Goal: Task Accomplishment & Management: Complete application form

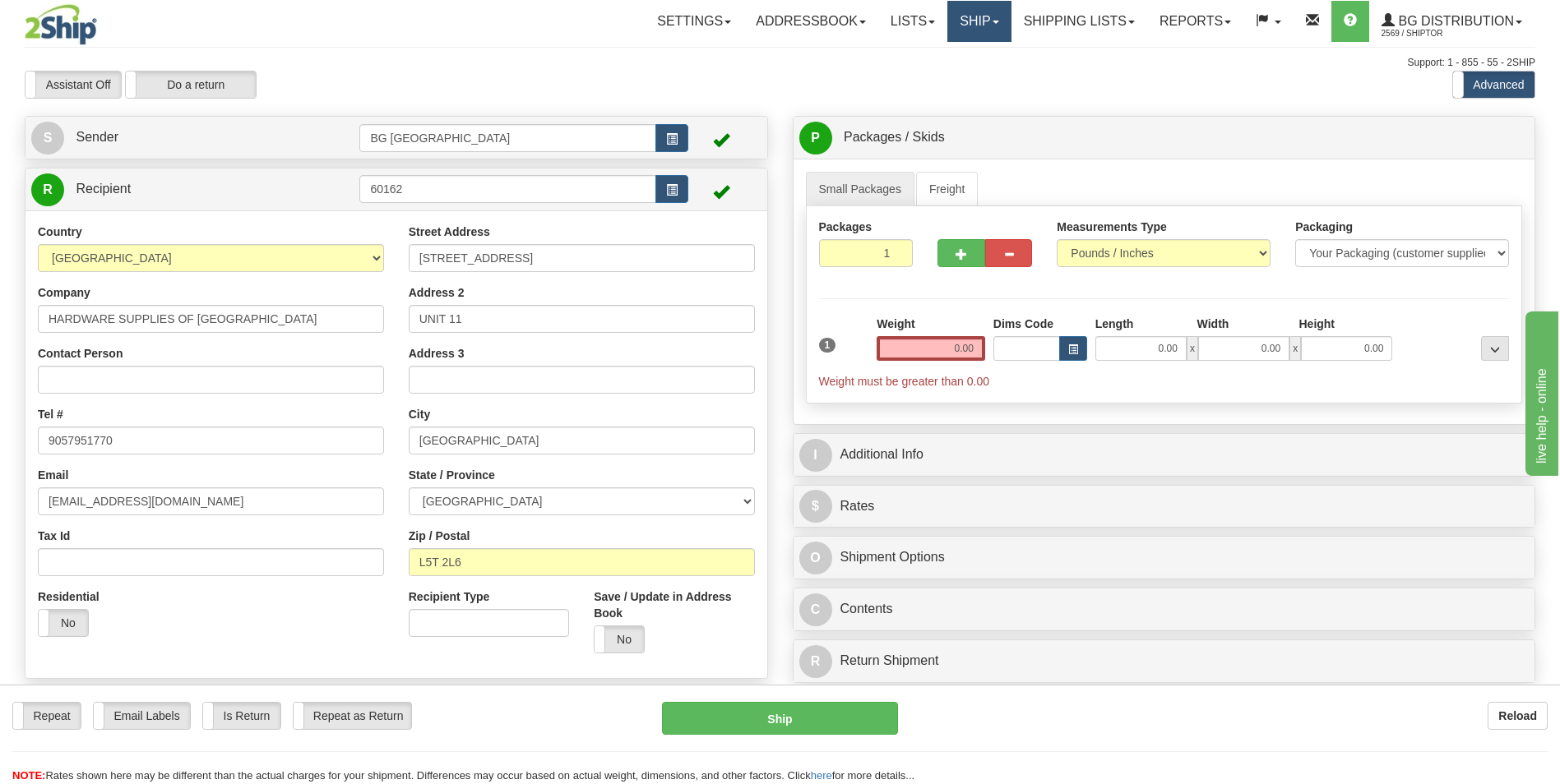
click at [971, 40] on link "Ship" at bounding box center [979, 21] width 64 height 41
click at [957, 59] on link "Ship Screen" at bounding box center [946, 58] width 130 height 21
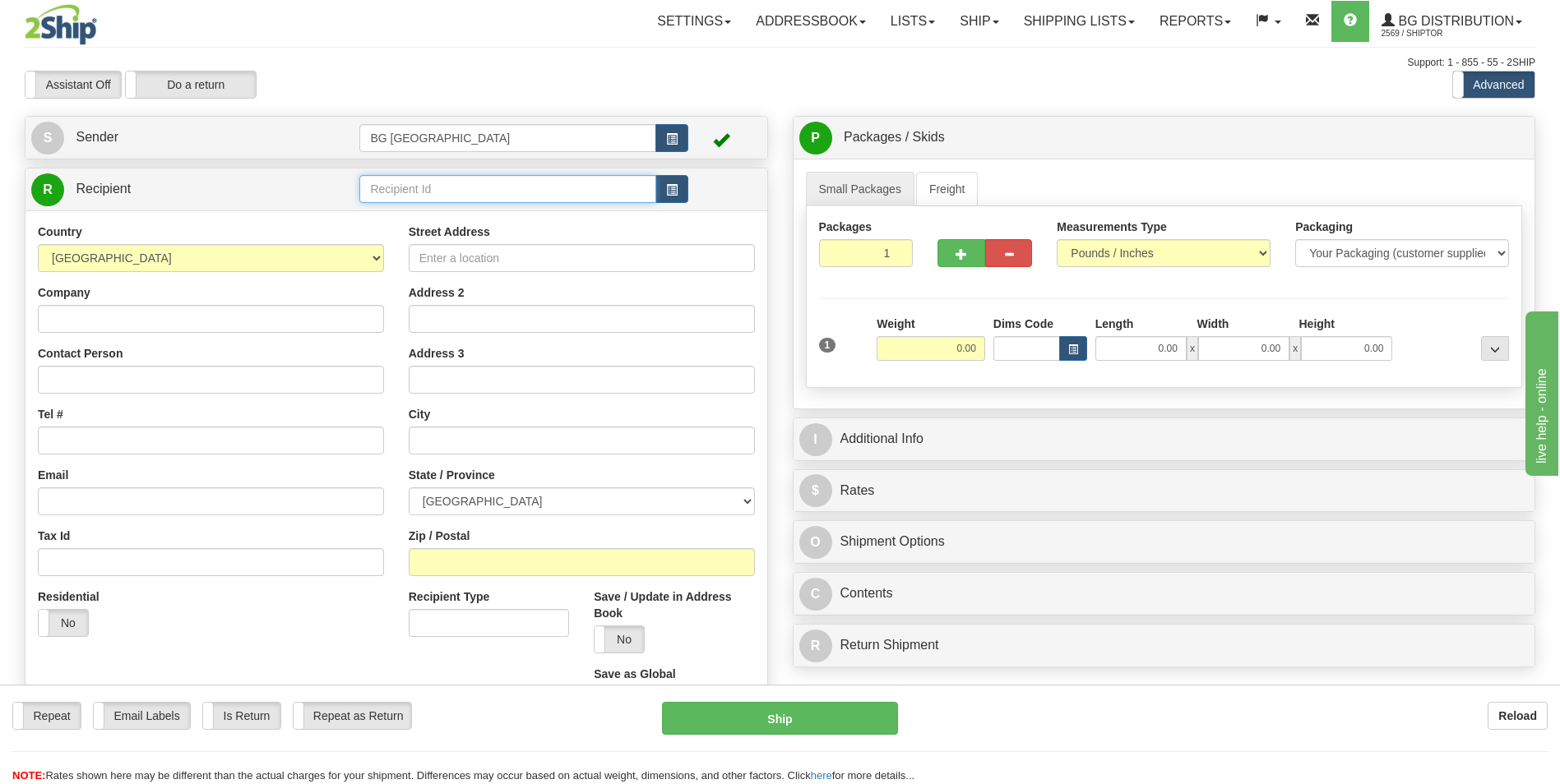
click at [511, 179] on input "text" at bounding box center [507, 189] width 296 height 28
click at [498, 204] on li "60235" at bounding box center [507, 214] width 295 height 21
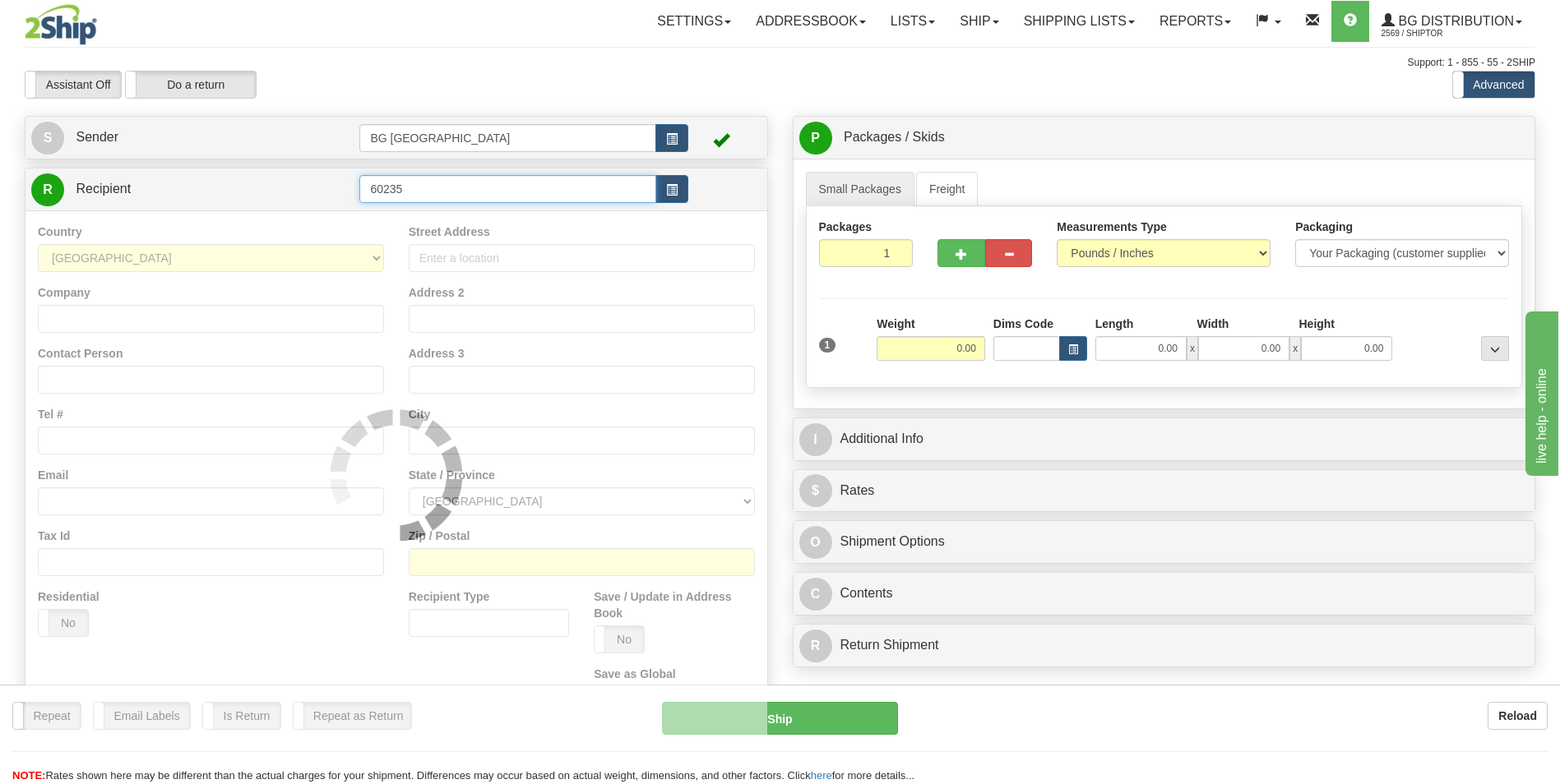
type input "60235"
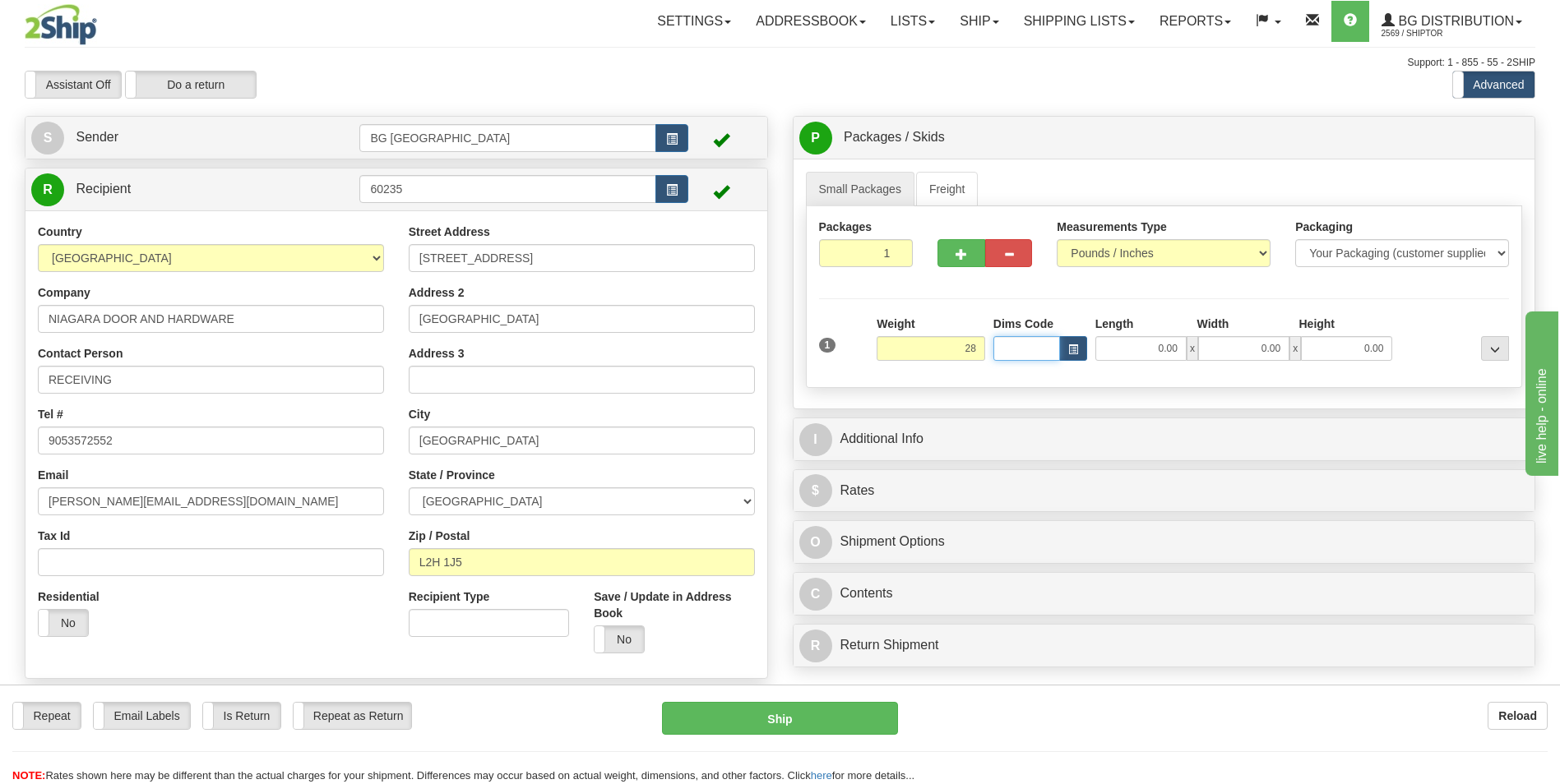
type input "28.00"
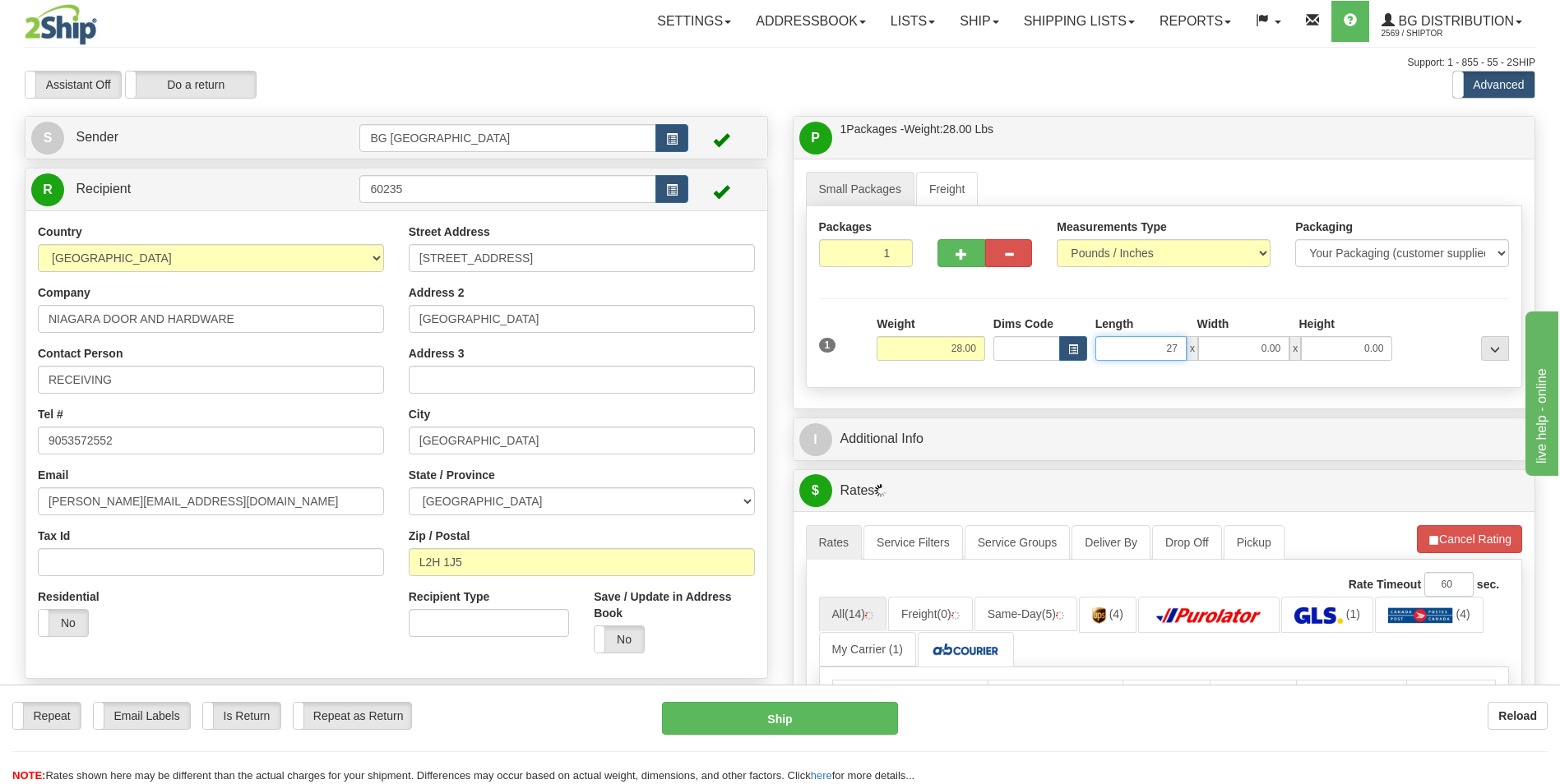
type input "27.00"
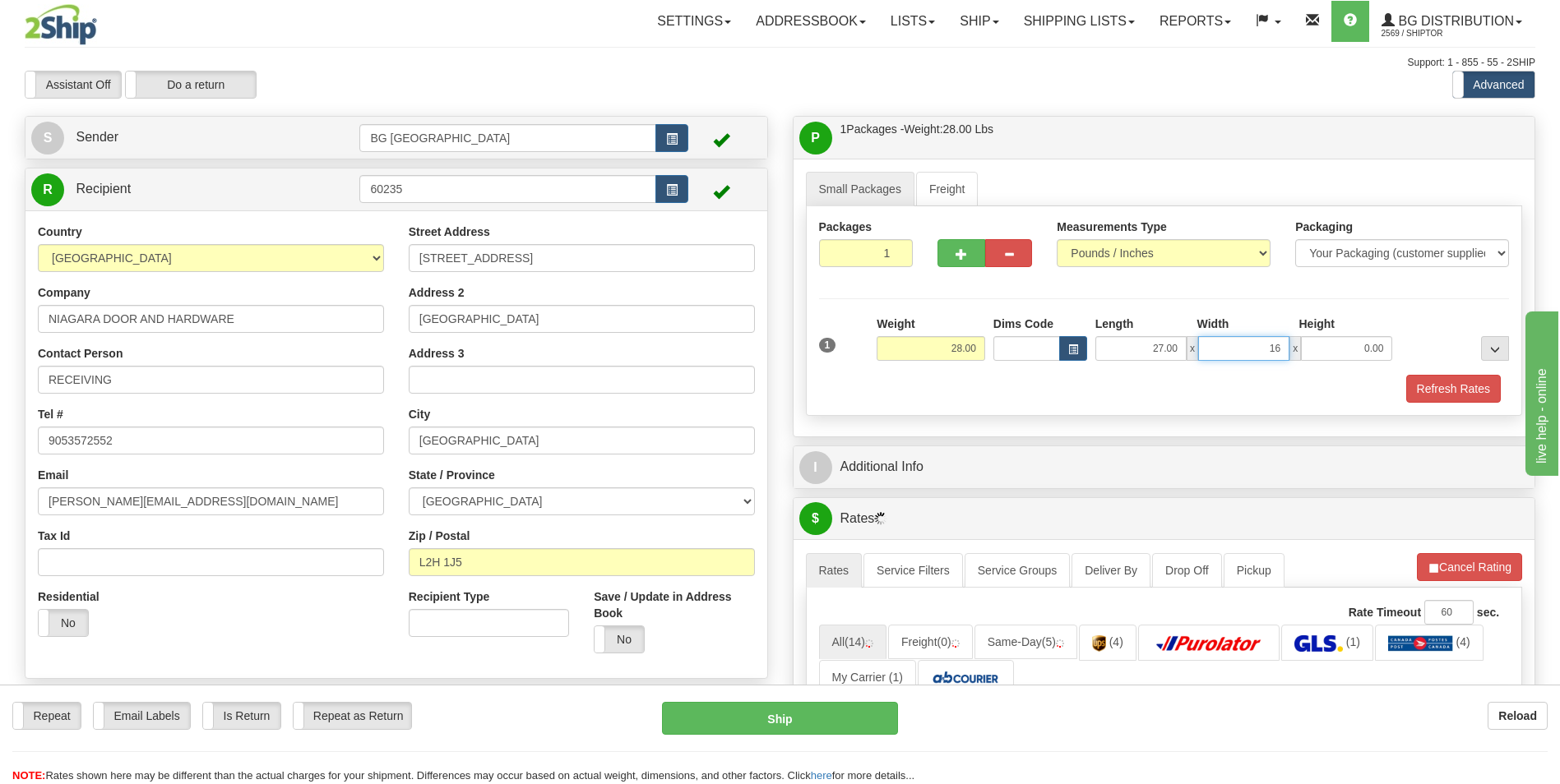
type input "16.00"
type input "5.00"
click at [953, 261] on button "button" at bounding box center [961, 253] width 47 height 28
type input "2"
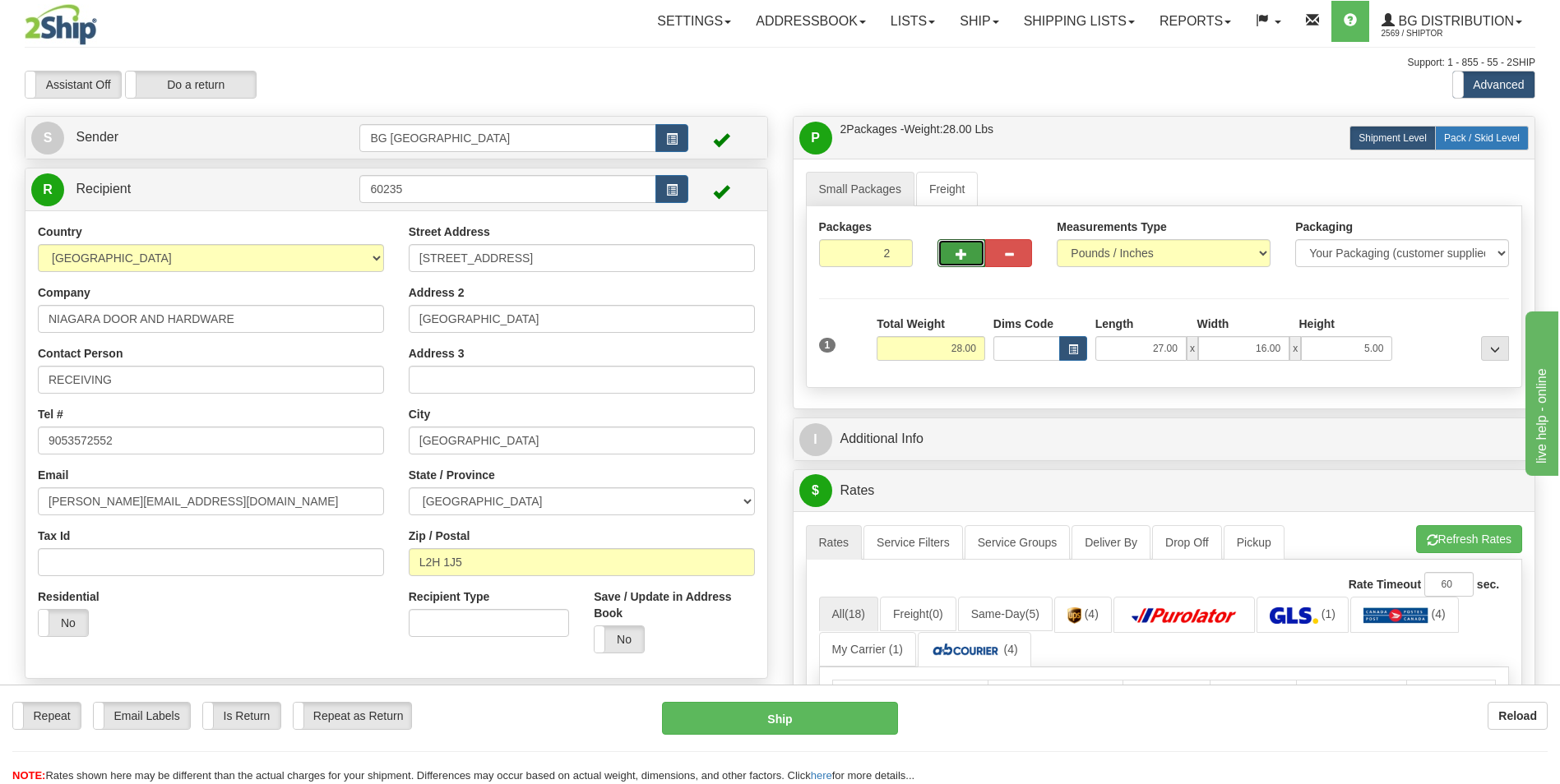
click at [1471, 144] on label "Pack / Skid Level Pack.." at bounding box center [1482, 138] width 94 height 25
radio input "true"
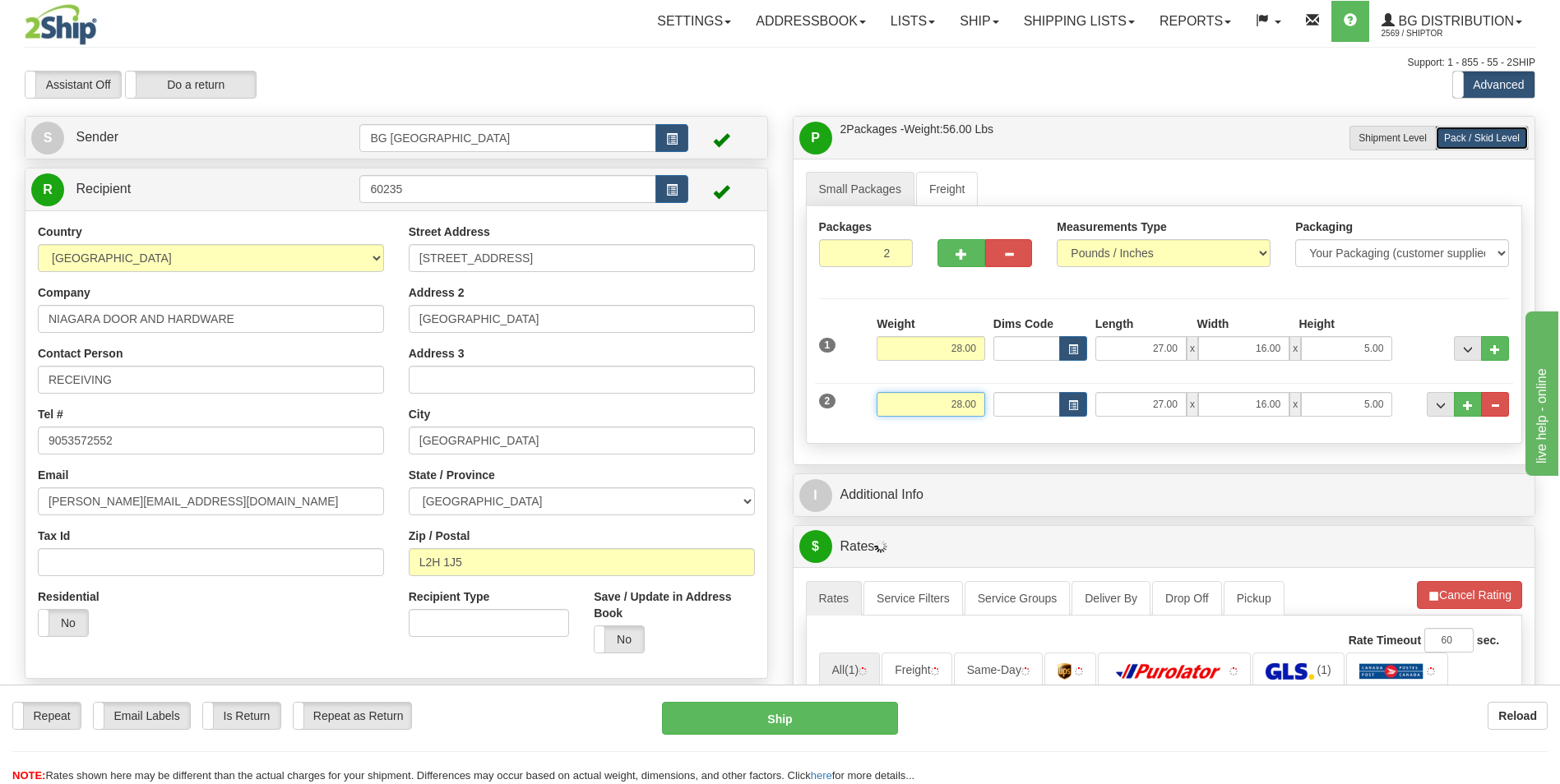
click at [922, 411] on input "28.00" at bounding box center [931, 404] width 109 height 25
type input "16.00"
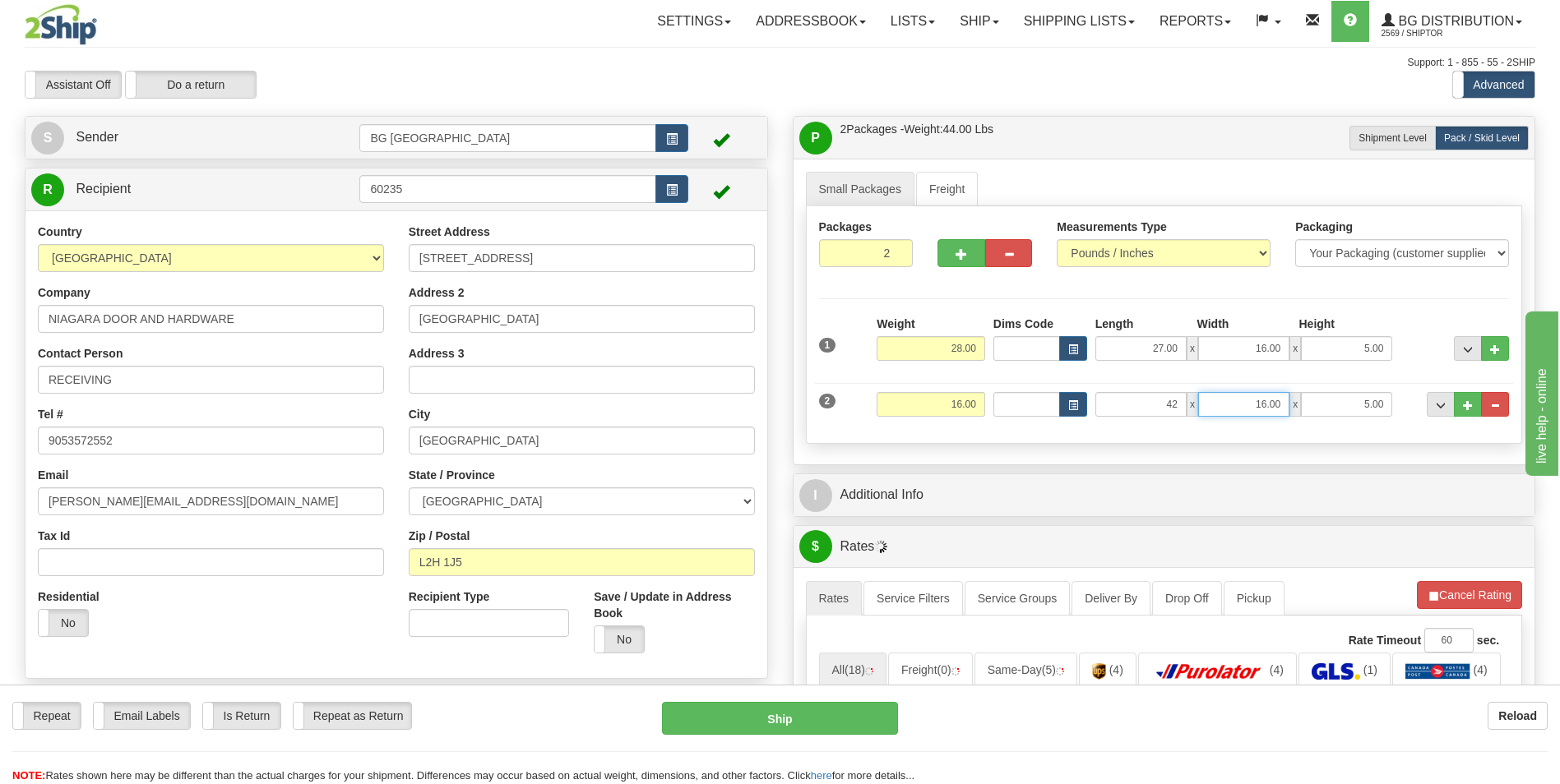
type input "42.00"
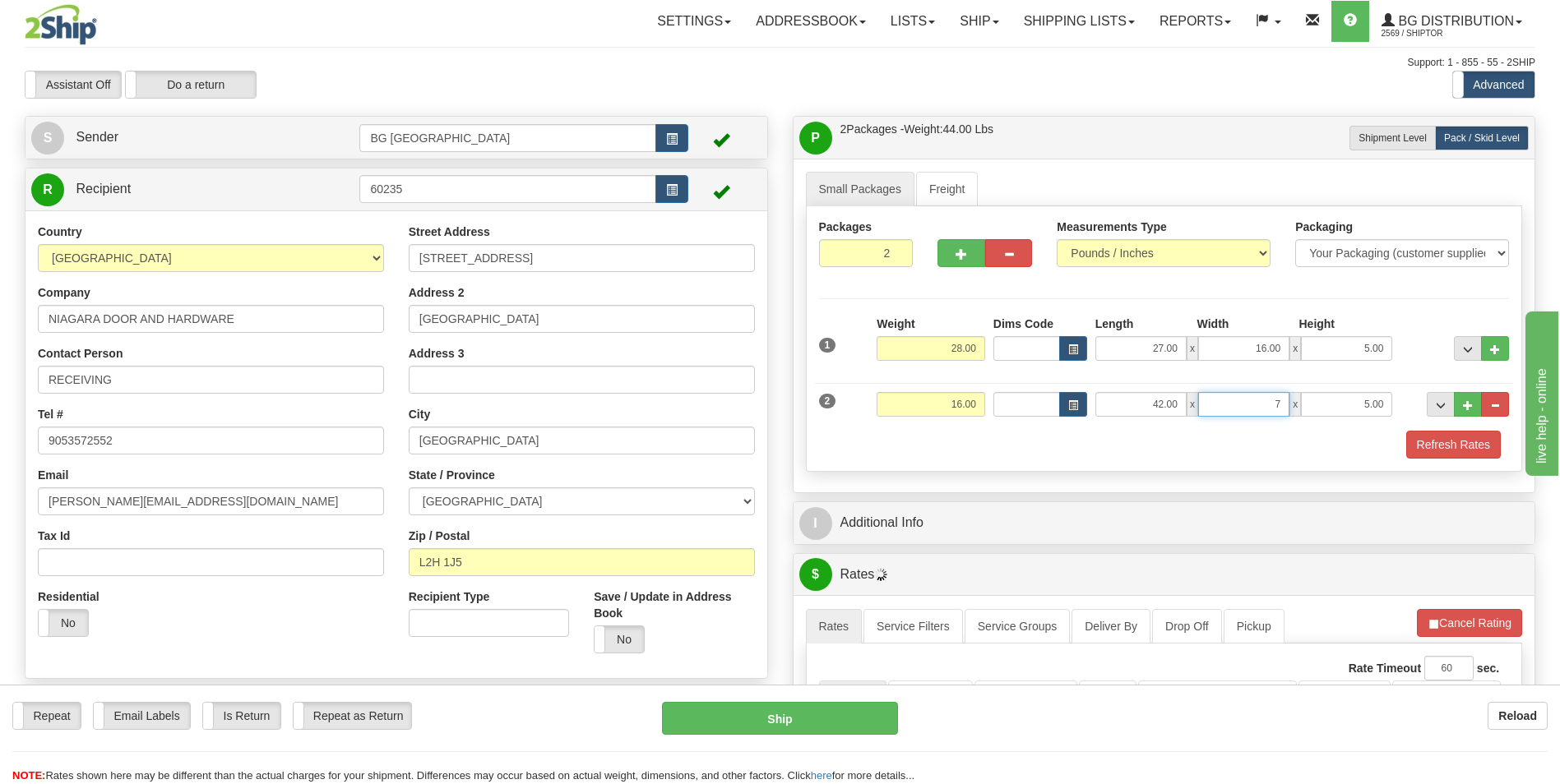
type input "7.00"
type input "5.00"
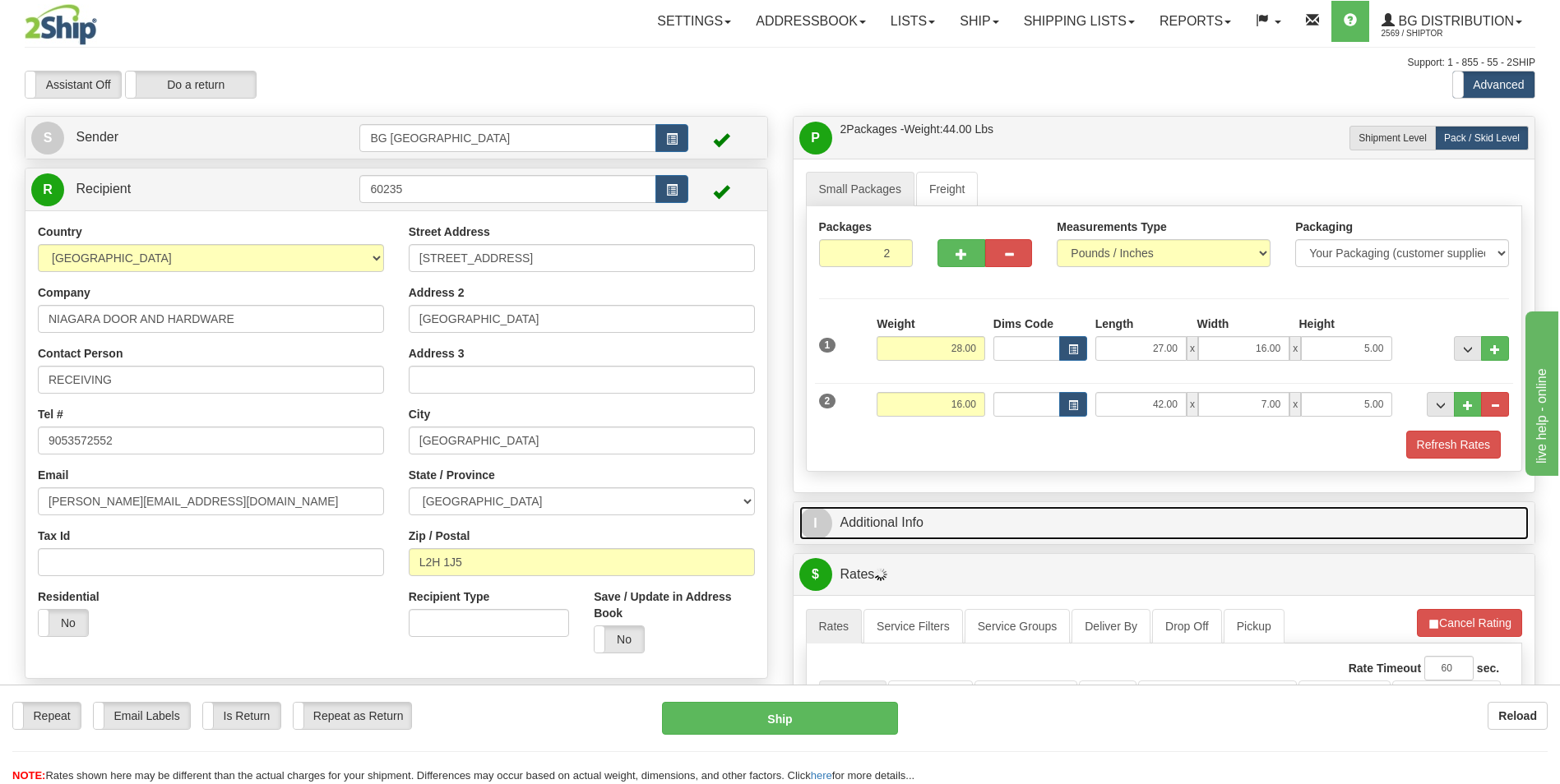
click at [923, 523] on link "I Additional Info" at bounding box center [1164, 523] width 730 height 34
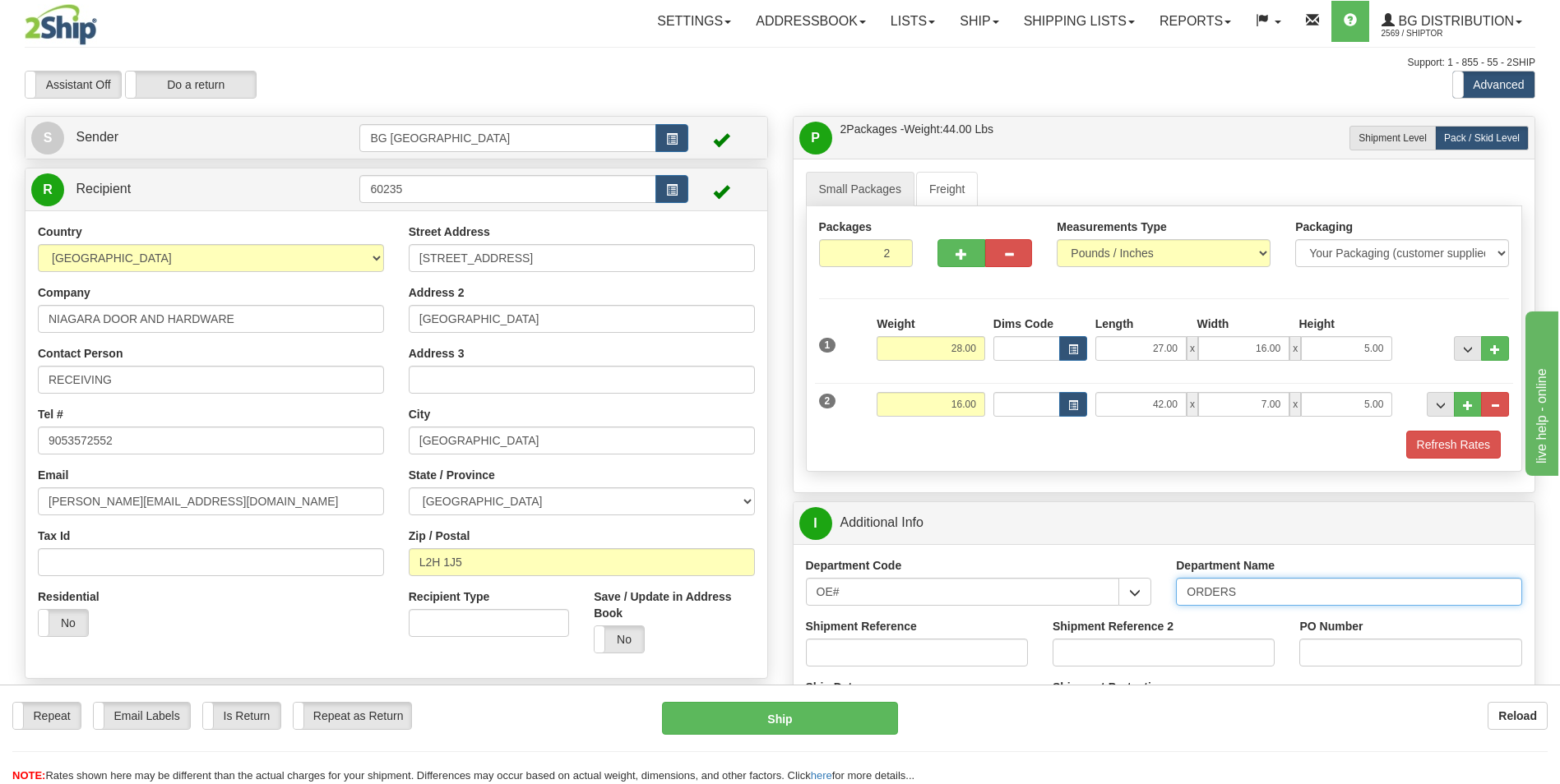
click at [1255, 598] on input "ORDERS" at bounding box center [1348, 592] width 346 height 28
type input "70184972-00"
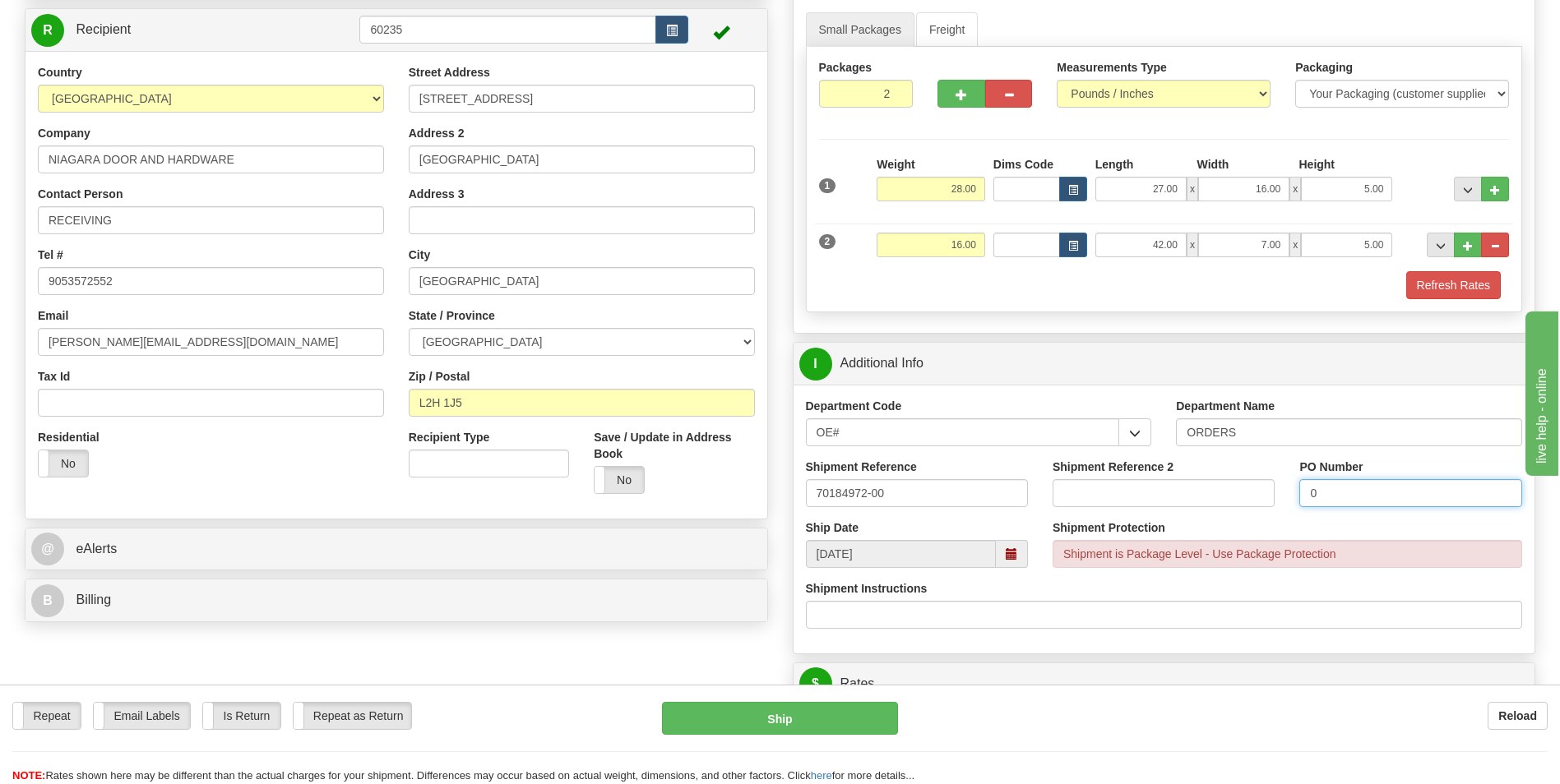
scroll to position [411, 0]
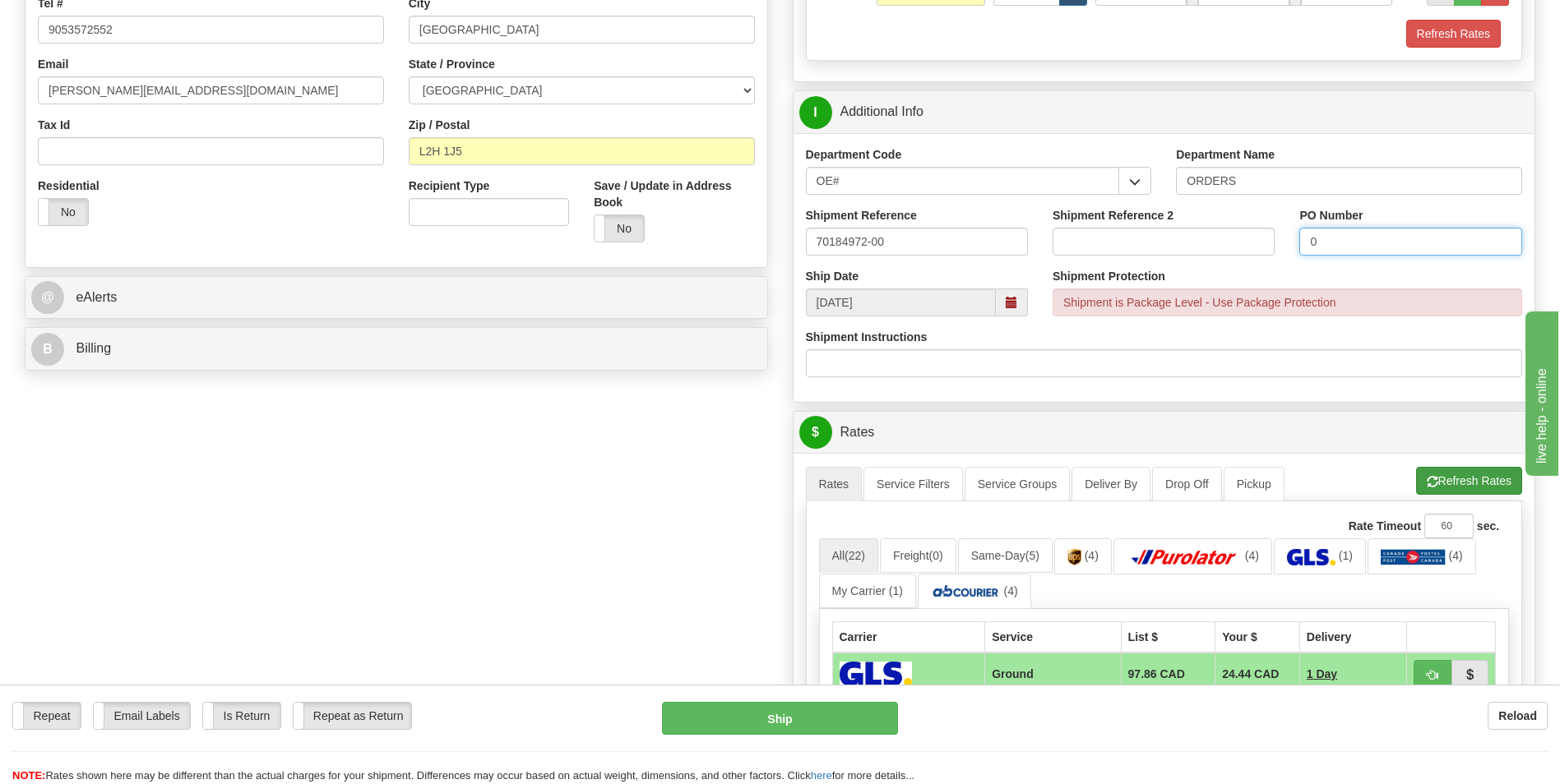
type input "0"
click at [1425, 470] on button "Refresh Rates" at bounding box center [1469, 481] width 106 height 28
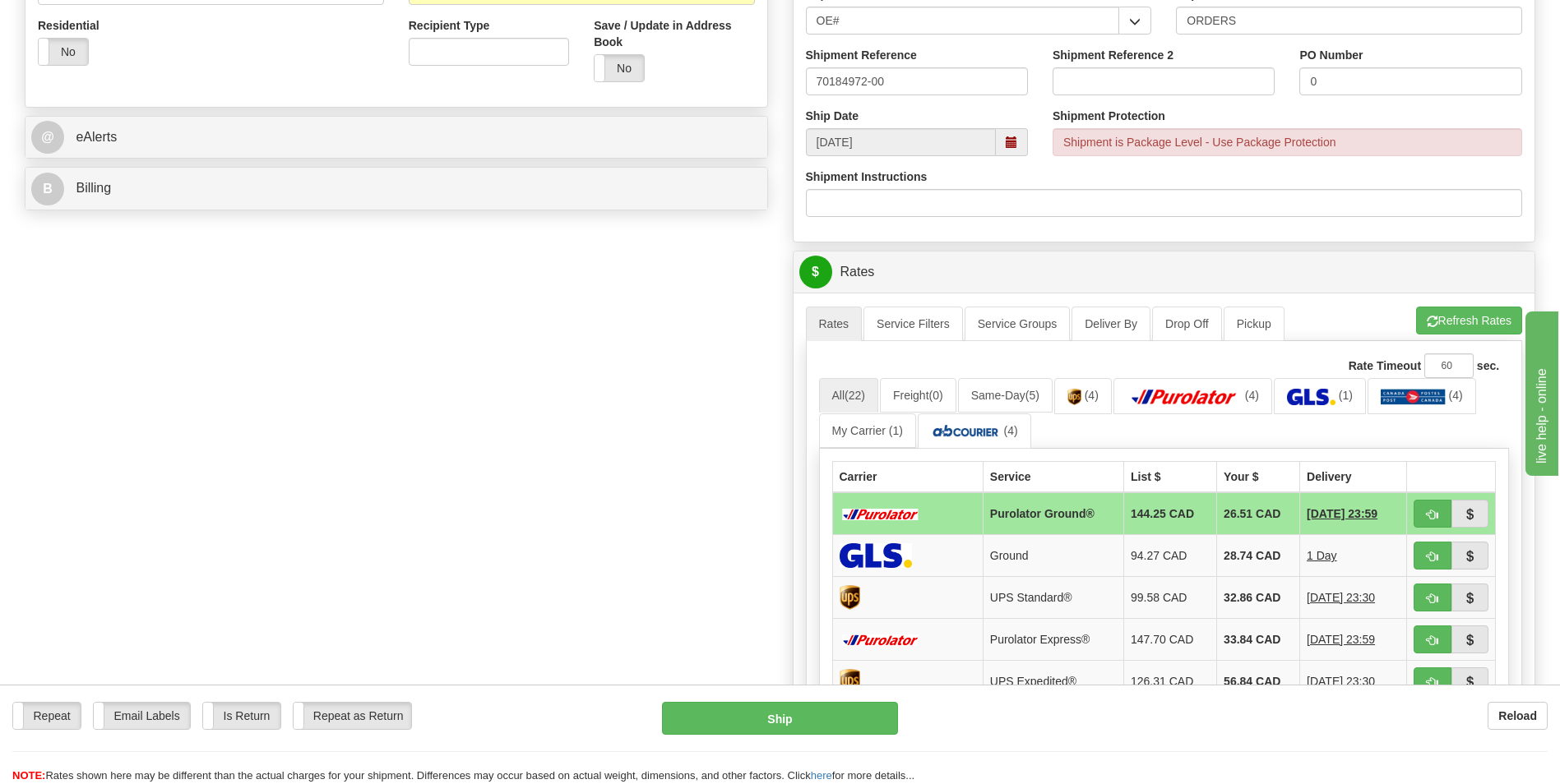
scroll to position [740, 0]
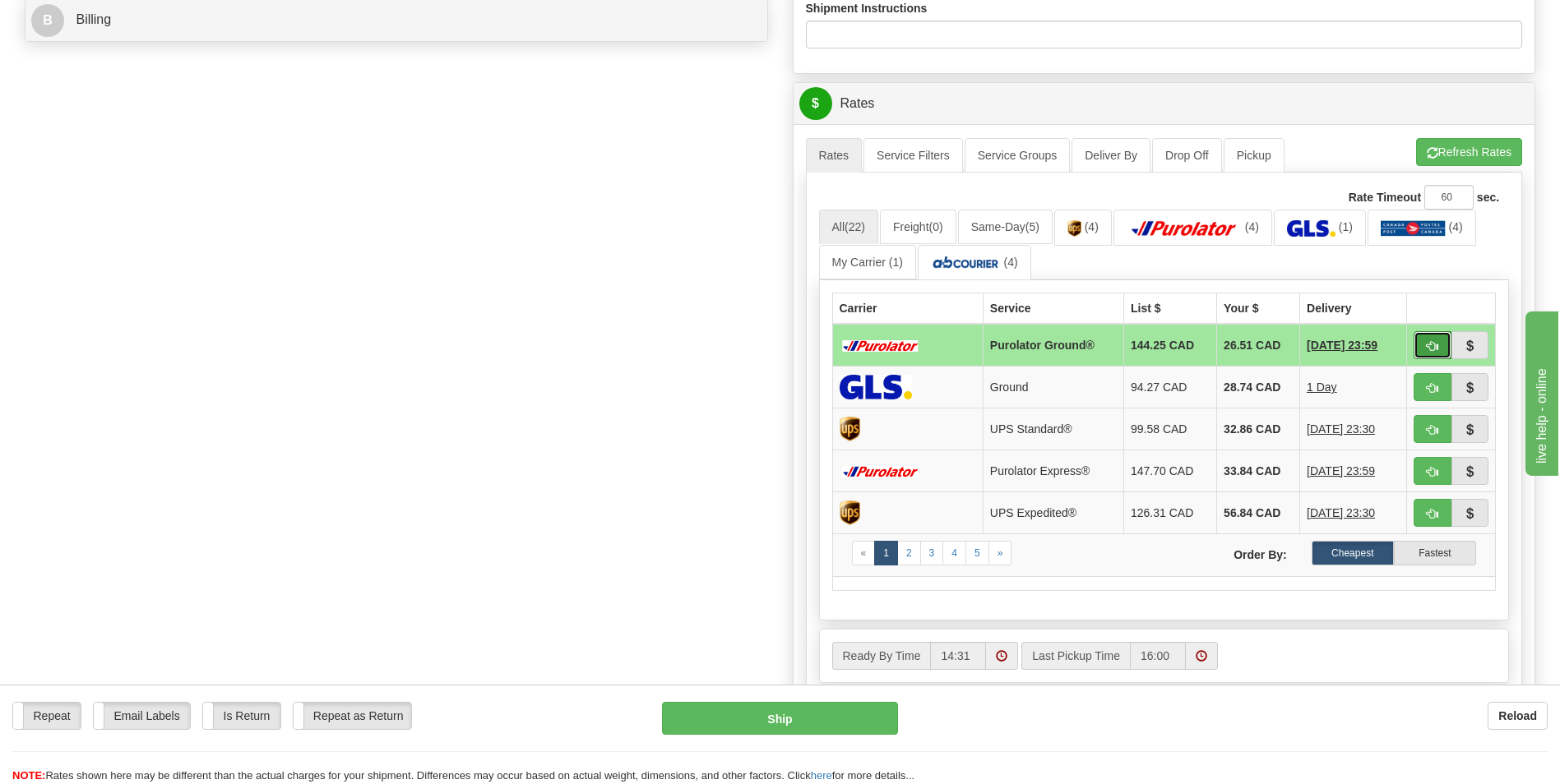
click at [1440, 350] on button "button" at bounding box center [1433, 345] width 38 height 28
type input "260"
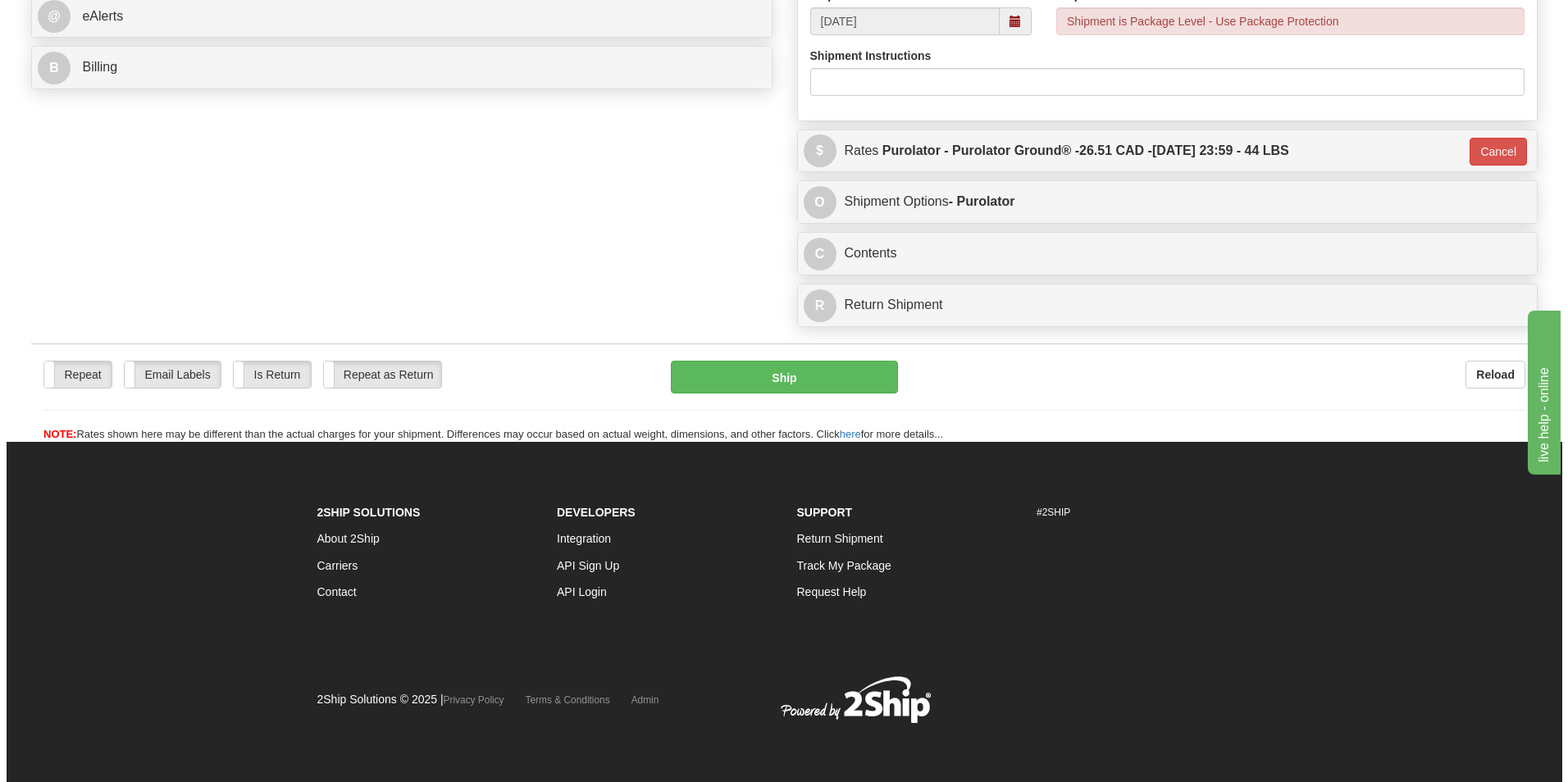
scroll to position [690, 0]
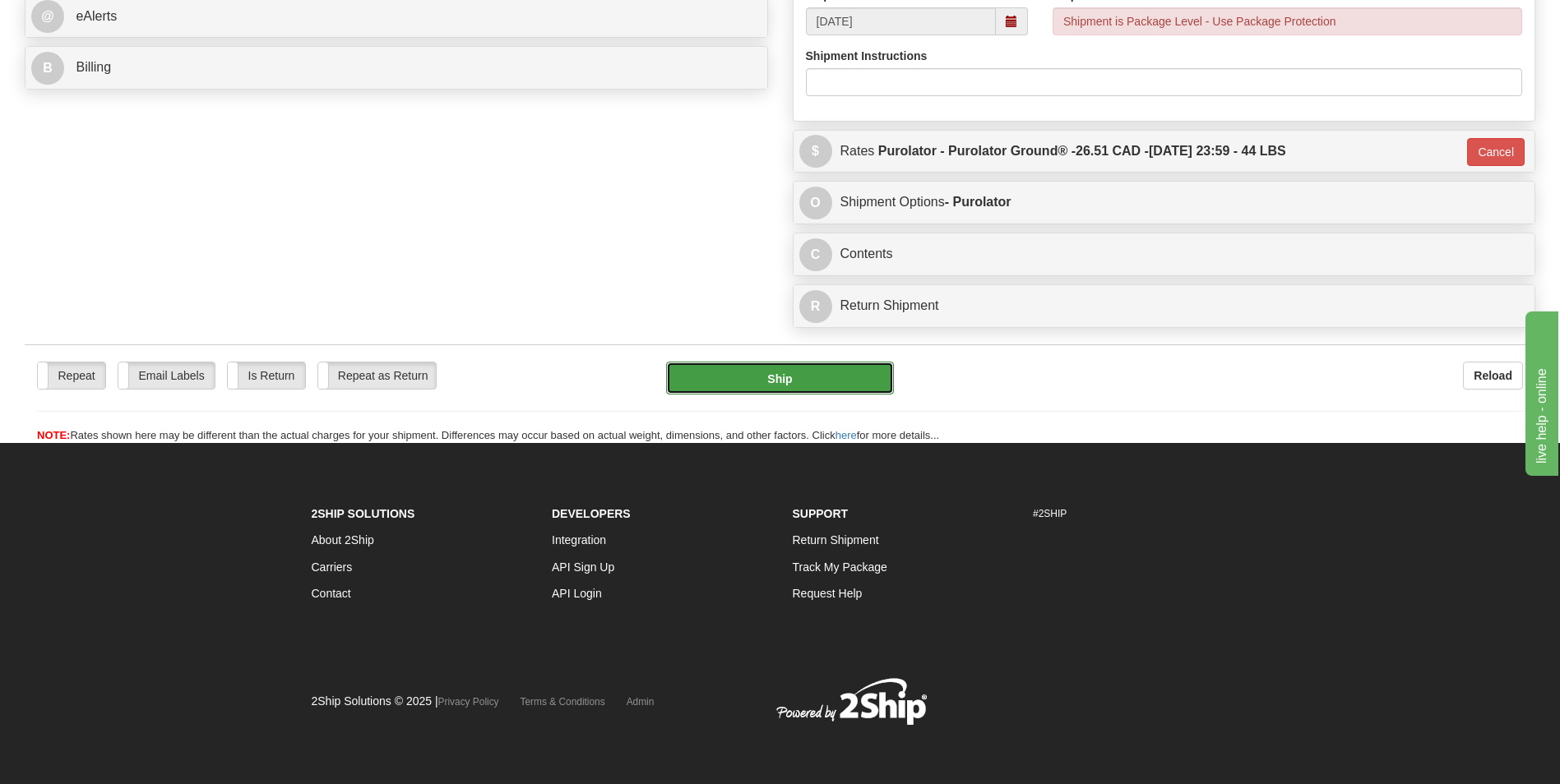
click at [809, 371] on button "Ship" at bounding box center [779, 378] width 227 height 33
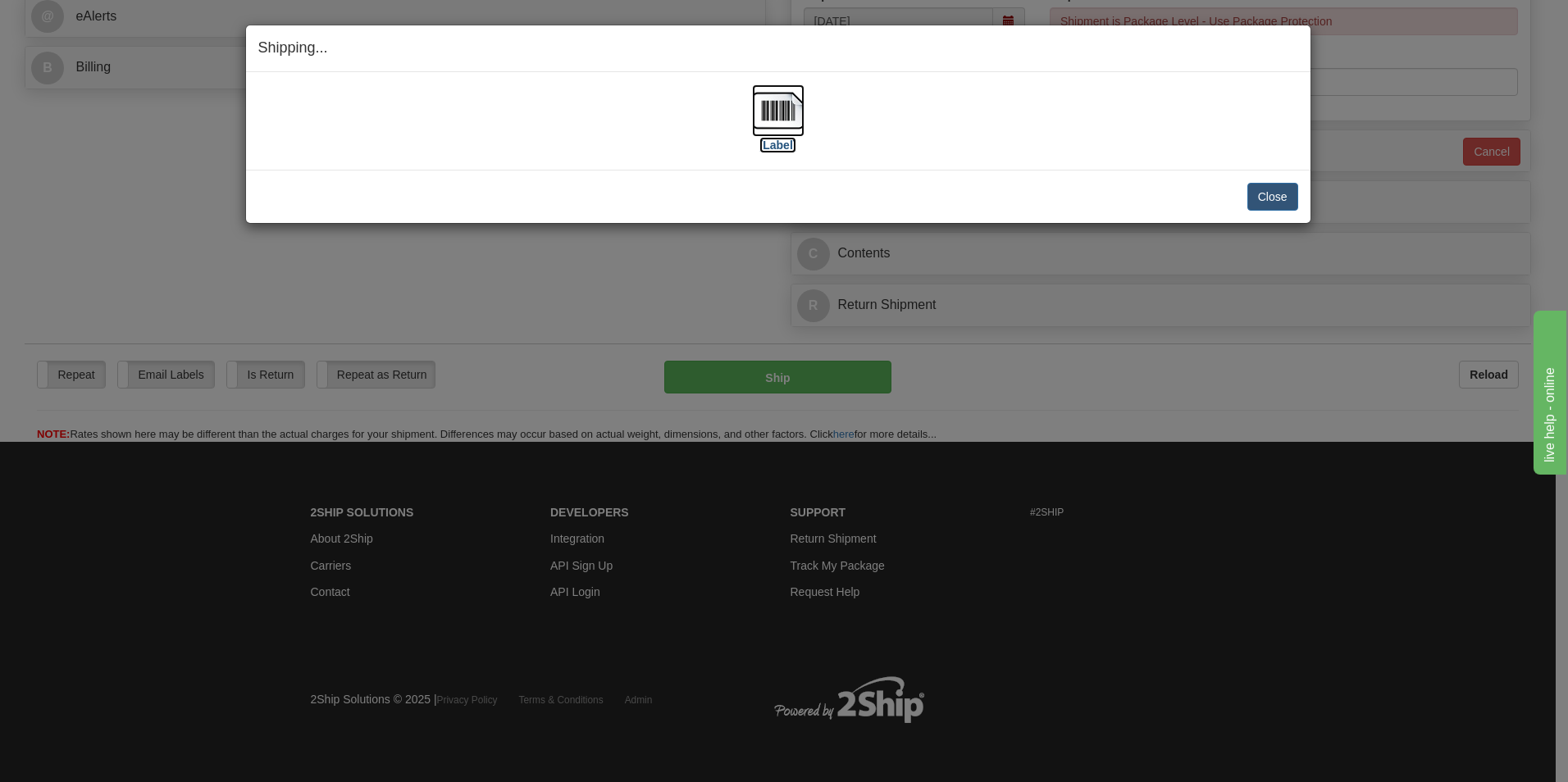
click at [786, 111] on img at bounding box center [778, 110] width 52 height 52
click at [1273, 197] on button "Close" at bounding box center [1273, 197] width 51 height 28
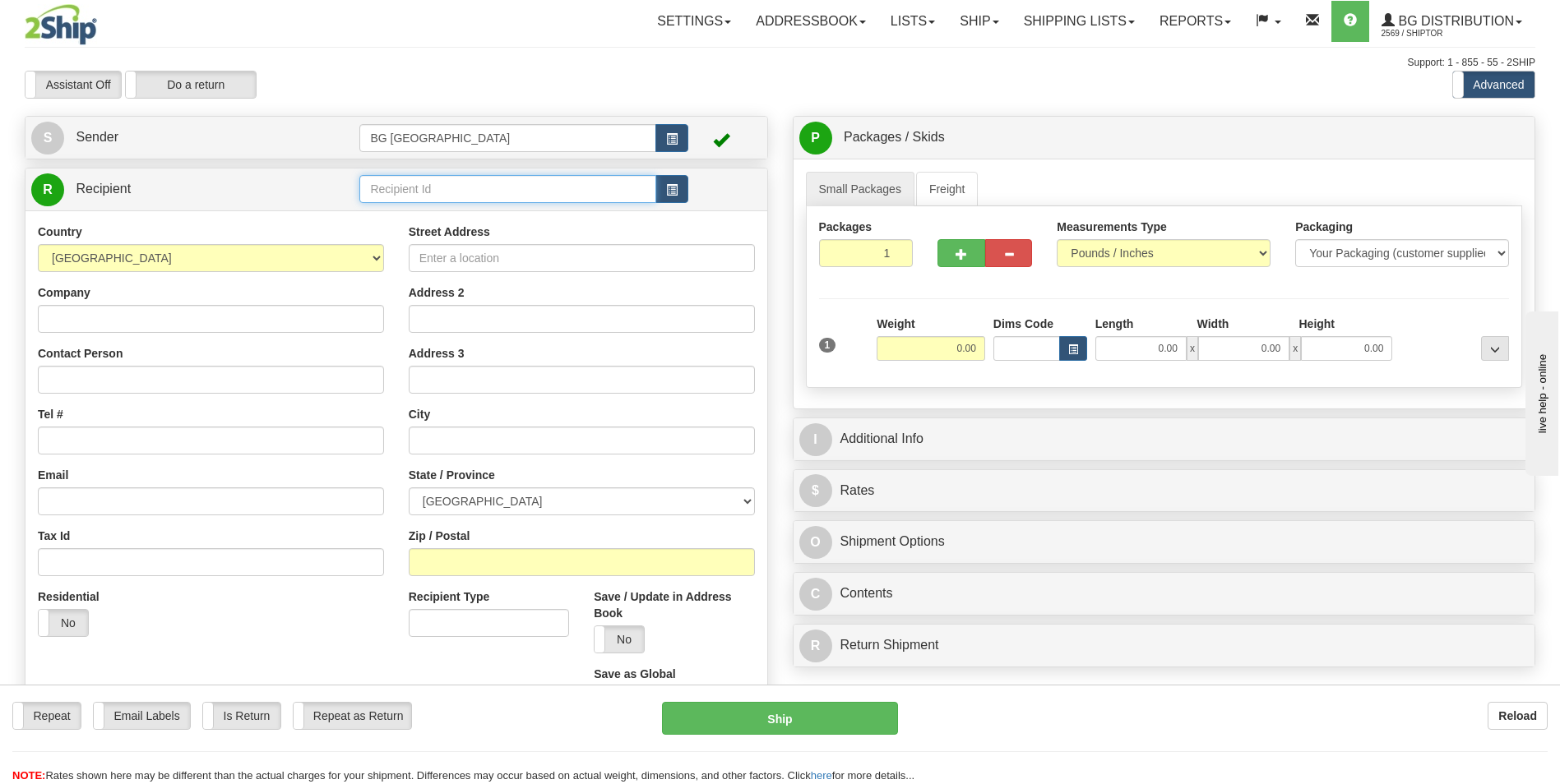
click at [483, 181] on input "text" at bounding box center [507, 189] width 296 height 28
click at [458, 210] on div "60162" at bounding box center [504, 214] width 281 height 18
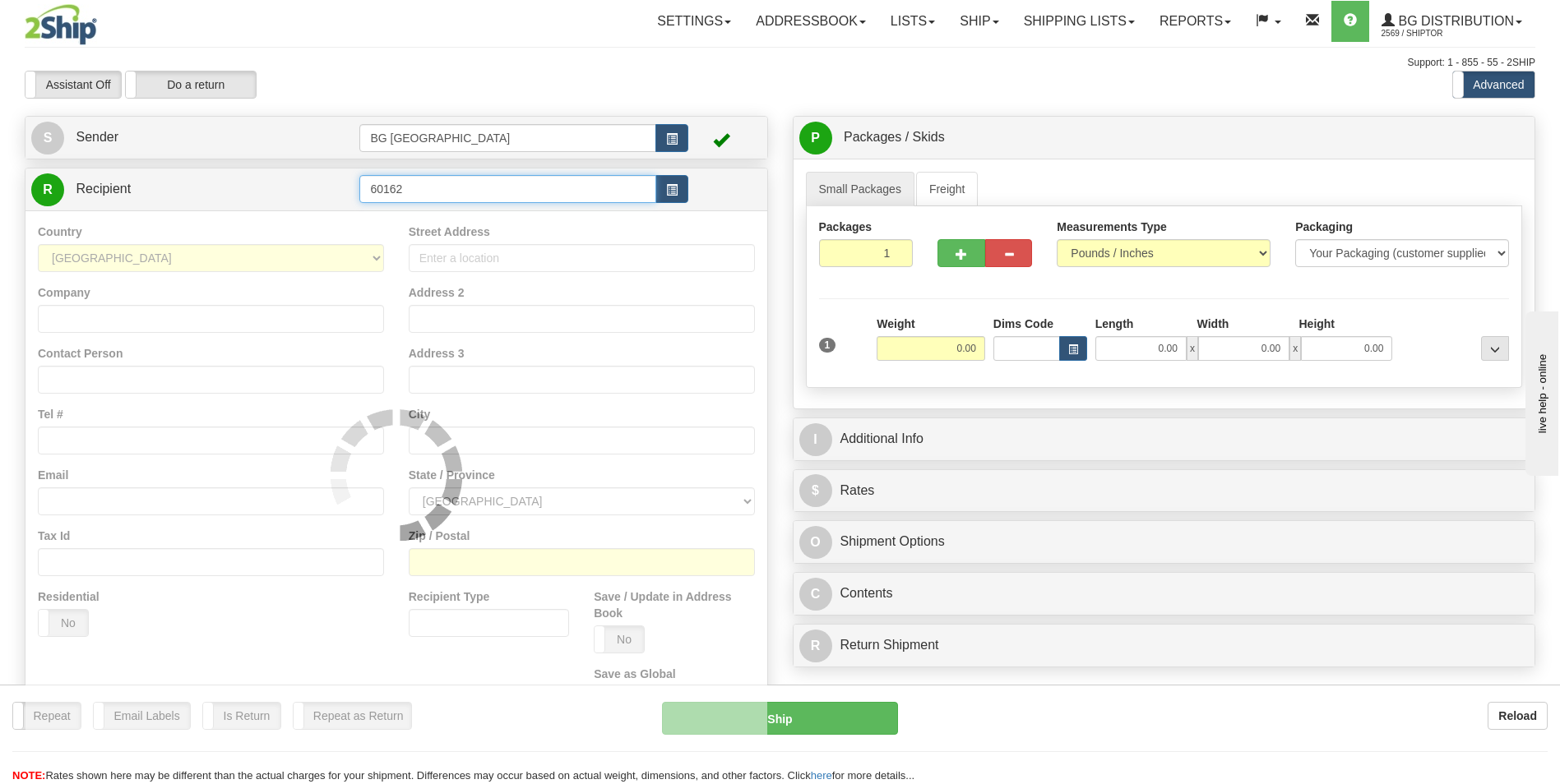
type input "60162"
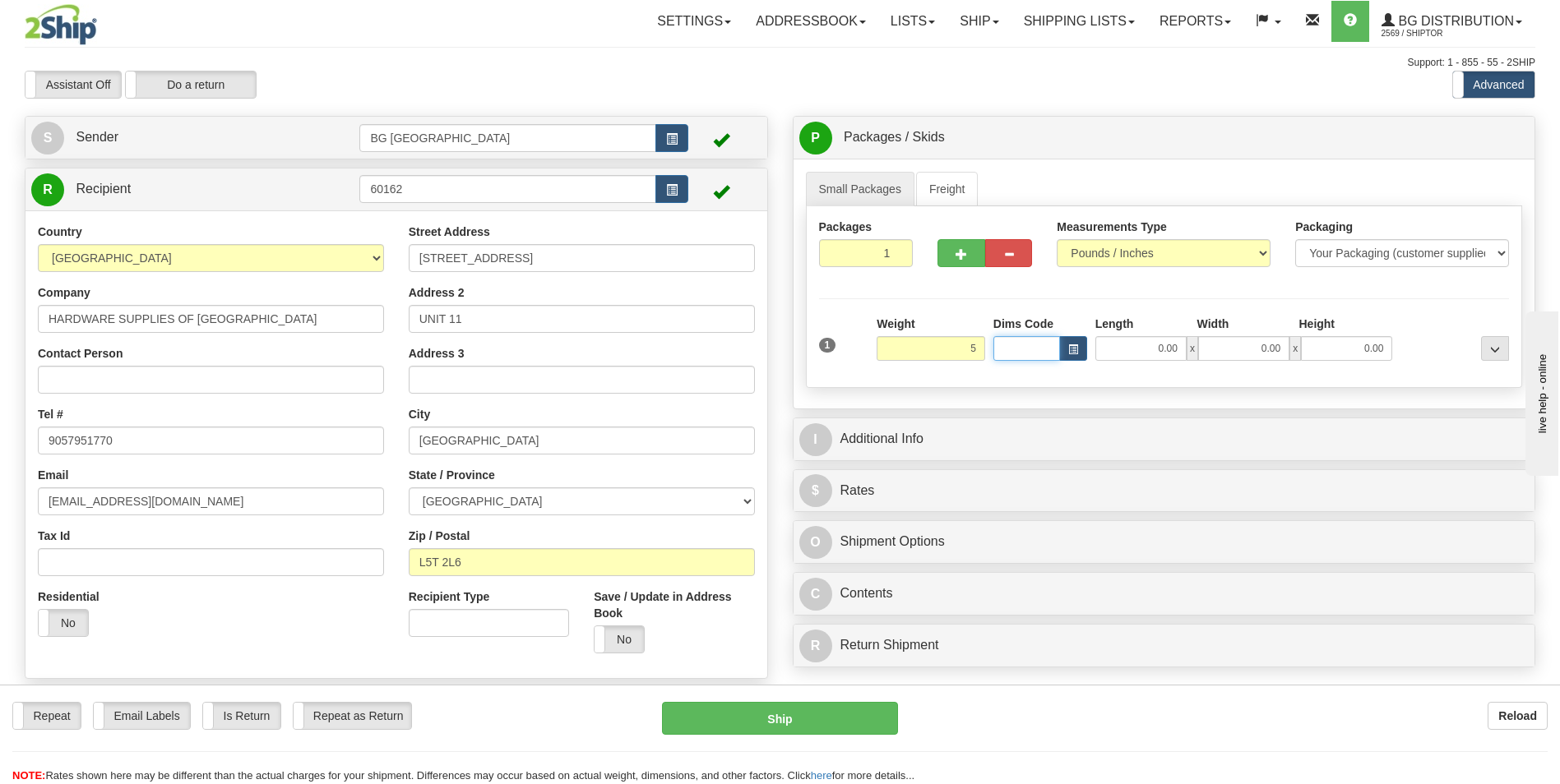
type input "5.00"
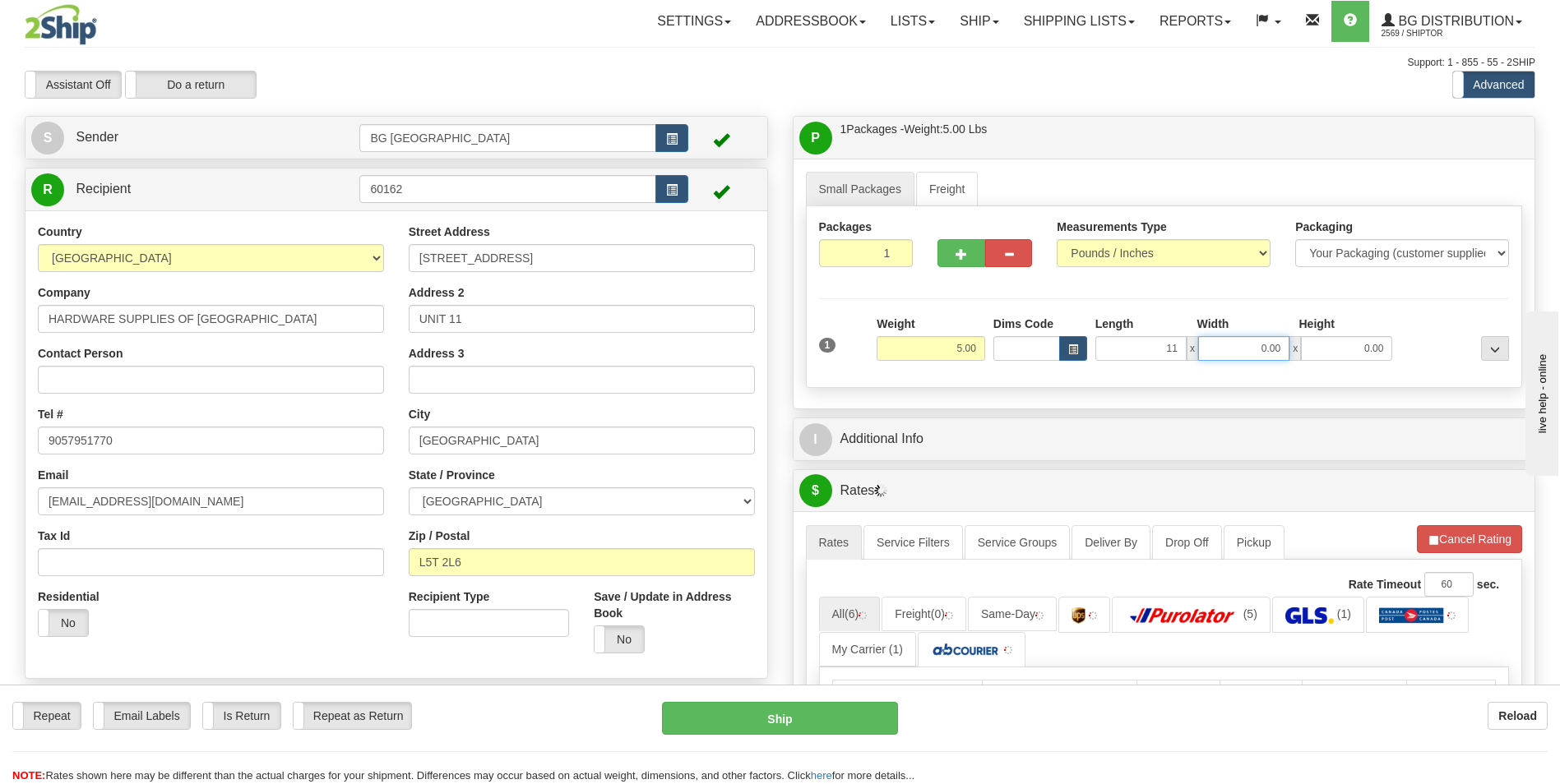
type input "11.00"
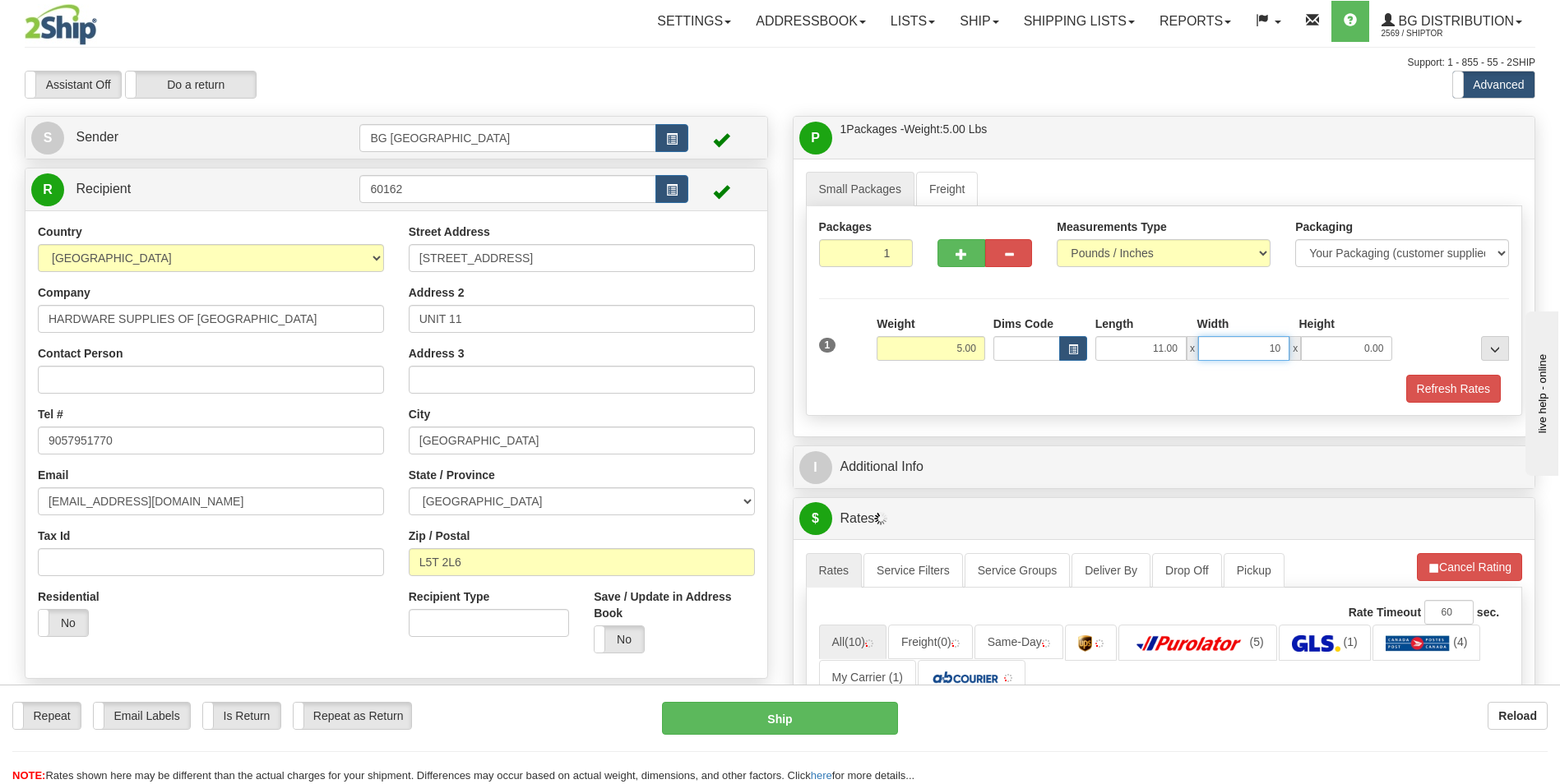
type input "10.00"
type input "7.00"
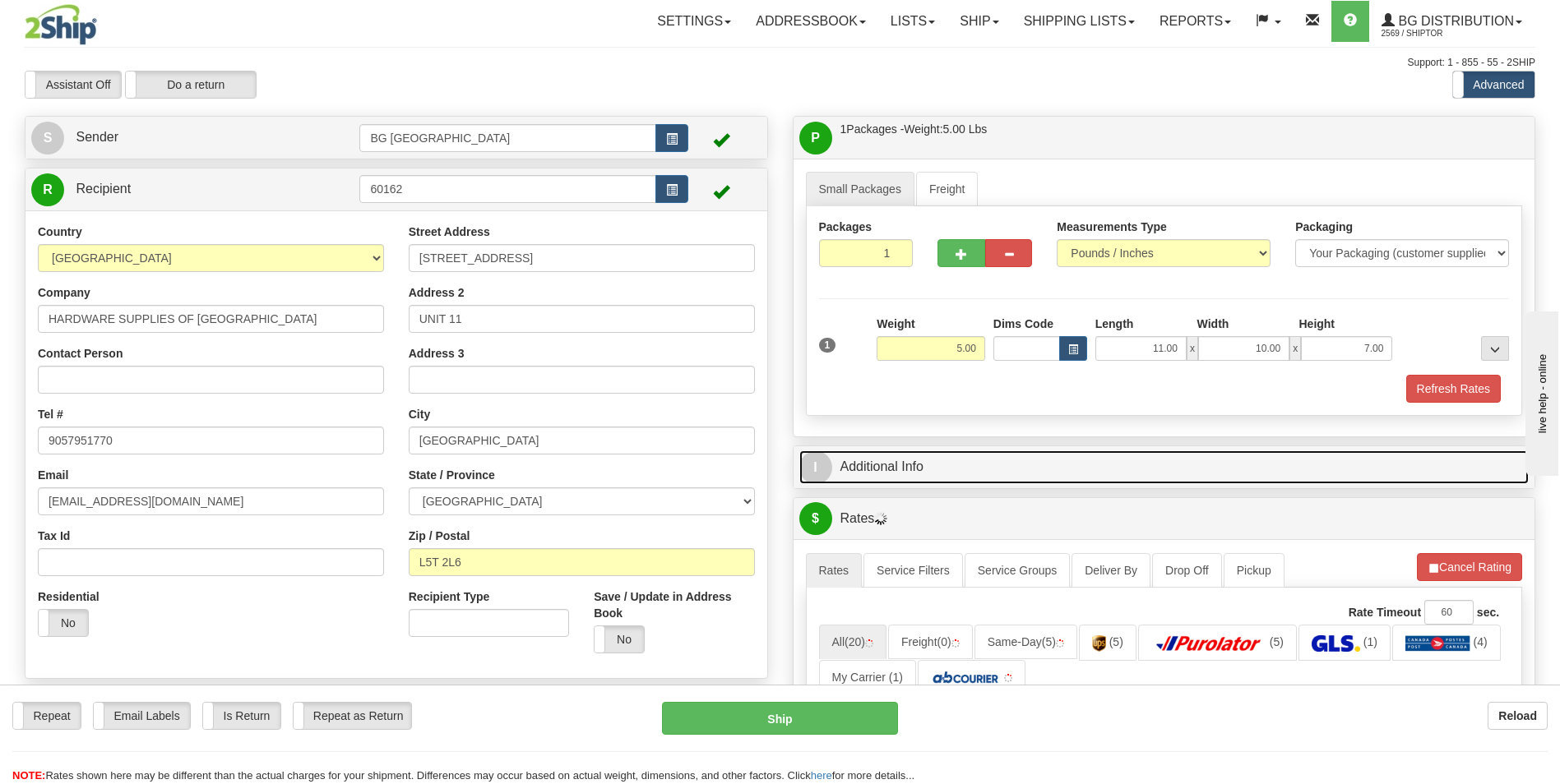
click at [925, 450] on link "I Additional Info" at bounding box center [1164, 467] width 730 height 34
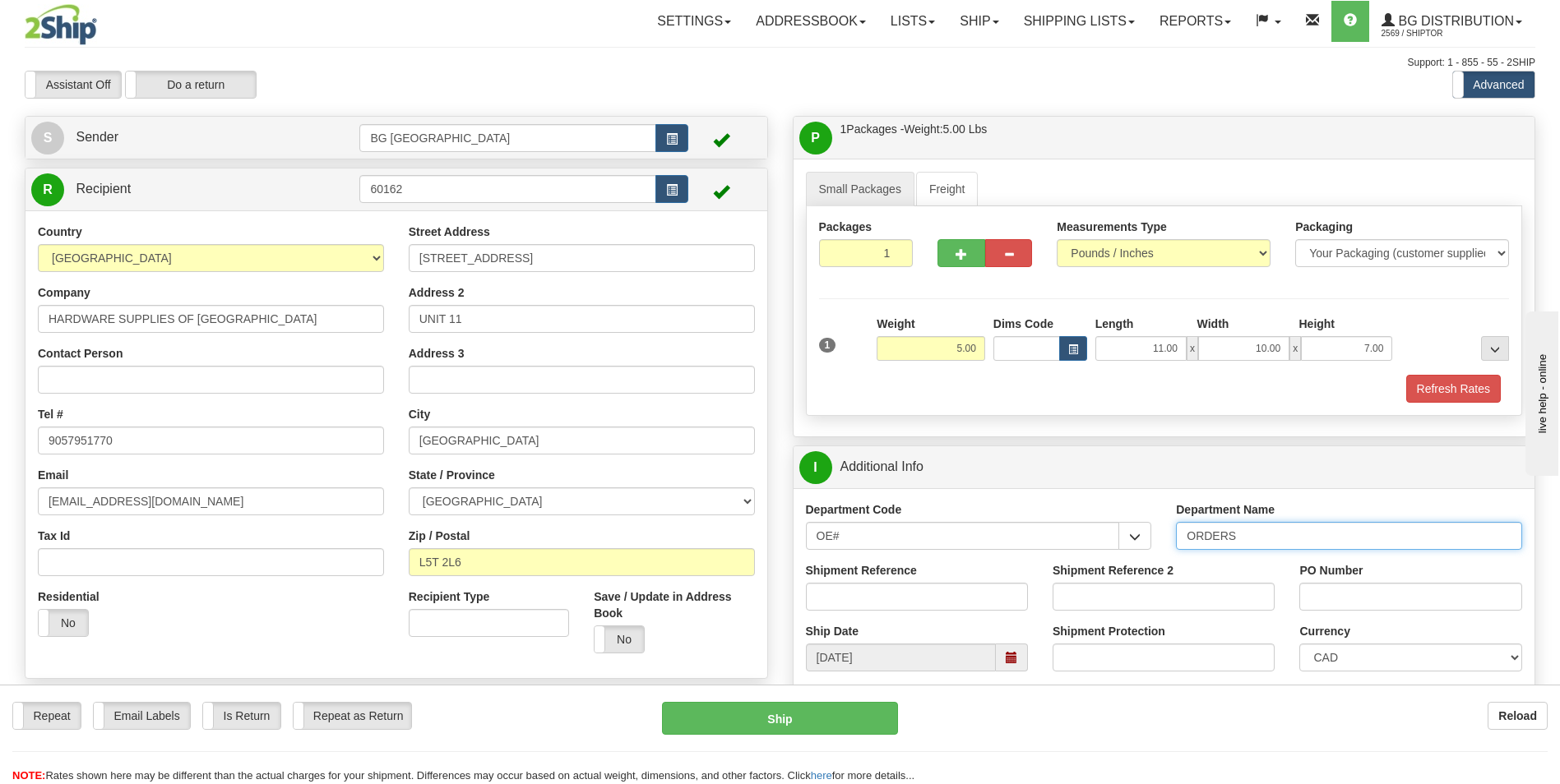
click at [1277, 535] on input "ORDERS" at bounding box center [1348, 536] width 346 height 28
type input "70183774-00"
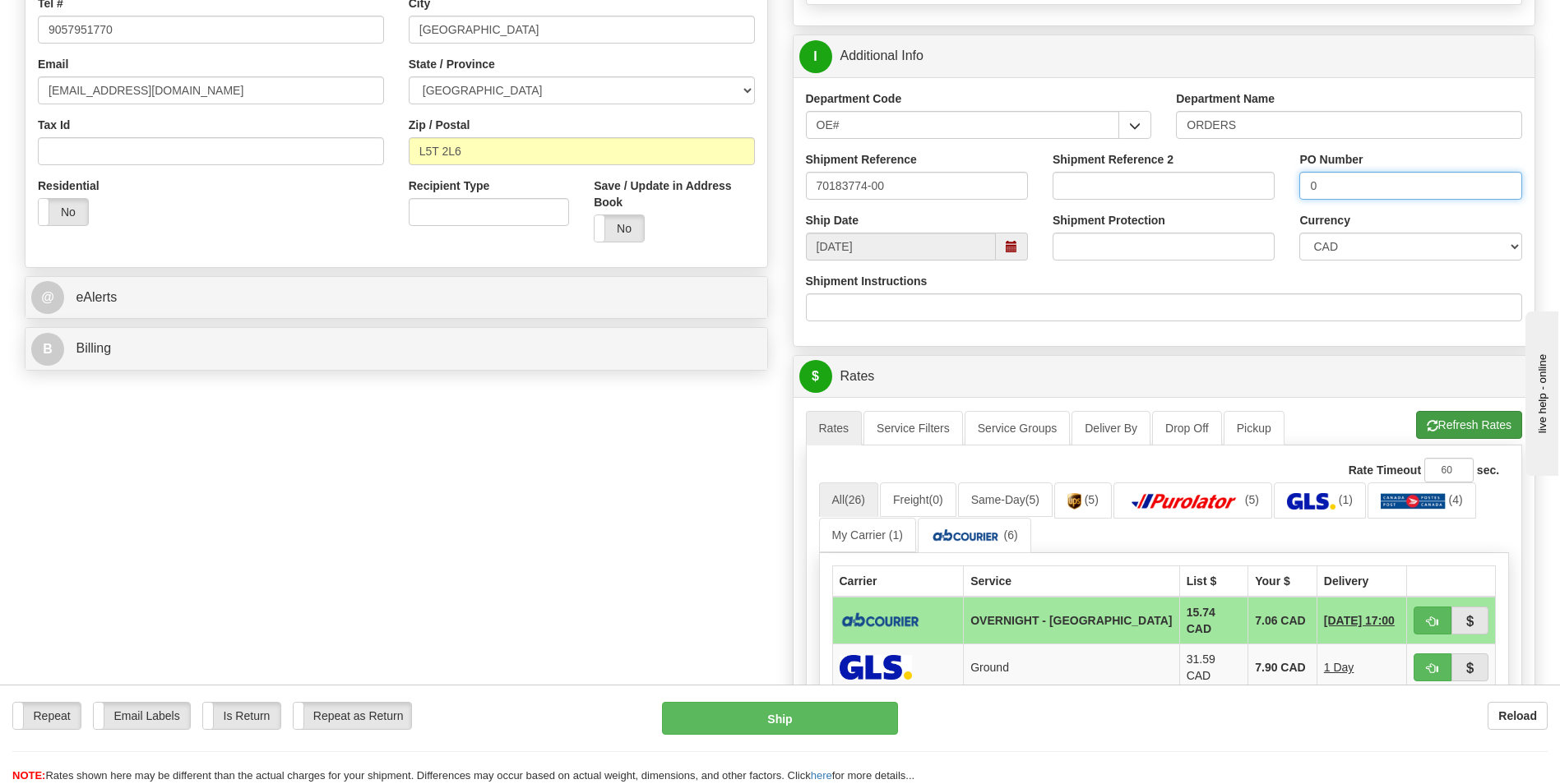
type input "0"
click at [1452, 421] on button "Refresh Rates" at bounding box center [1469, 425] width 106 height 28
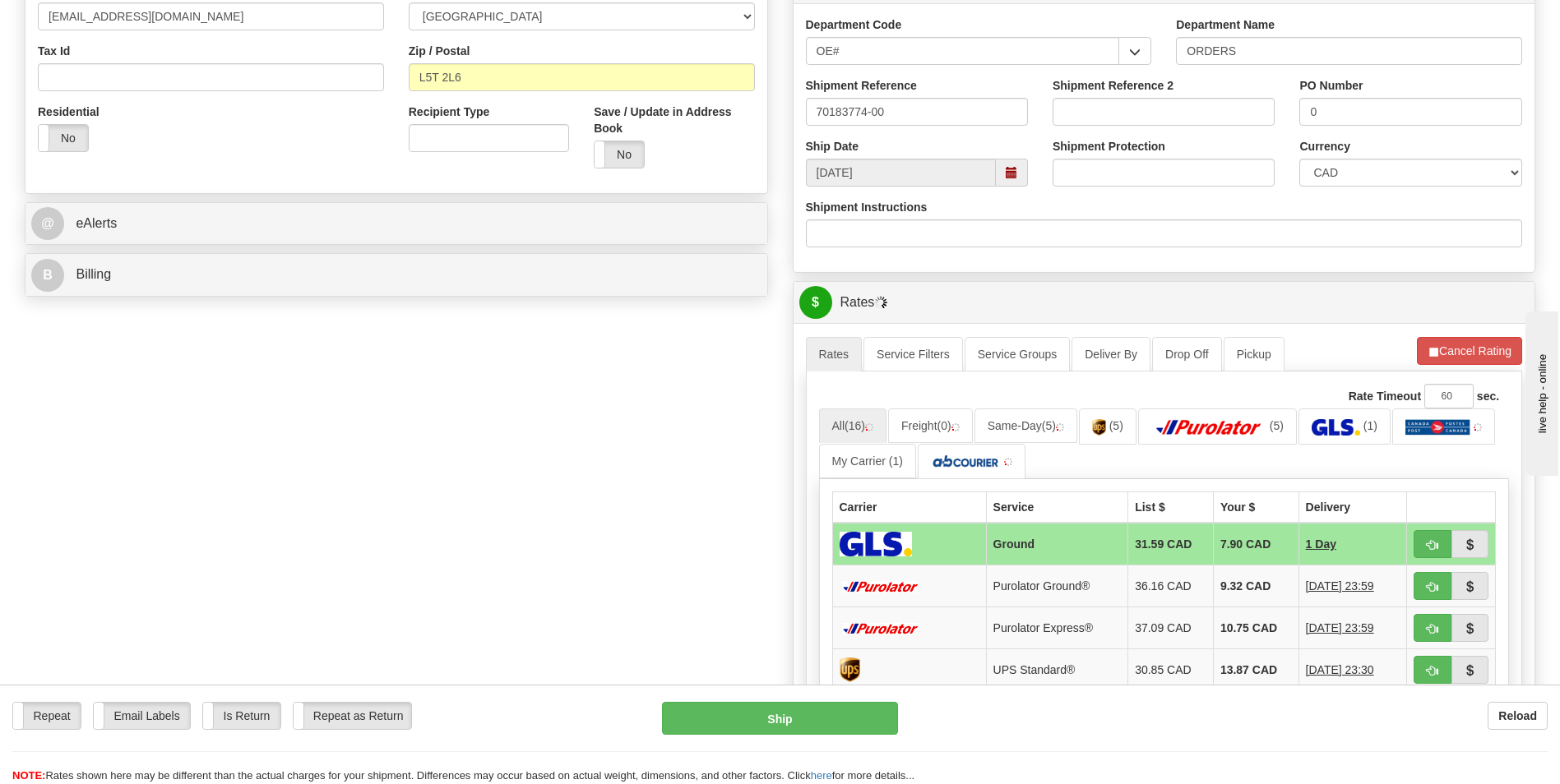
scroll to position [657, 0]
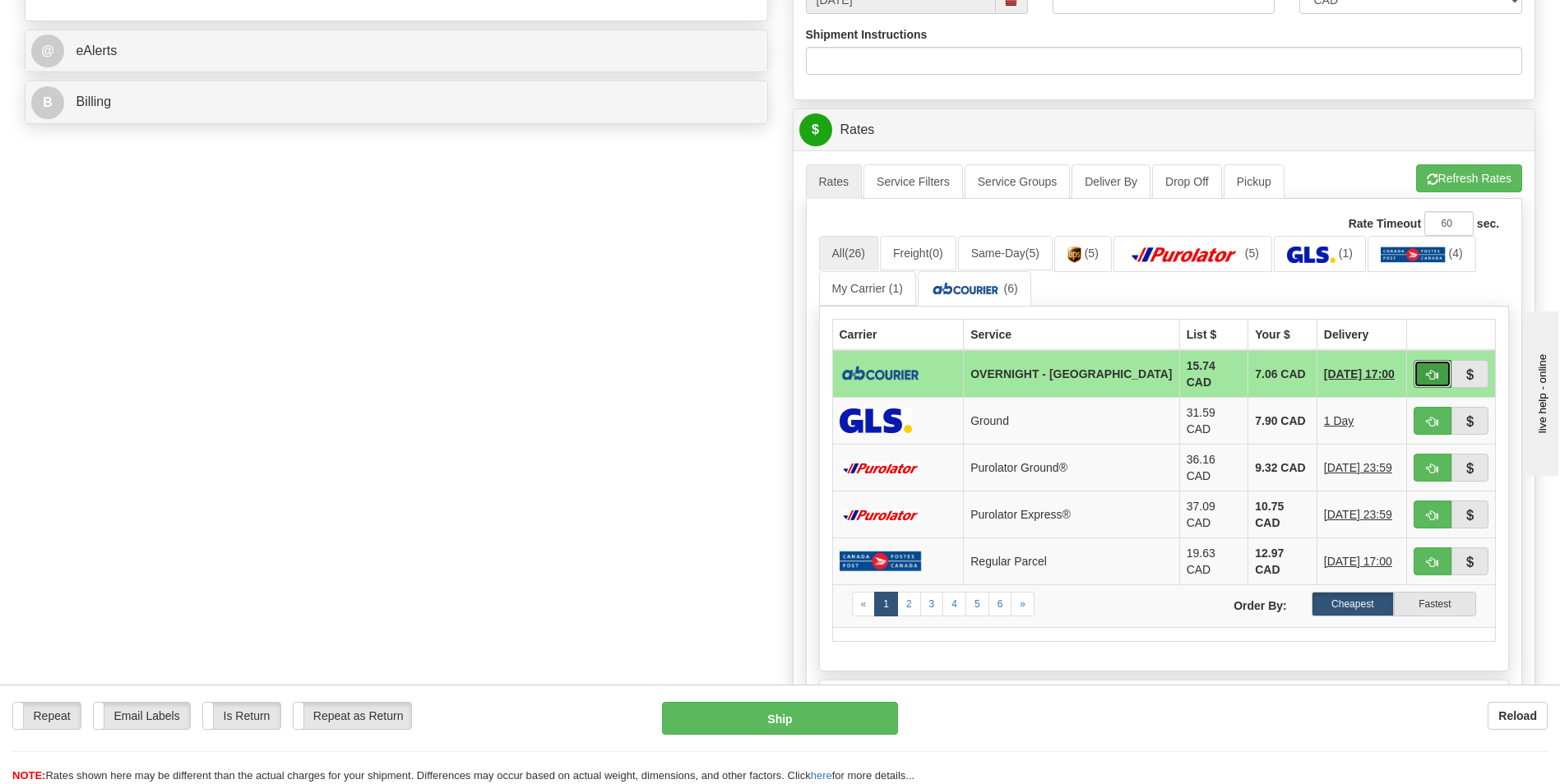
click at [1425, 383] on button "button" at bounding box center [1433, 374] width 38 height 28
type input "4"
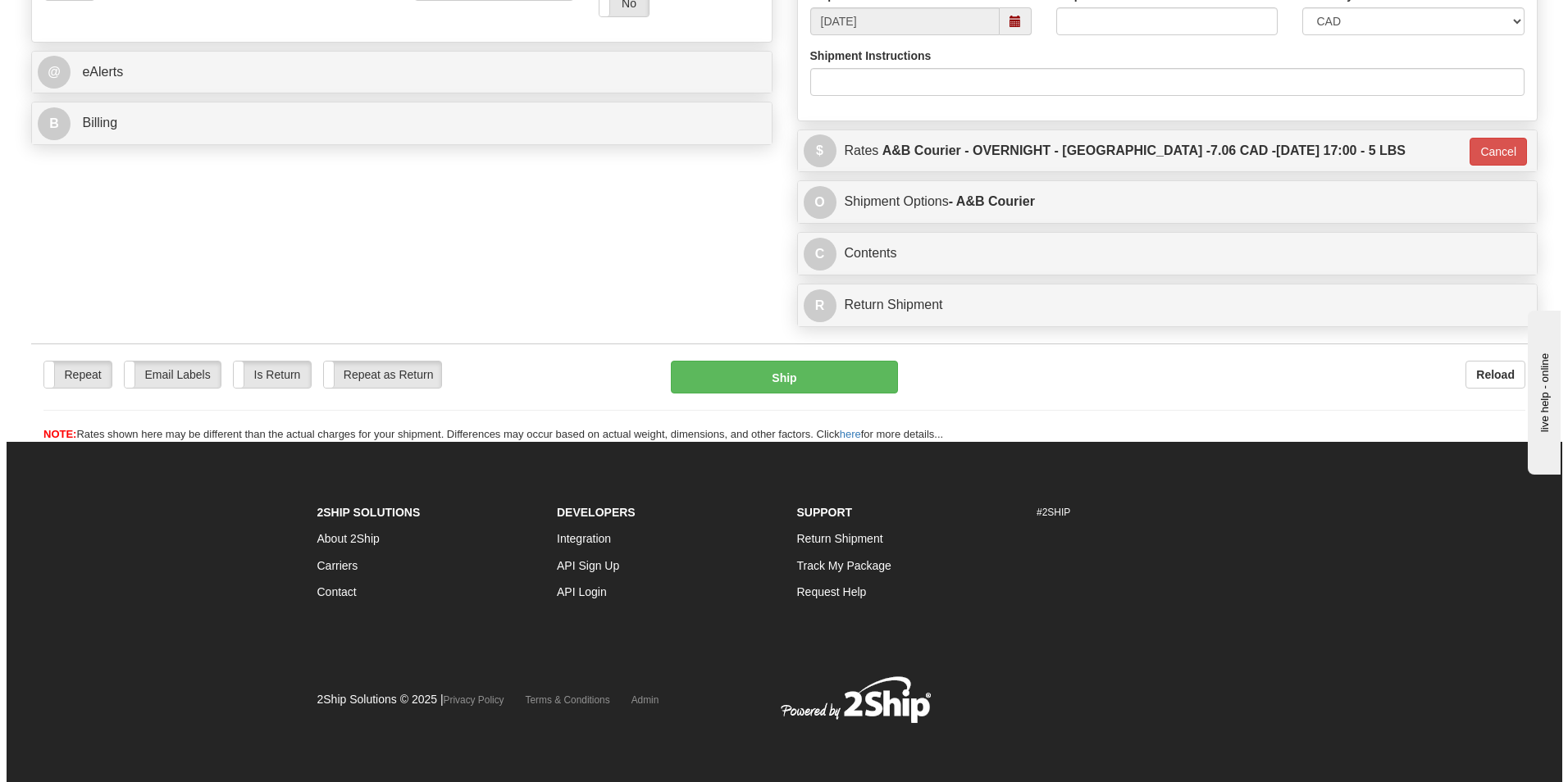
scroll to position [635, 0]
click at [737, 397] on div "Repeat Repeat Email Labels Email Labels Edit Is Return Is Return Repeat as Retu…" at bounding box center [778, 402] width 1506 height 82
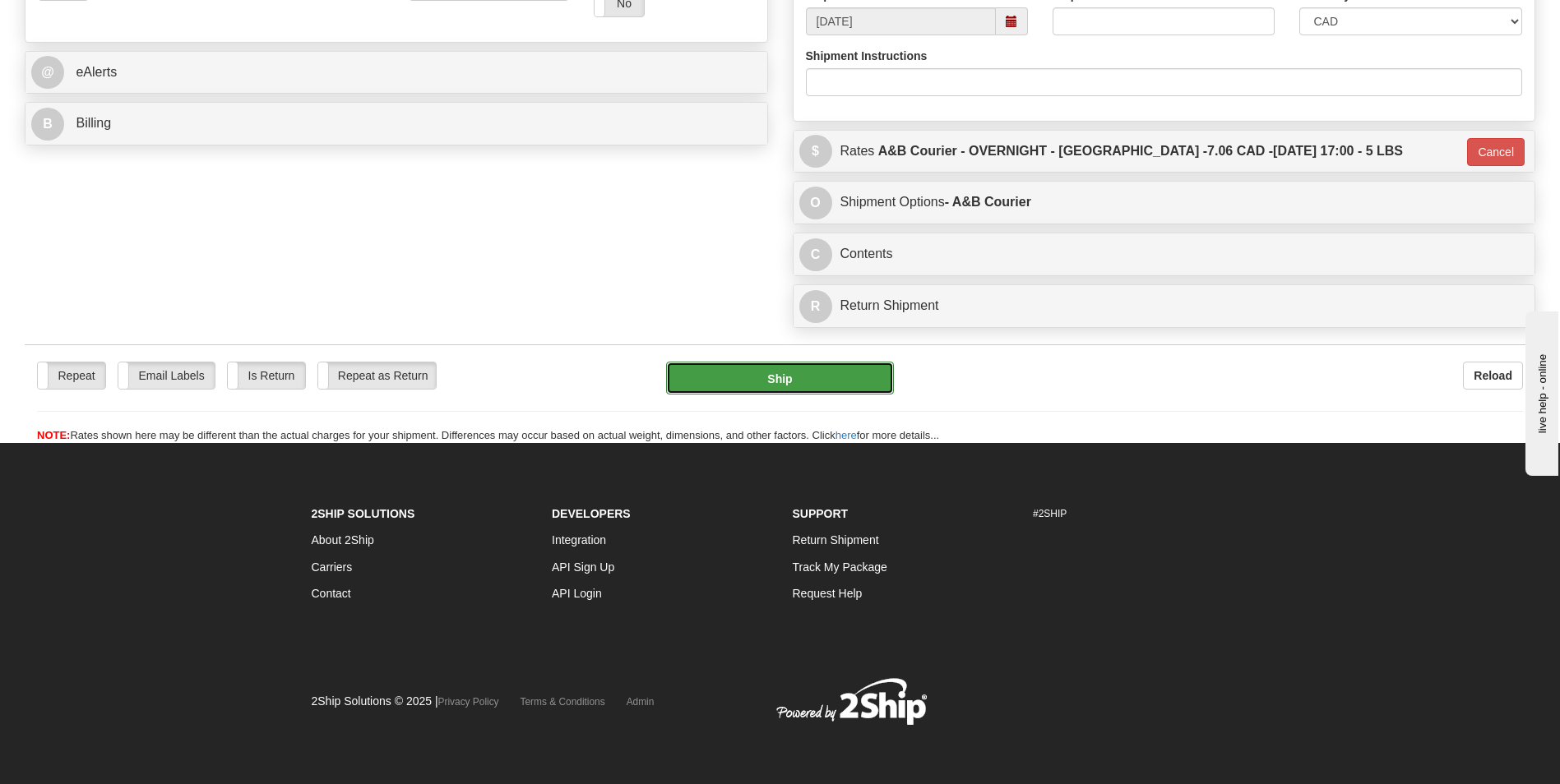
click at [745, 388] on button "Ship" at bounding box center [779, 378] width 227 height 33
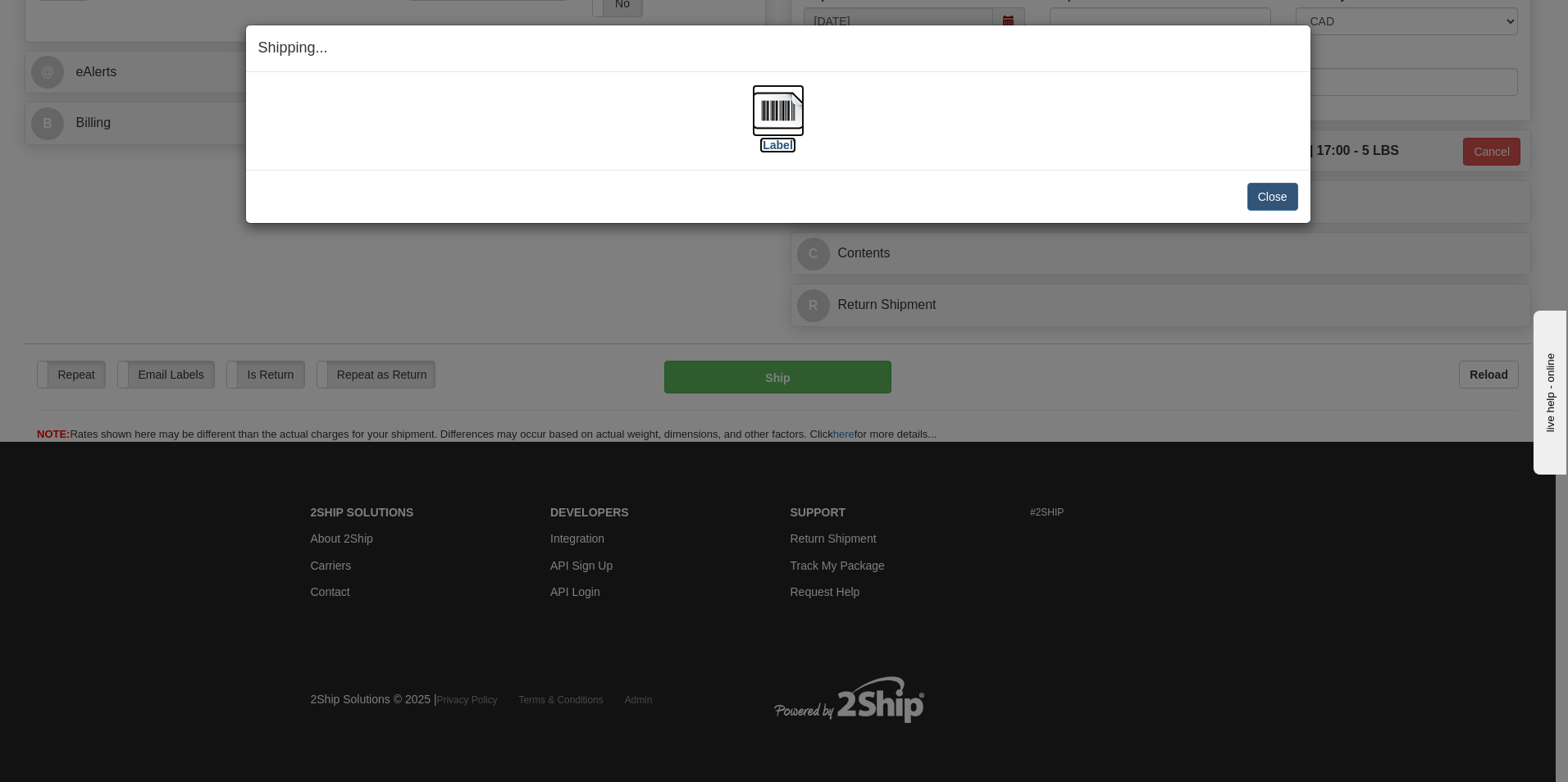
click at [764, 101] on img at bounding box center [778, 110] width 52 height 52
click at [1272, 195] on button "Close" at bounding box center [1273, 197] width 51 height 28
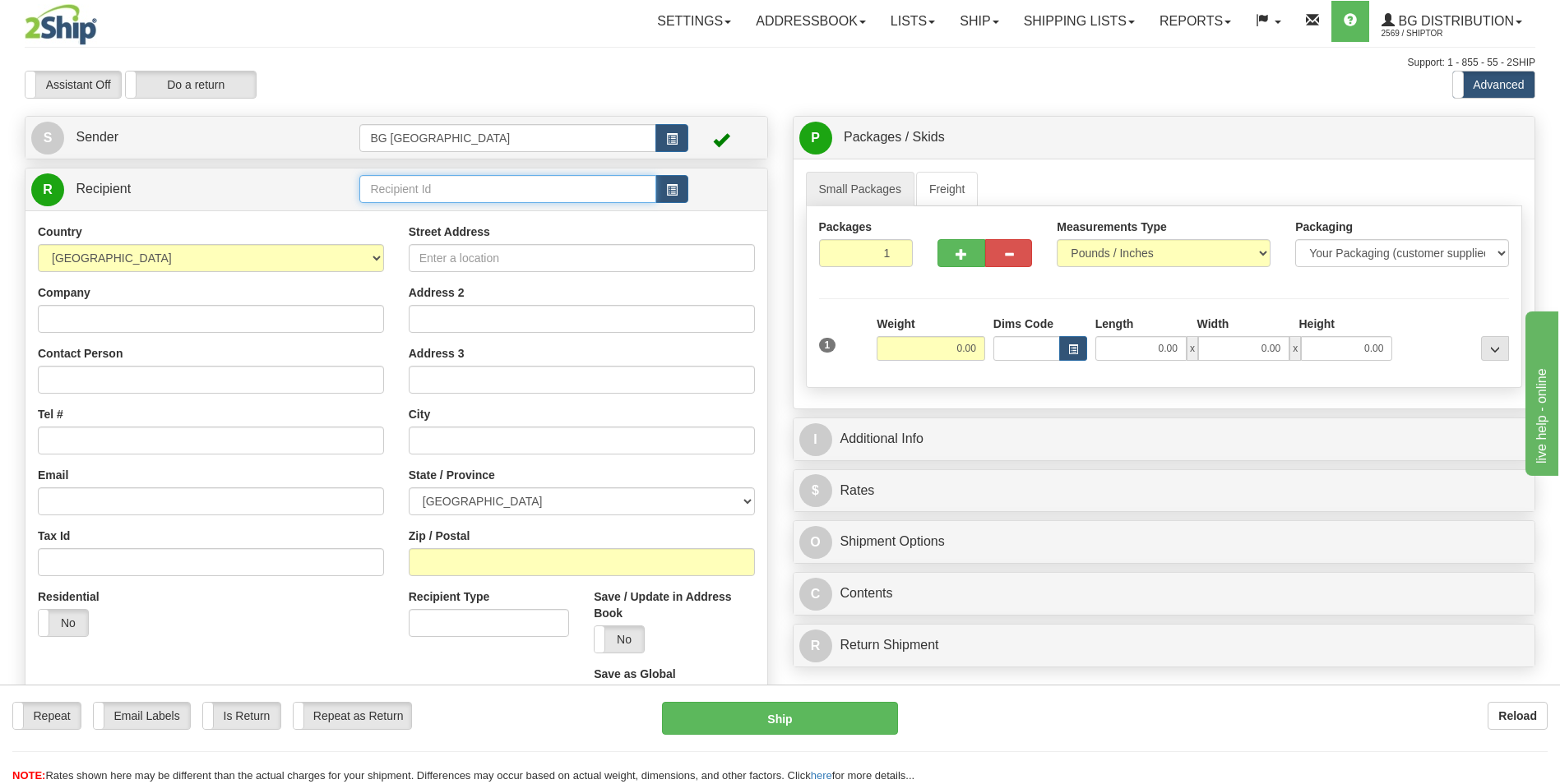
click at [442, 178] on input "text" at bounding box center [507, 189] width 296 height 28
click at [424, 210] on div "60803" at bounding box center [504, 214] width 281 height 18
type input "60803"
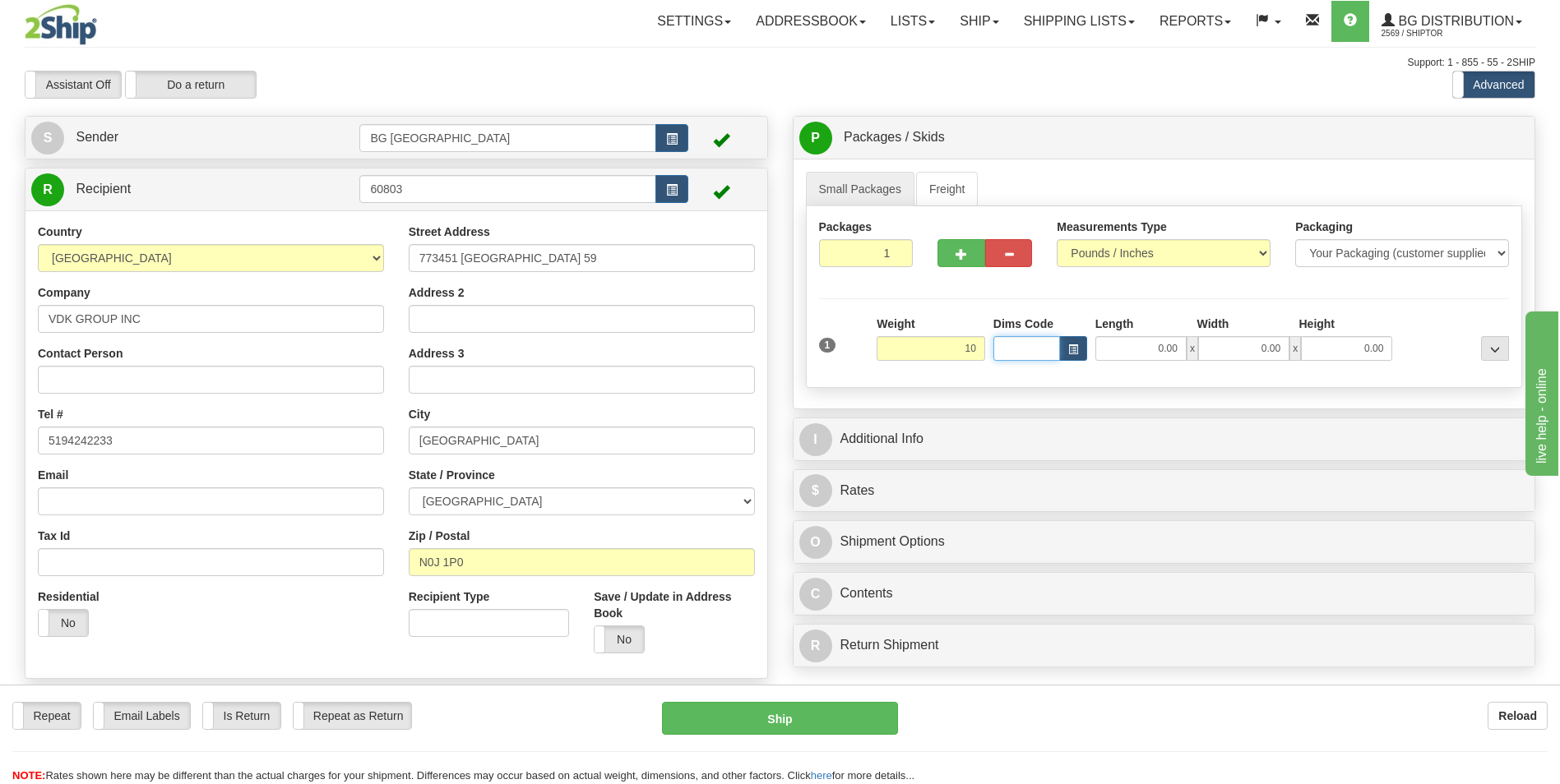
type input "10.00"
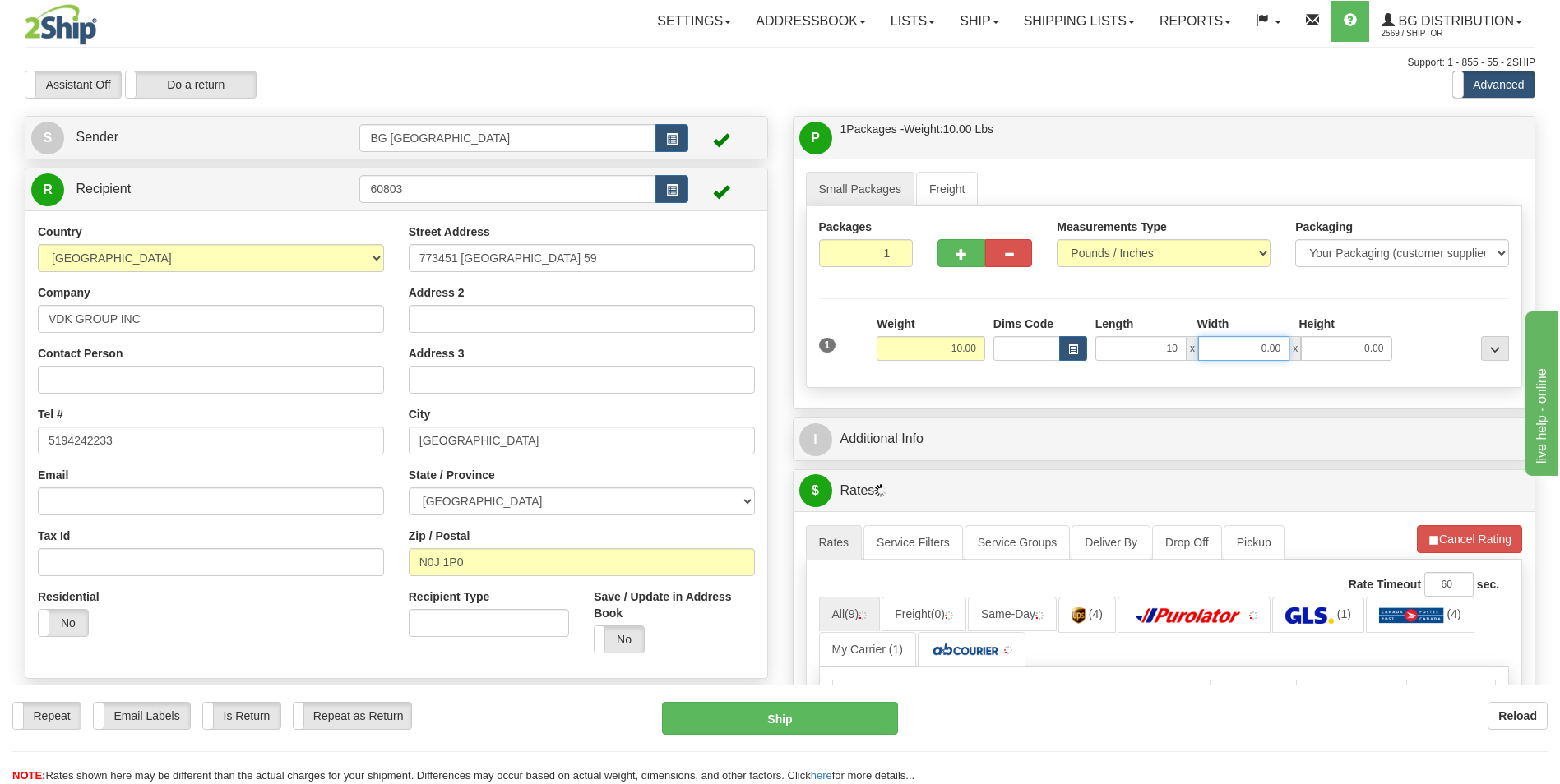
type input "10.00"
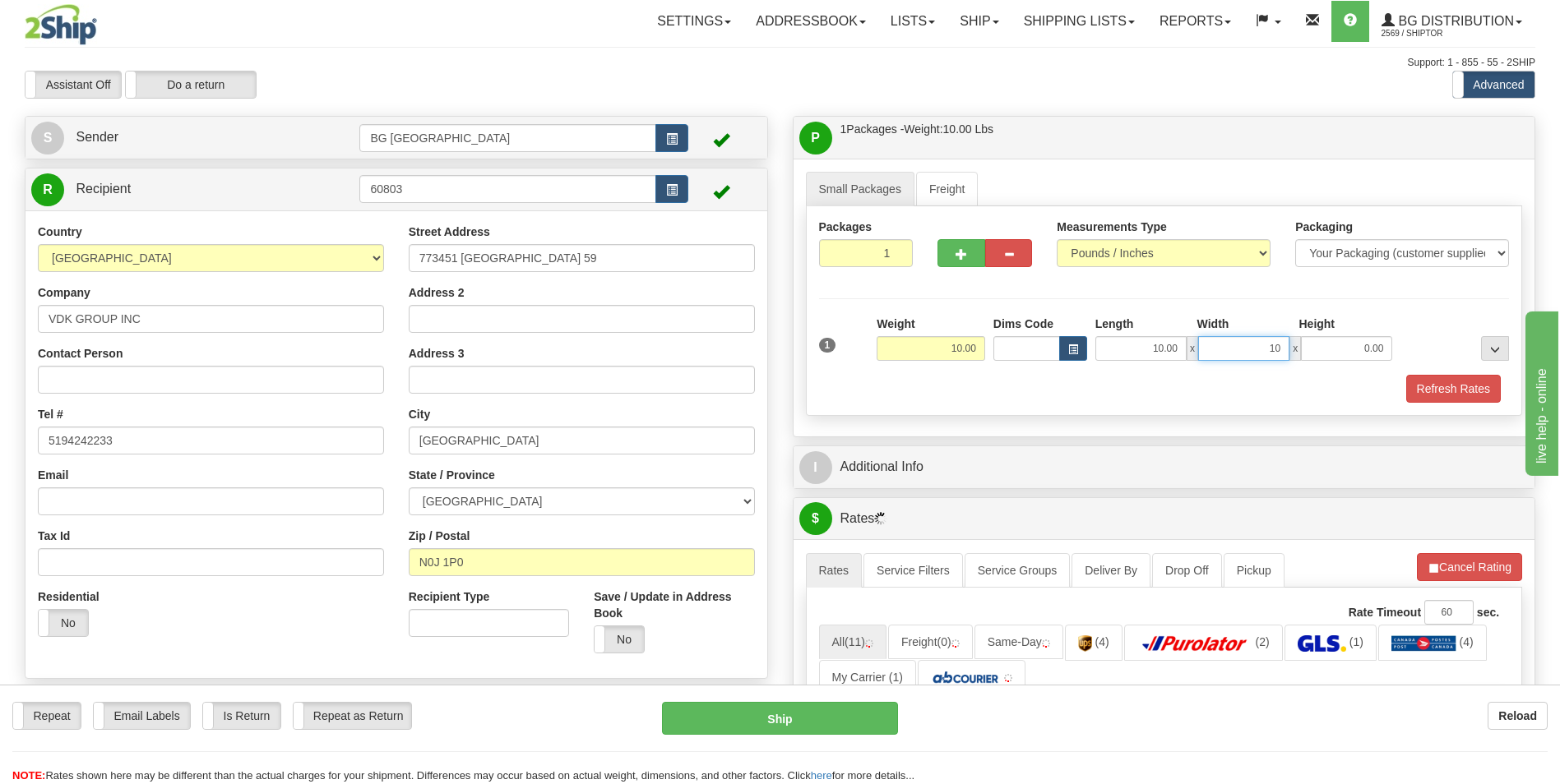
type input "10.00"
type input "8.00"
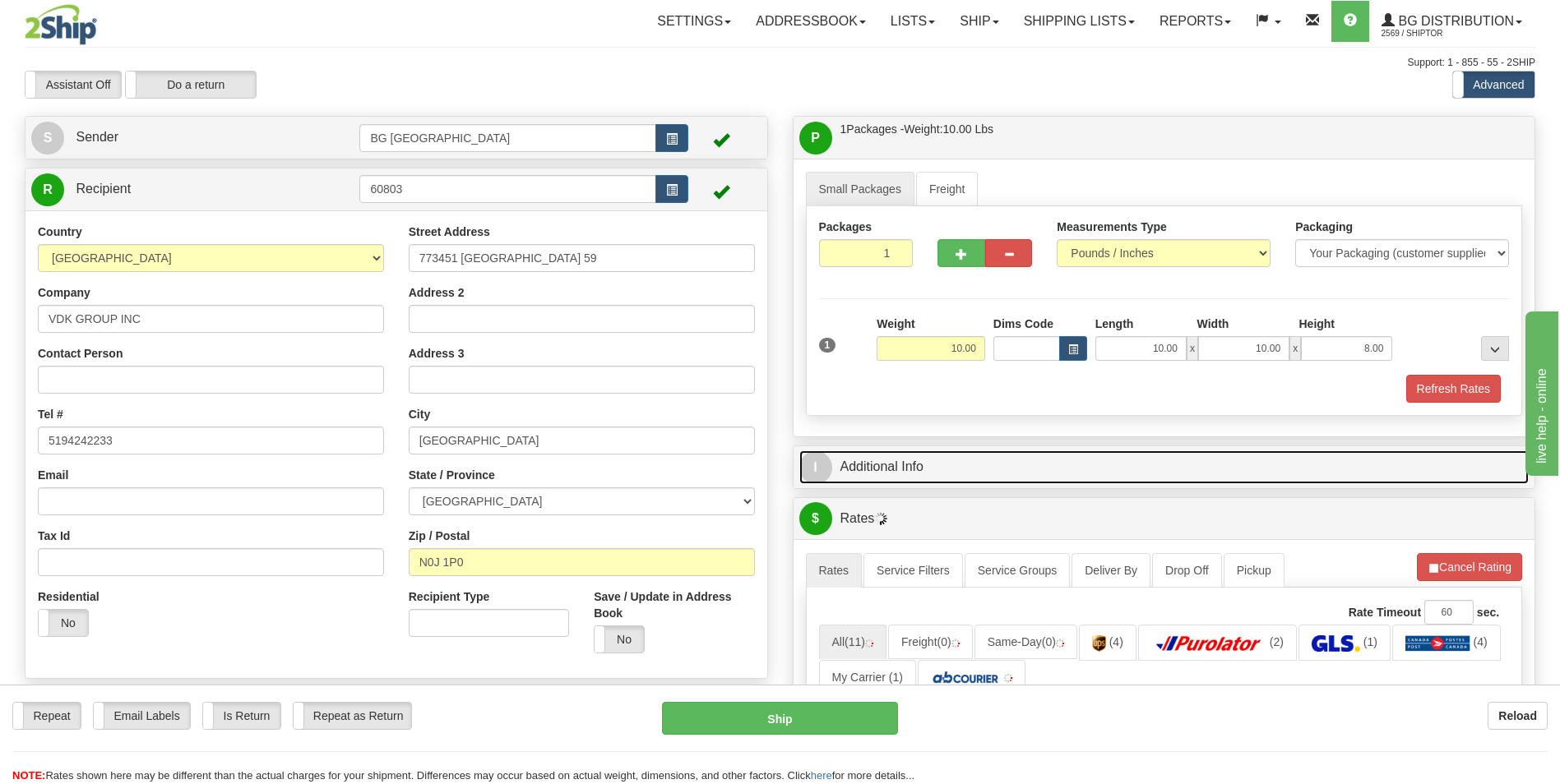
click at [927, 456] on link "I Additional Info" at bounding box center [1164, 467] width 730 height 34
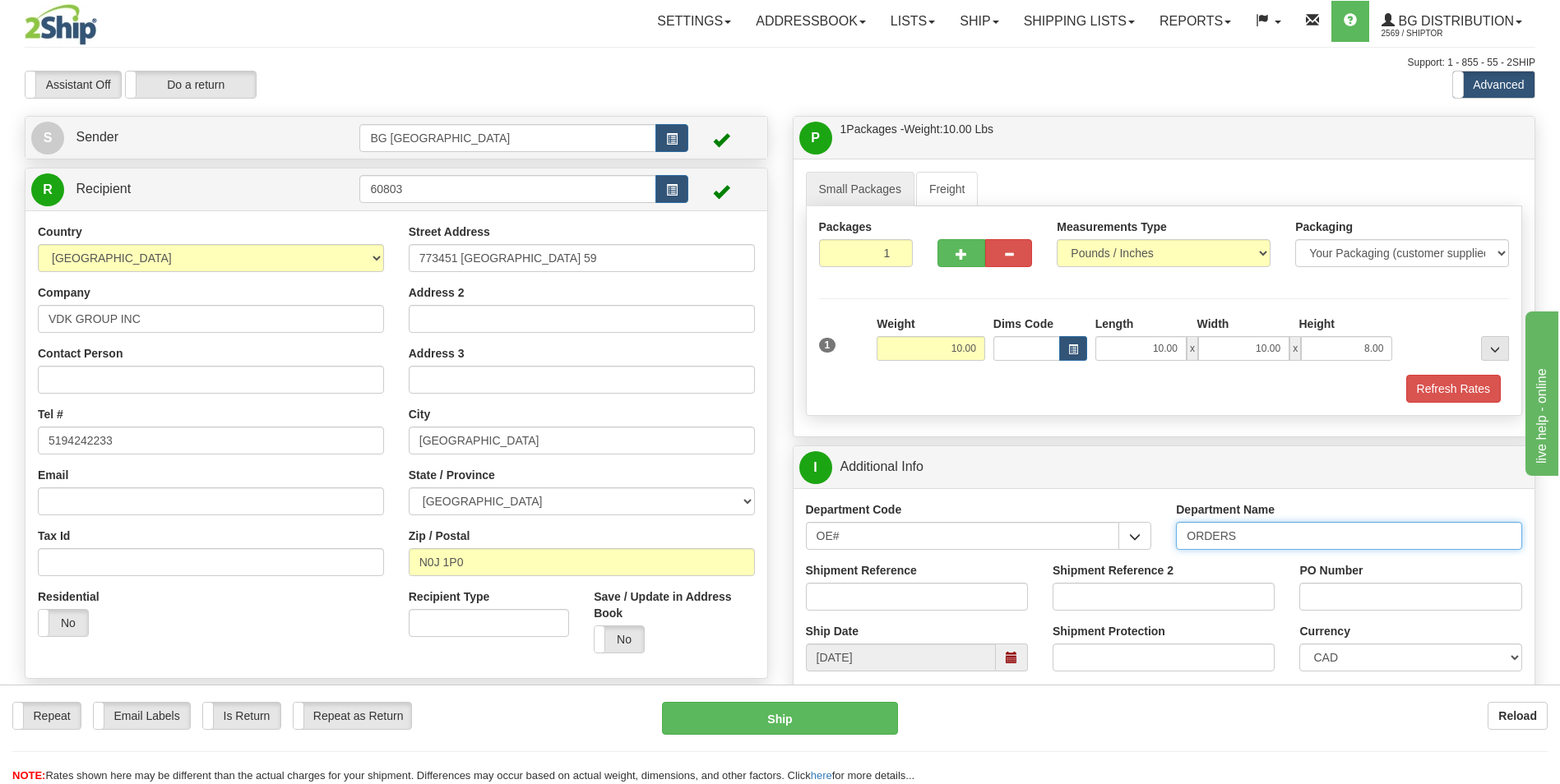
click at [1257, 541] on input "ORDERS" at bounding box center [1348, 536] width 346 height 28
type input "70184486-00"
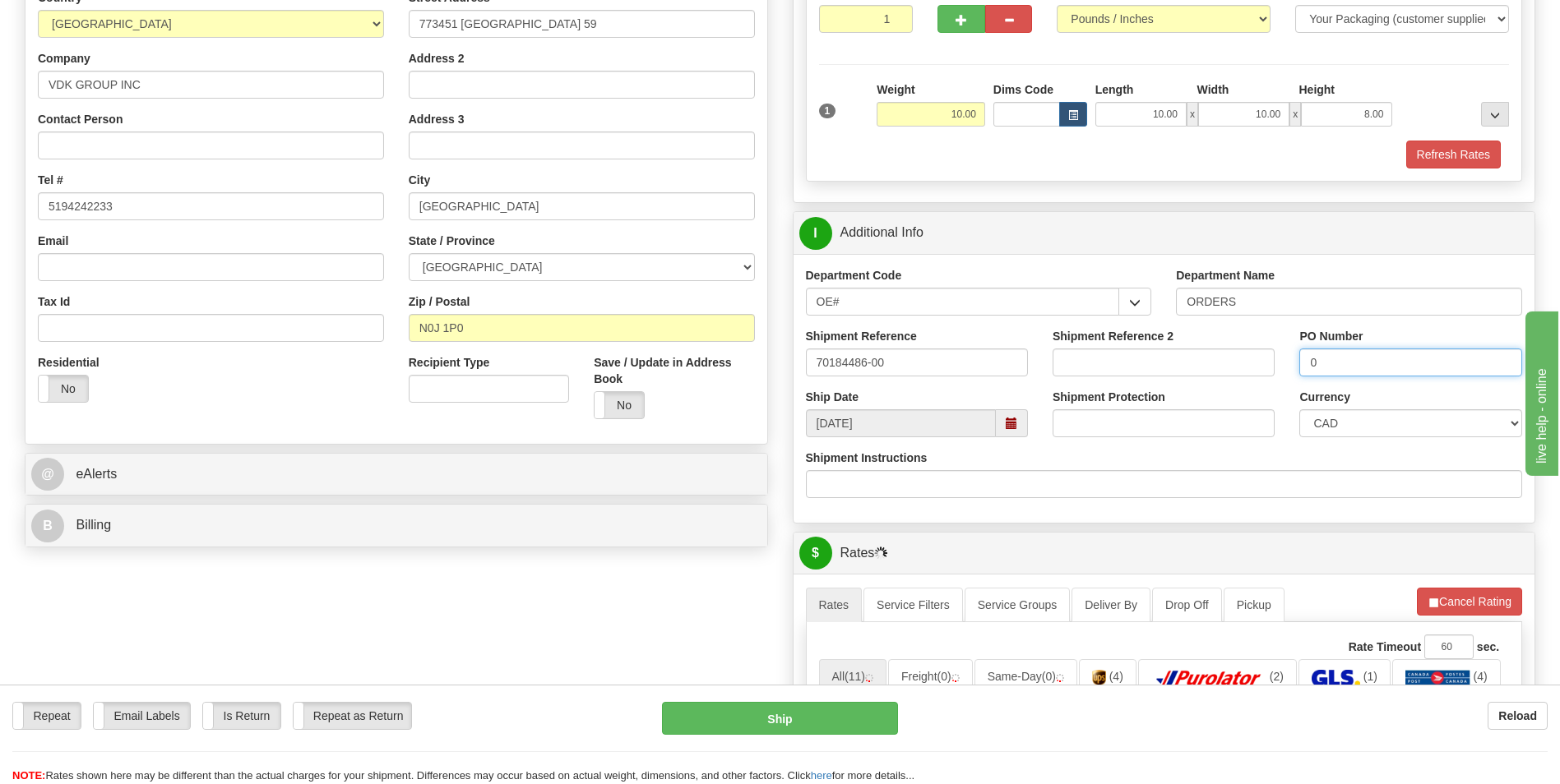
scroll to position [329, 0]
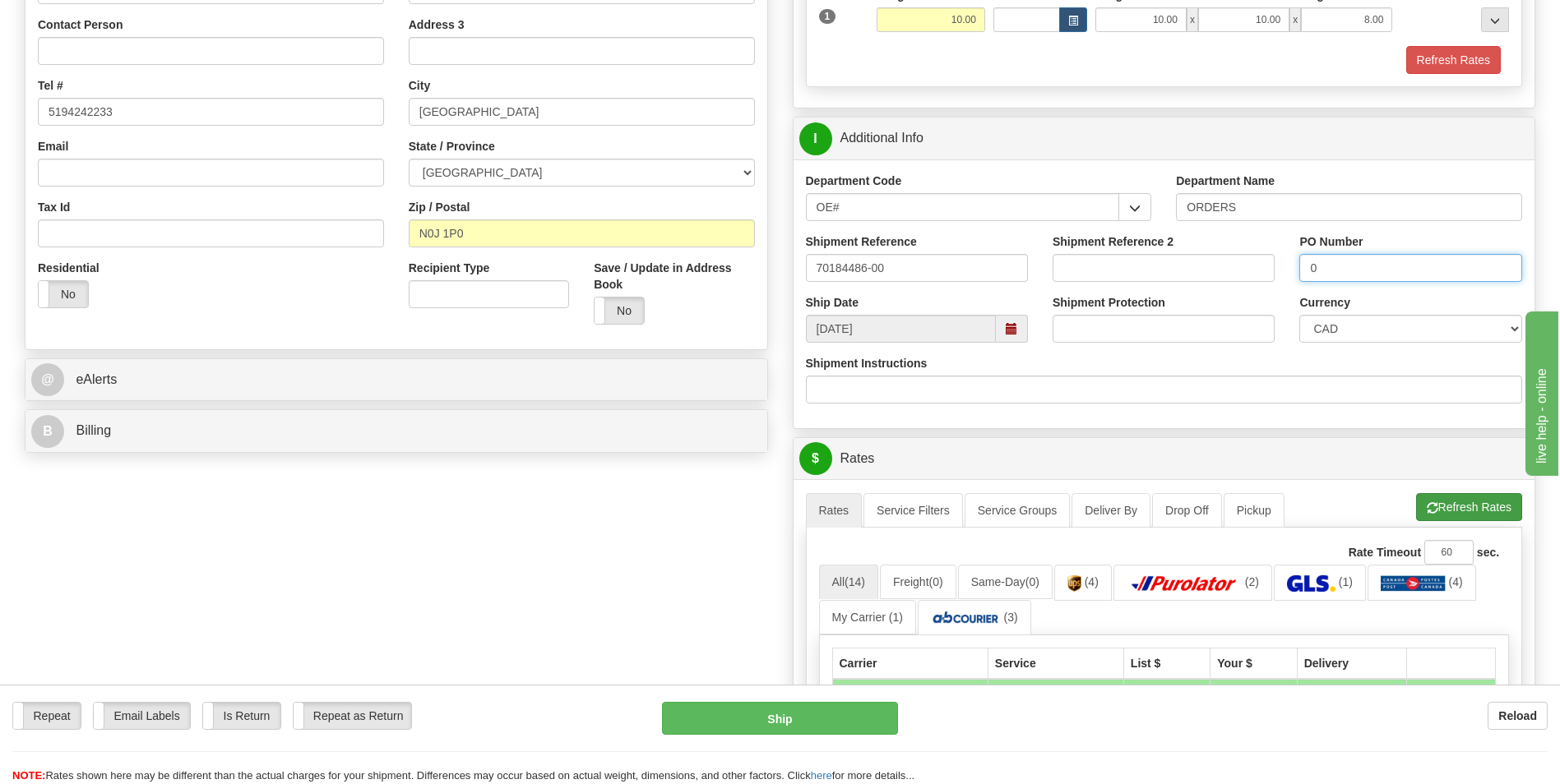
type input "0"
click at [1450, 504] on button "Refresh Rates" at bounding box center [1469, 507] width 106 height 28
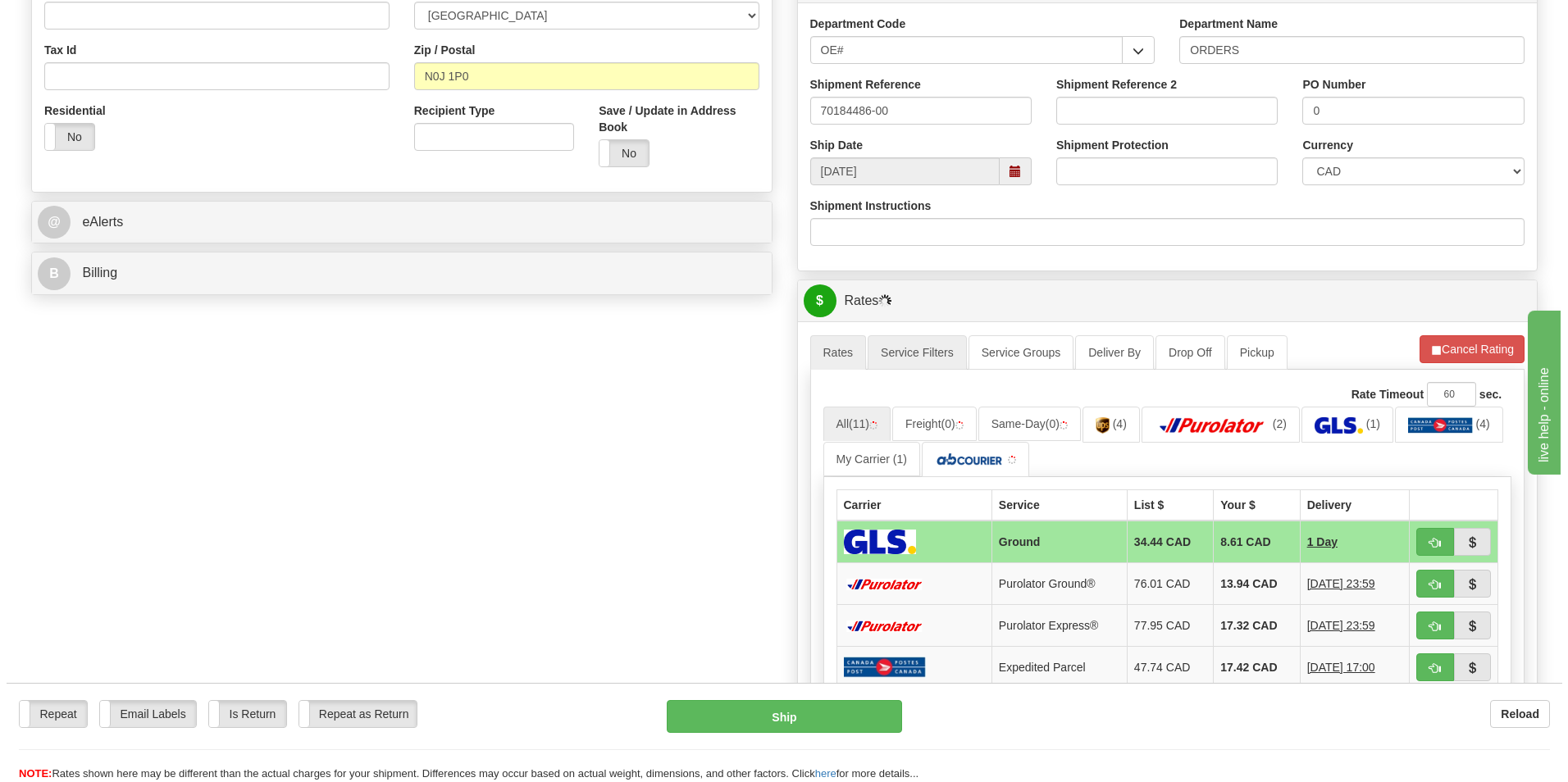
scroll to position [492, 0]
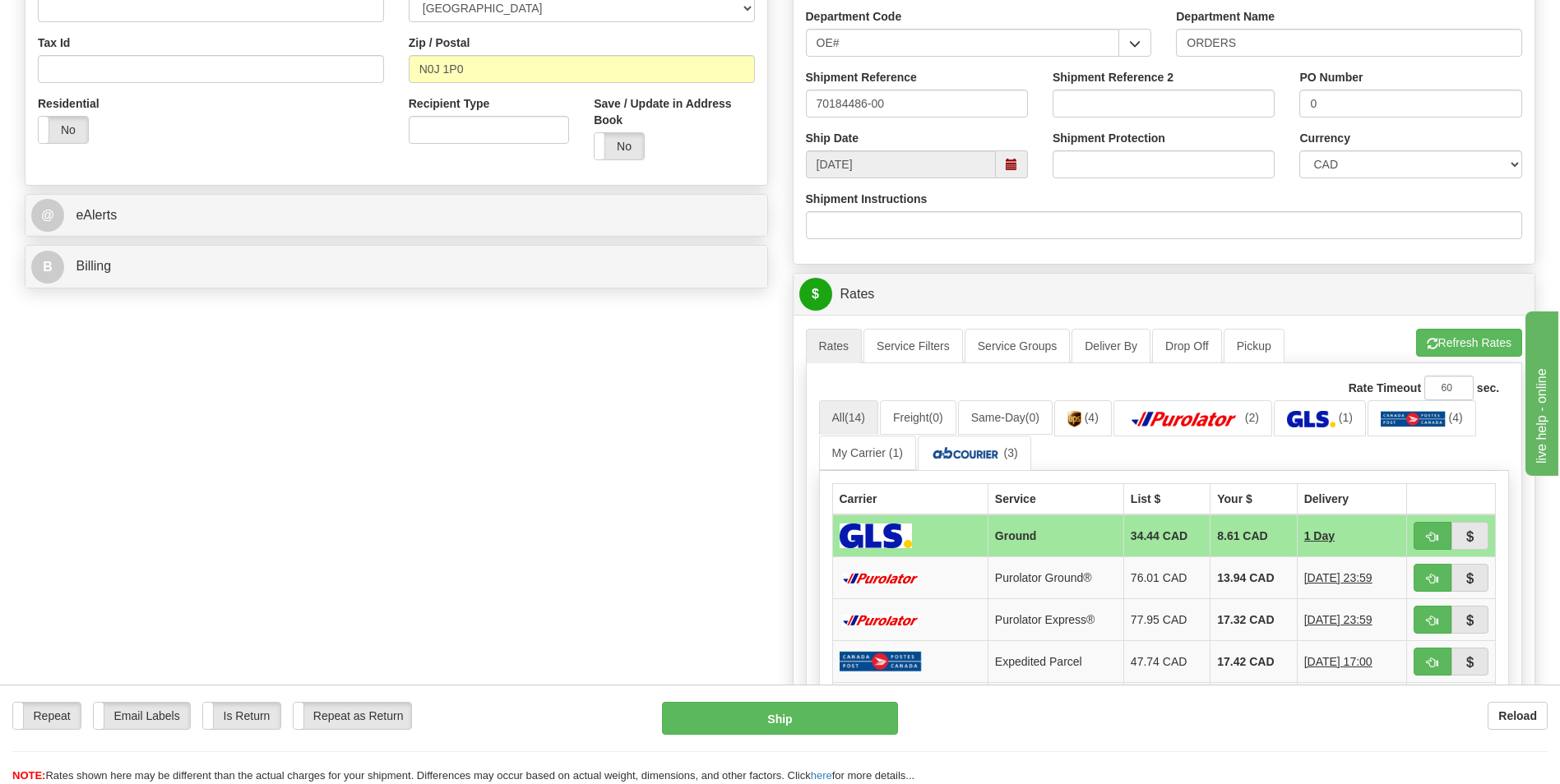
click at [1255, 578] on td "13.94 CAD" at bounding box center [1254, 578] width 87 height 42
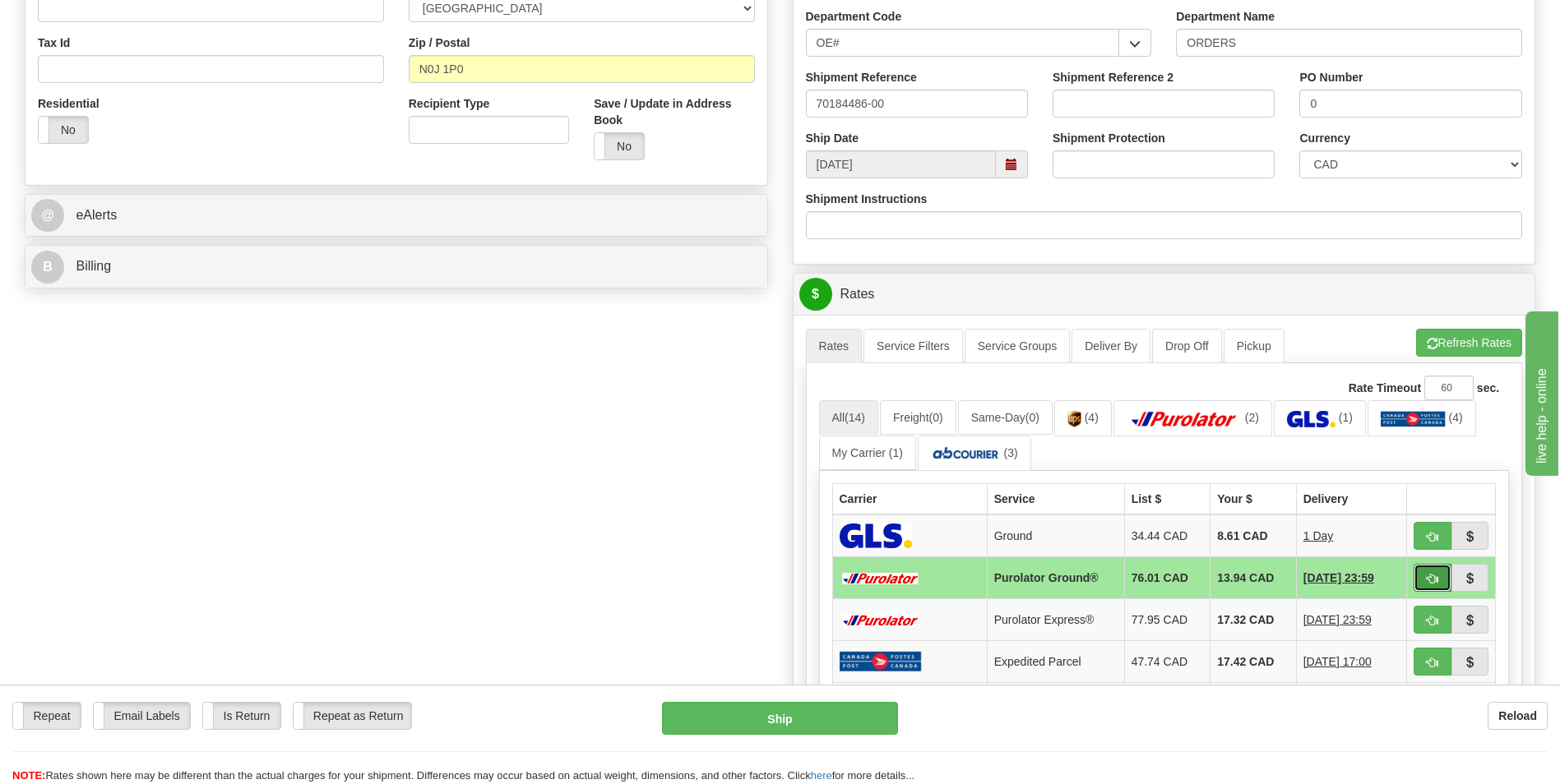
click at [1419, 586] on button "button" at bounding box center [1433, 578] width 38 height 28
type input "260"
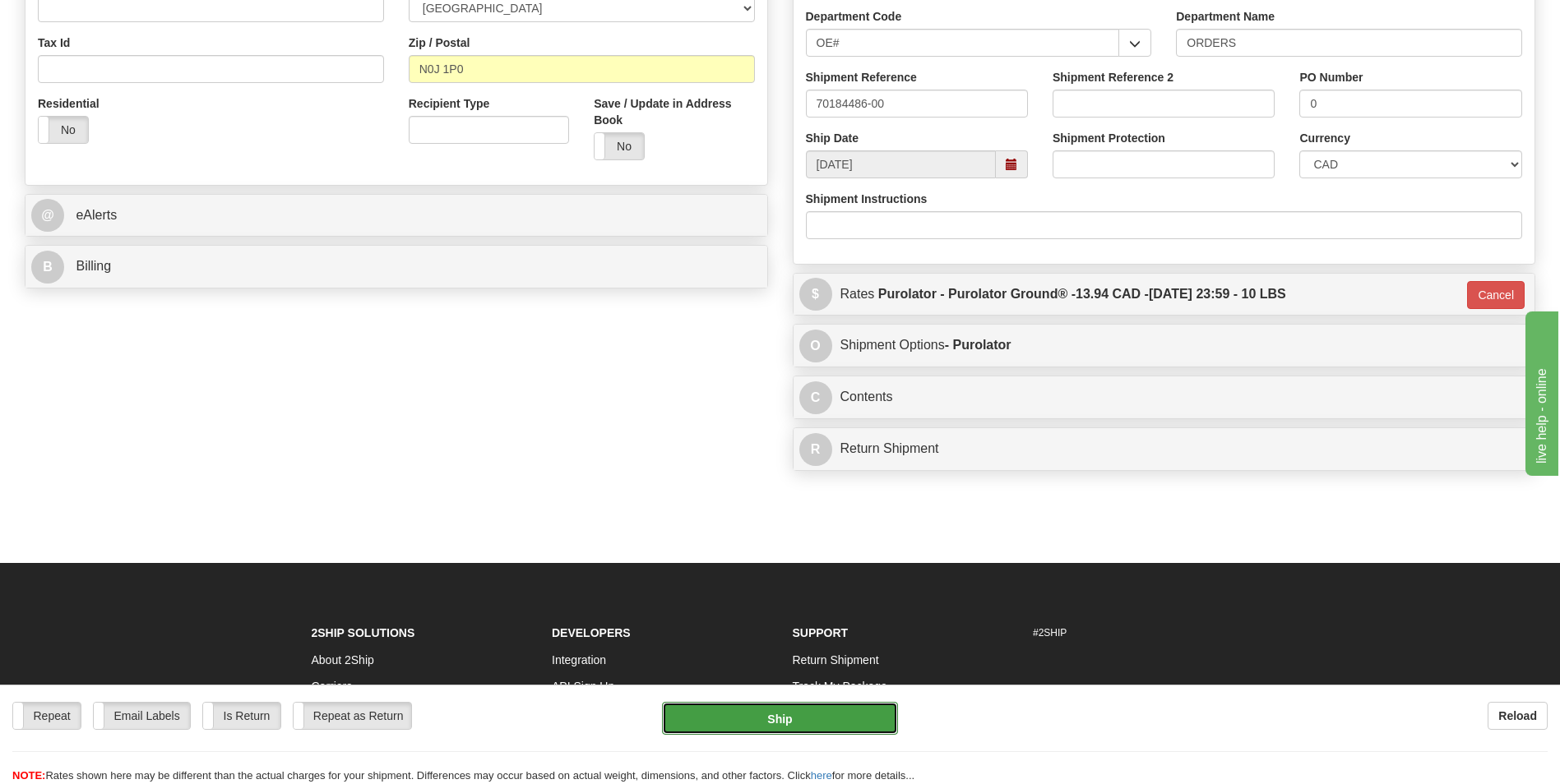
click at [846, 723] on button "Ship" at bounding box center [780, 718] width 236 height 33
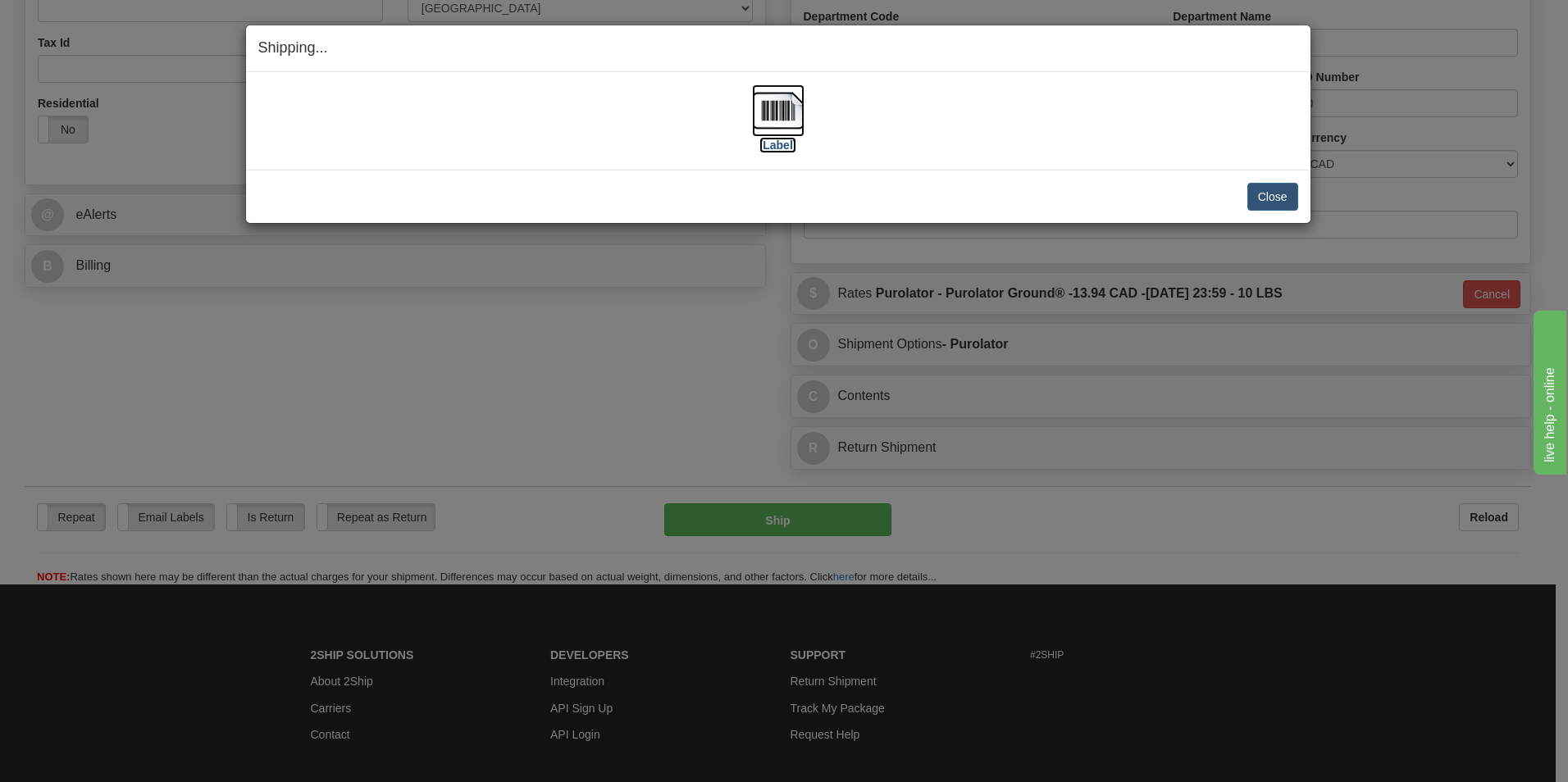
click at [768, 108] on img at bounding box center [778, 110] width 52 height 52
click at [1264, 190] on button "Close" at bounding box center [1273, 197] width 51 height 28
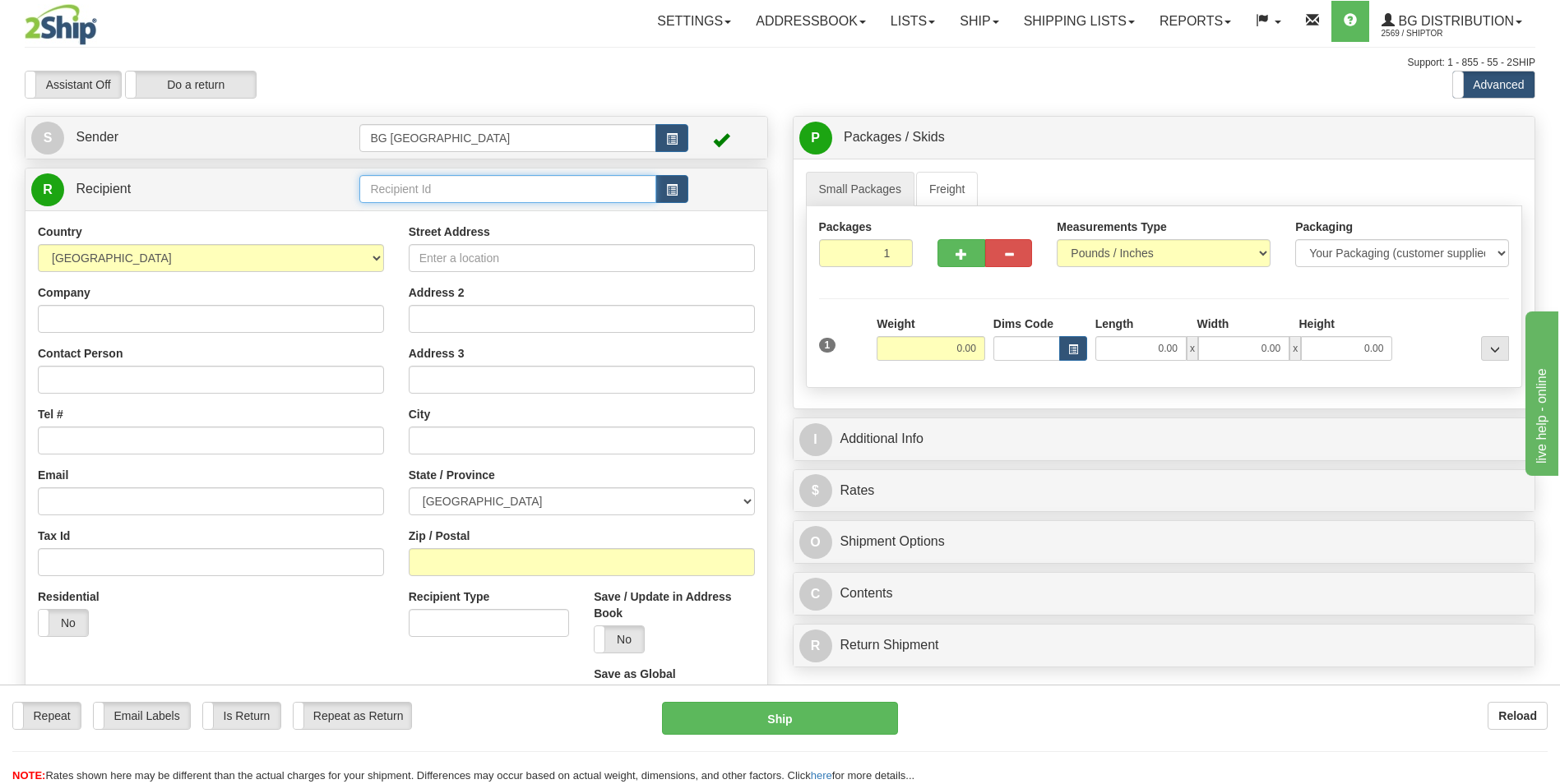
click at [399, 181] on input "text" at bounding box center [507, 189] width 296 height 28
click at [391, 204] on li "60382" at bounding box center [507, 214] width 295 height 21
type input "60382"
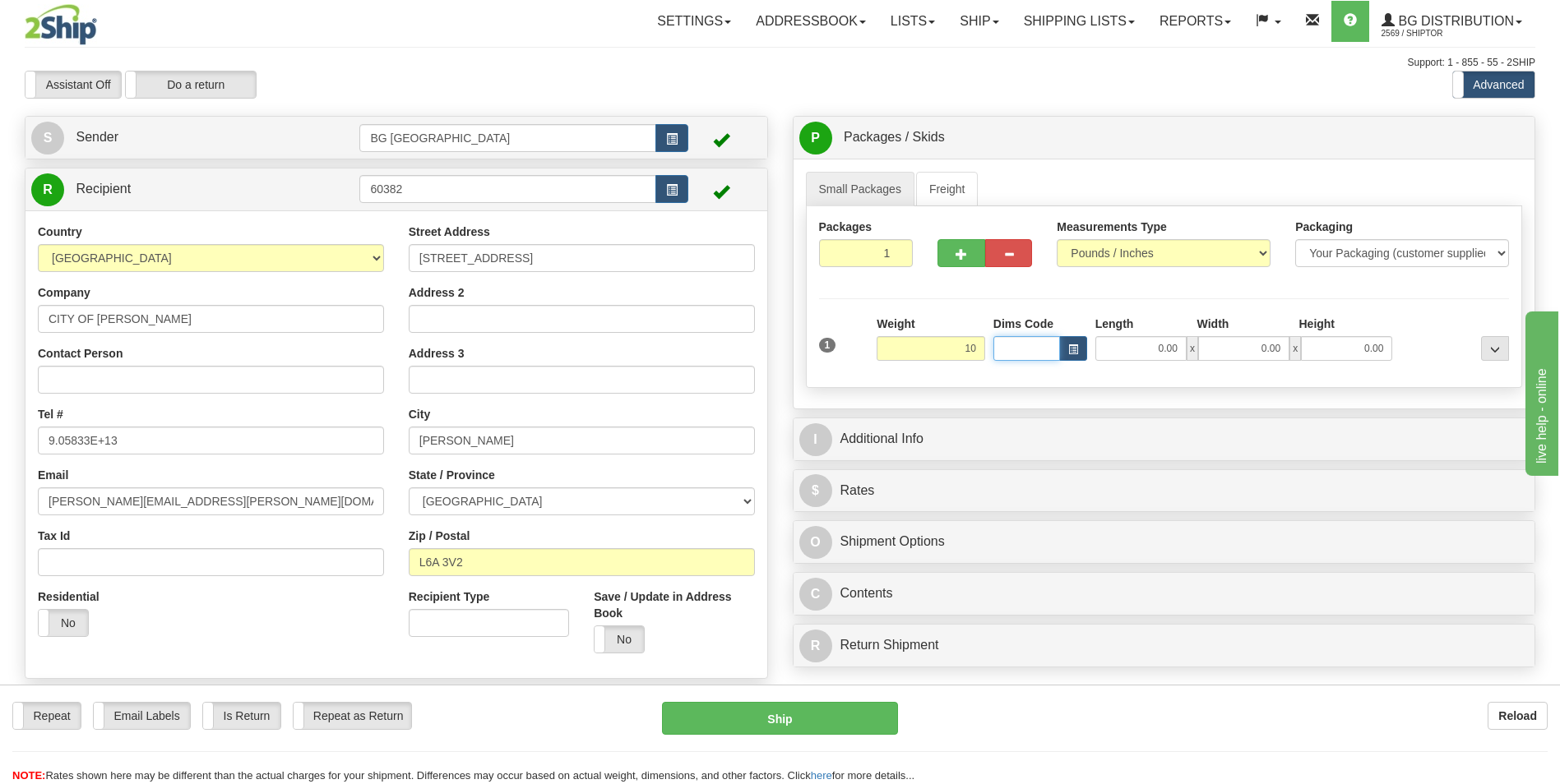
type input "10.00"
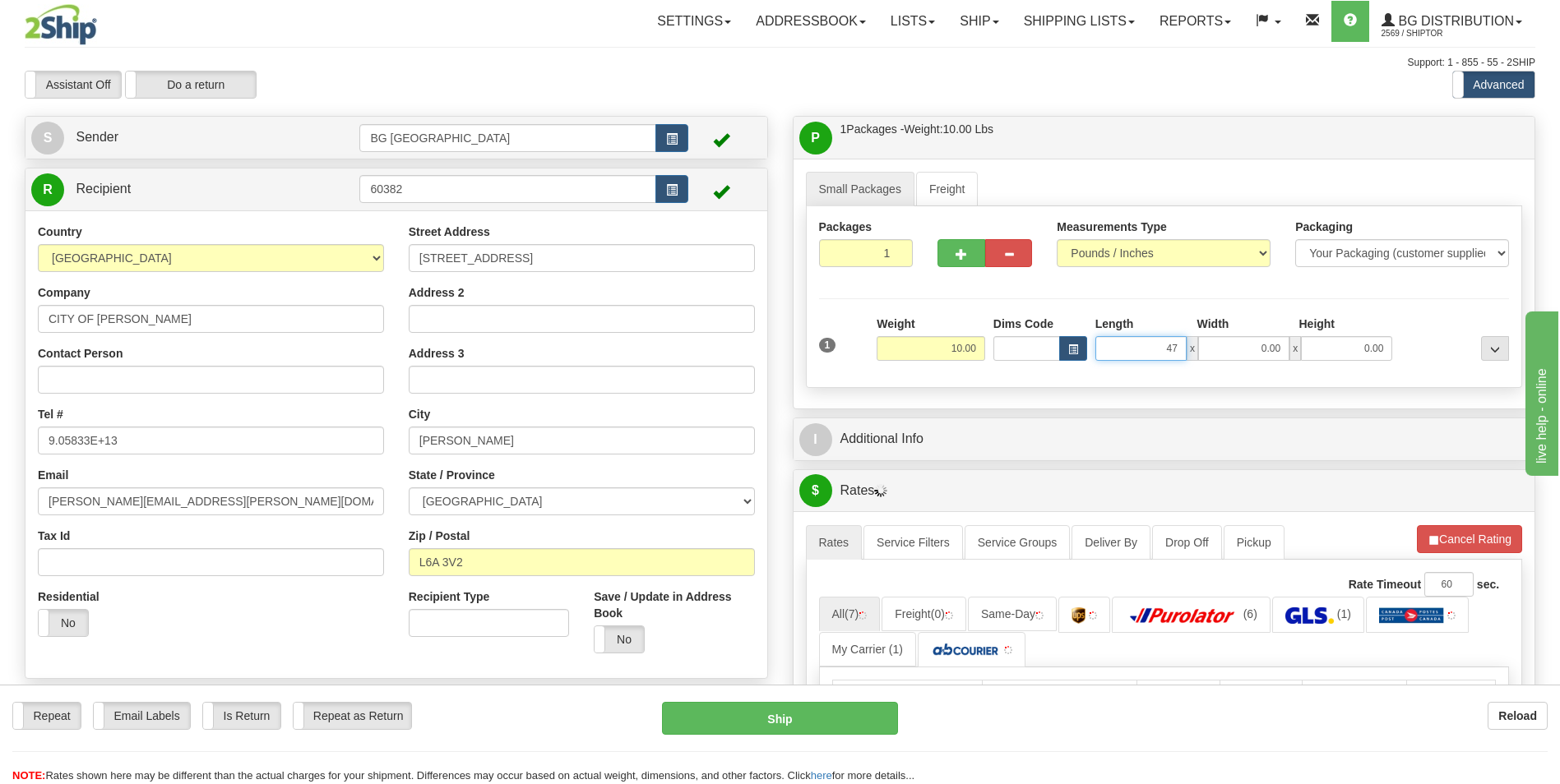
type input "47.00"
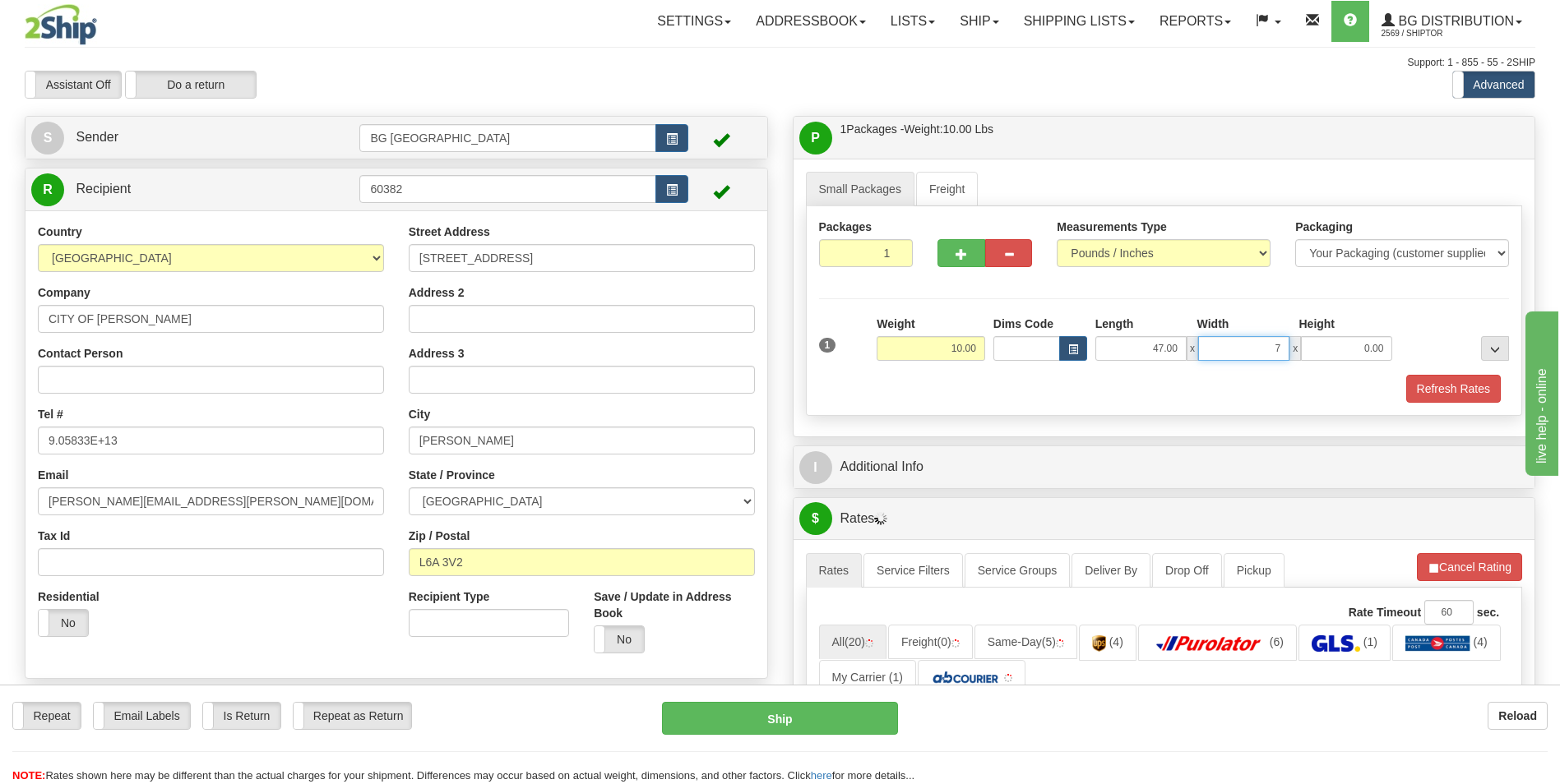
type input "7.00"
type input "4.00"
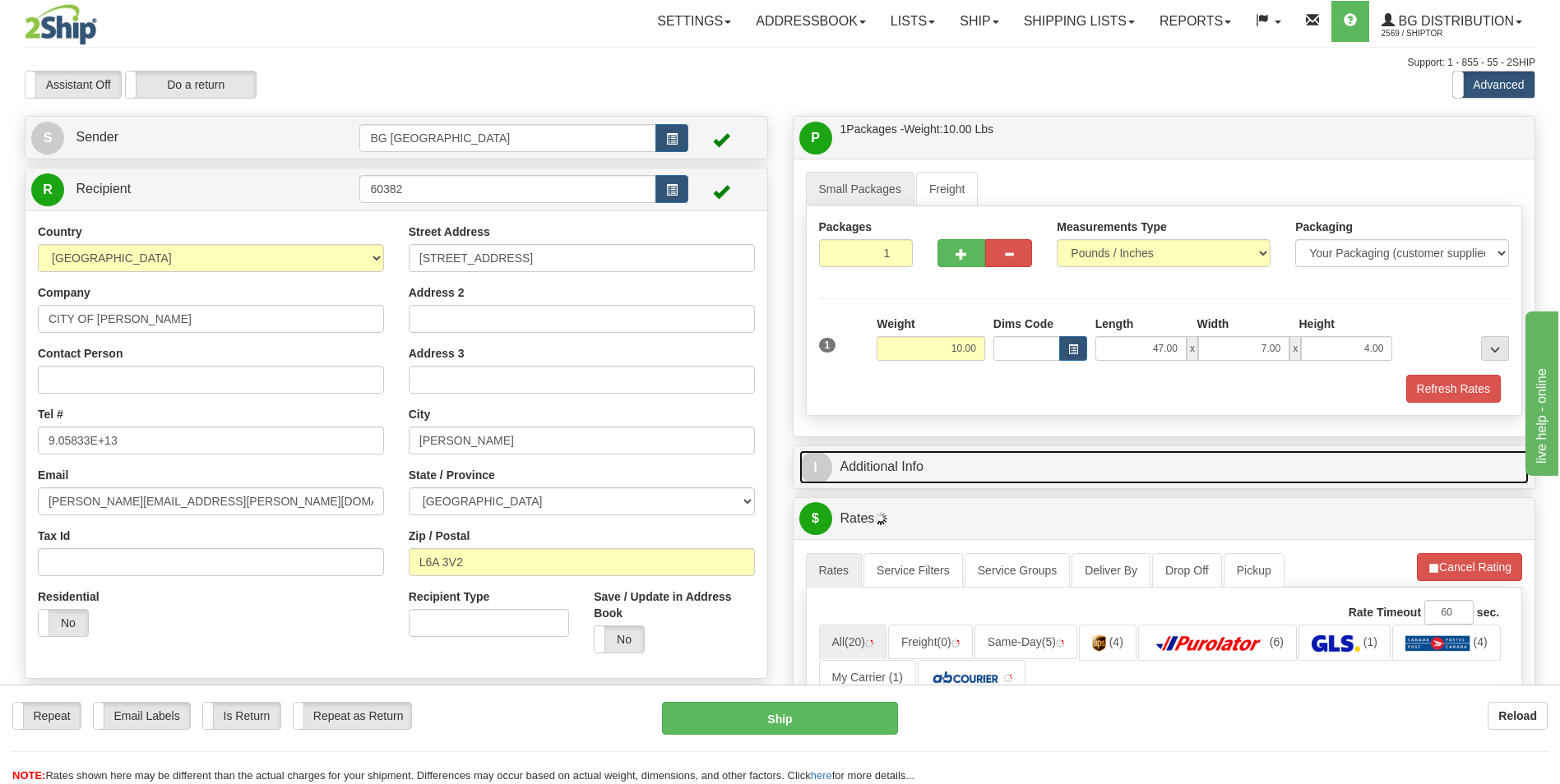
click at [938, 461] on link "I Additional Info" at bounding box center [1164, 467] width 730 height 34
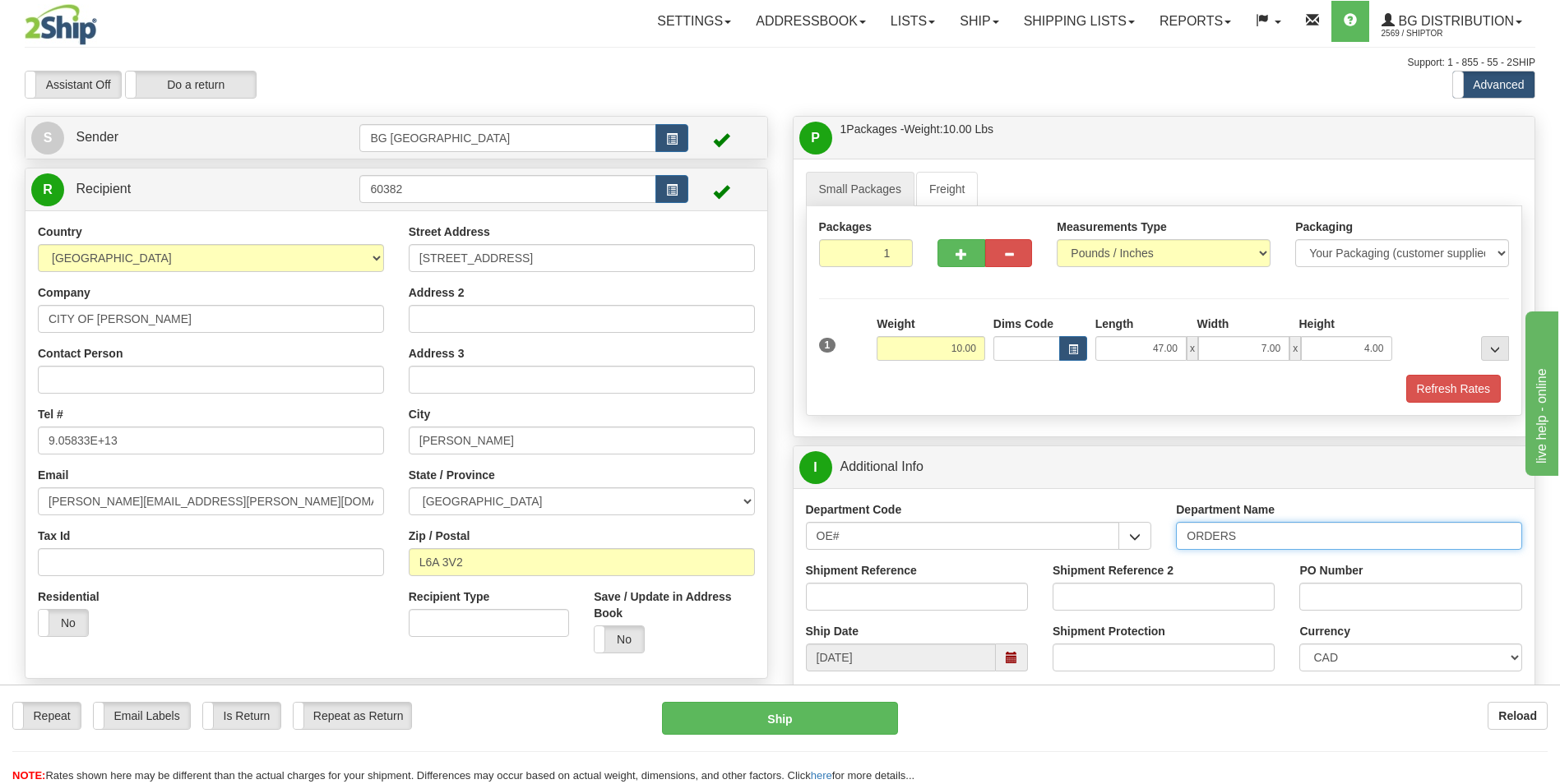
click at [1266, 537] on input "ORDERS" at bounding box center [1348, 536] width 346 height 28
type input "70184954-00"
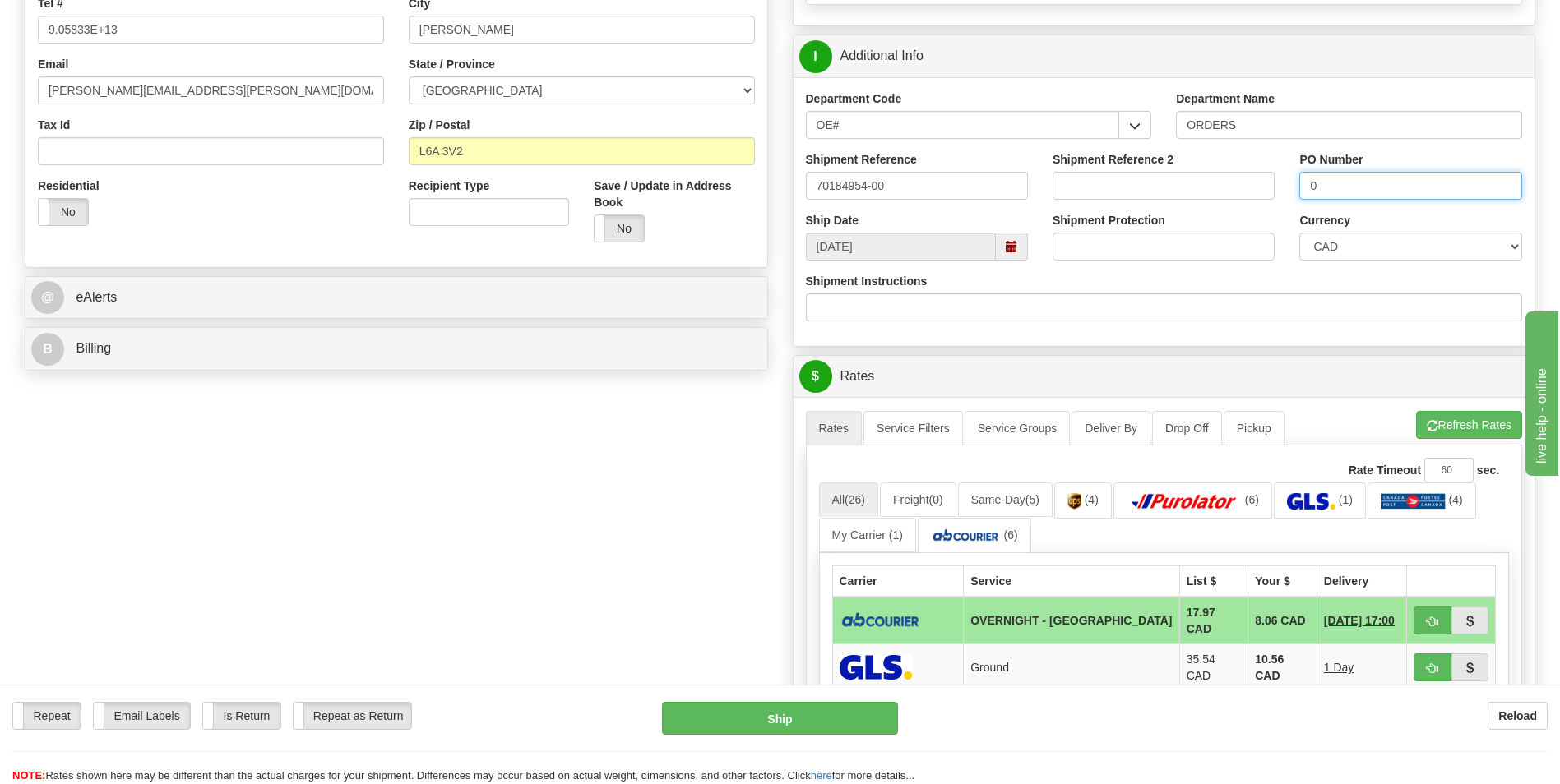
type input "0"
click at [1452, 442] on ul "Rates Service Filters Service Groups Deliver By Drop Off Pickup Refresh Rates C…" at bounding box center [1164, 427] width 717 height 35
click at [1457, 424] on button "Refresh Rates" at bounding box center [1469, 425] width 106 height 28
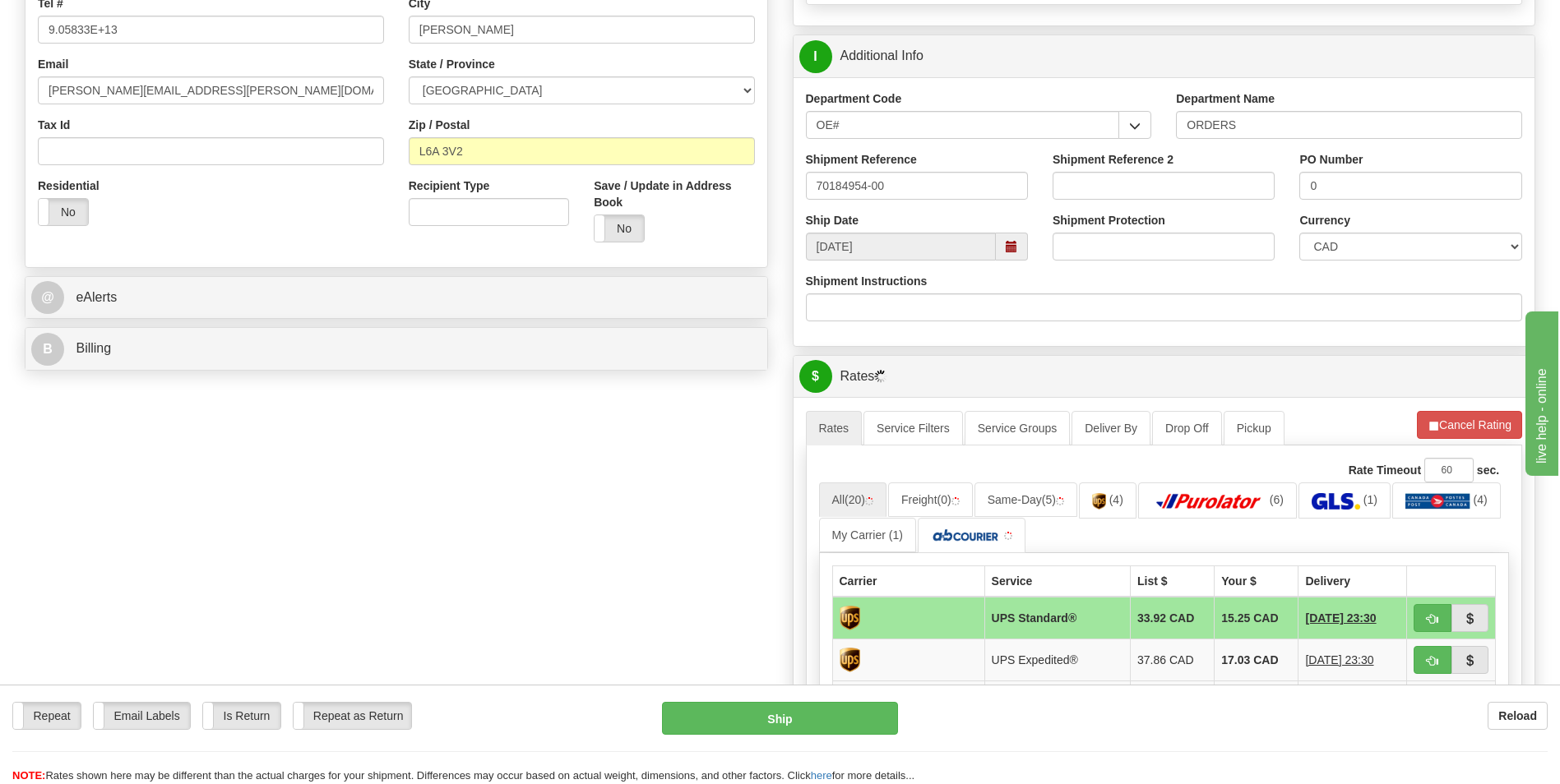
scroll to position [657, 0]
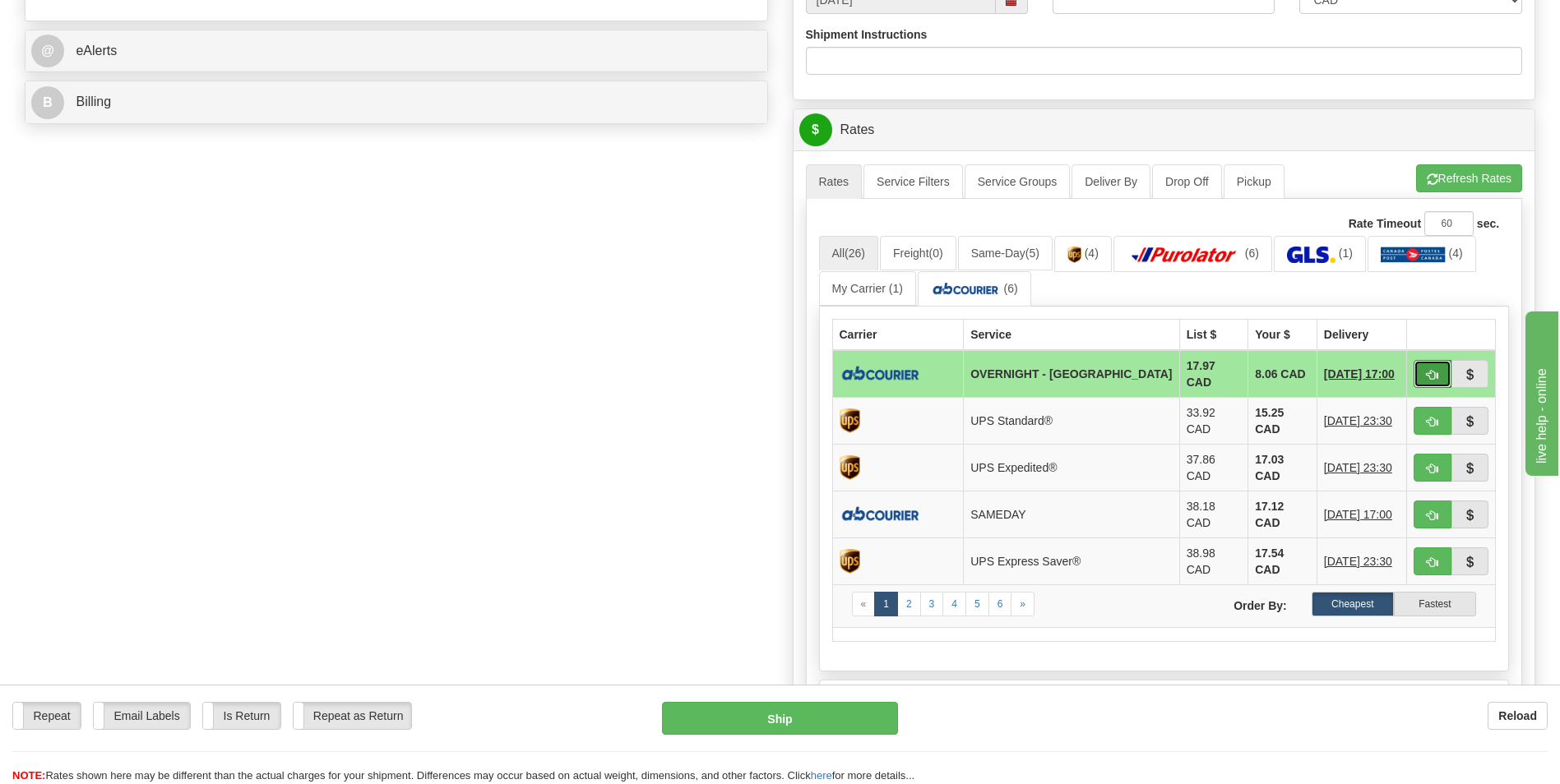
click at [1417, 376] on button "button" at bounding box center [1433, 374] width 38 height 28
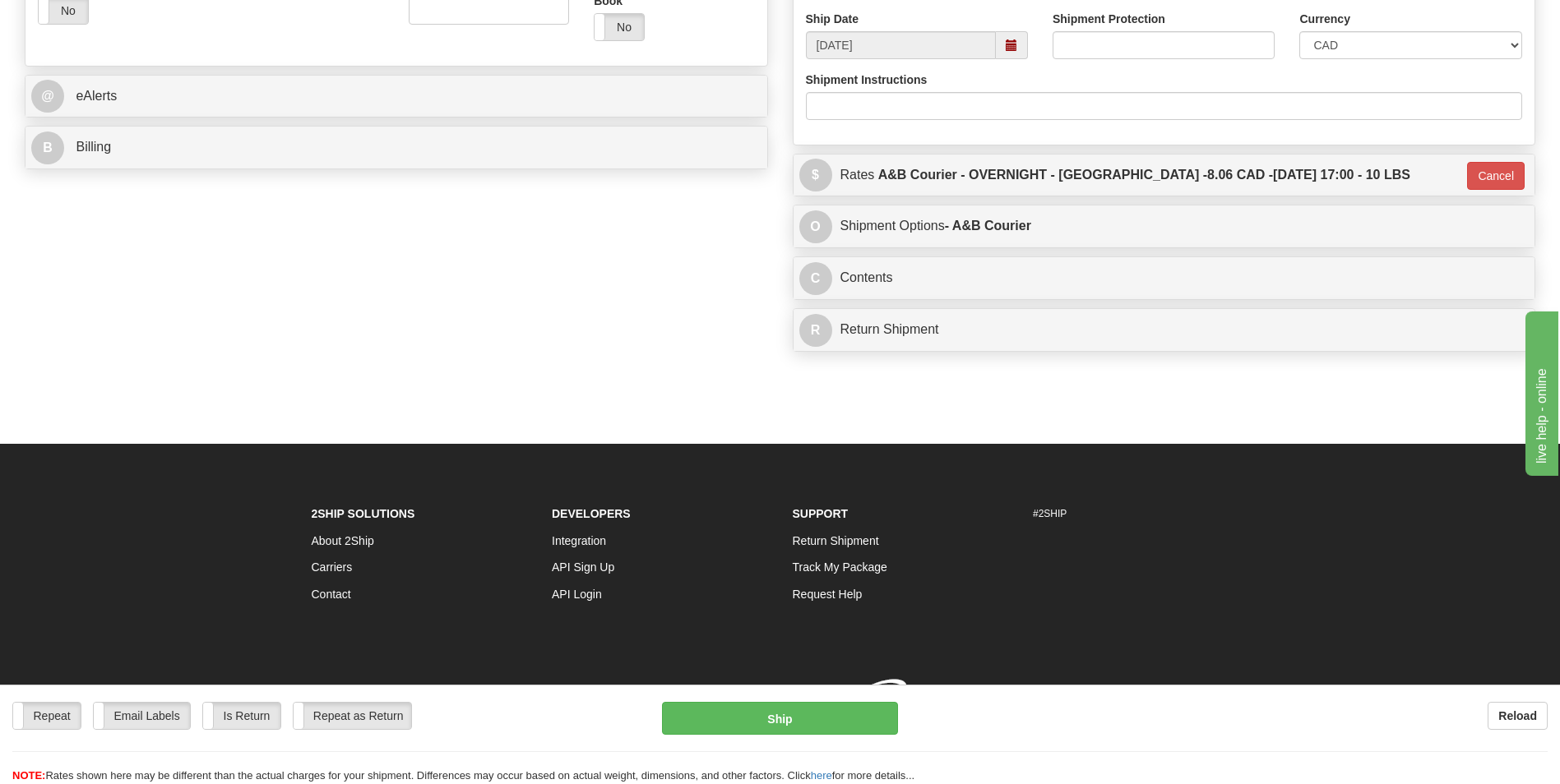
type input "4"
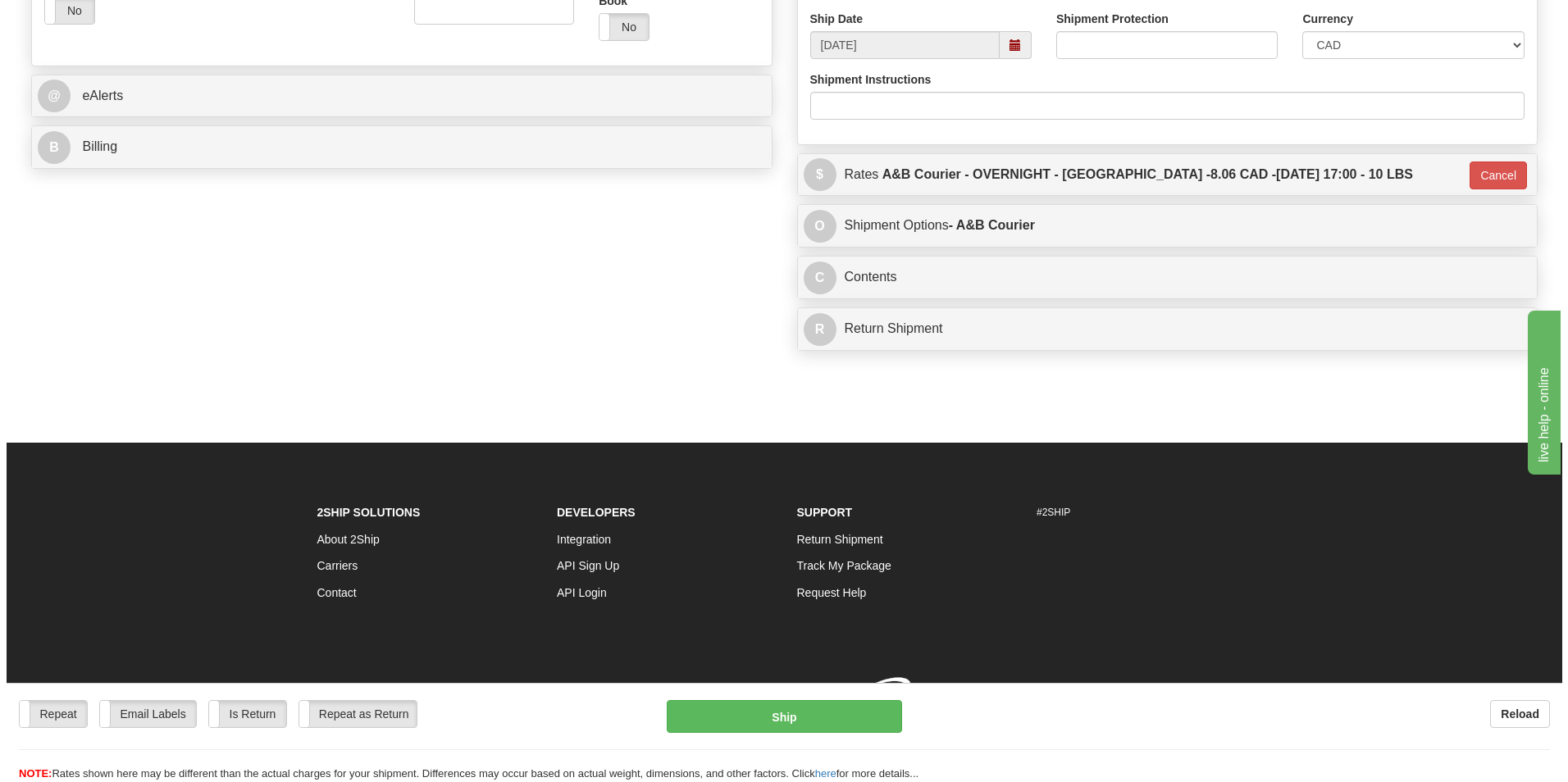
scroll to position [635, 0]
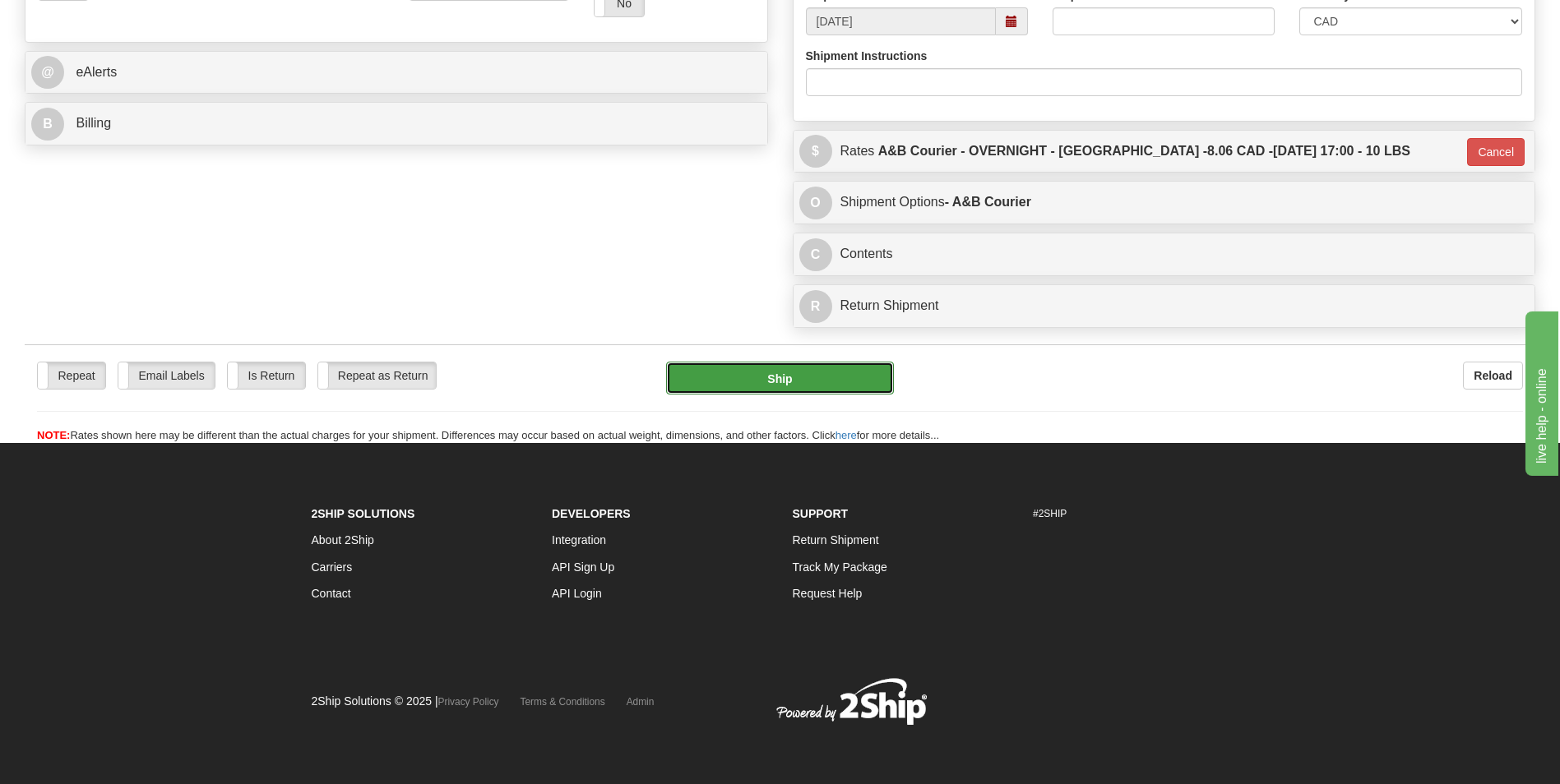
click at [777, 381] on button "Ship" at bounding box center [779, 378] width 227 height 33
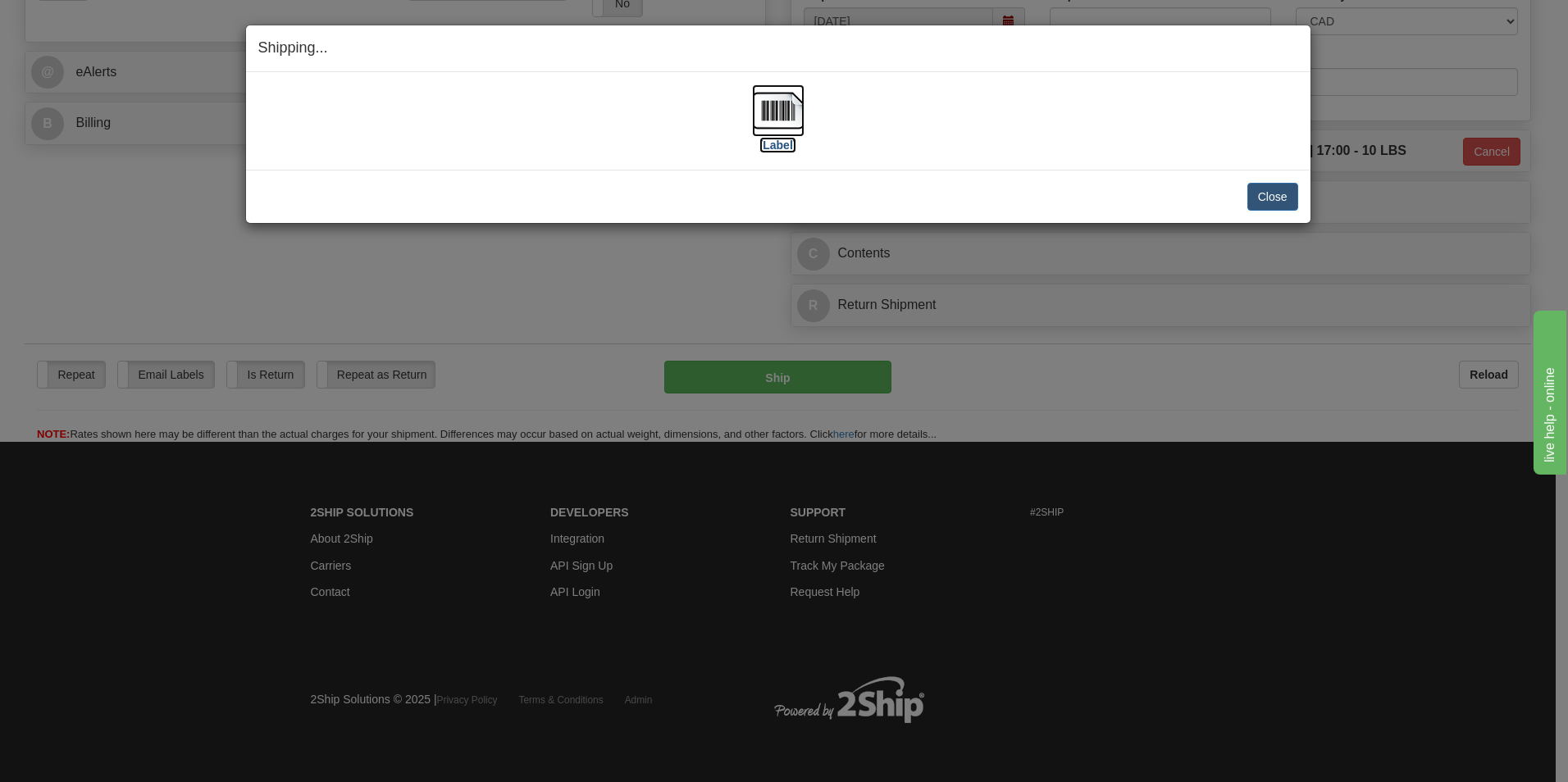
click at [771, 123] on img at bounding box center [778, 110] width 52 height 52
click at [1258, 187] on button "Close" at bounding box center [1273, 197] width 51 height 28
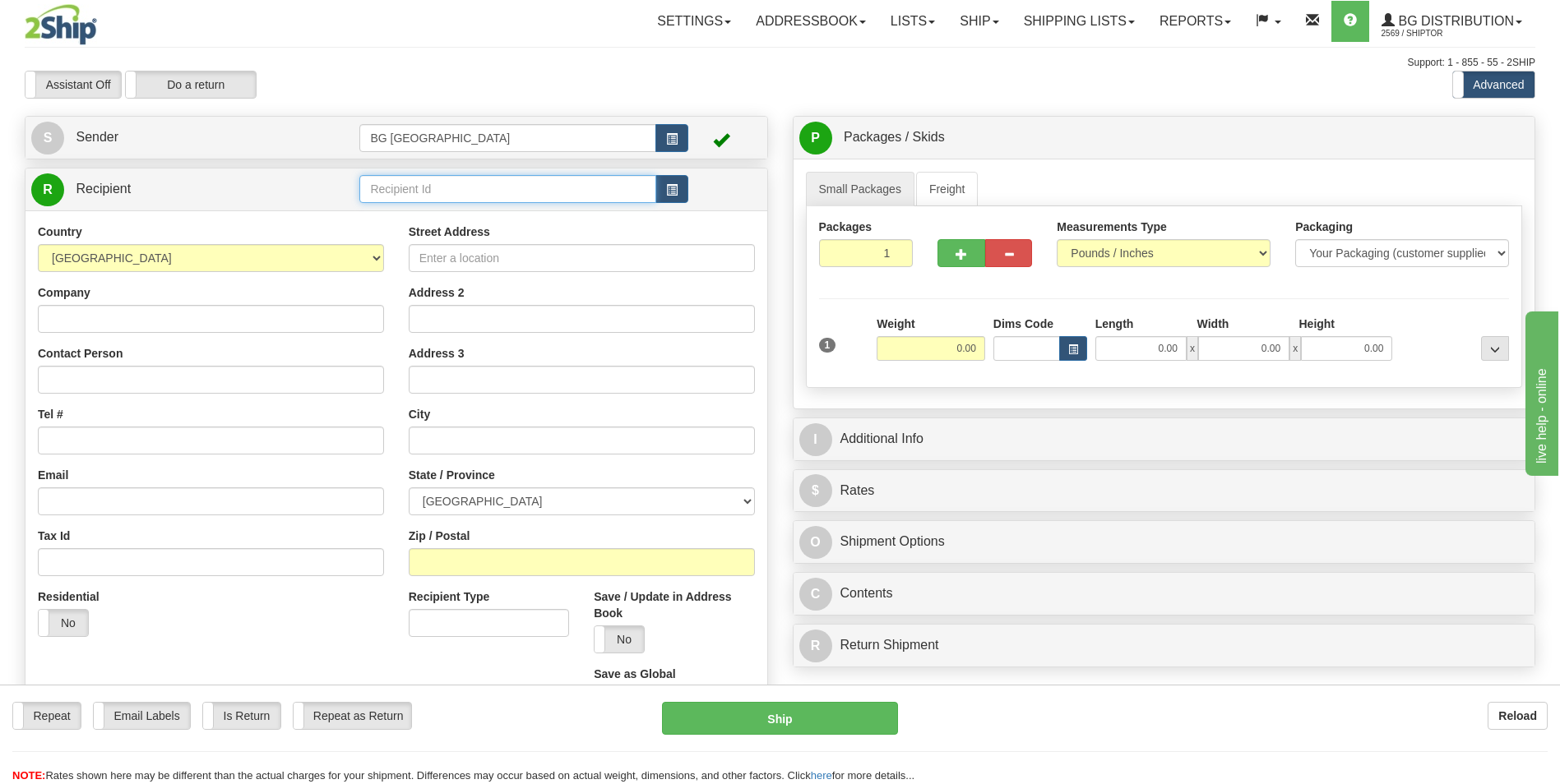
click at [392, 184] on input "text" at bounding box center [507, 189] width 296 height 28
click at [399, 219] on div "60040" at bounding box center [504, 214] width 281 height 18
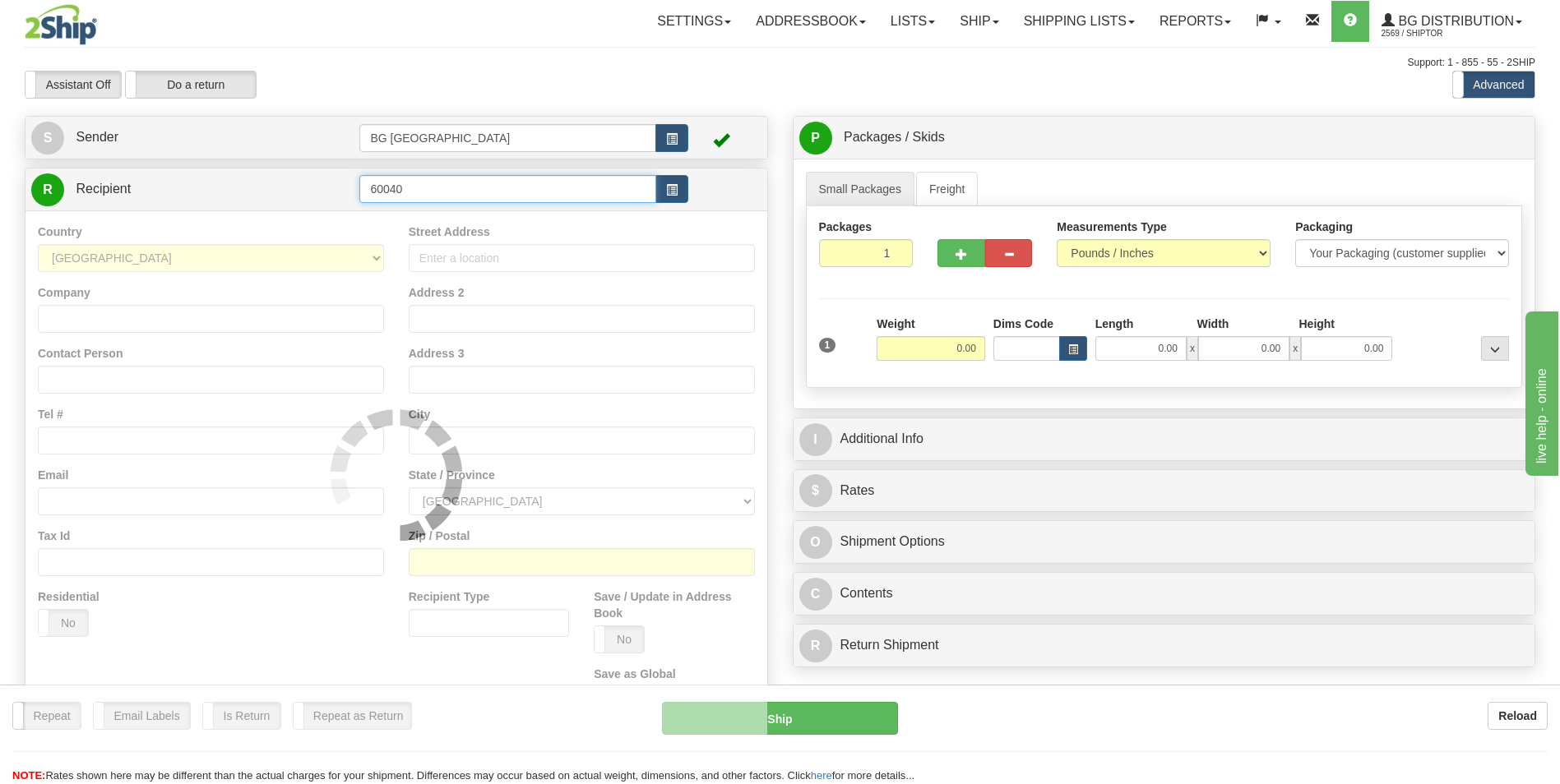
type input "60040"
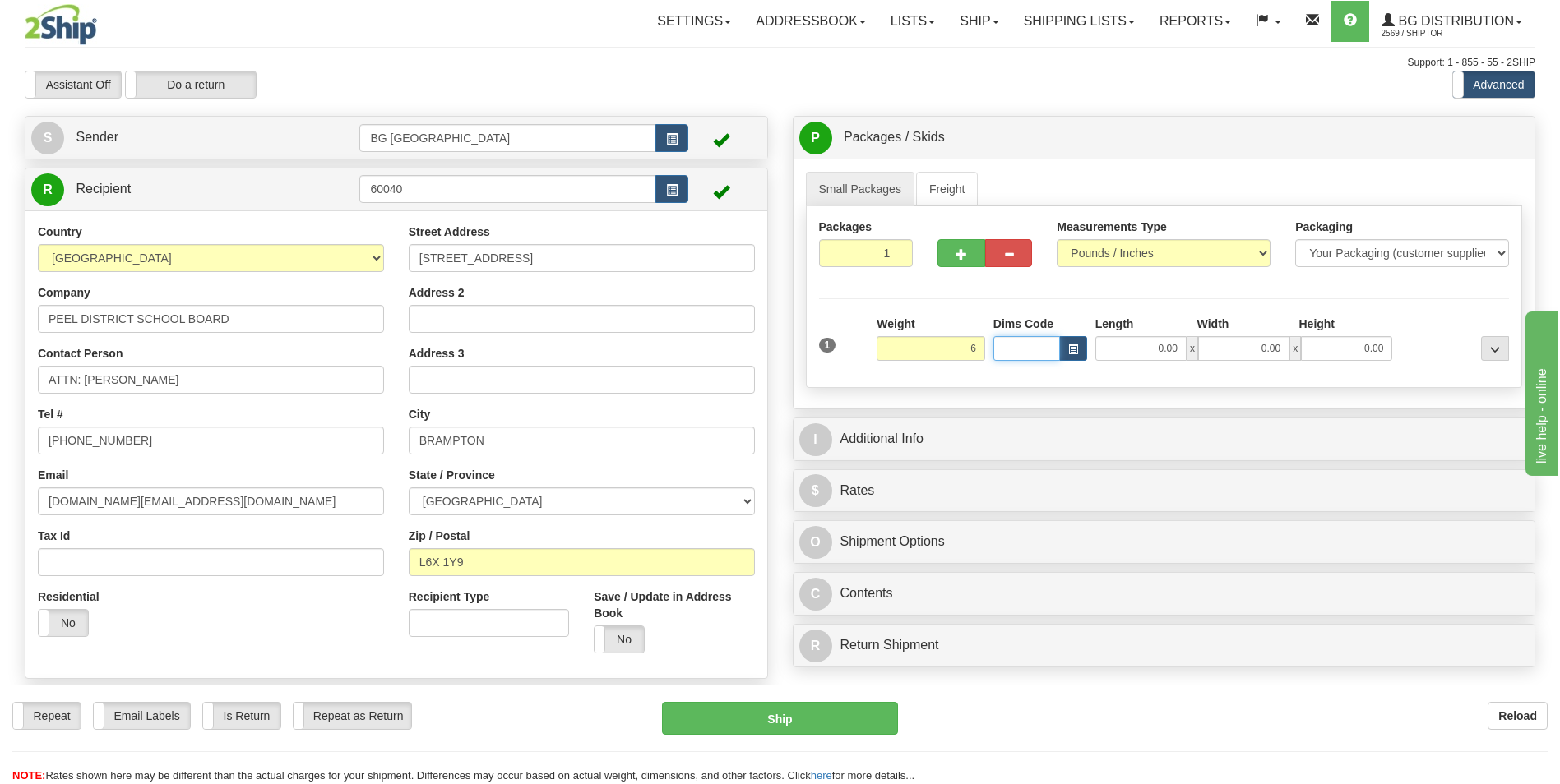
type input "6.00"
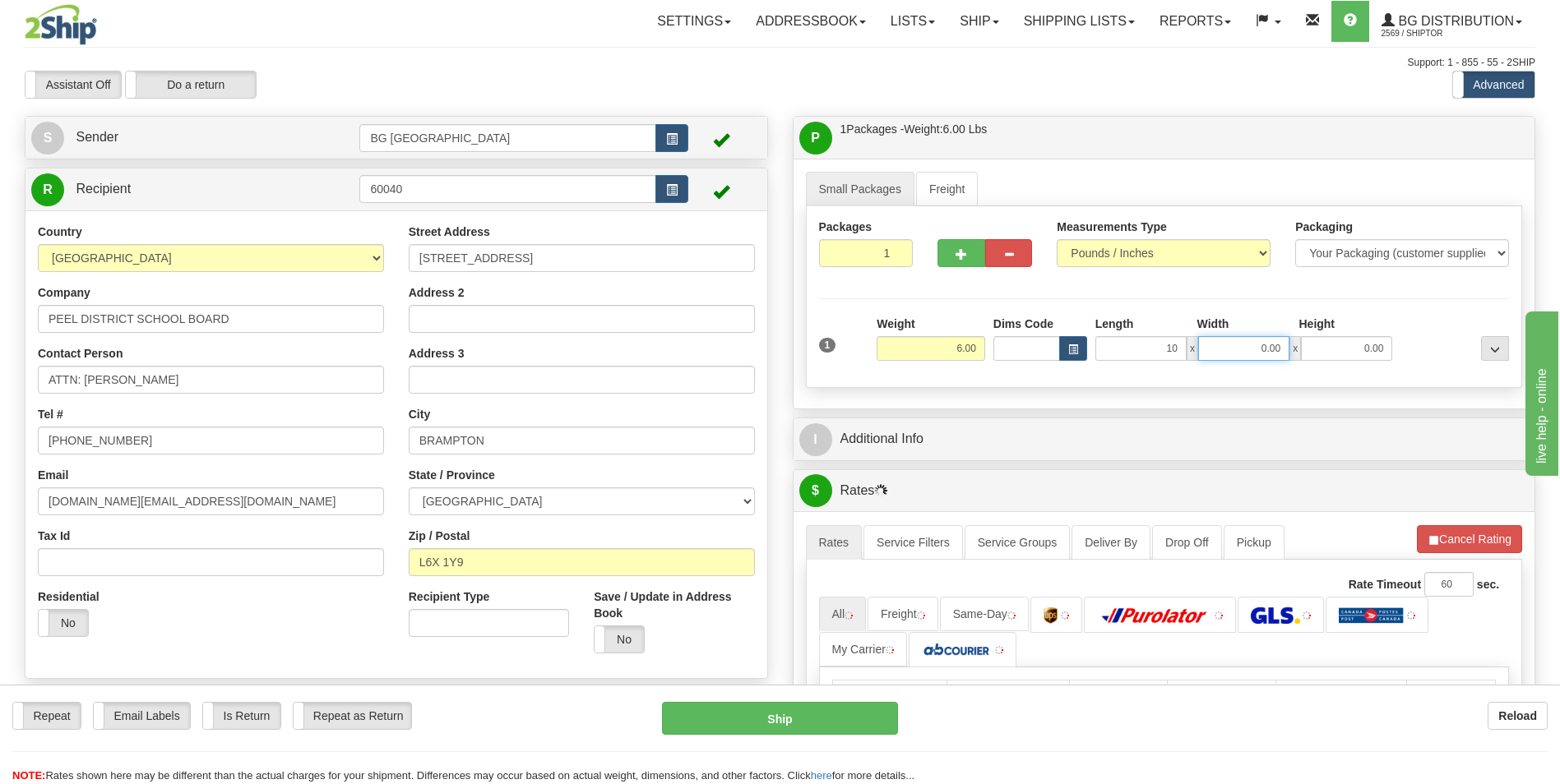
type input "10.00"
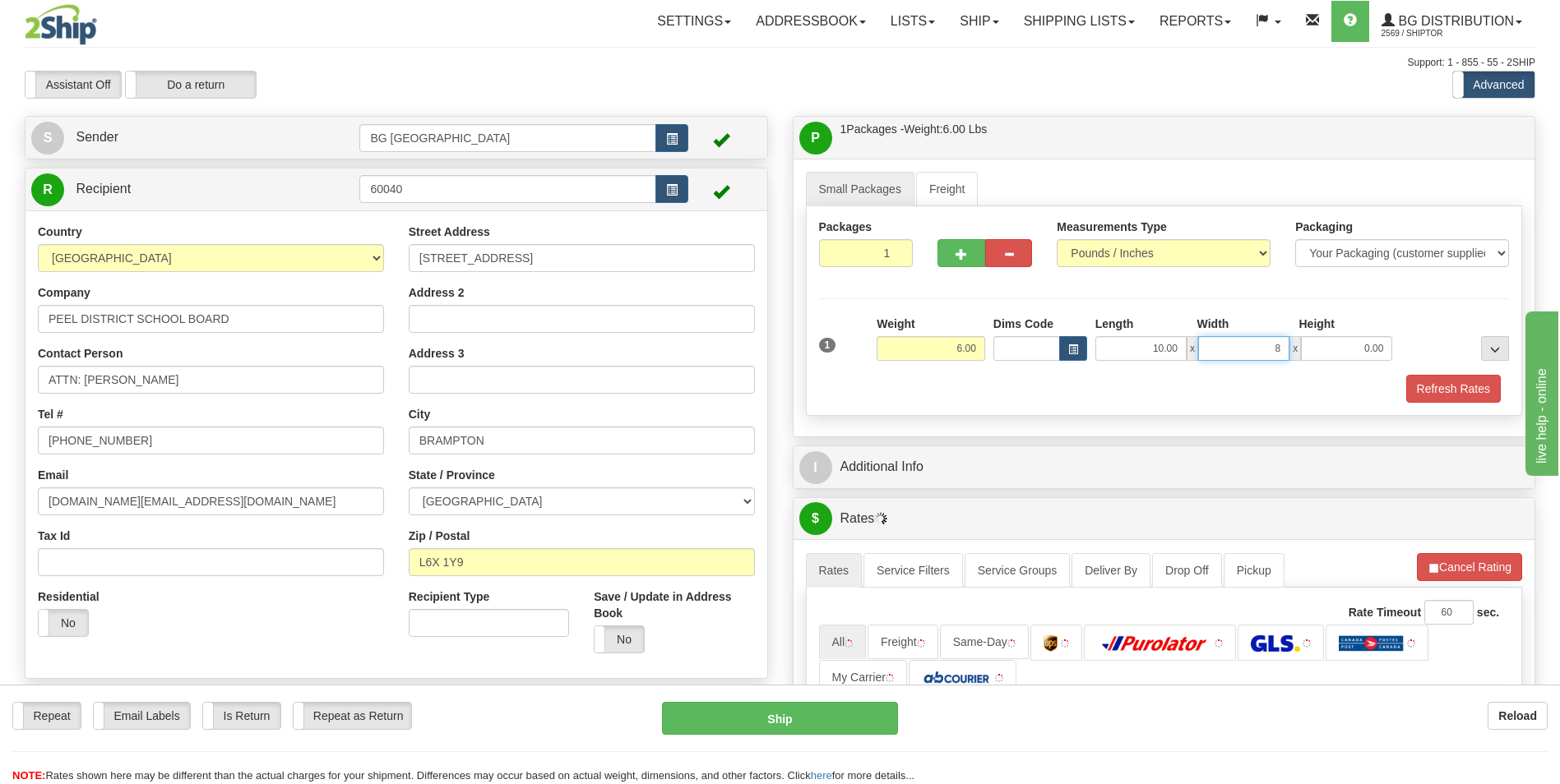
type input "8.00"
type input "4.00"
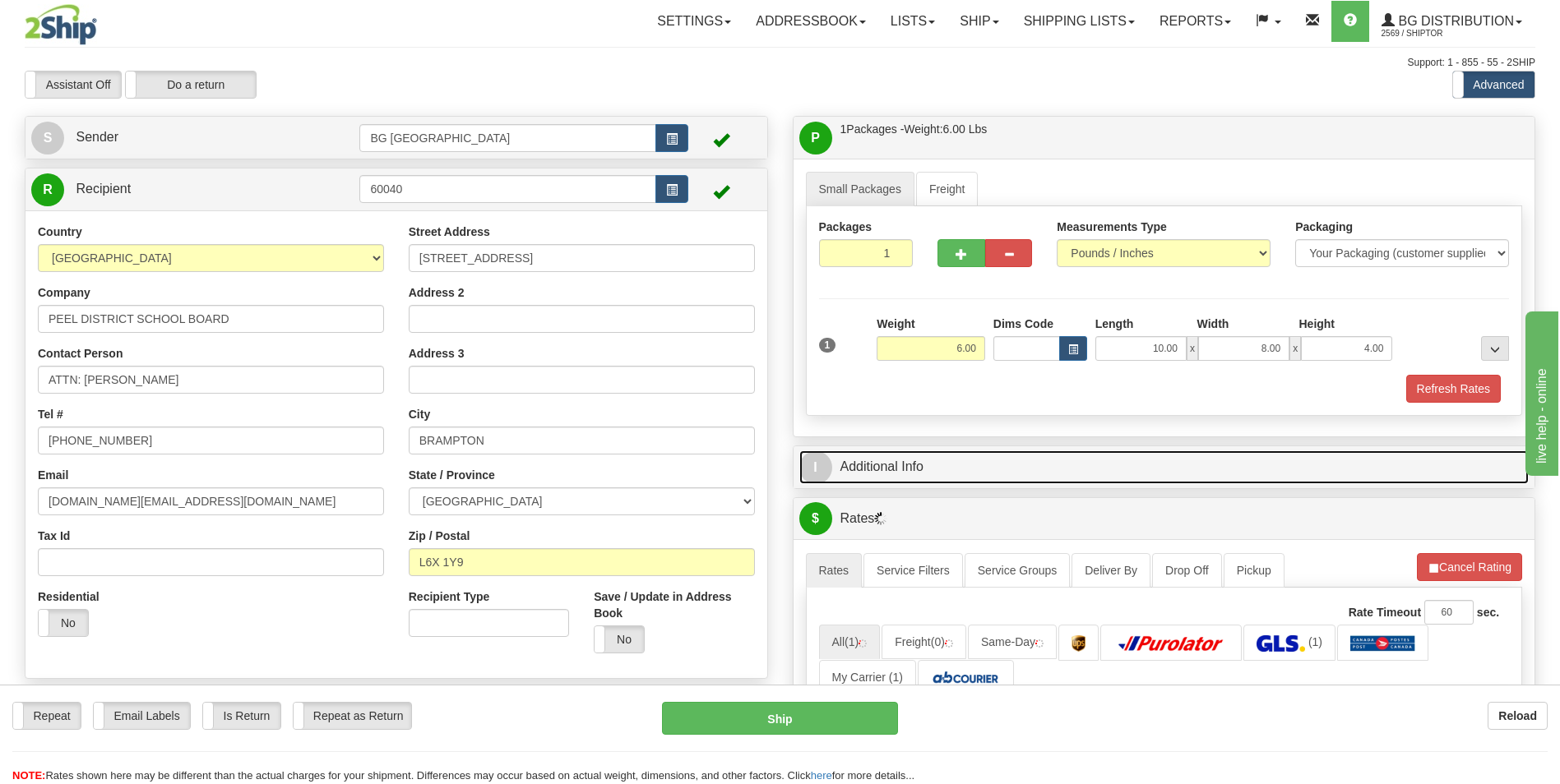
click at [950, 480] on link "I Additional Info" at bounding box center [1164, 467] width 730 height 34
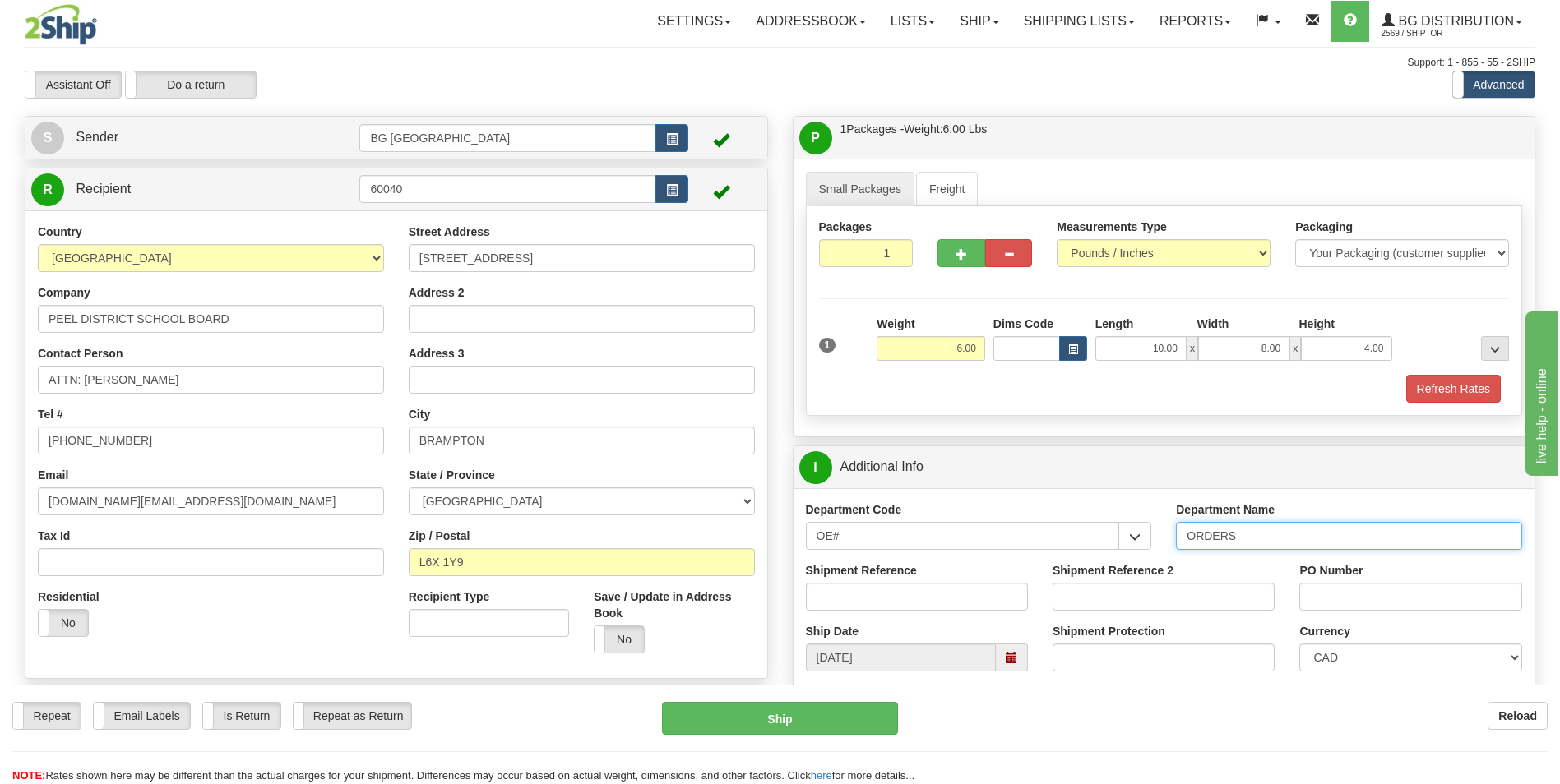
click at [1265, 535] on input "ORDERS" at bounding box center [1348, 536] width 346 height 28
type input "70184726-00"
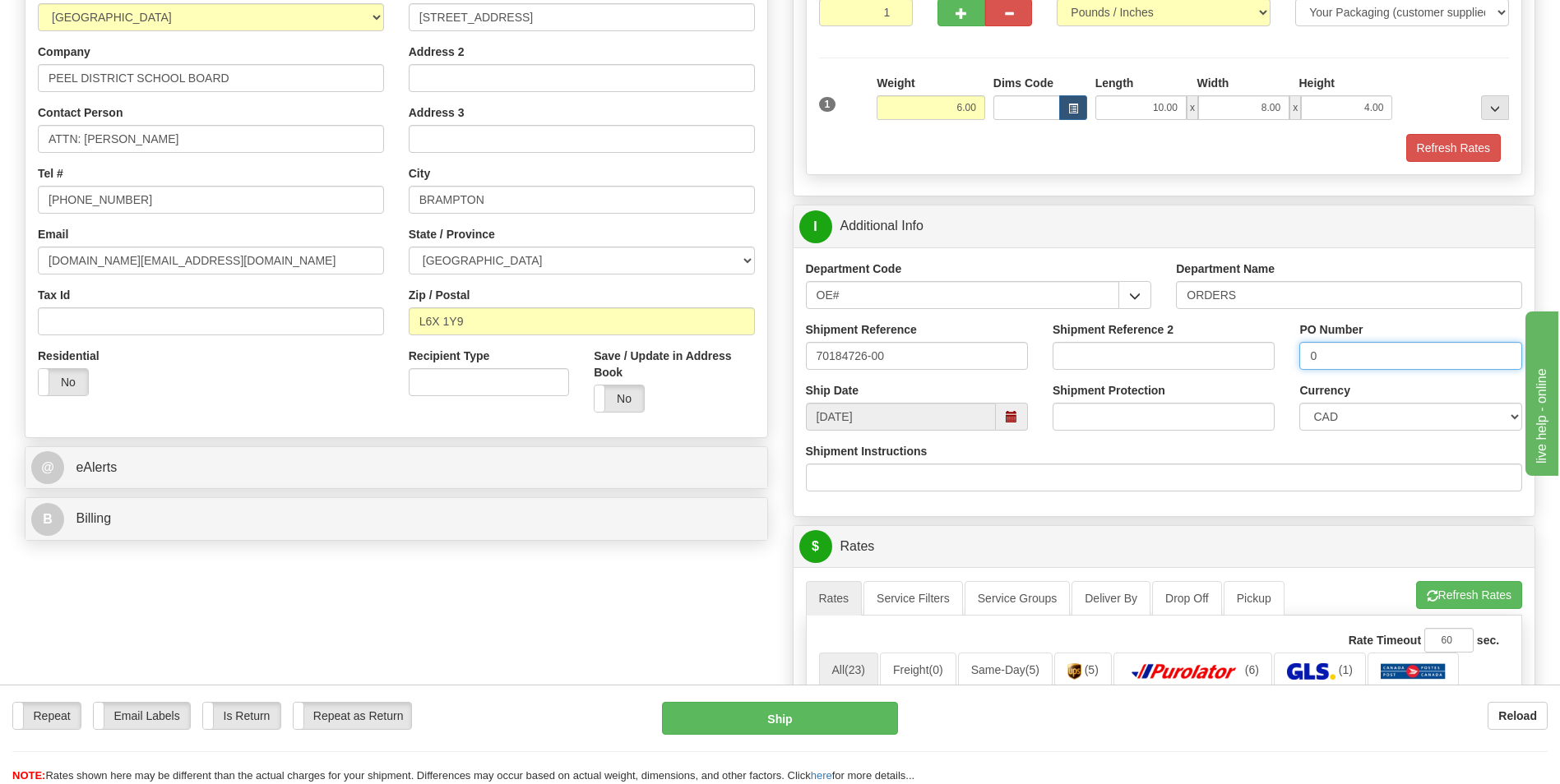
scroll to position [411, 0]
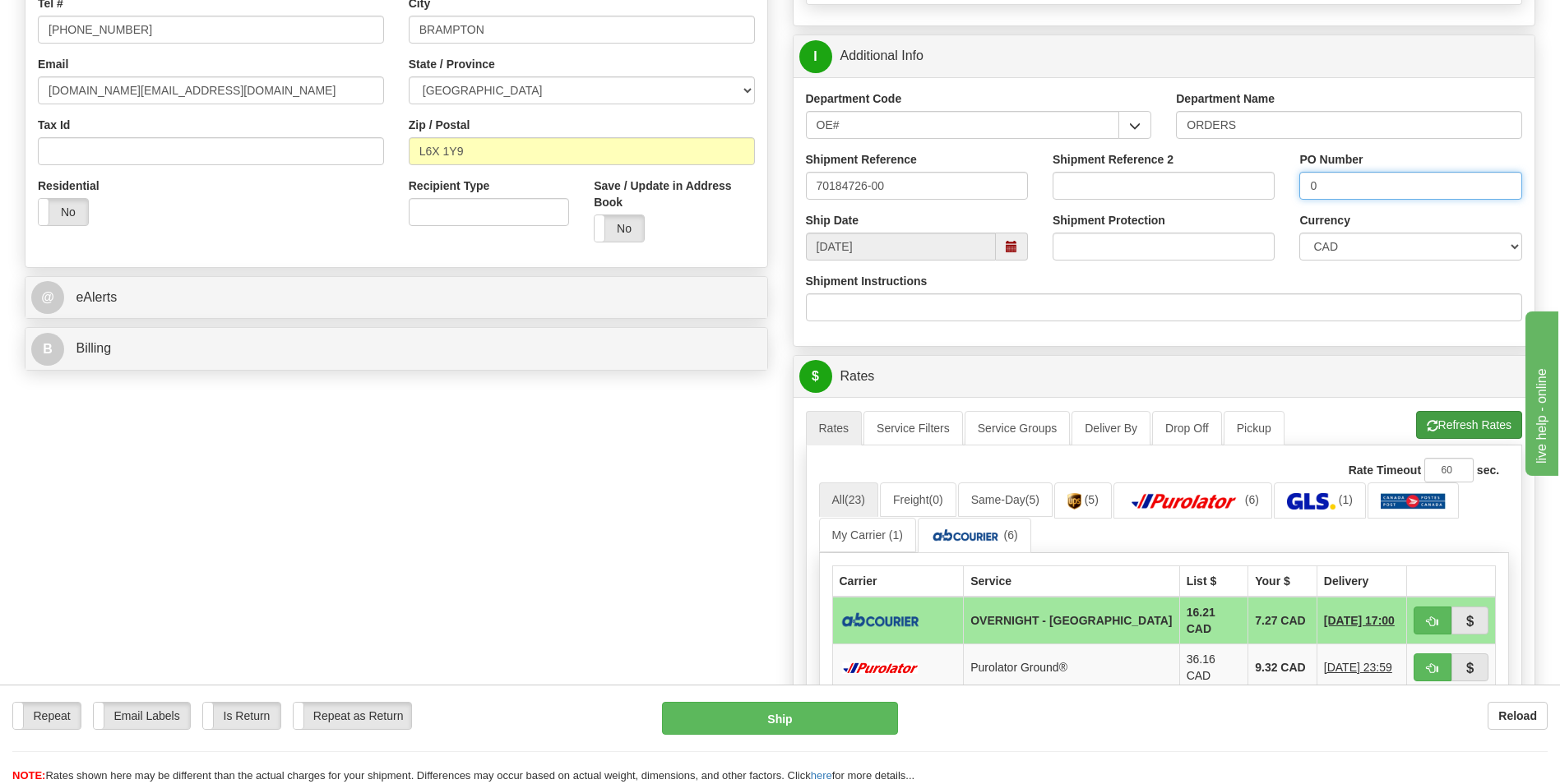
type input "0"
click at [1454, 425] on button "Refresh Rates" at bounding box center [1469, 425] width 106 height 28
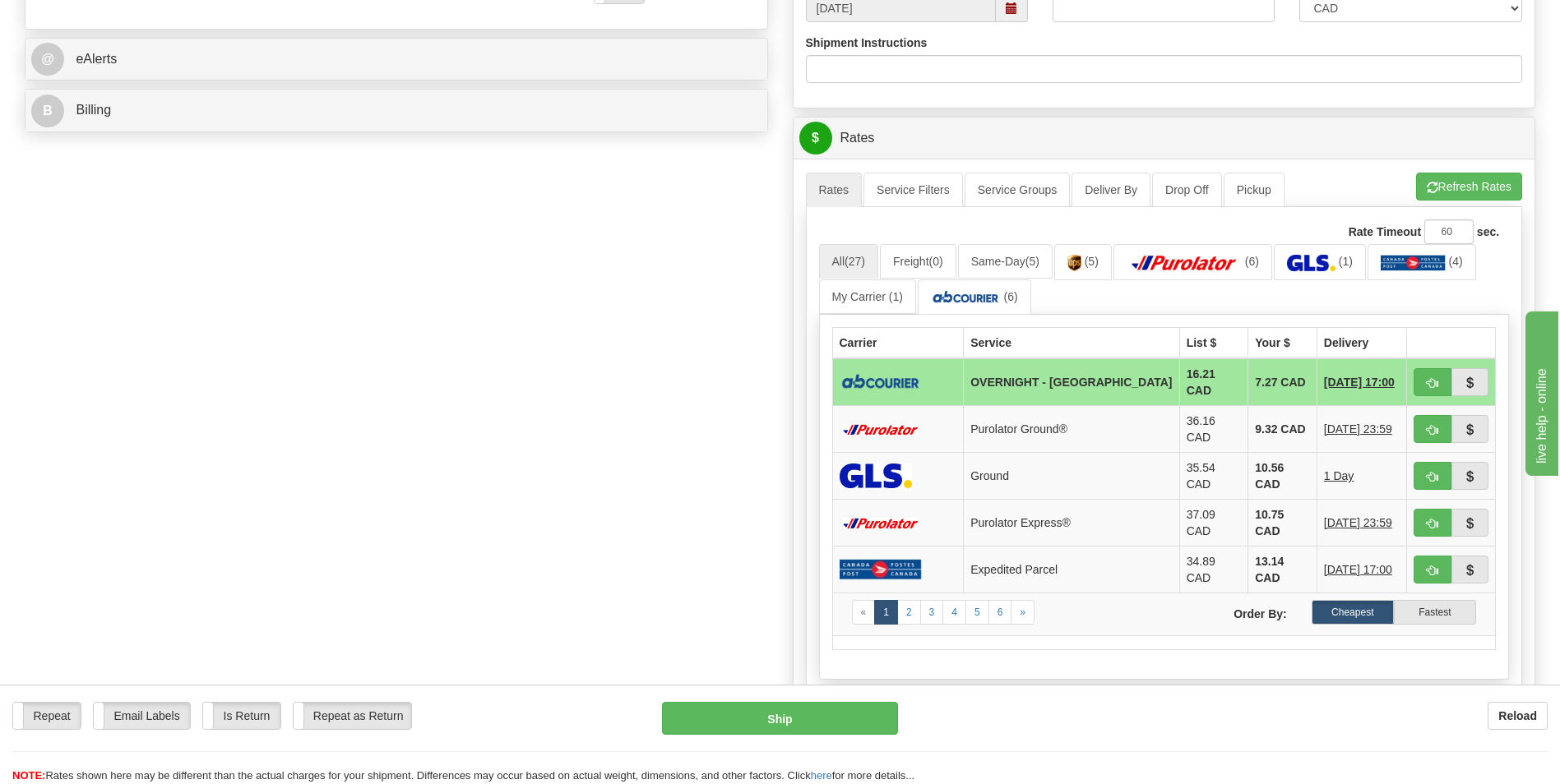
scroll to position [657, 0]
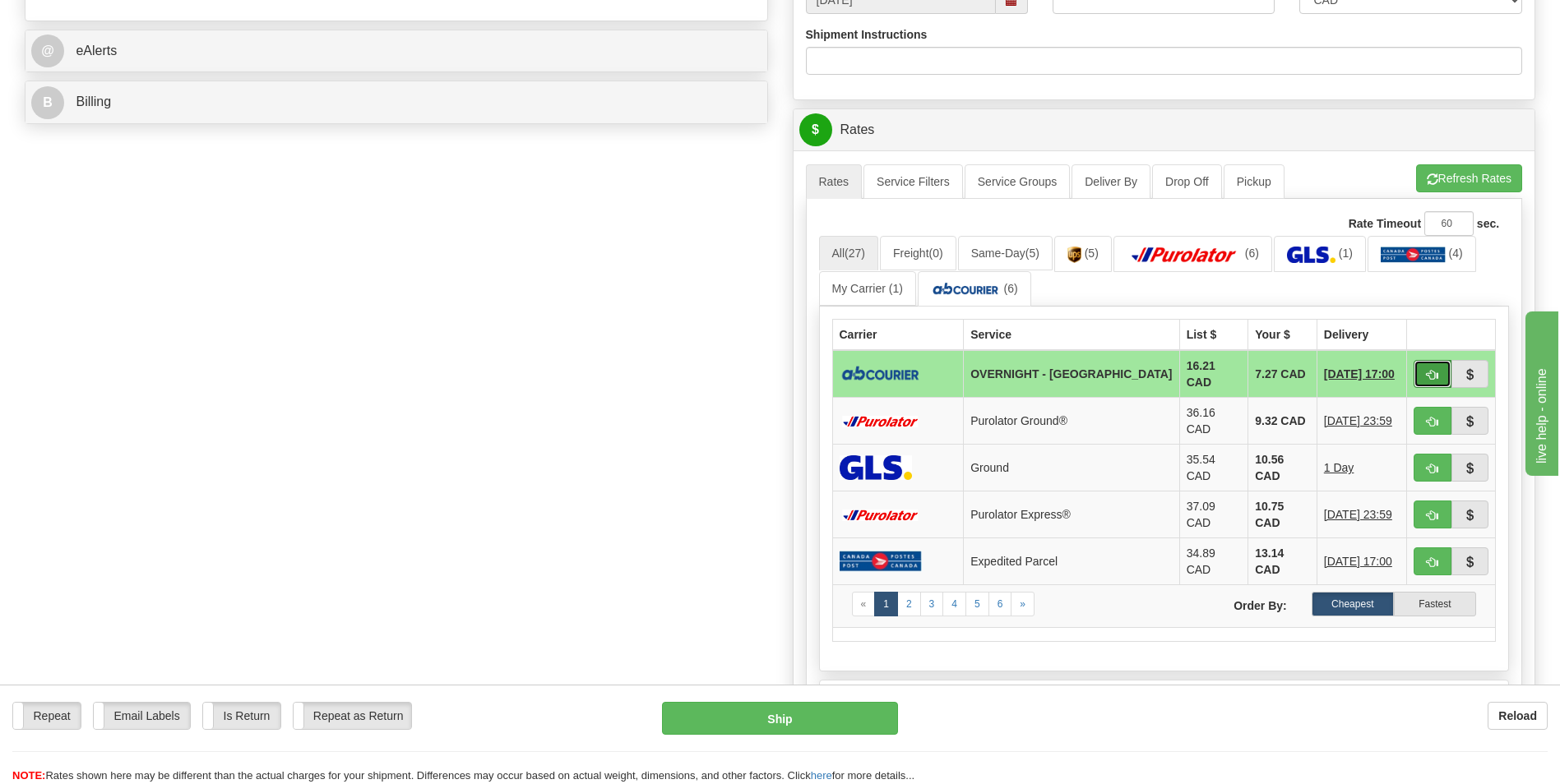
click at [1417, 371] on button "button" at bounding box center [1433, 374] width 38 height 28
type input "4"
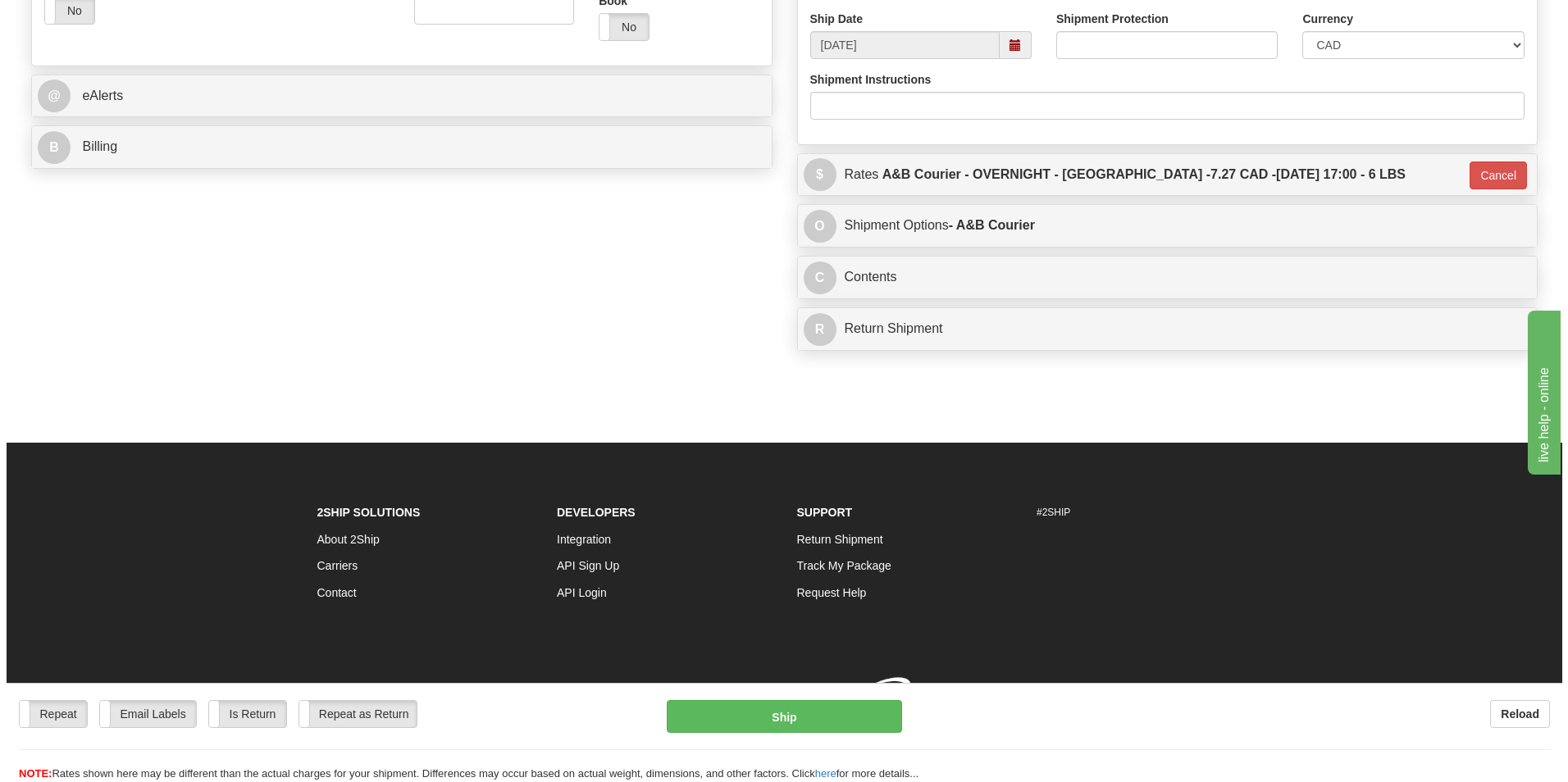
scroll to position [635, 0]
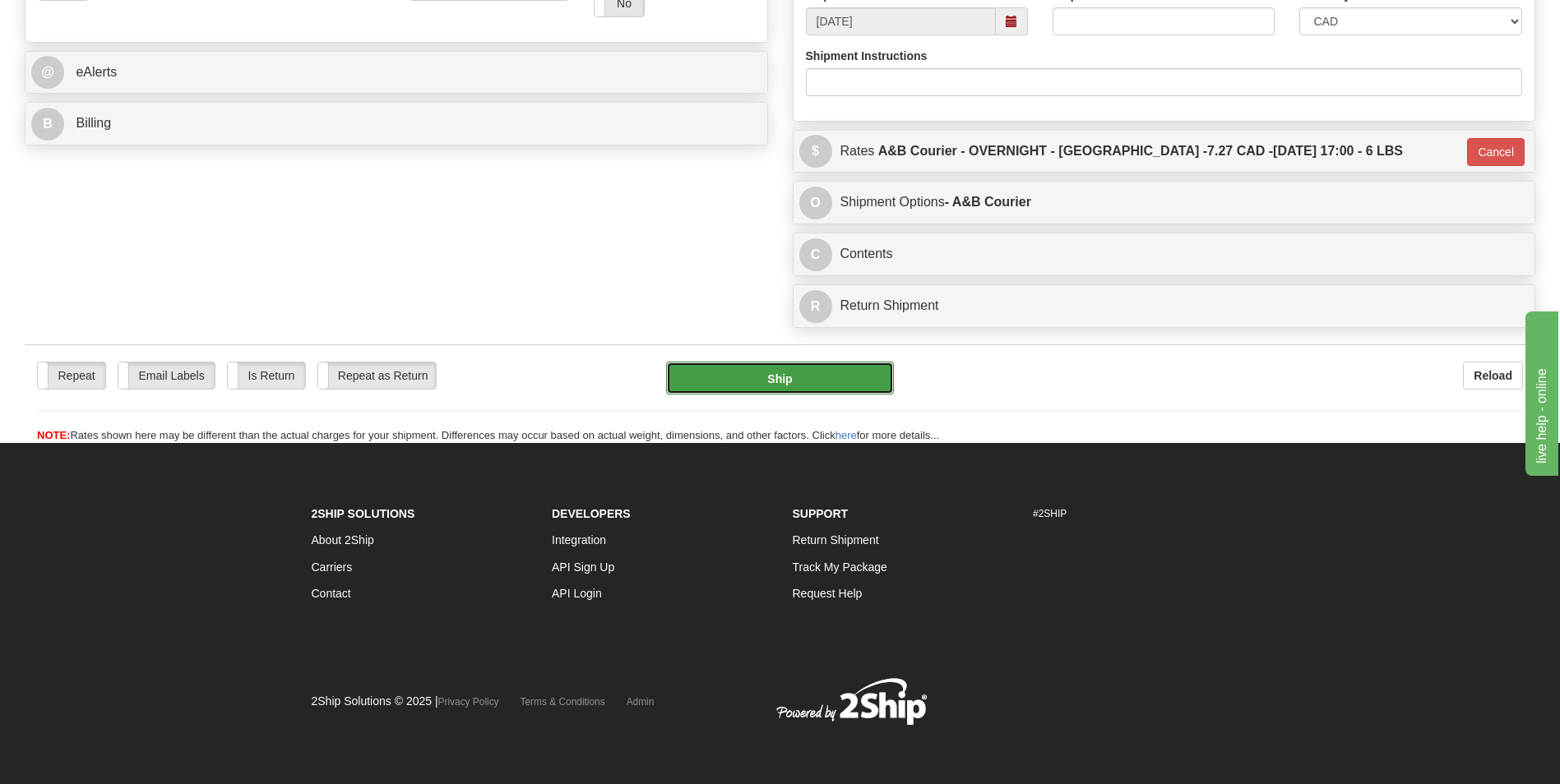
click at [749, 378] on button "Ship" at bounding box center [779, 378] width 227 height 33
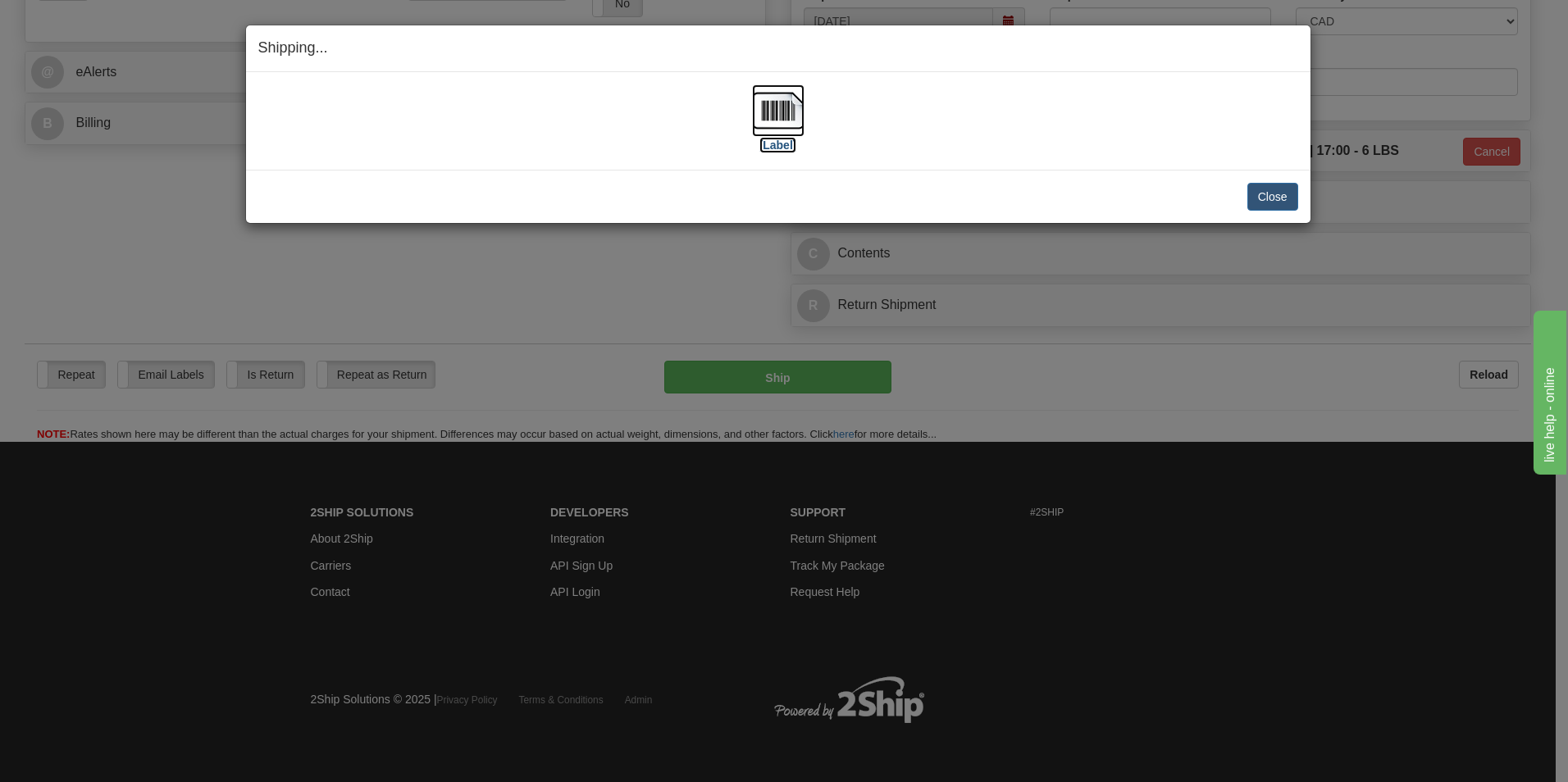
click at [774, 102] on img at bounding box center [778, 110] width 52 height 52
click at [1252, 187] on button "Close" at bounding box center [1273, 197] width 51 height 28
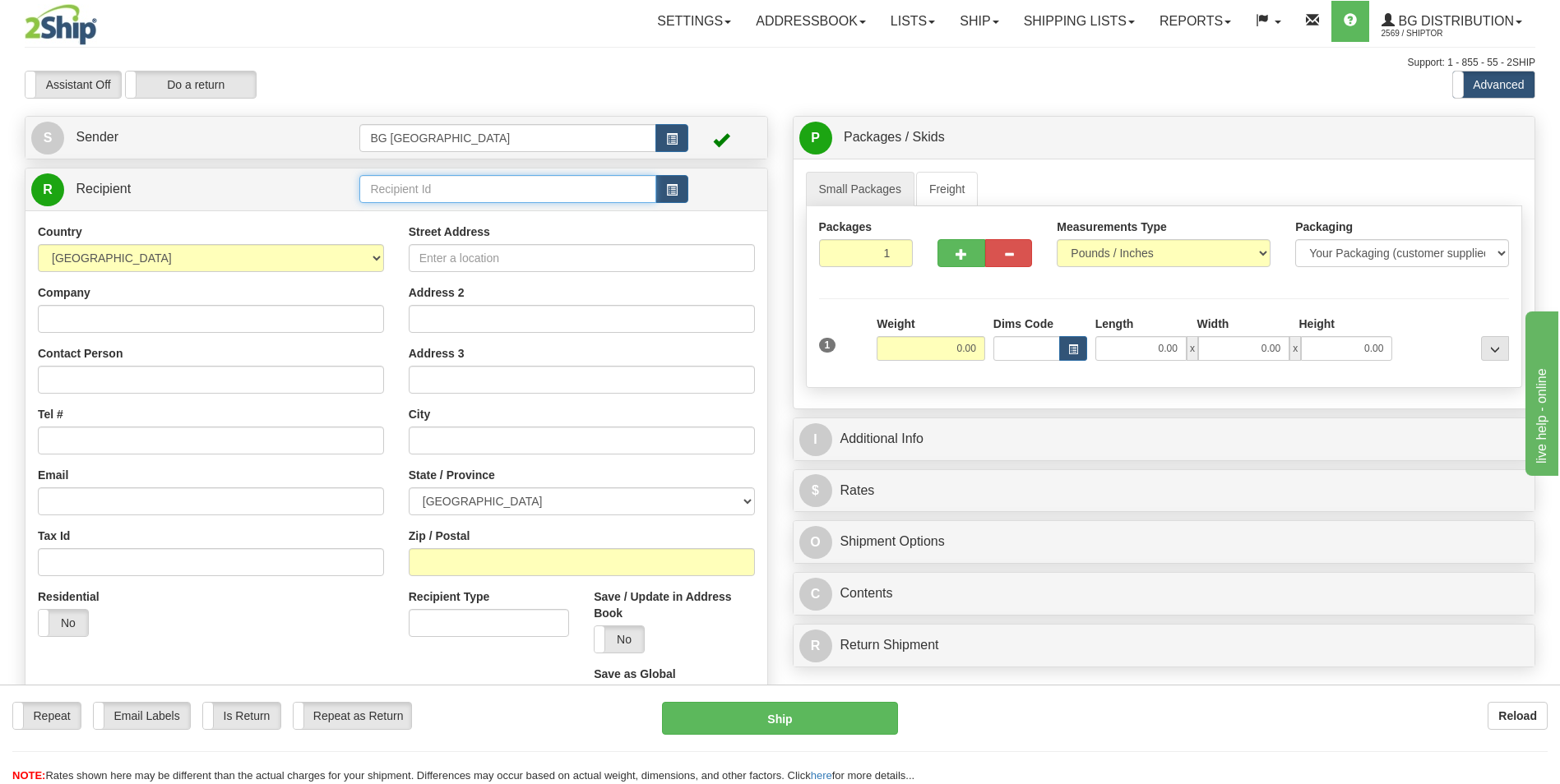
click at [398, 179] on input "text" at bounding box center [507, 189] width 296 height 28
click at [401, 213] on div "60545" at bounding box center [504, 214] width 281 height 18
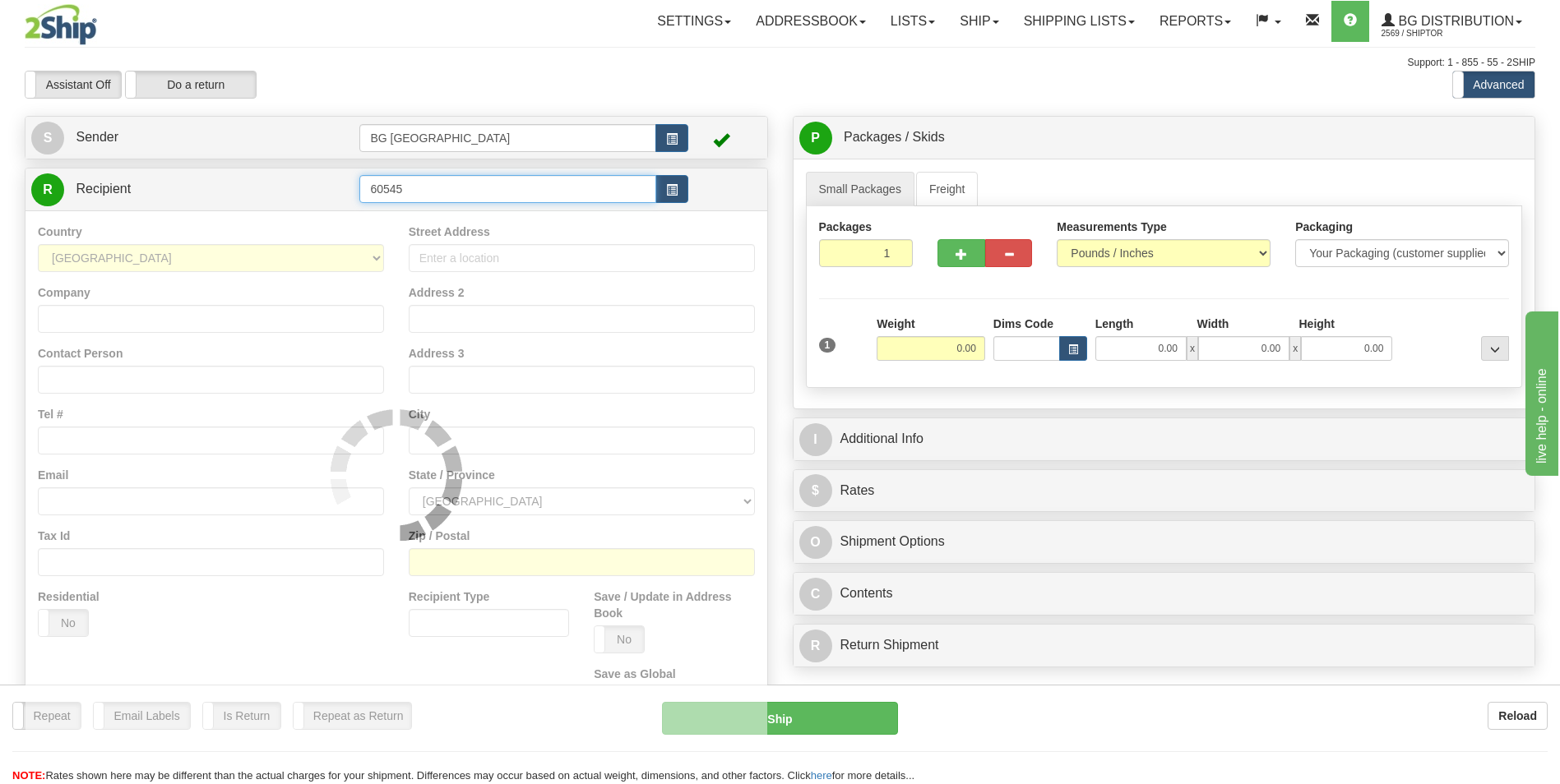
type input "60545"
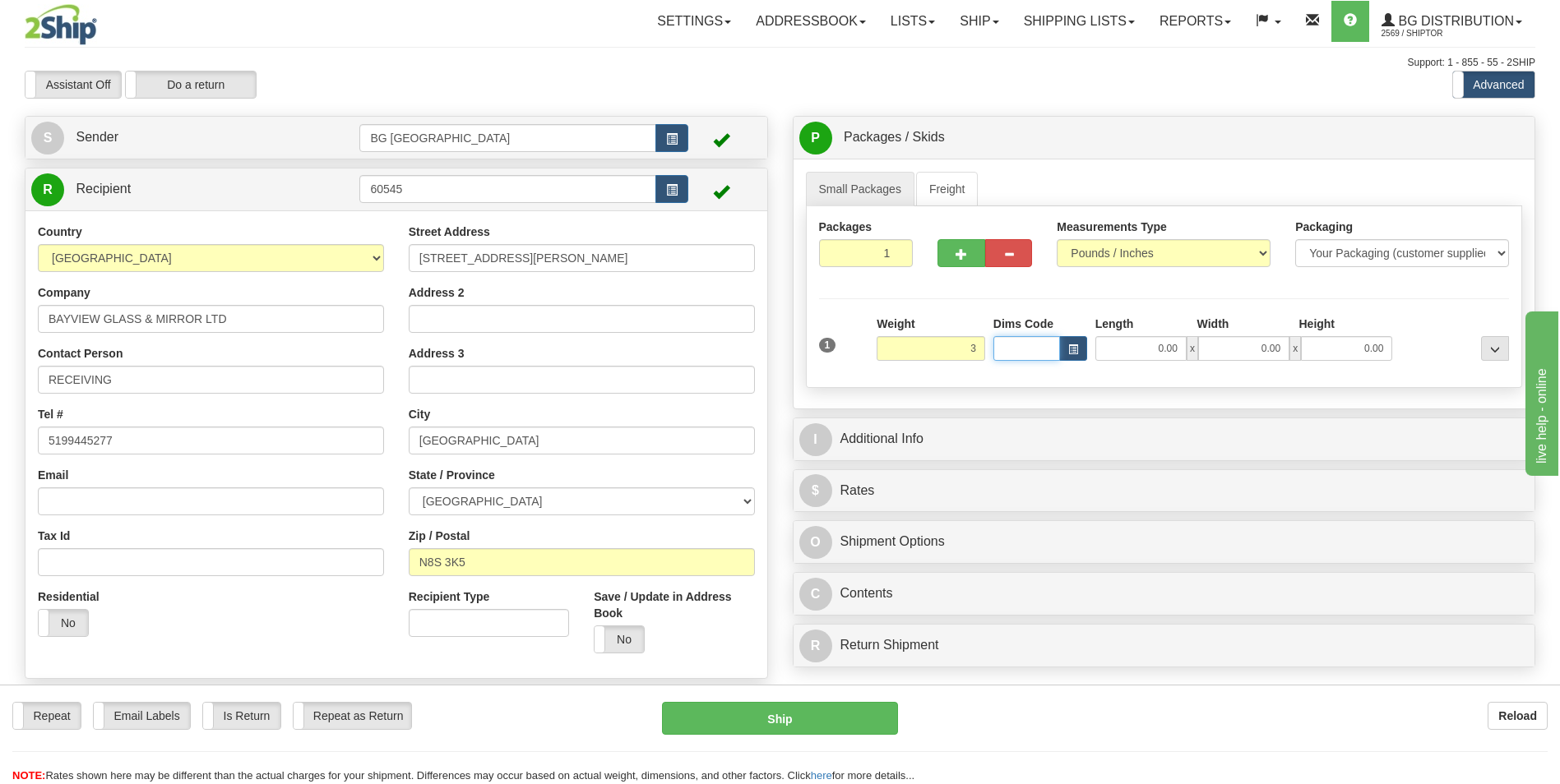
type input "3.00"
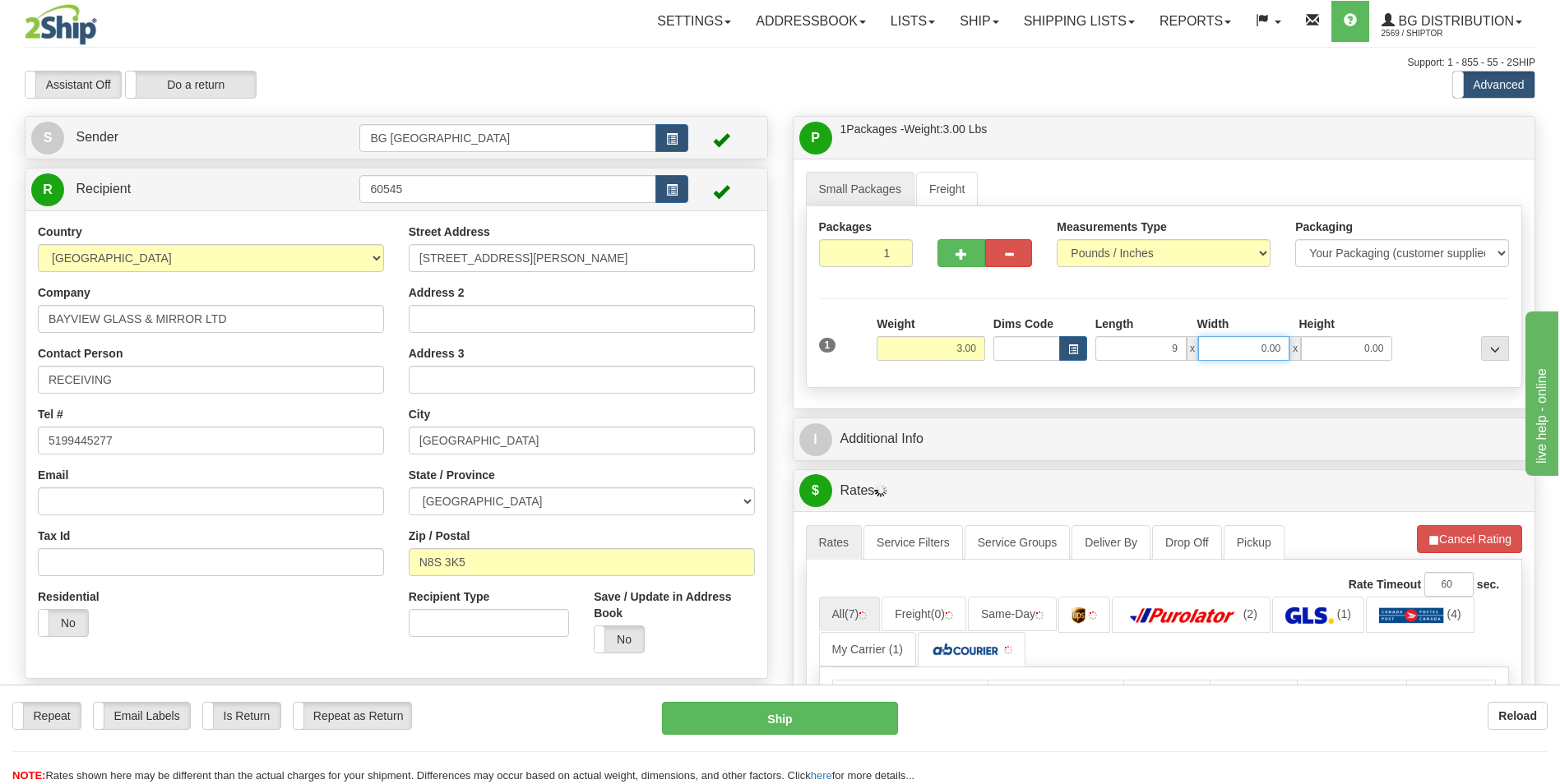
type input "9.00"
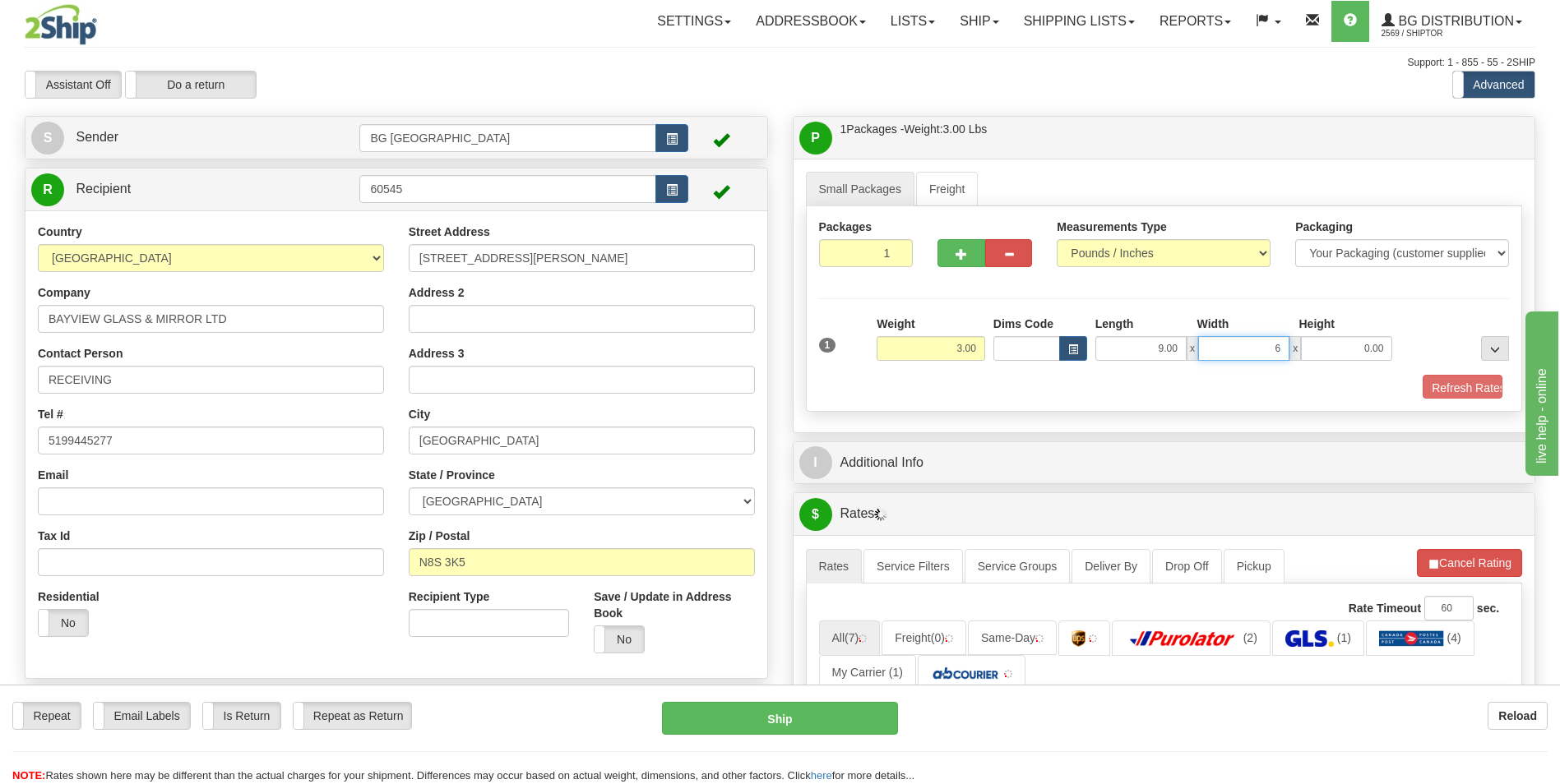
type input "6.00"
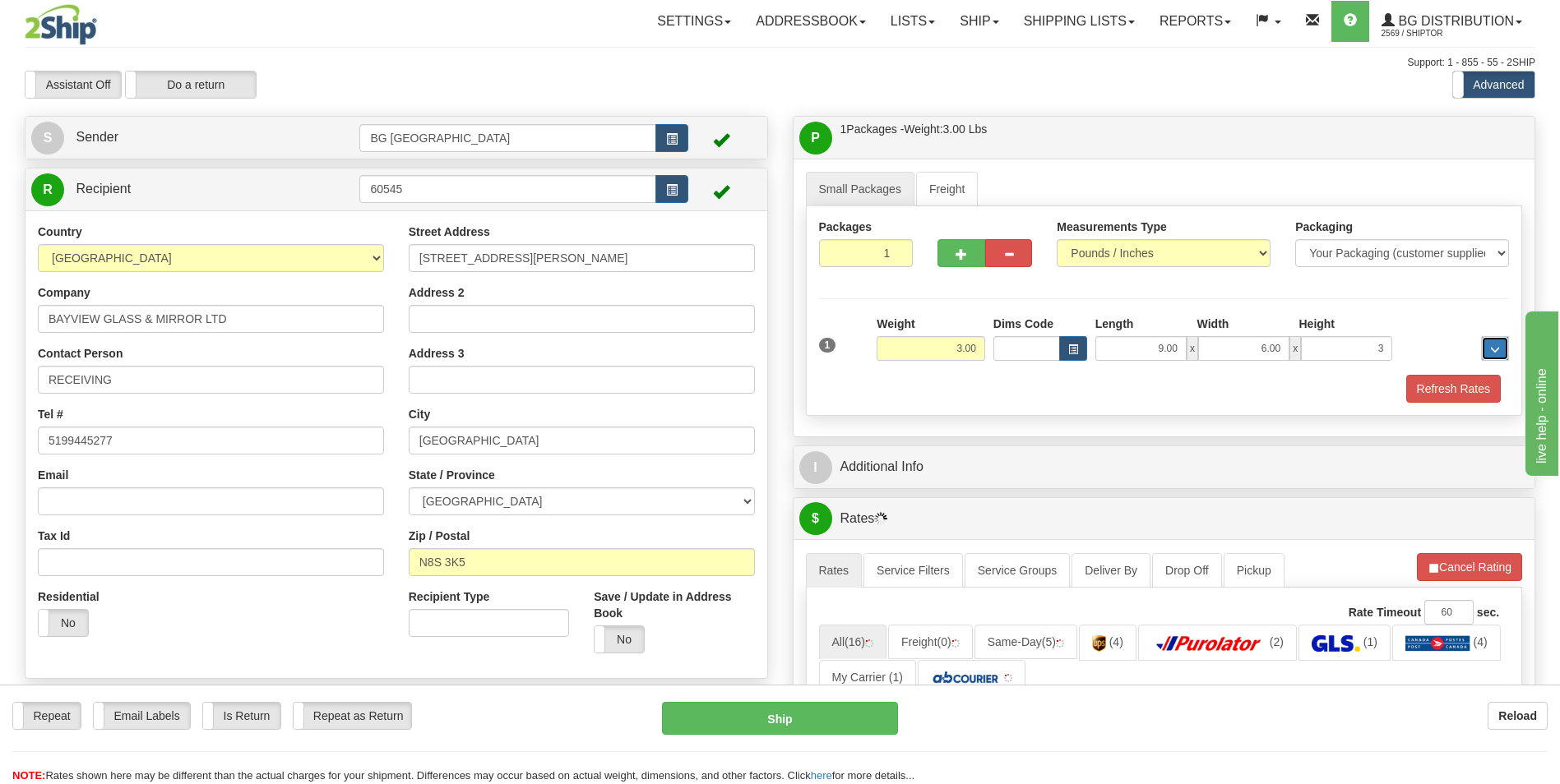
type input "3.00"
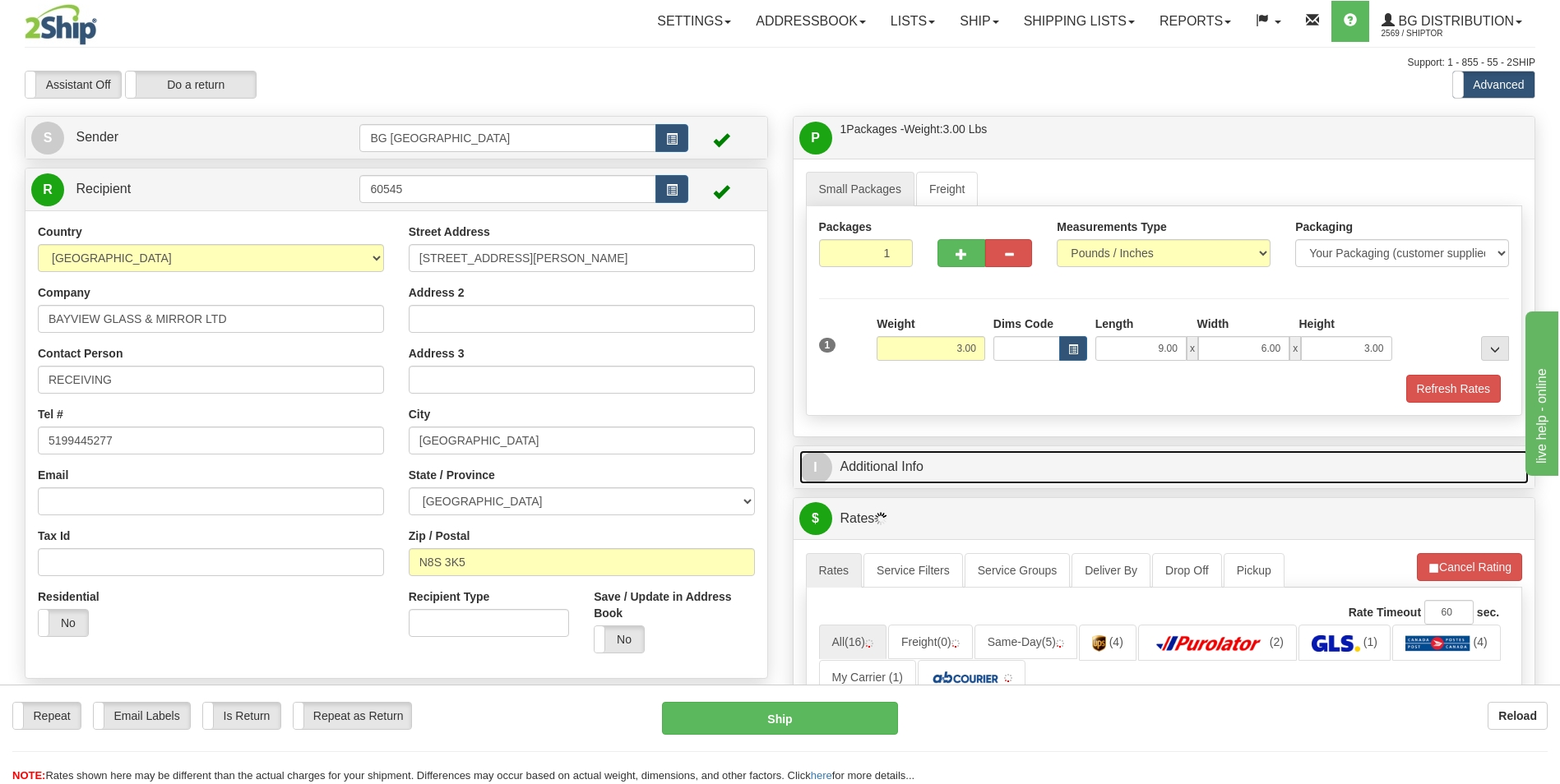
click at [926, 463] on link "I Additional Info" at bounding box center [1164, 467] width 730 height 34
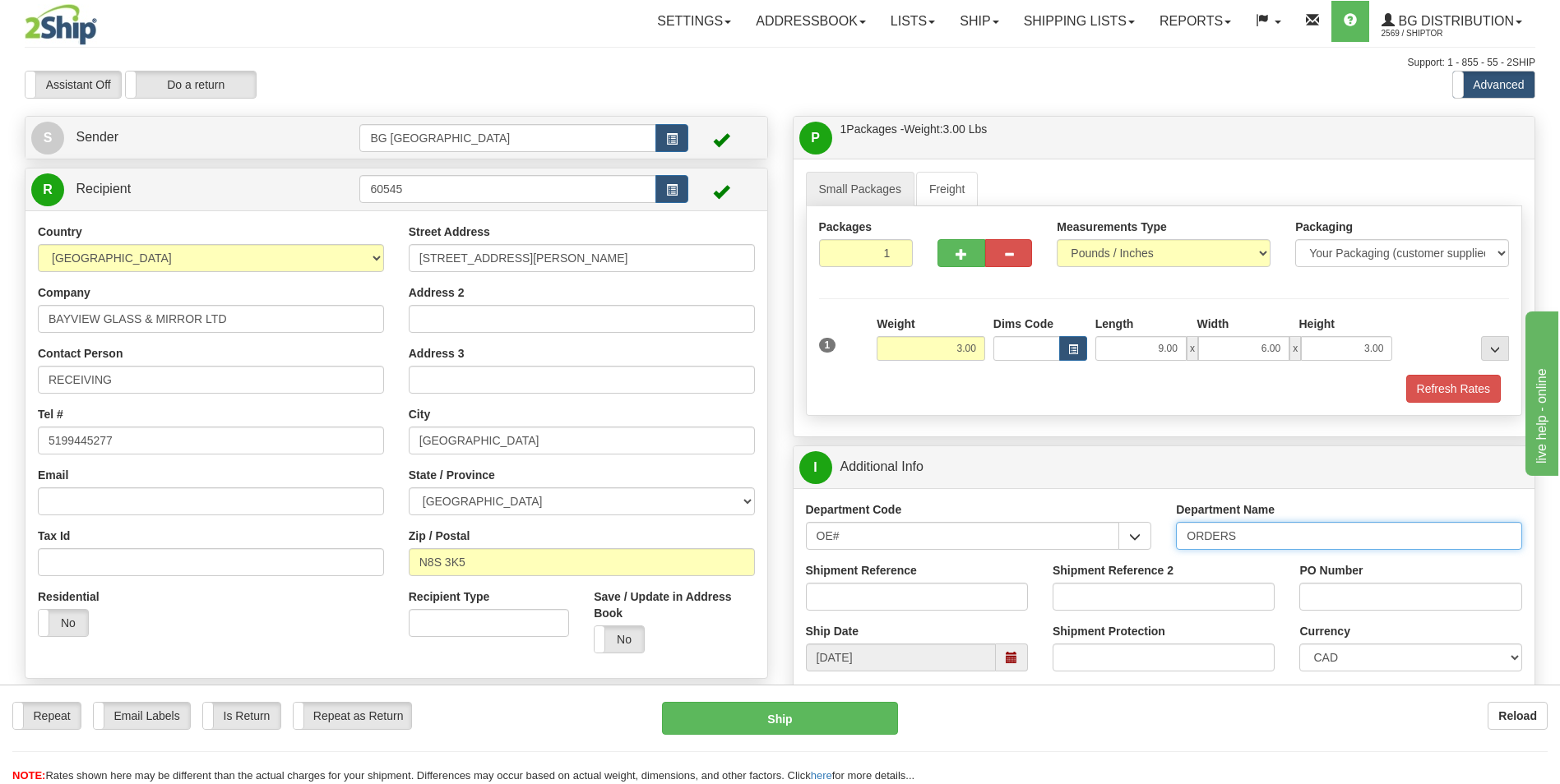
click at [1288, 541] on input "ORDERS" at bounding box center [1348, 536] width 346 height 28
type input "70184971-00"
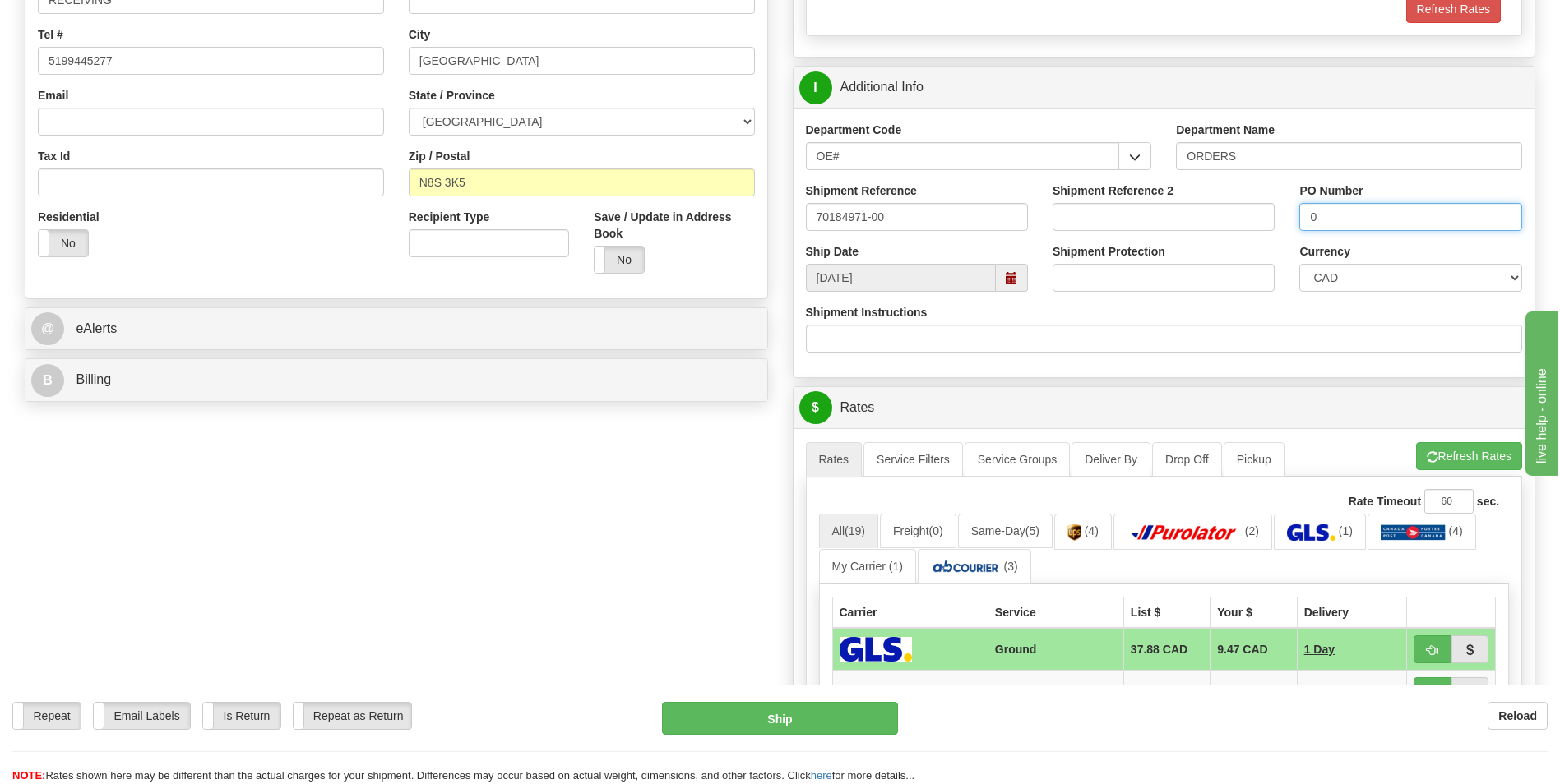
scroll to position [411, 0]
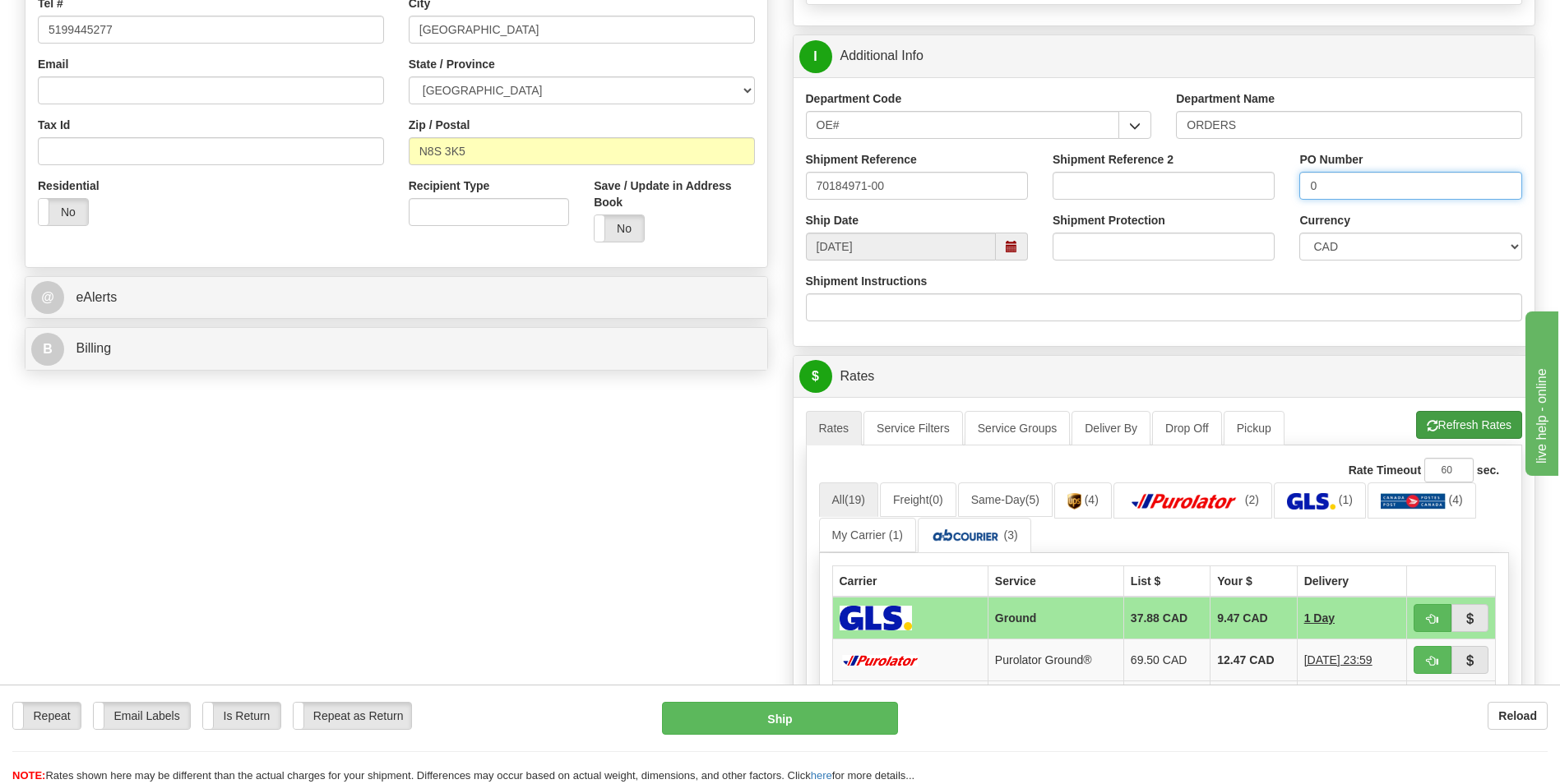
type input "0"
click at [1468, 420] on button "Refresh Rates" at bounding box center [1469, 425] width 106 height 28
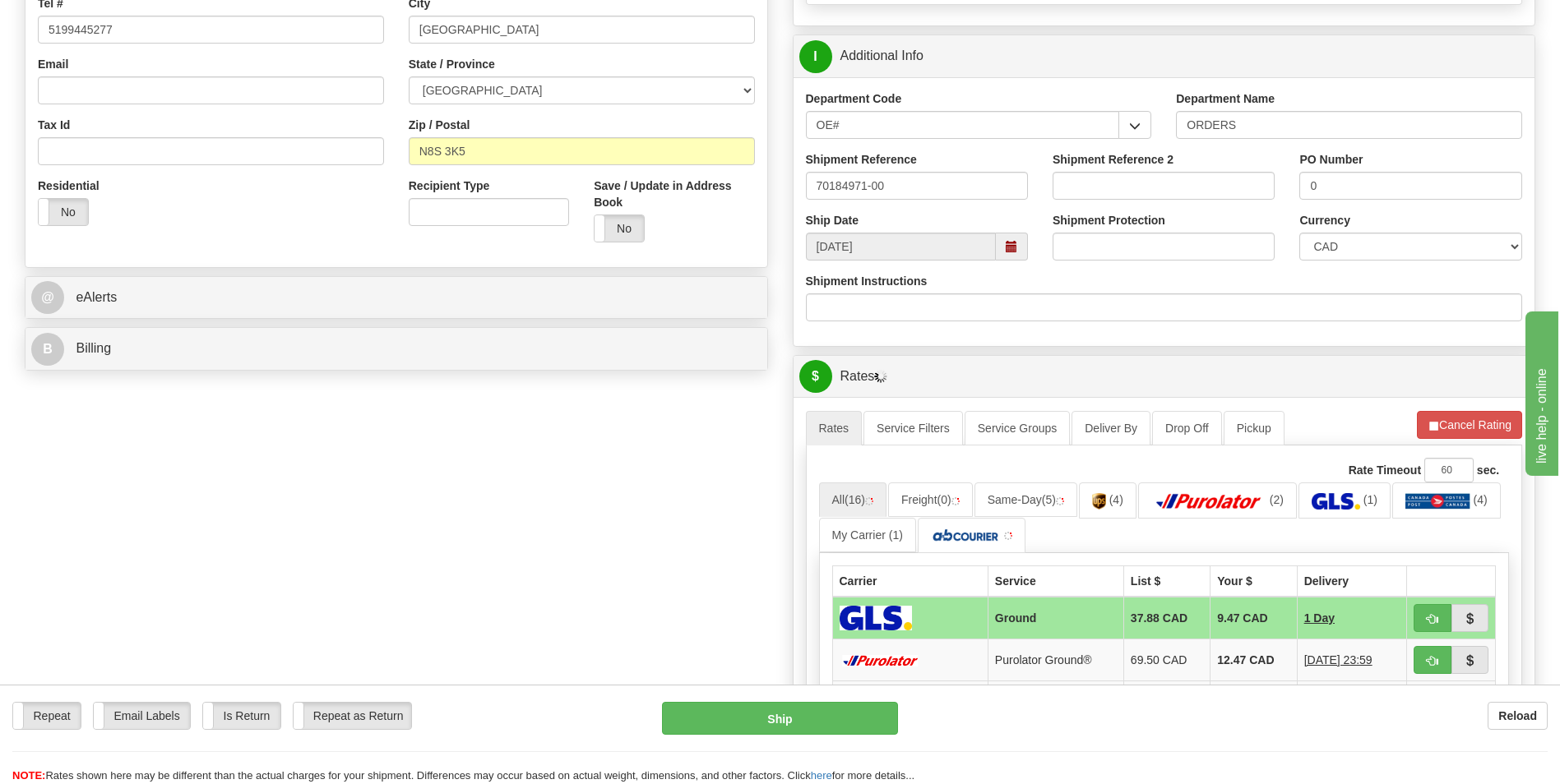
scroll to position [740, 0]
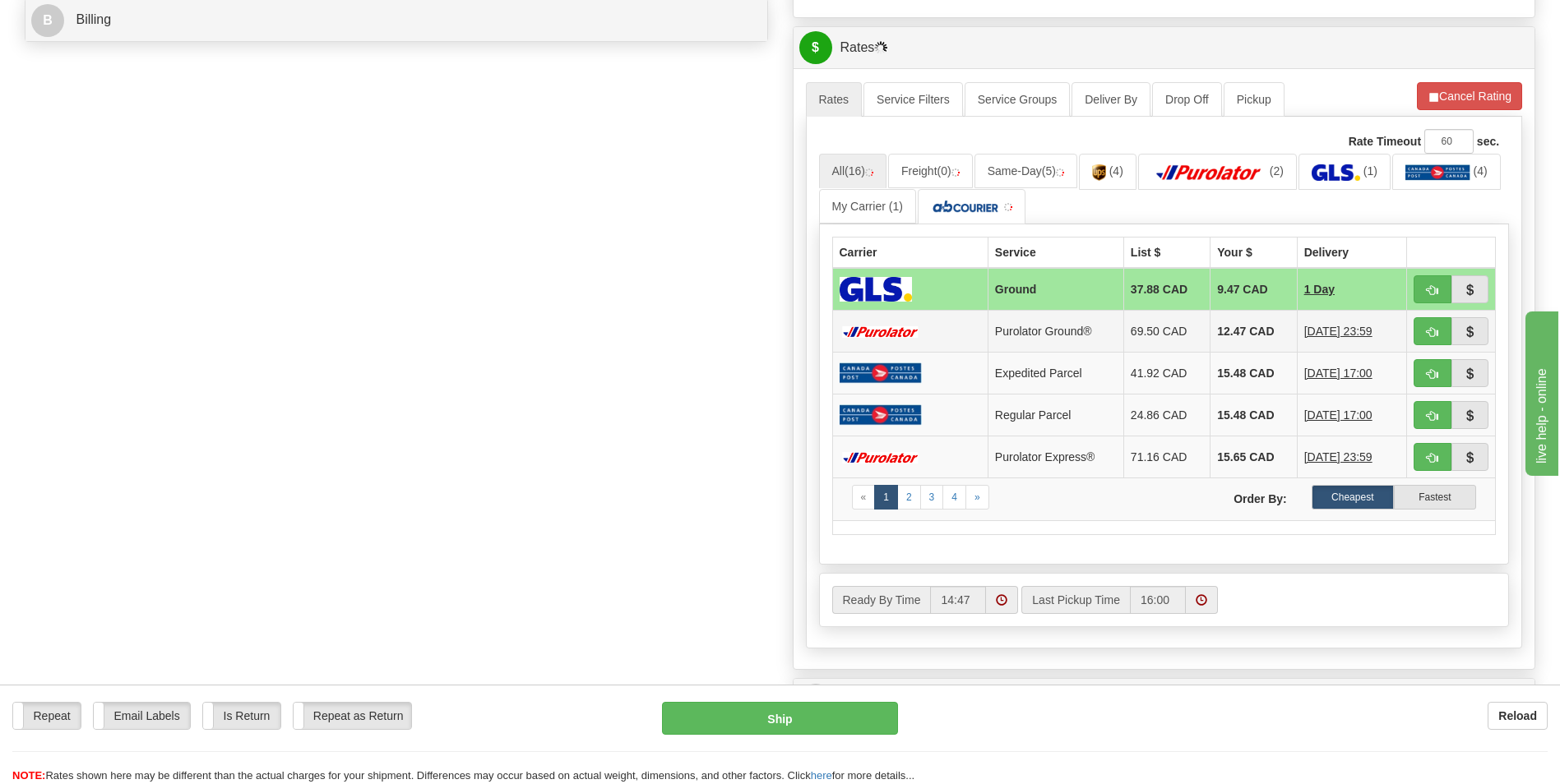
click at [1232, 317] on td "12.47 CAD" at bounding box center [1254, 331] width 87 height 42
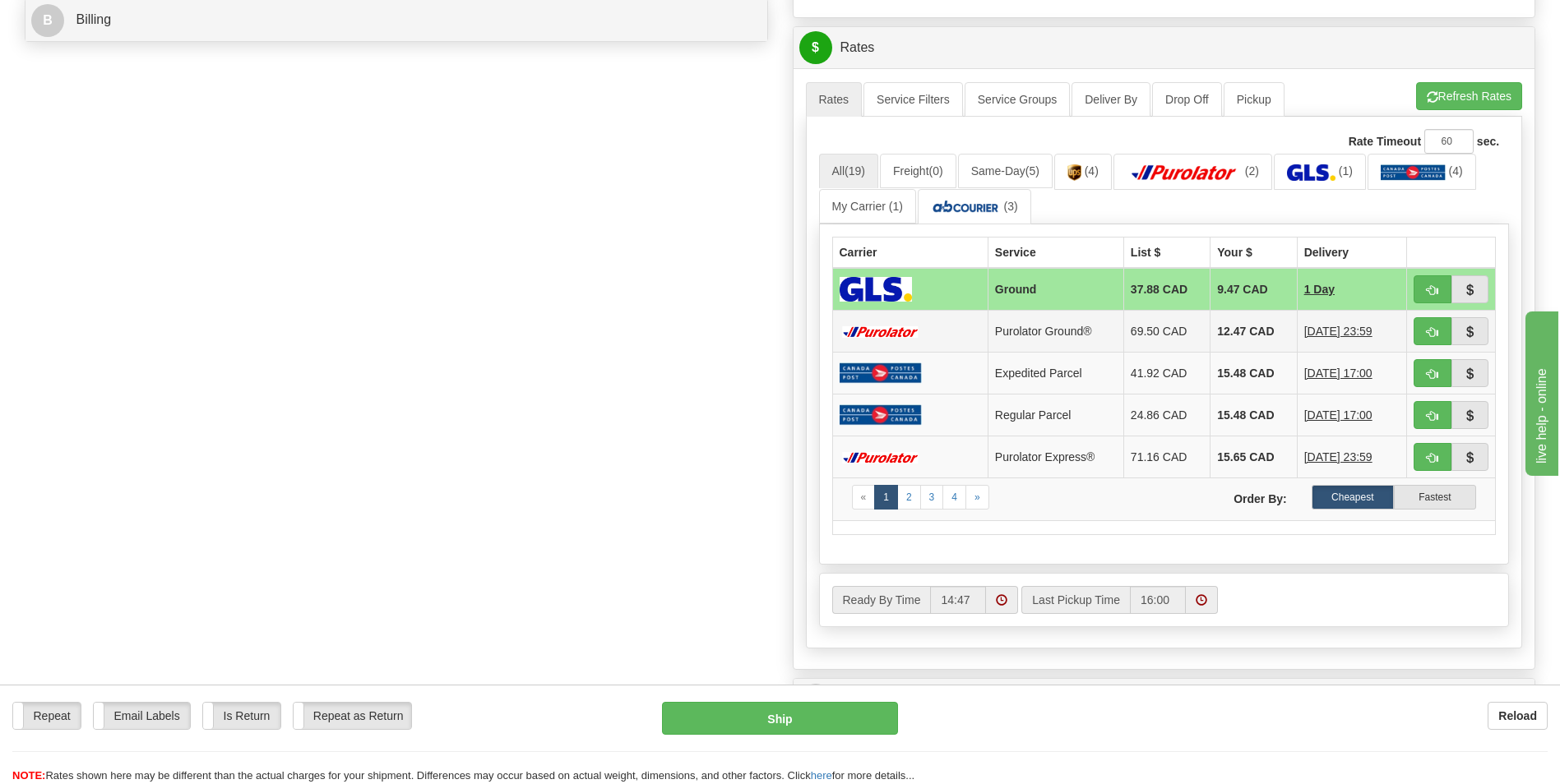
click at [1268, 319] on td "12.47 CAD" at bounding box center [1254, 331] width 87 height 42
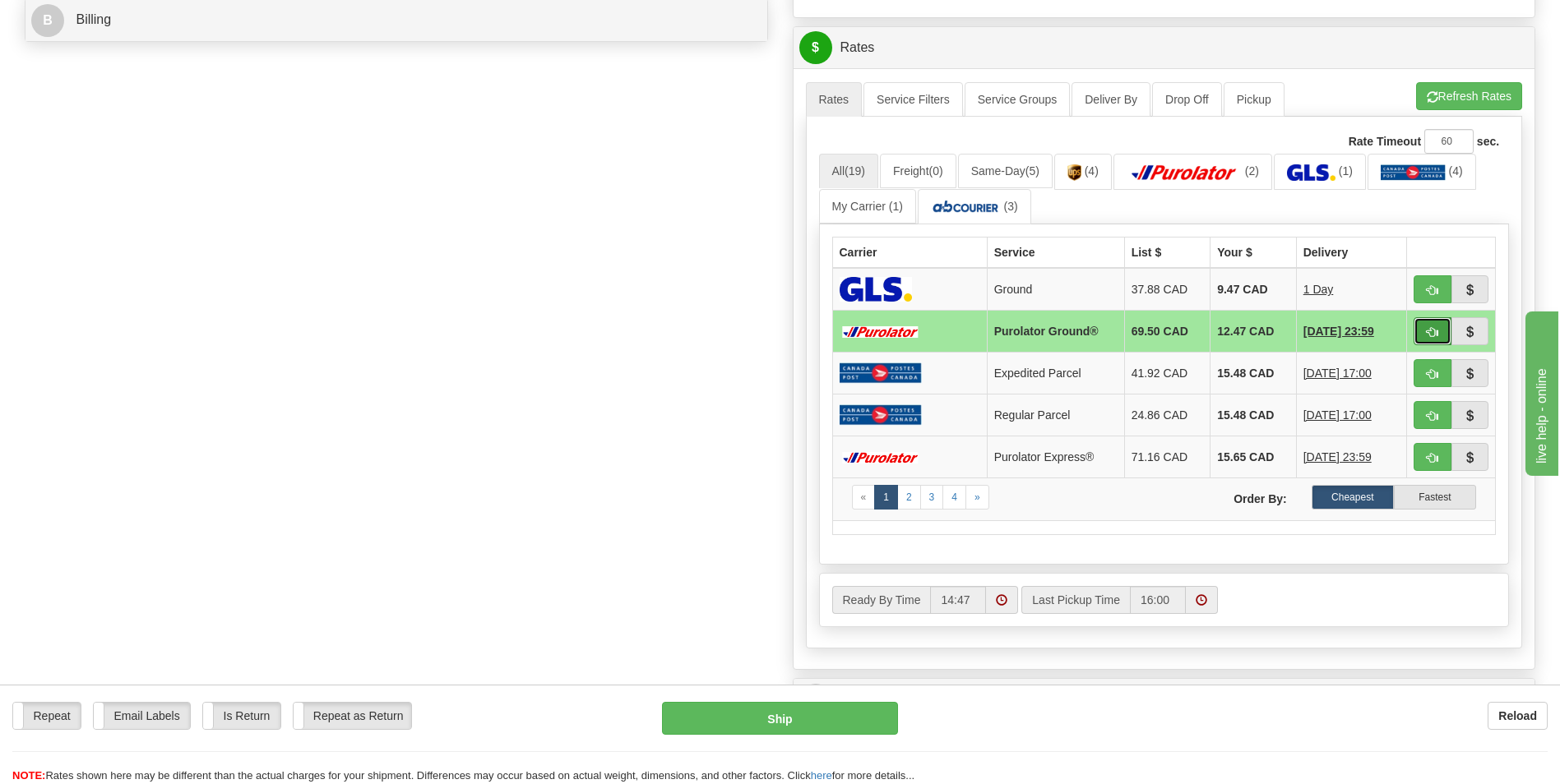
click at [1423, 327] on button "button" at bounding box center [1433, 332] width 38 height 28
type input "260"
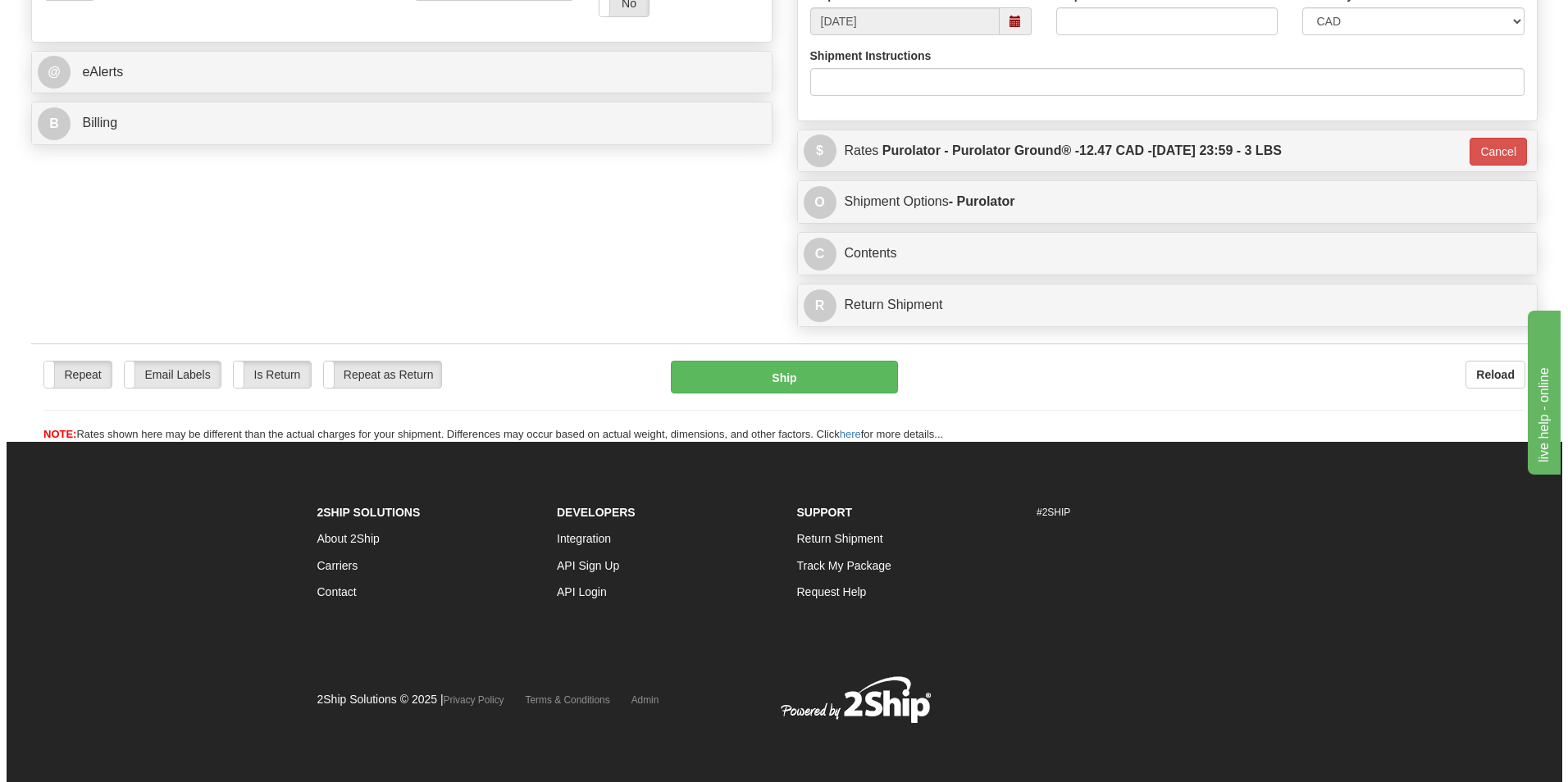
scroll to position [635, 0]
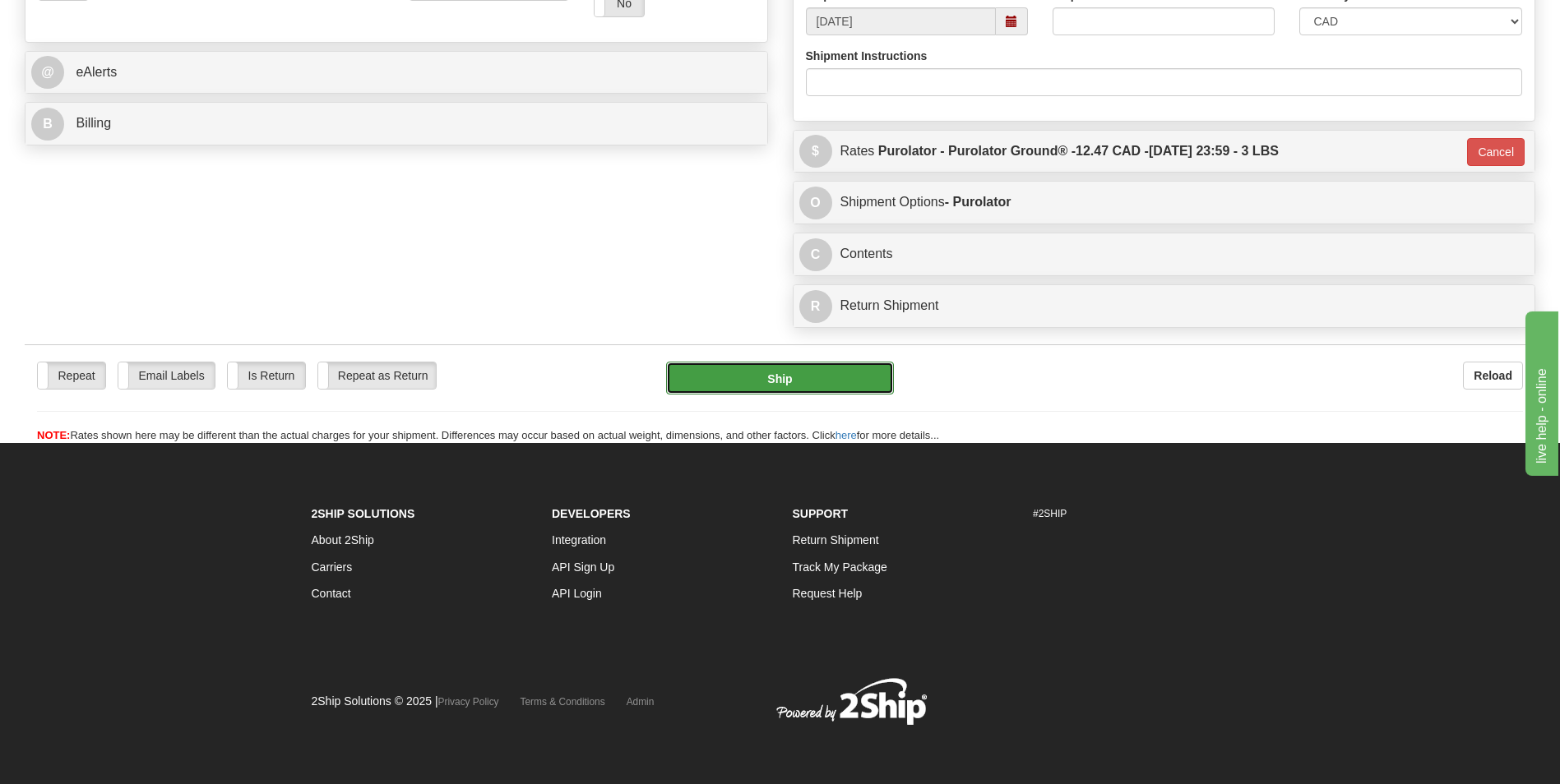
click at [875, 382] on button "Ship" at bounding box center [779, 378] width 227 height 33
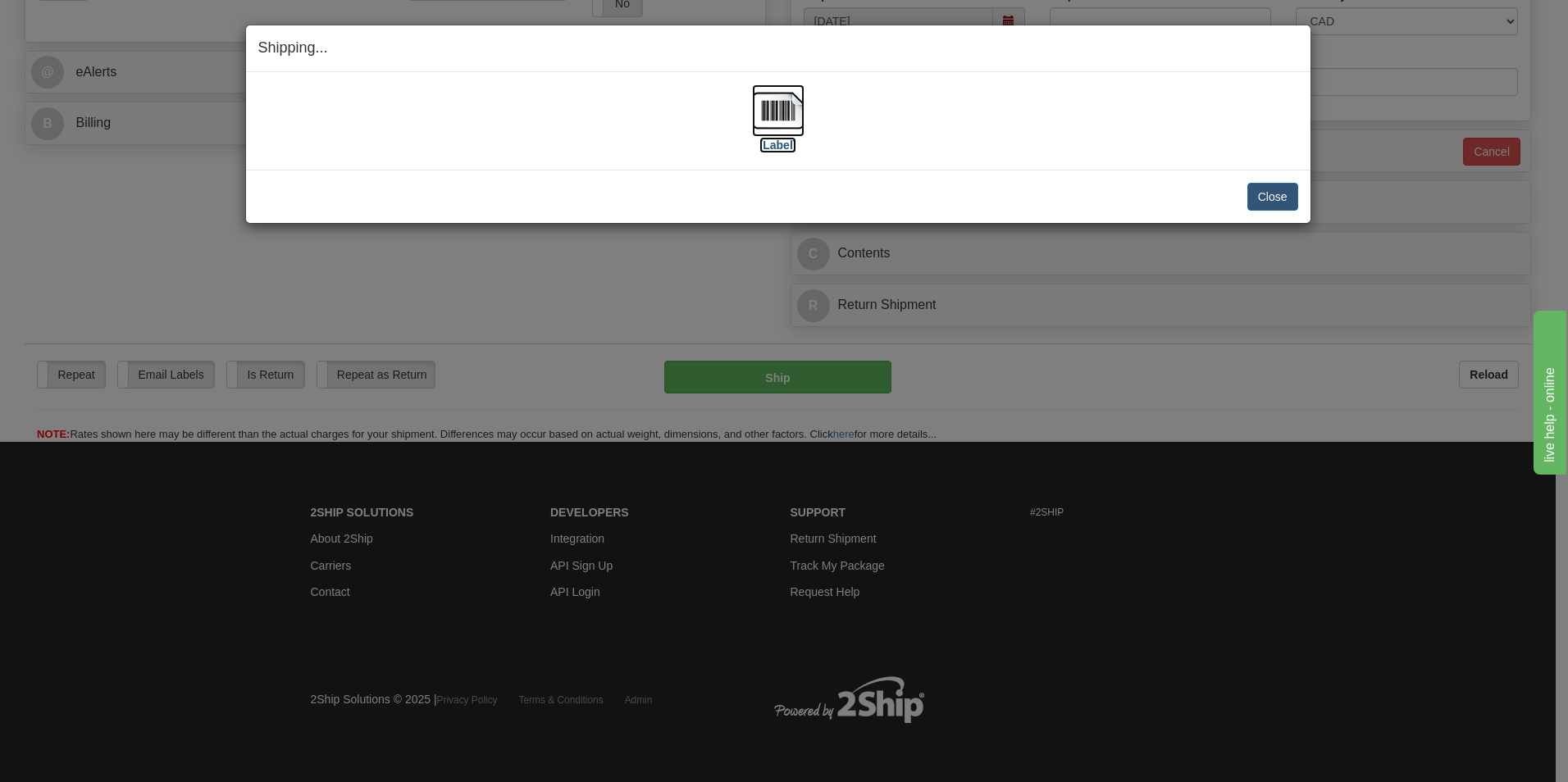
click at [797, 109] on img at bounding box center [778, 110] width 52 height 52
click at [1276, 181] on div "Close Cancel Cancel Shipment and Quit Pickup Quit Pickup ONLY" at bounding box center [779, 196] width 1065 height 53
click at [1276, 196] on button "Close" at bounding box center [1273, 197] width 51 height 28
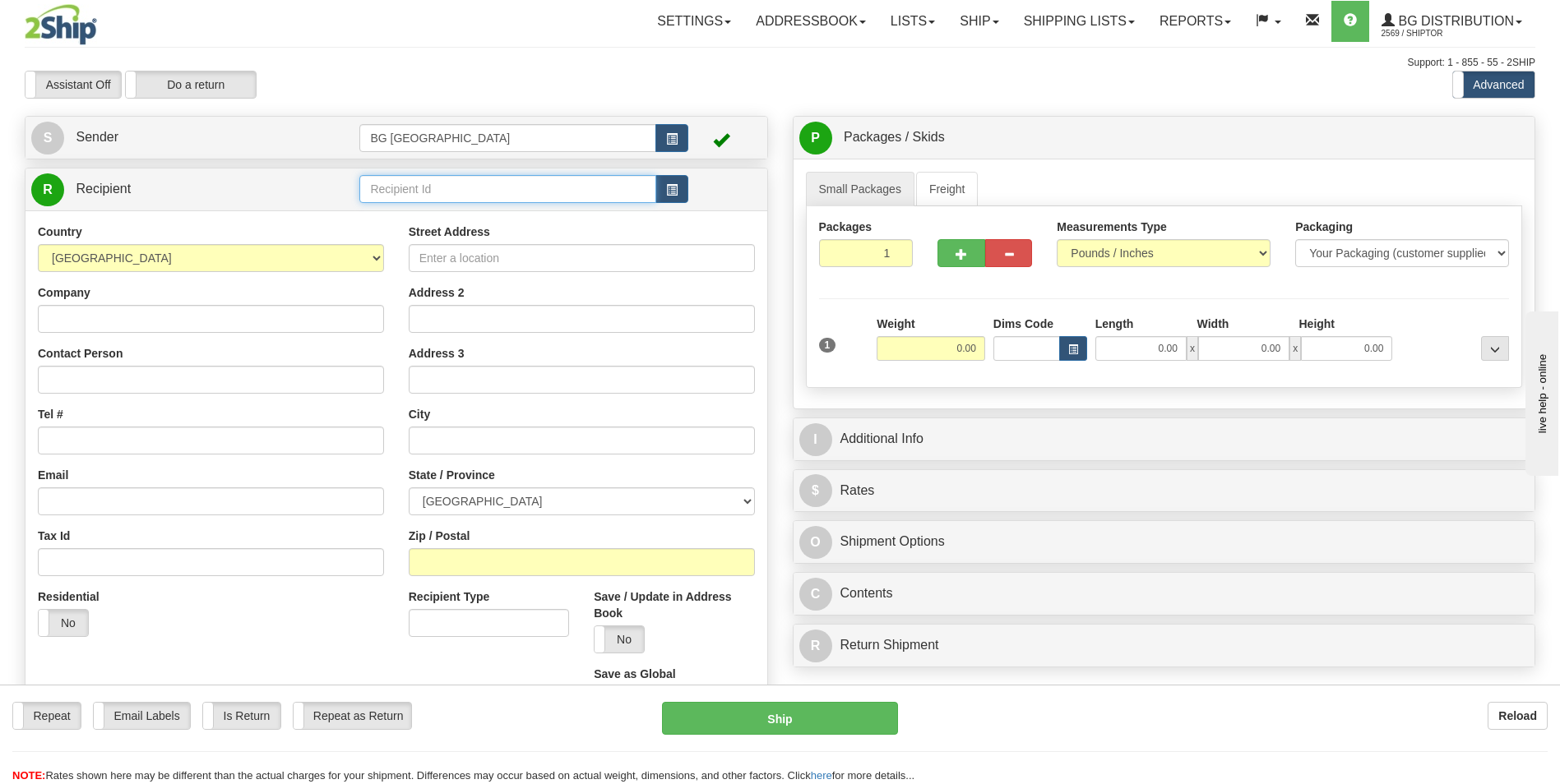
click at [421, 194] on input "text" at bounding box center [507, 189] width 296 height 28
type input "60442"
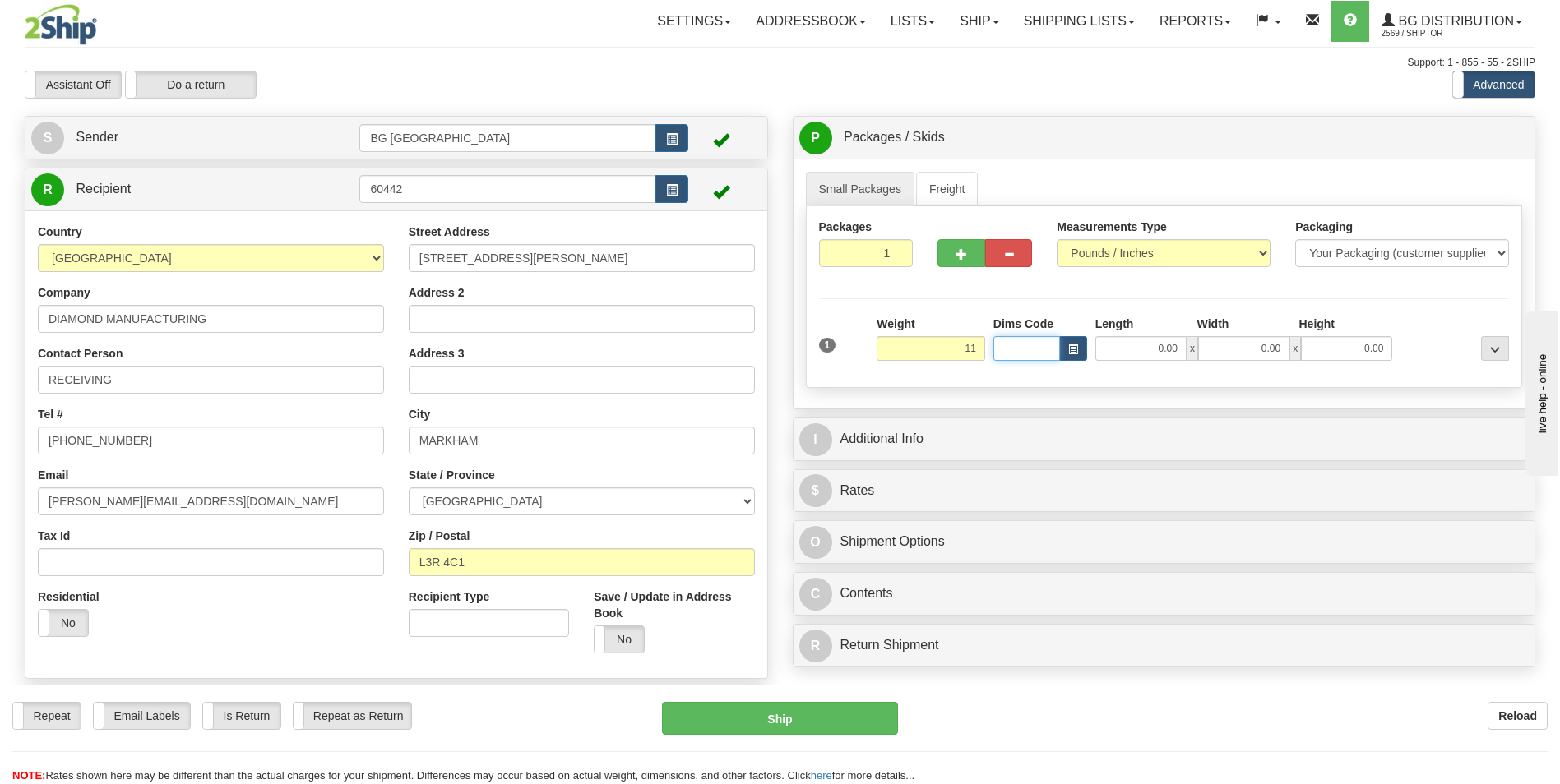
type input "11.00"
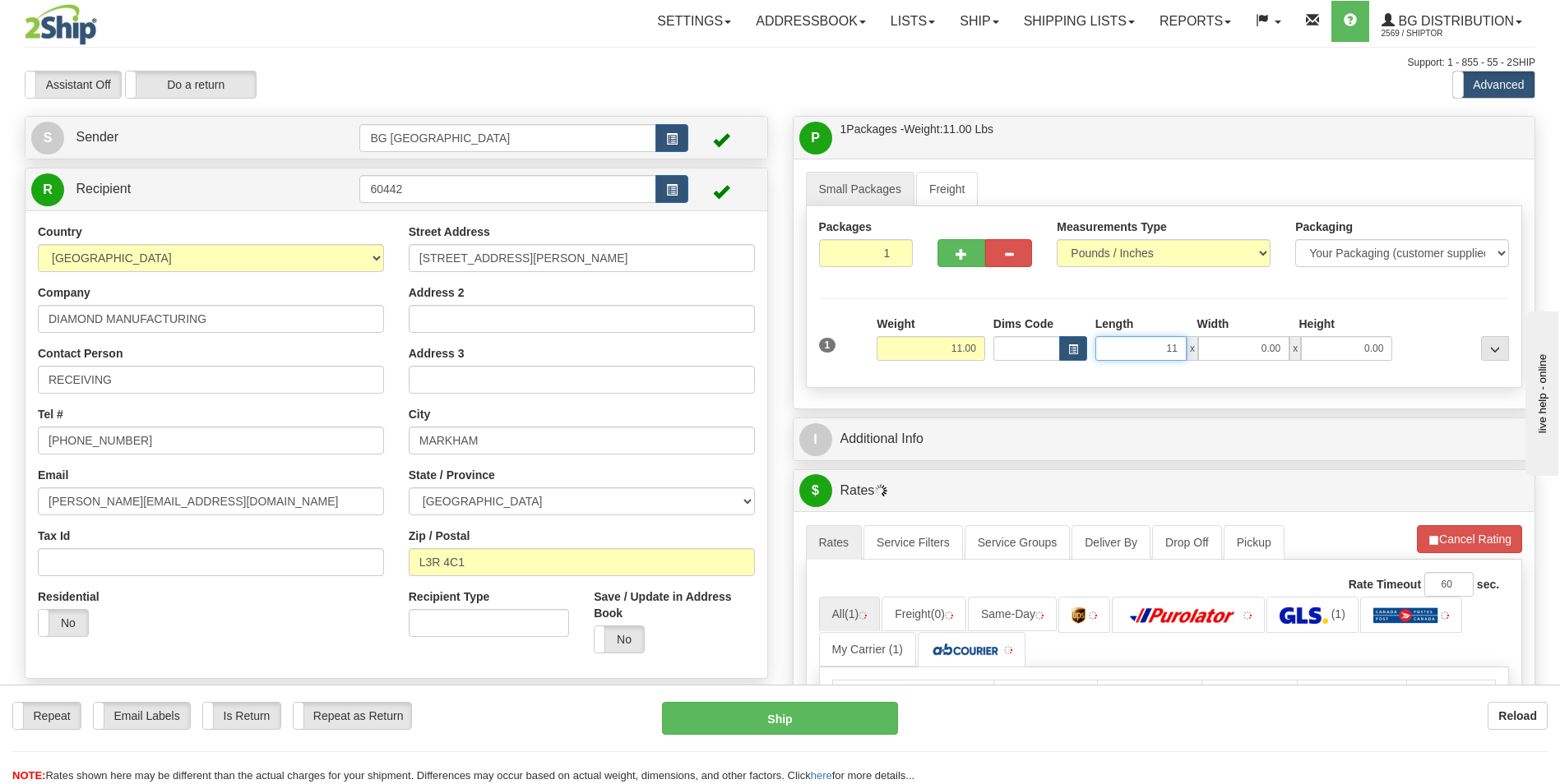
type input "11.00"
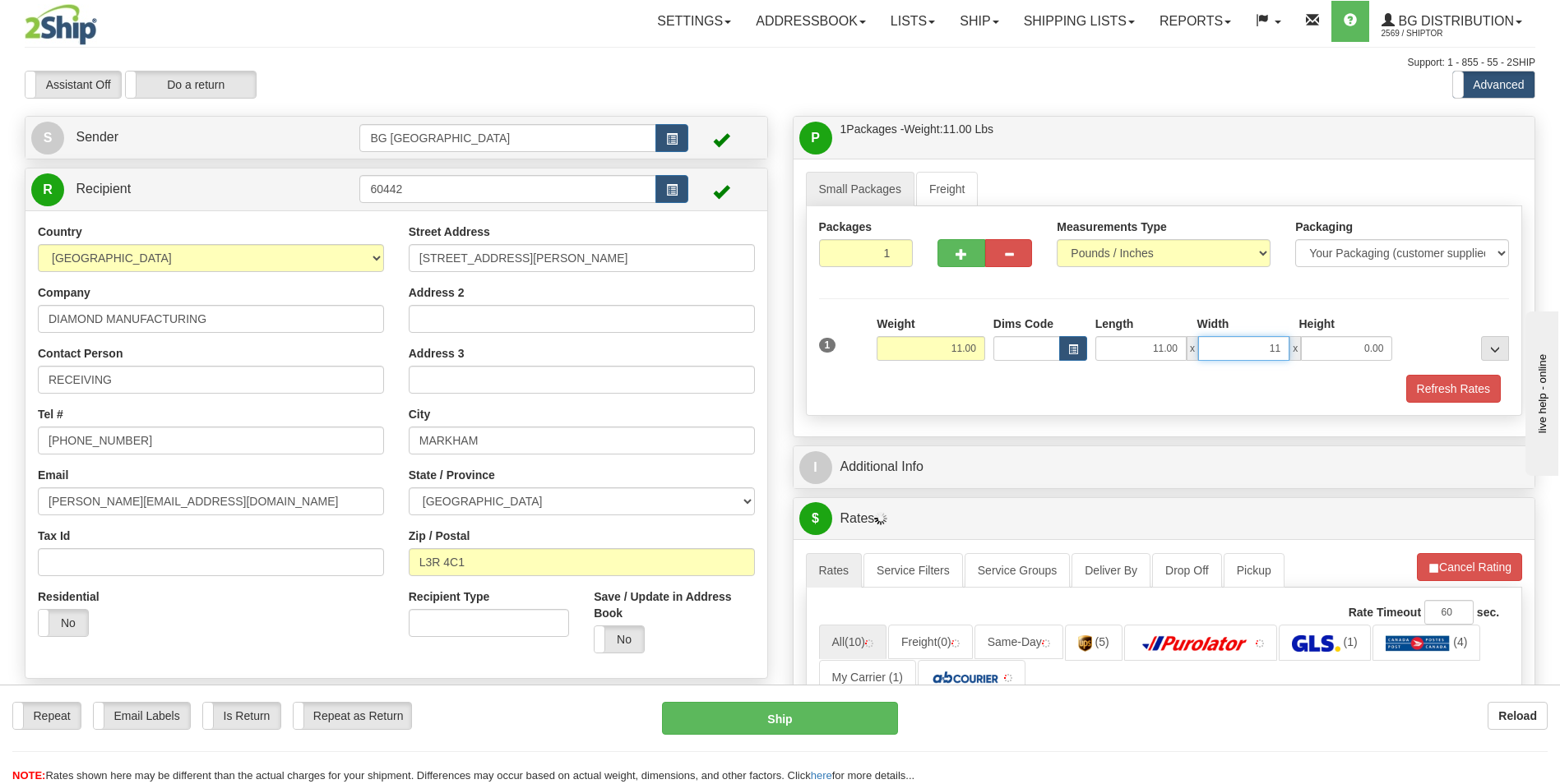
type input "11.00"
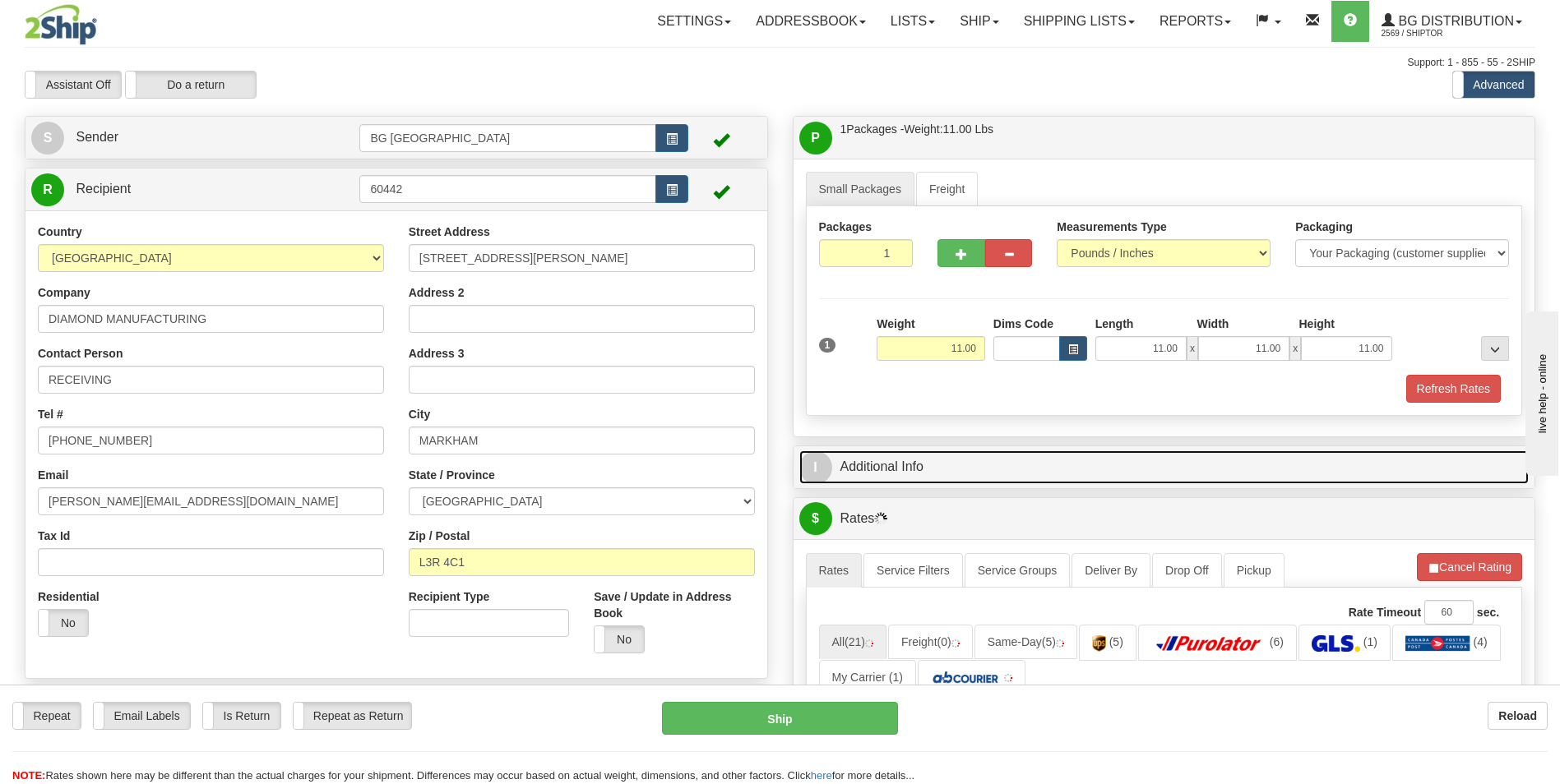
click at [891, 476] on link "I Additional Info" at bounding box center [1164, 467] width 730 height 34
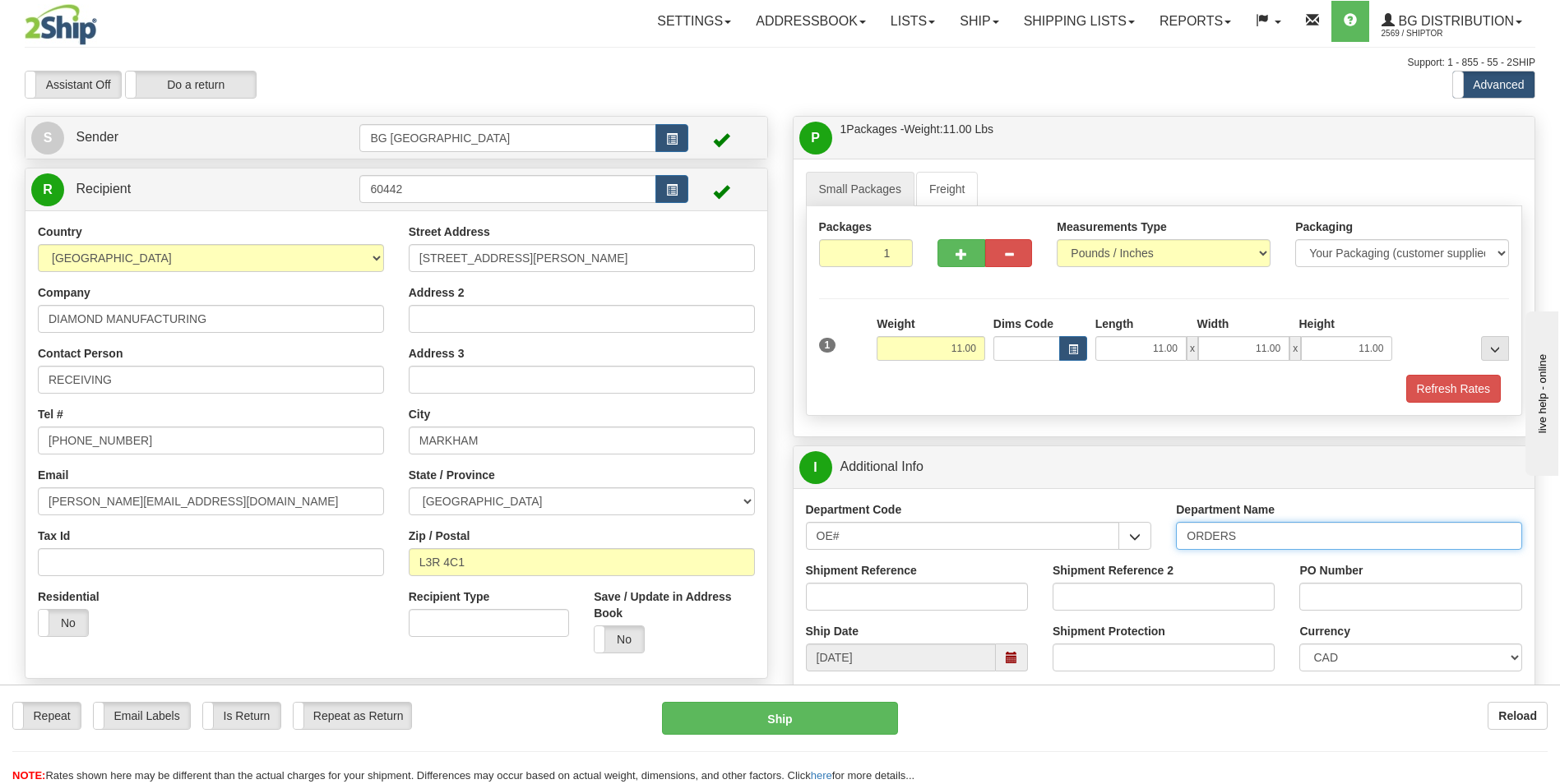
click at [1263, 540] on input "ORDERS" at bounding box center [1348, 536] width 346 height 28
type input "70184735-00"
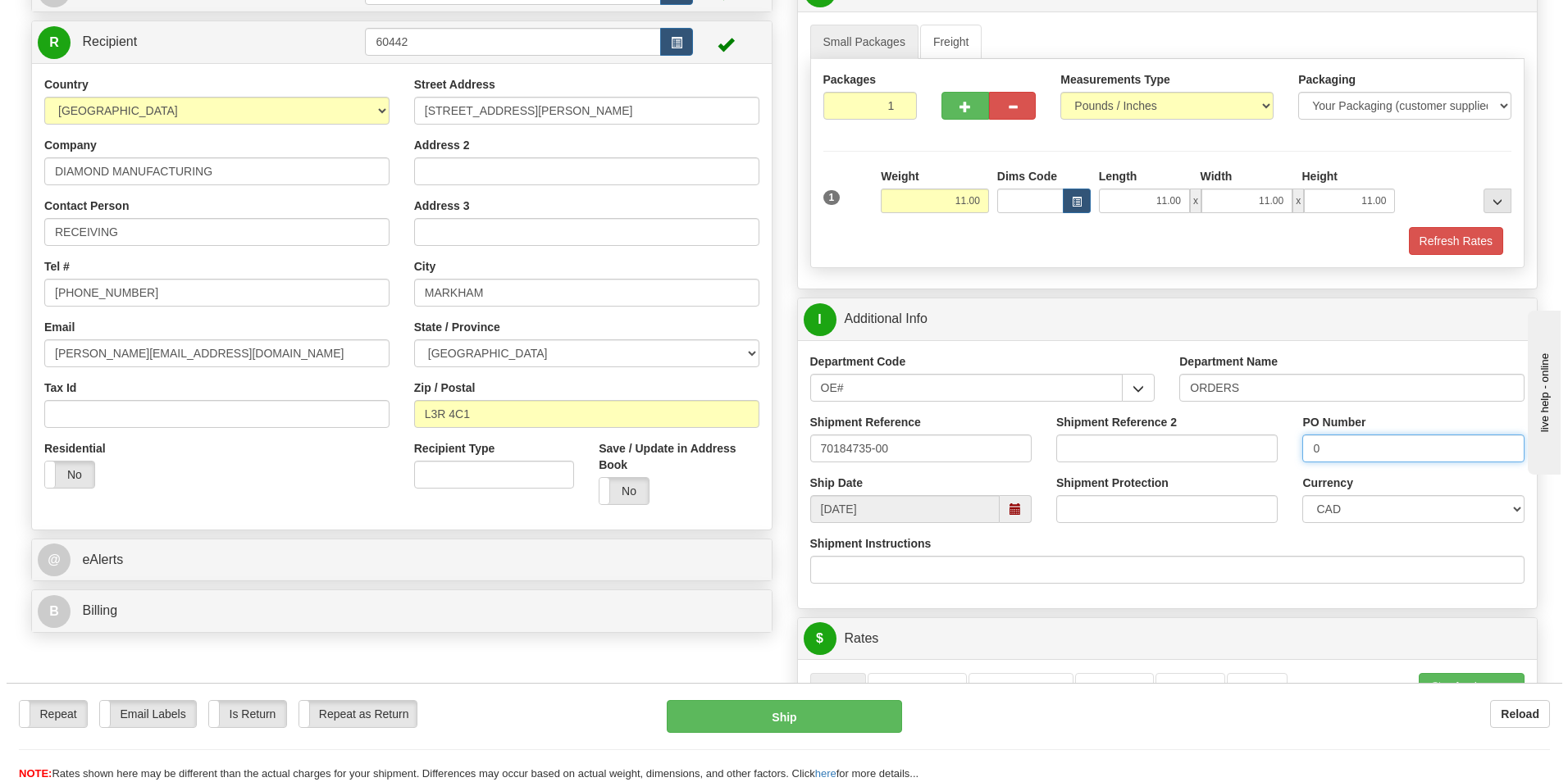
scroll to position [410, 0]
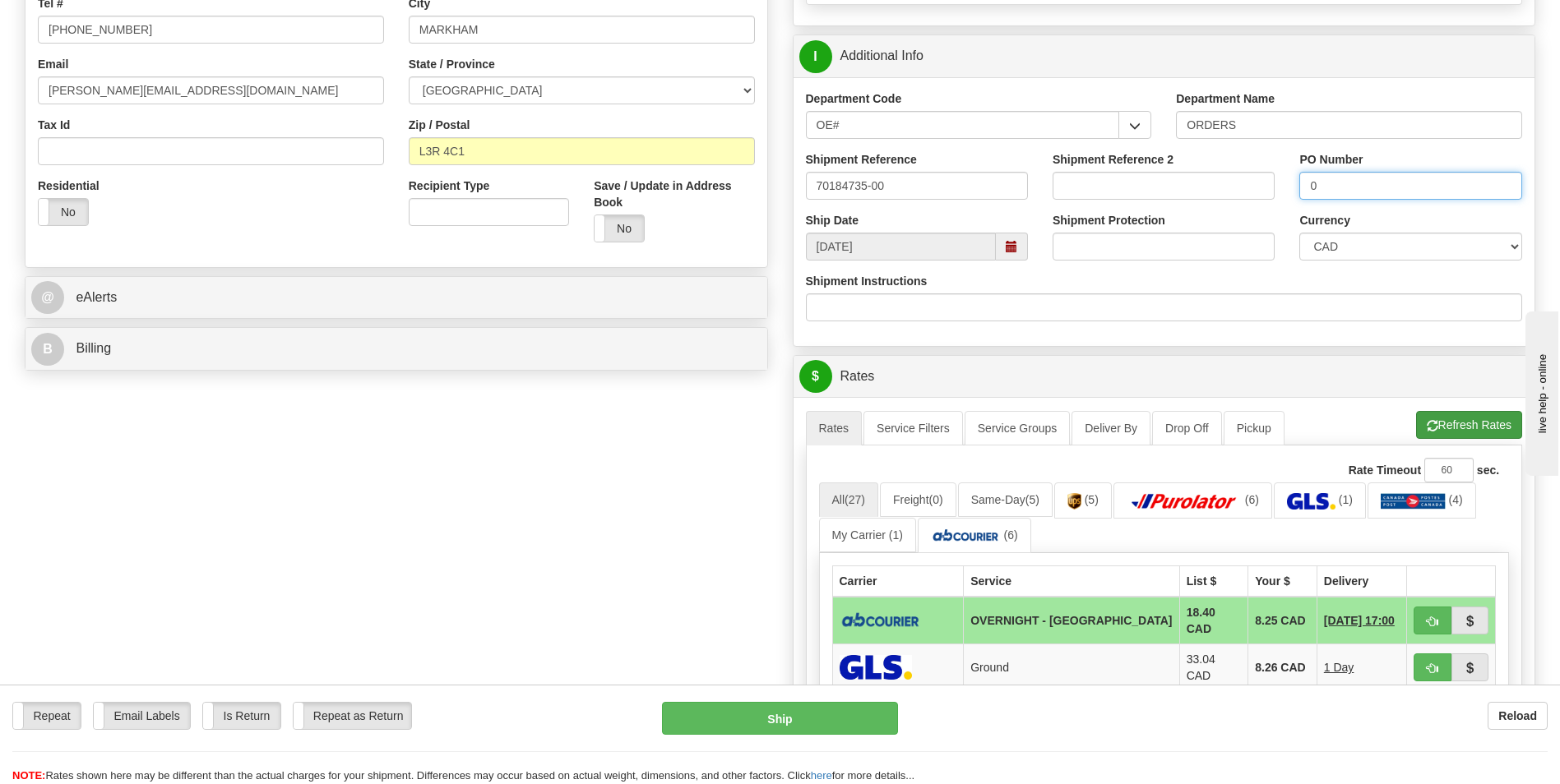
type input "0"
click at [1449, 436] on button "Refresh Rates" at bounding box center [1469, 425] width 106 height 28
click at [1427, 622] on span "button" at bounding box center [1433, 622] width 12 height 11
type input "4"
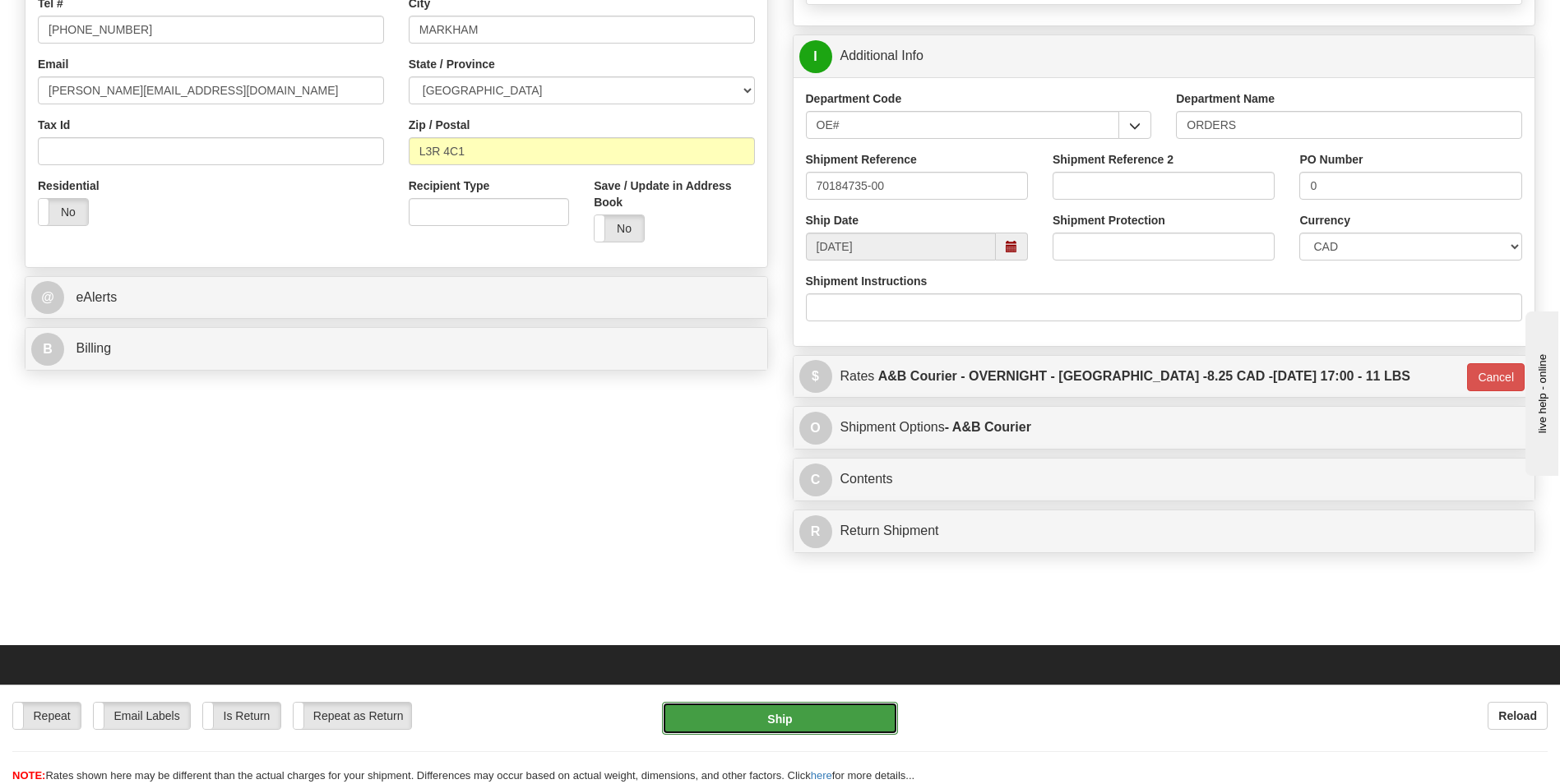
click at [803, 716] on button "Ship" at bounding box center [780, 718] width 236 height 33
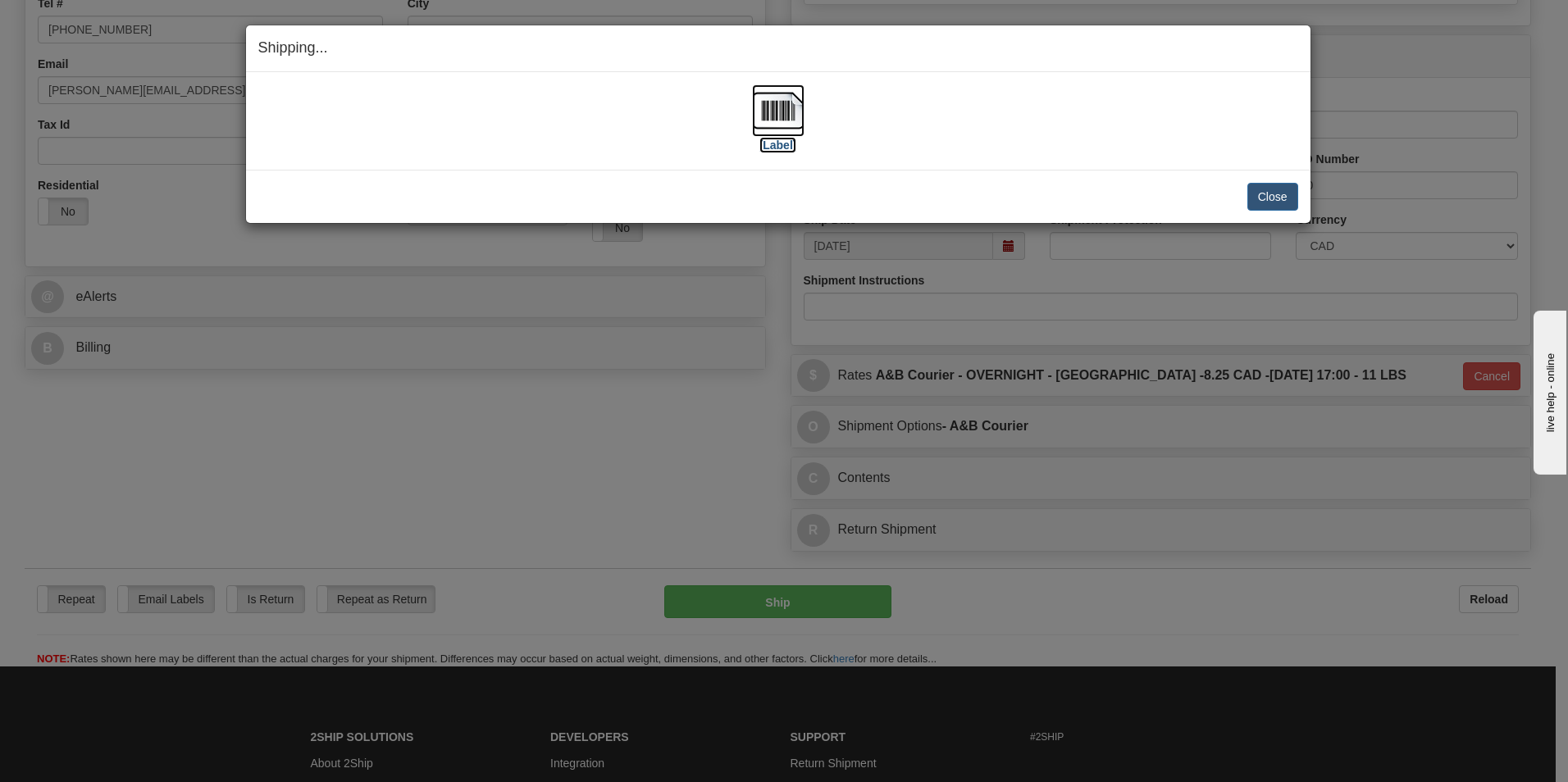
click at [755, 102] on img at bounding box center [778, 110] width 52 height 52
click at [1249, 192] on button "Close" at bounding box center [1273, 197] width 51 height 28
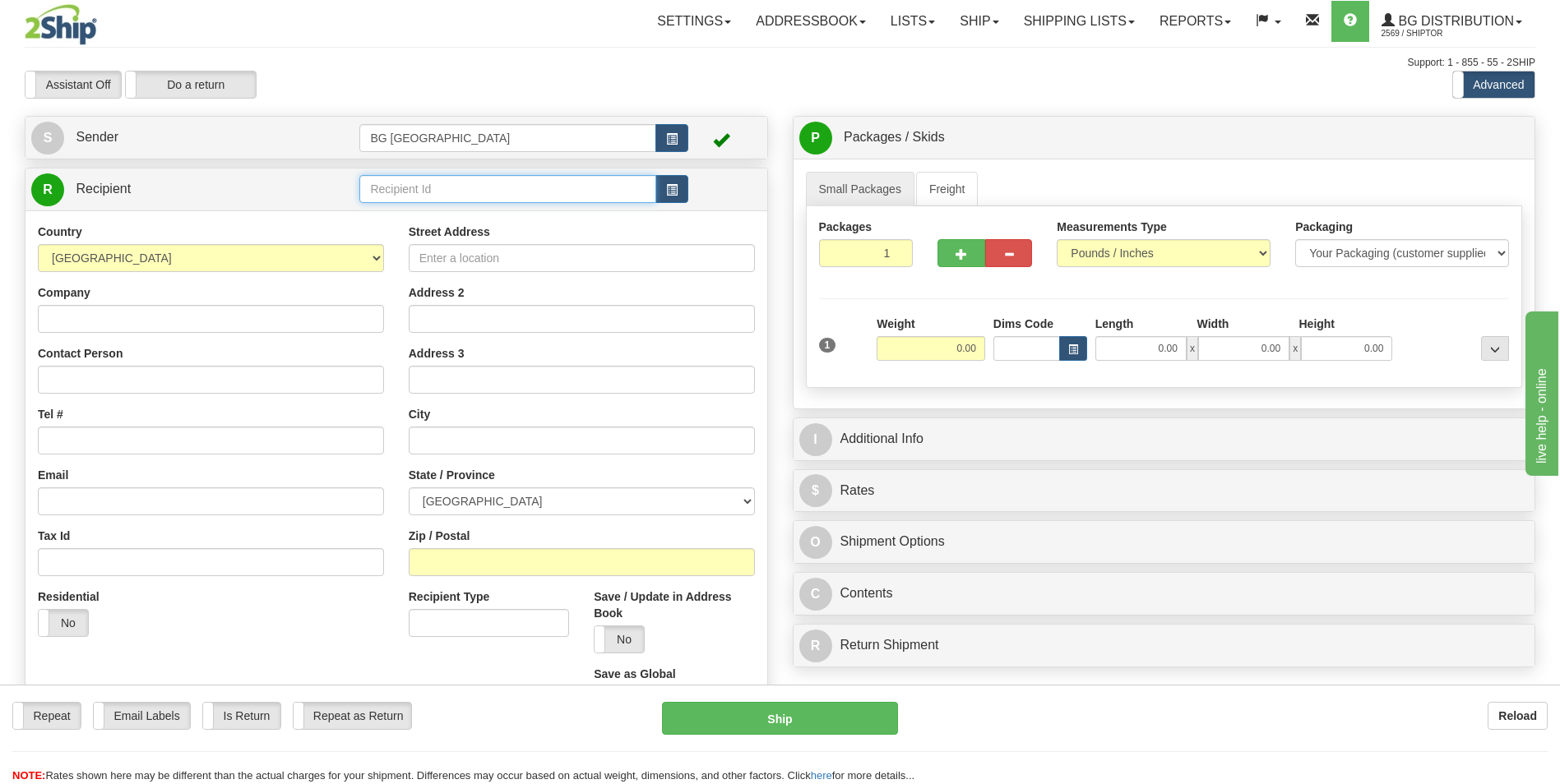
click at [401, 186] on input "text" at bounding box center [507, 189] width 296 height 28
click at [396, 207] on div "910930" at bounding box center [504, 214] width 281 height 18
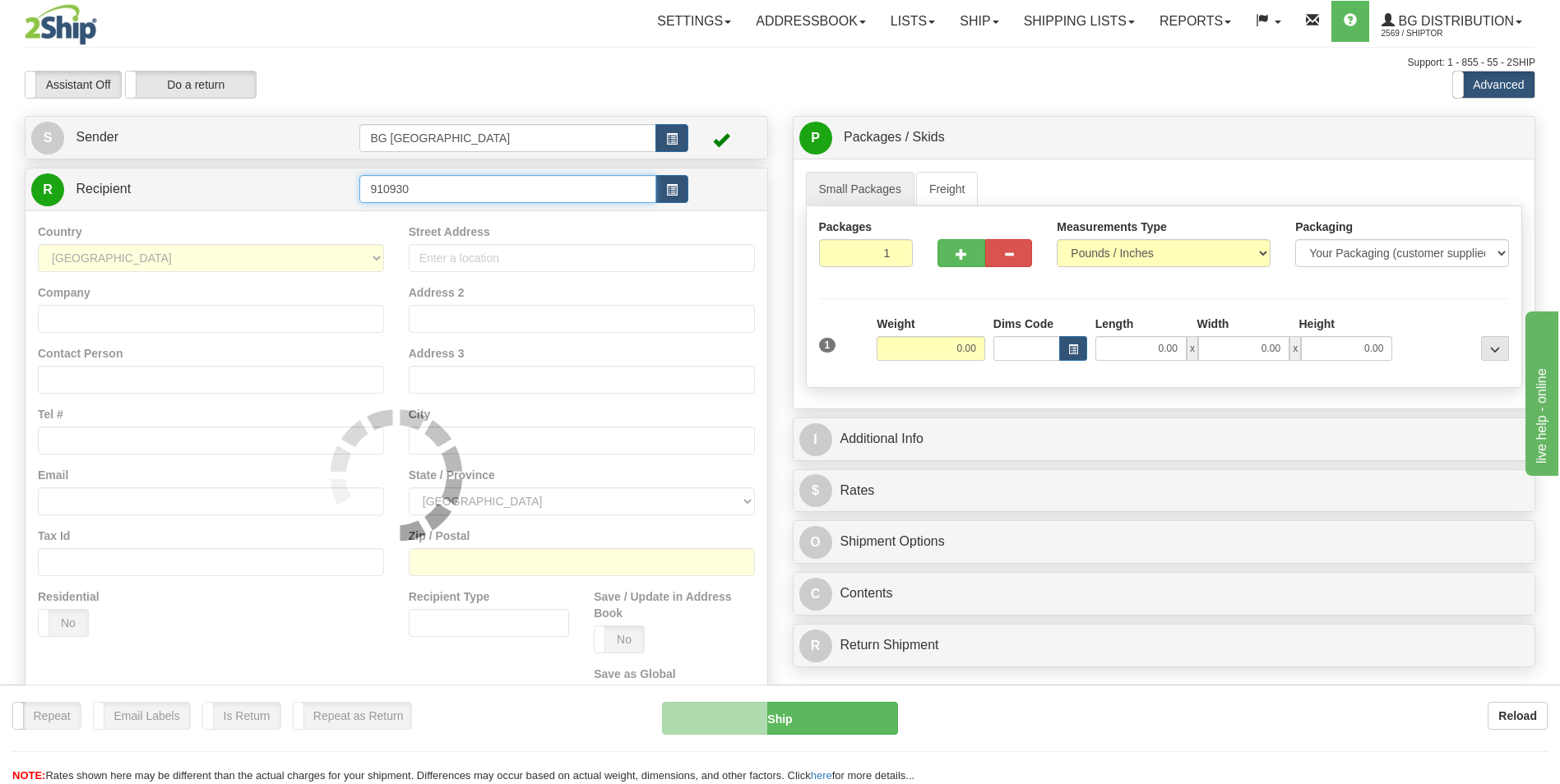
type input "910930"
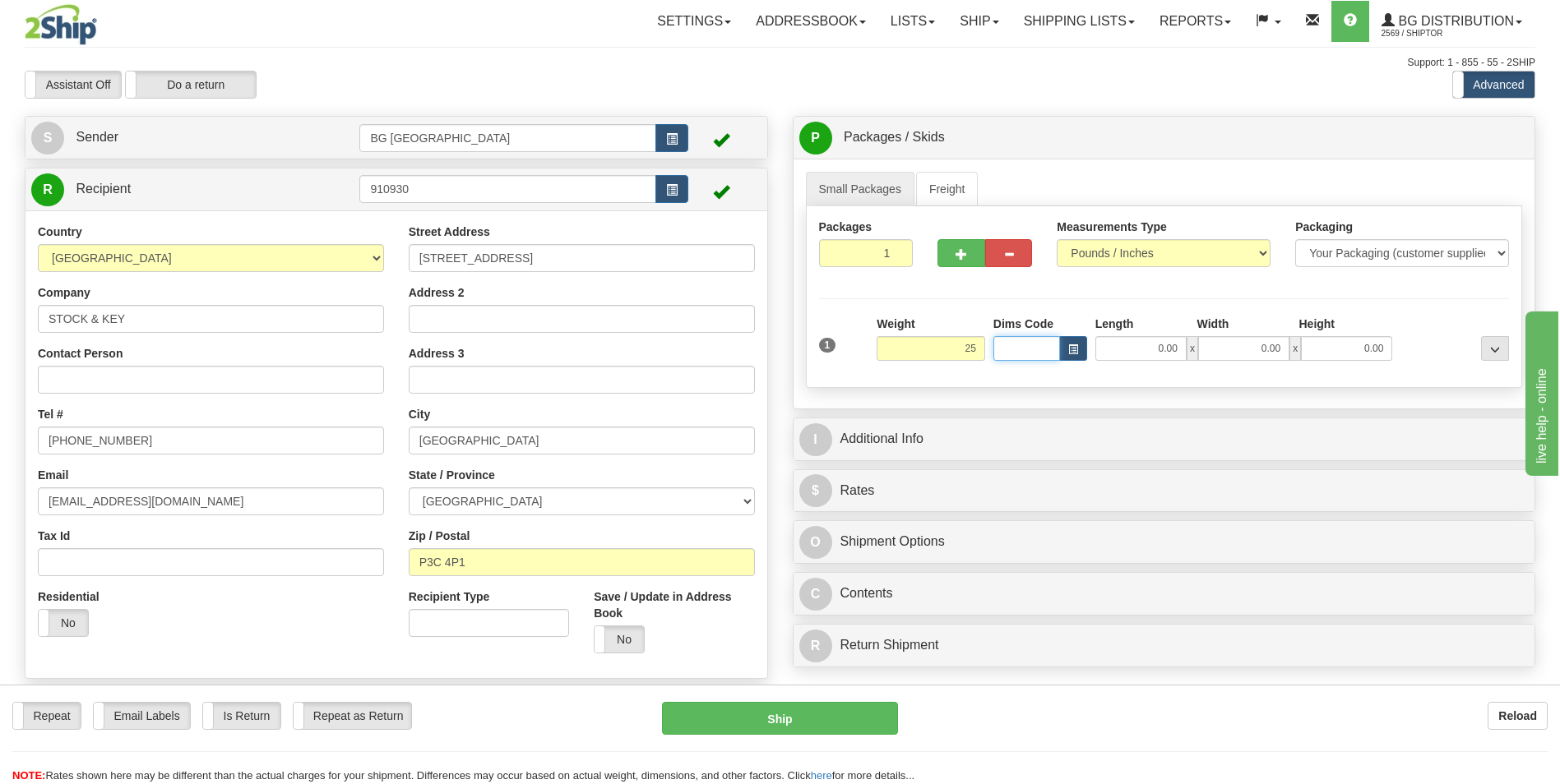
type input "25.00"
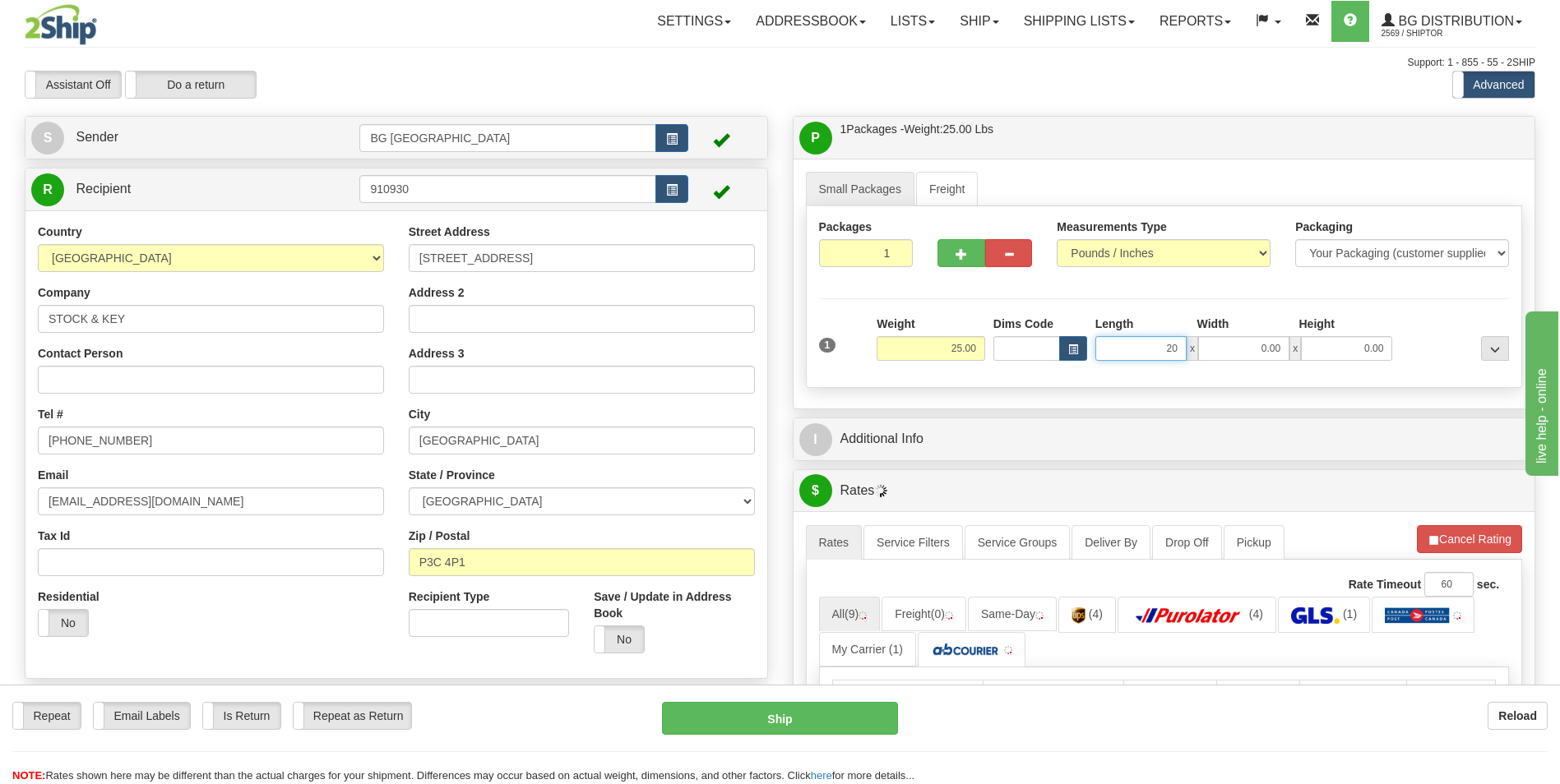
type input "20.00"
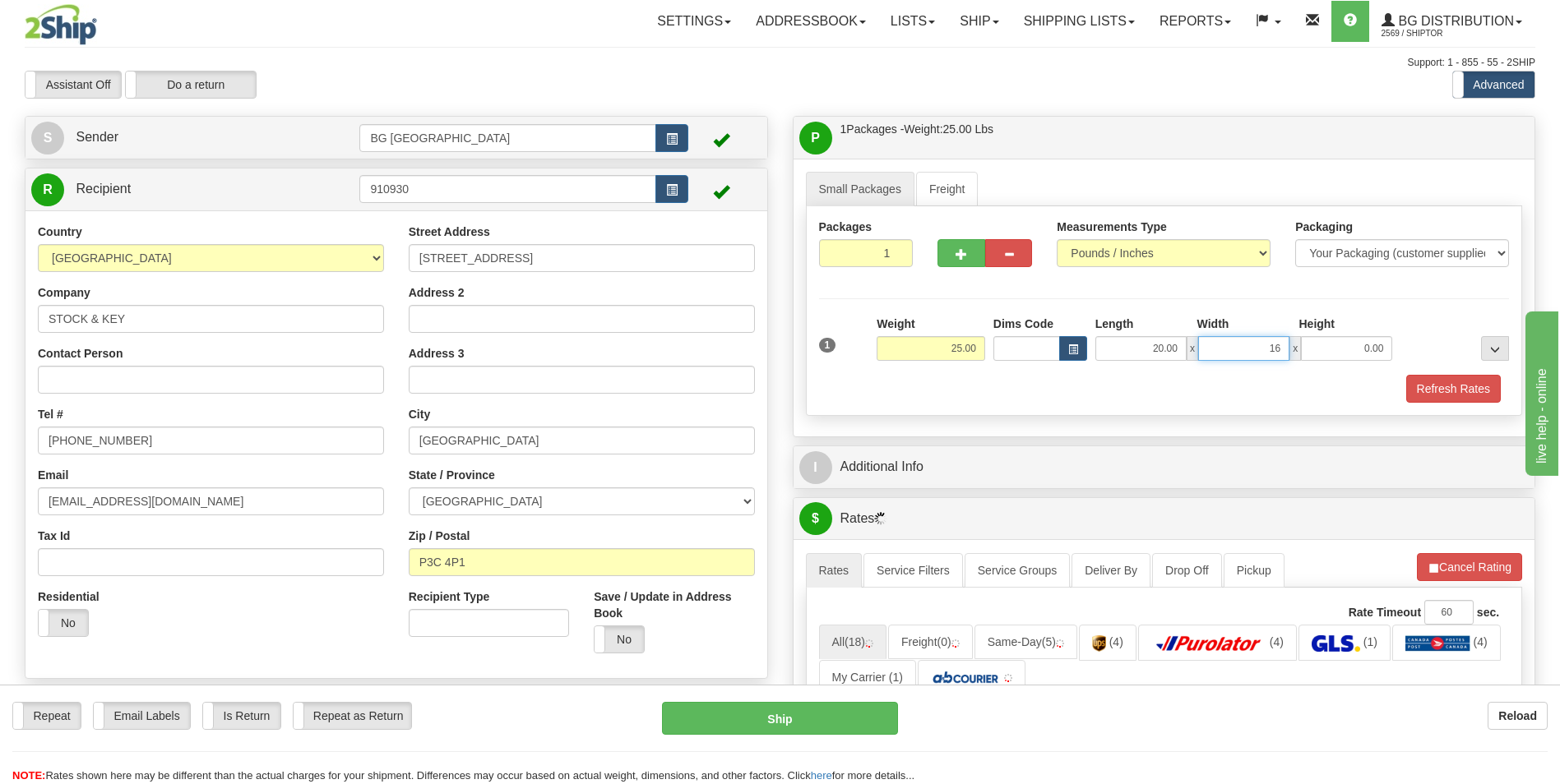
type input "16.00"
type input "5.00"
click at [960, 257] on span "button" at bounding box center [961, 254] width 12 height 11
type input "2"
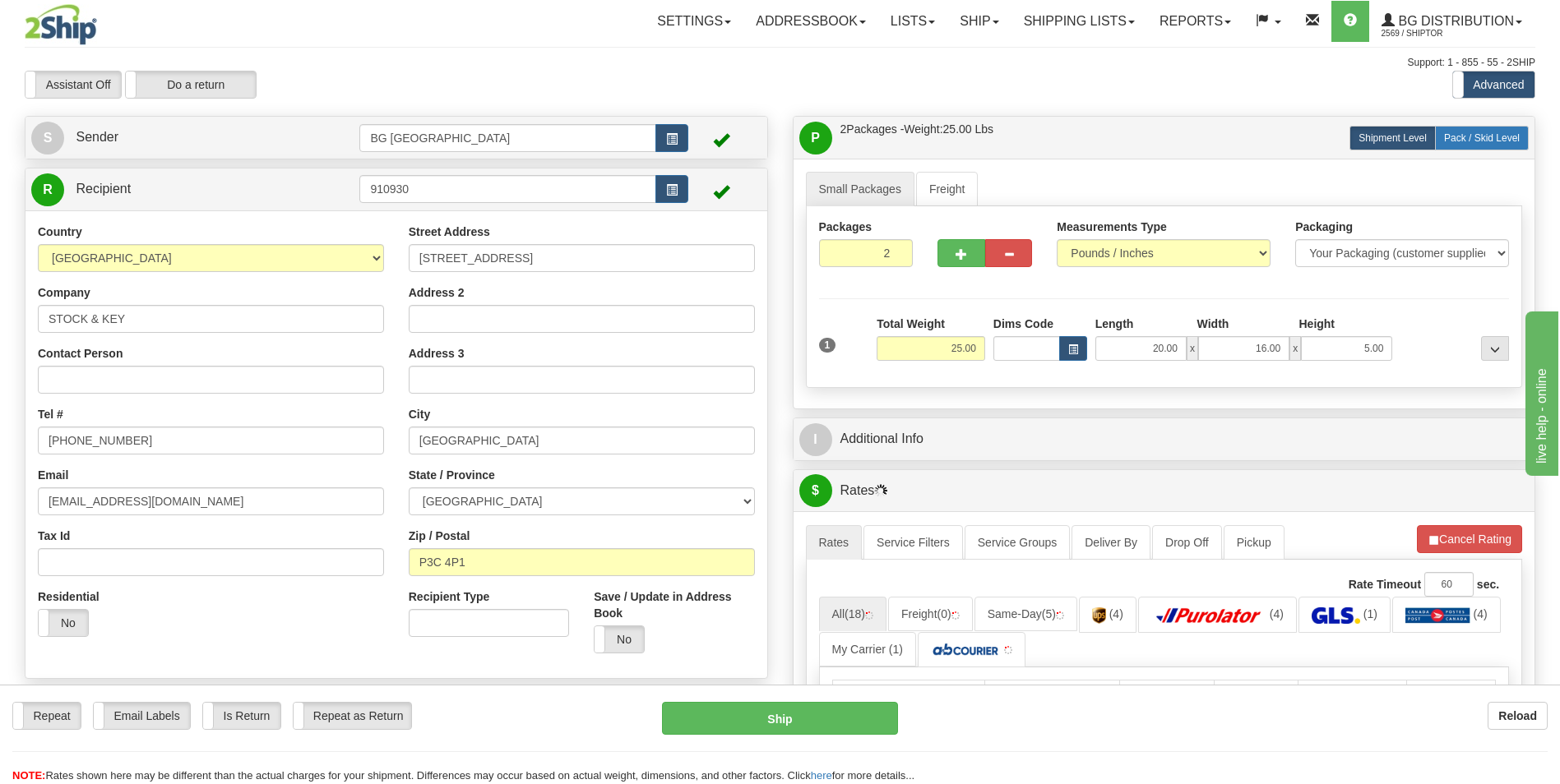
click at [1473, 146] on label "Pack / Skid Level Pack.." at bounding box center [1482, 138] width 94 height 25
radio input "true"
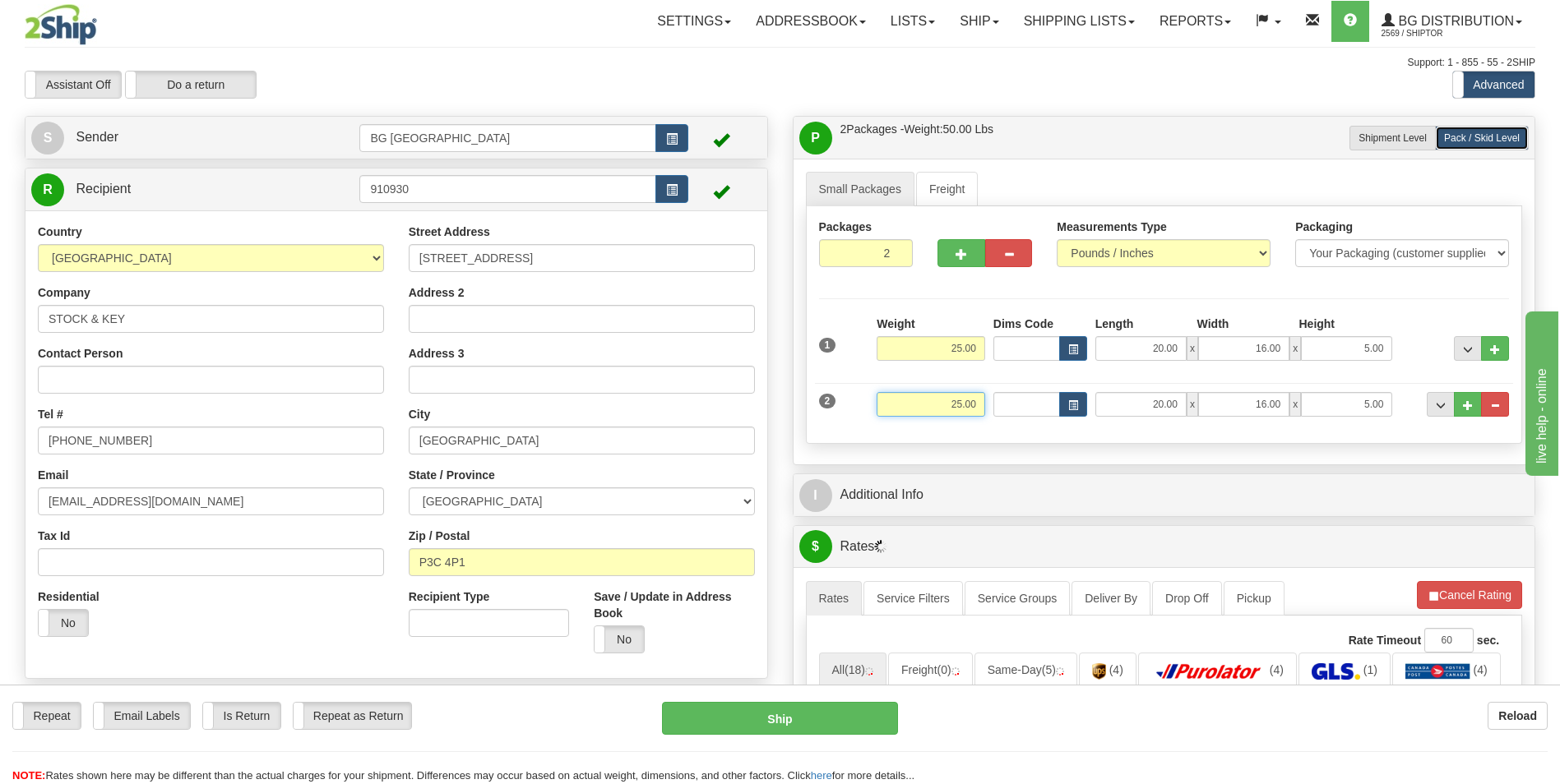
click at [930, 406] on input "25.00" at bounding box center [931, 404] width 109 height 25
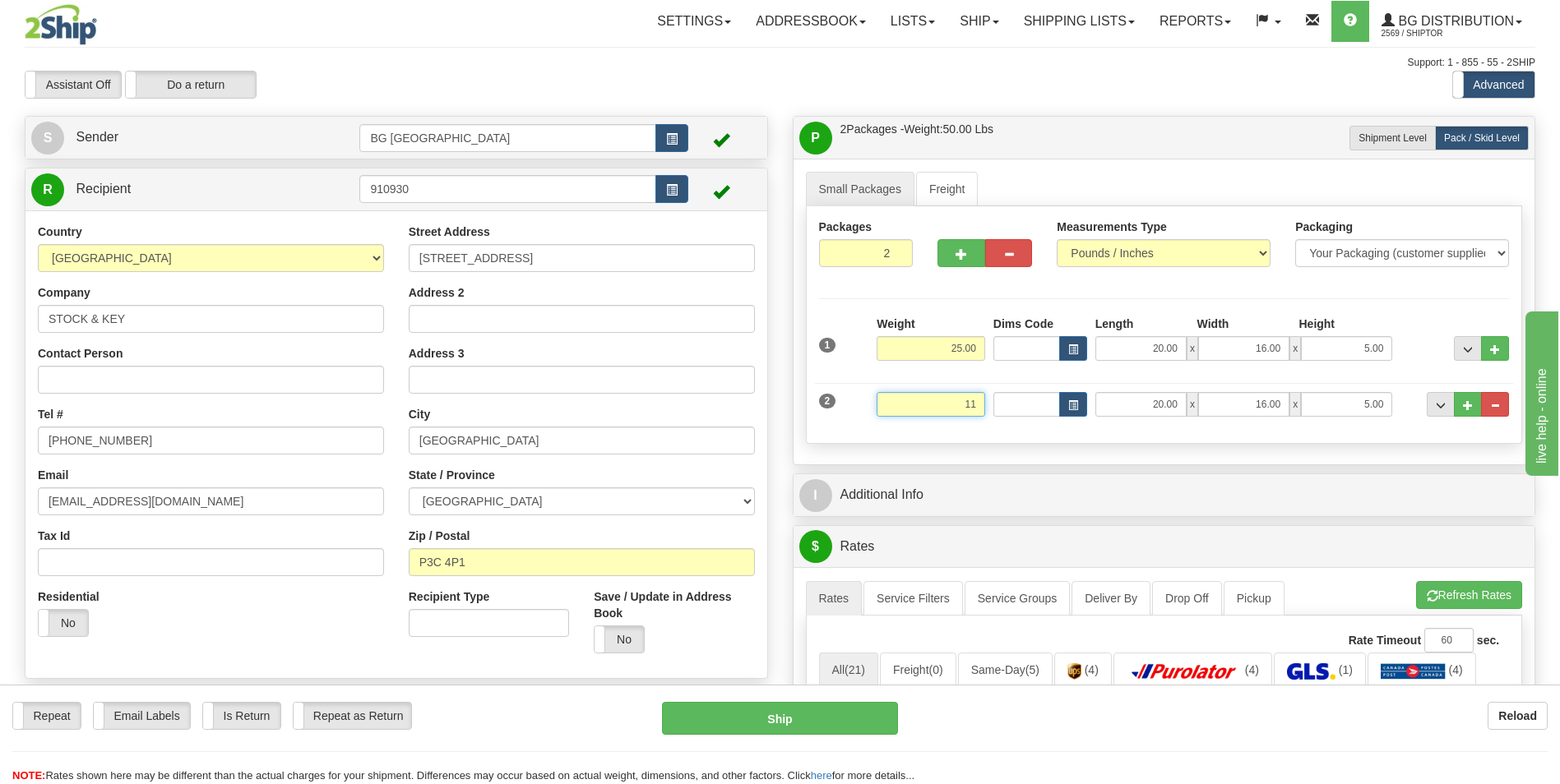
type input "11.00"
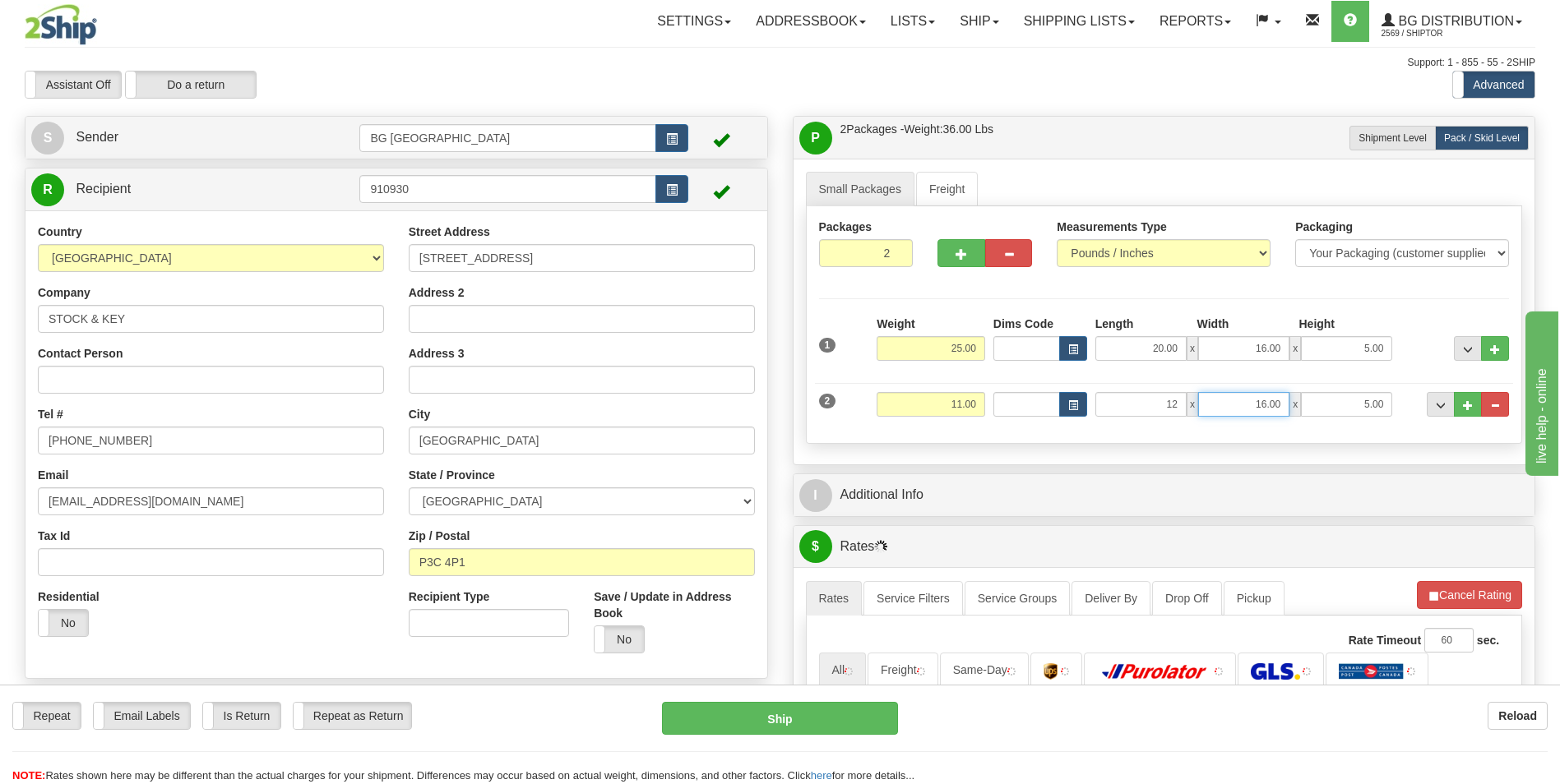
type input "12.00"
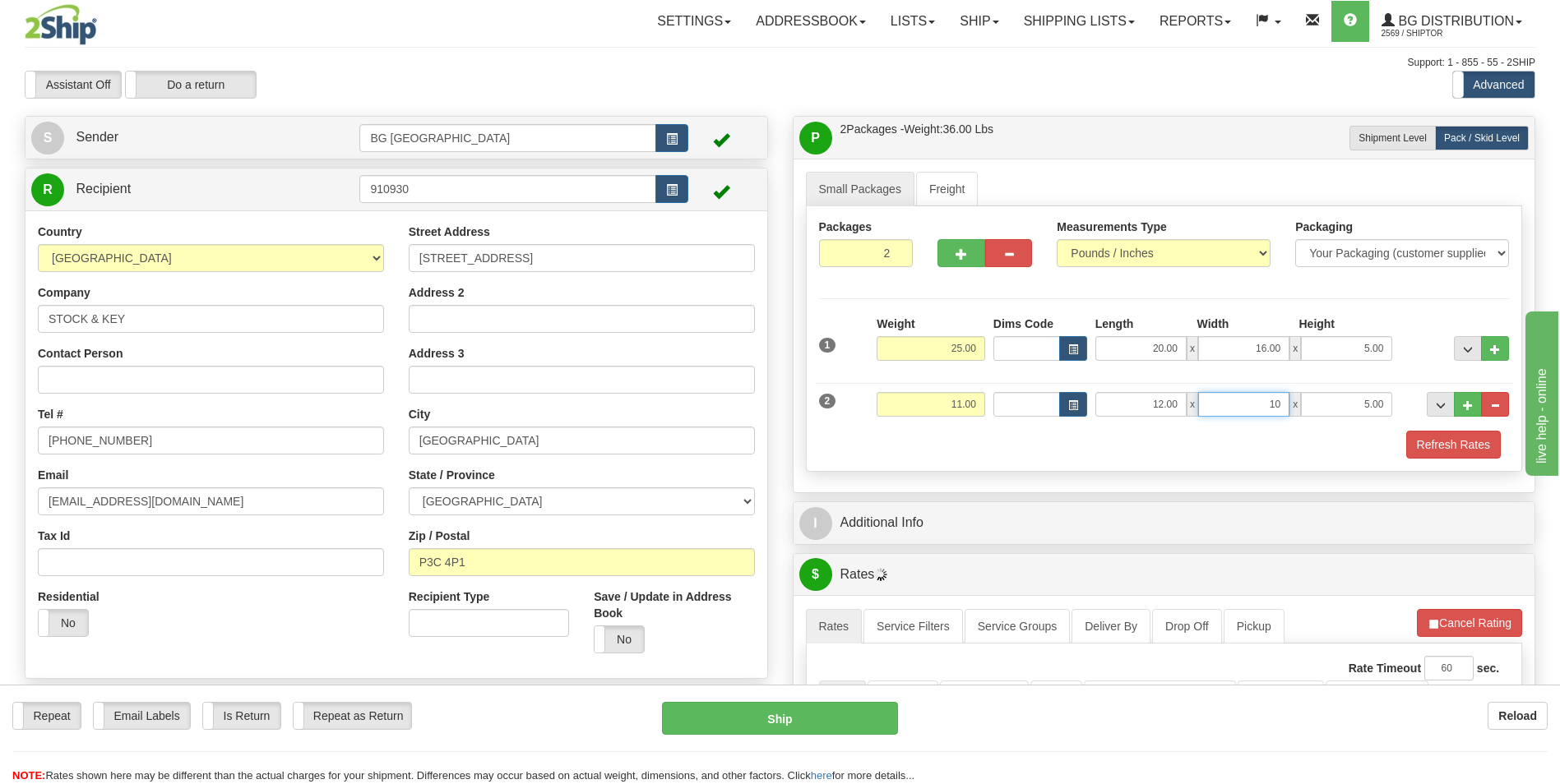
type input "10.00"
type input "5.00"
click at [1367, 404] on input "5.00" at bounding box center [1346, 404] width 91 height 25
type input "8.00"
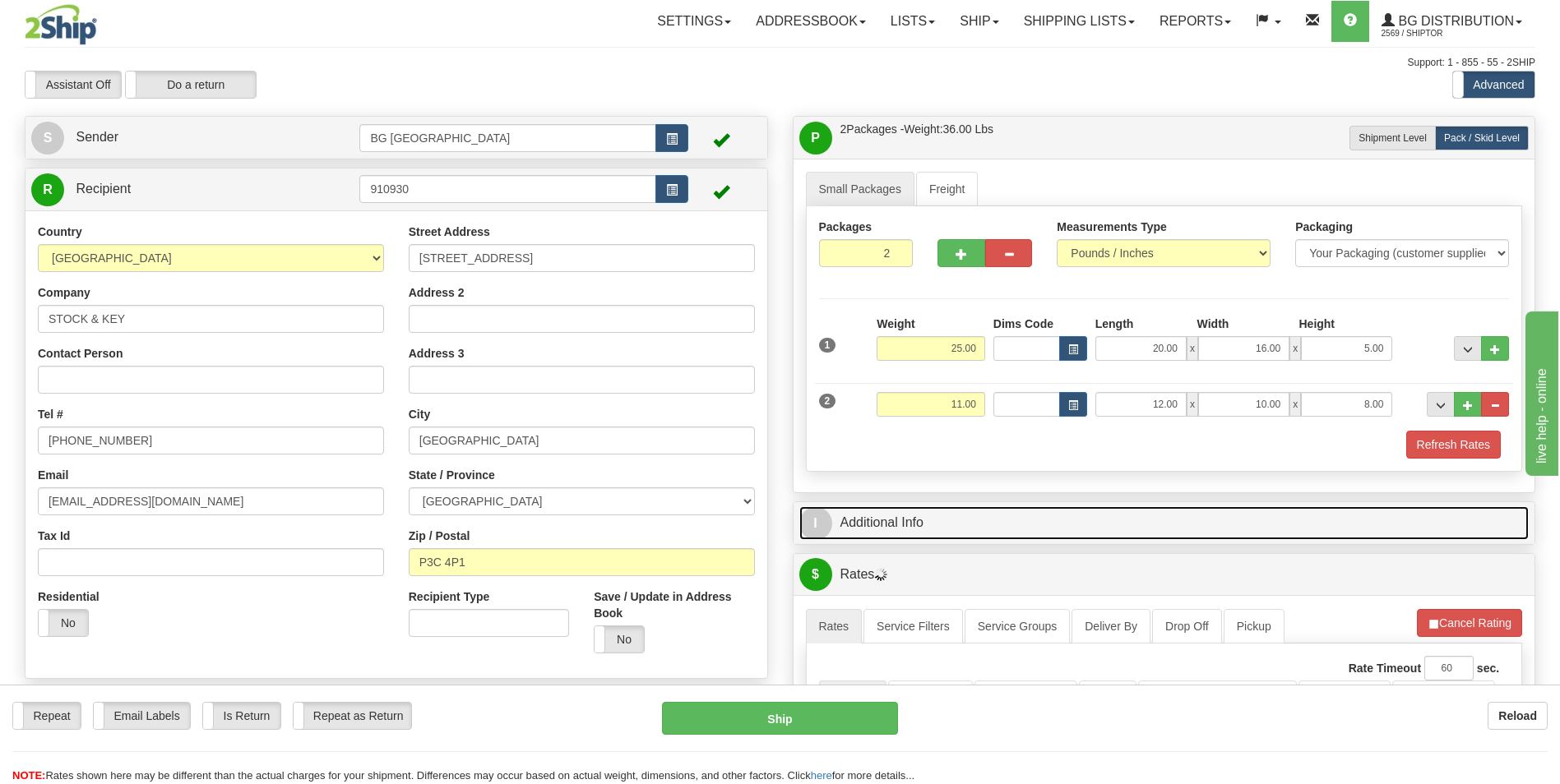
click at [1102, 530] on link "I Additional Info" at bounding box center [1164, 523] width 730 height 34
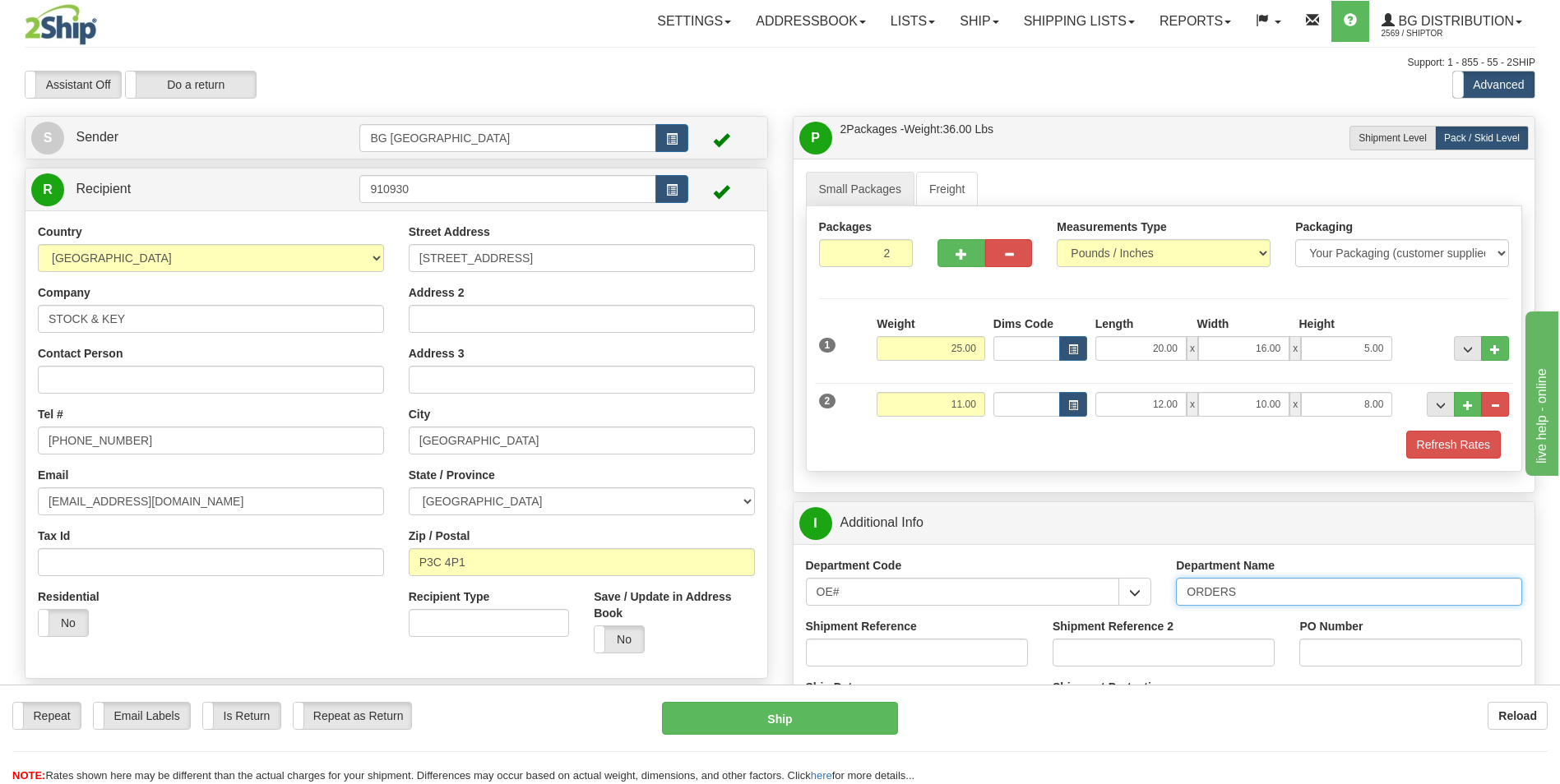
click at [1311, 585] on input "ORDERS" at bounding box center [1348, 592] width 346 height 28
type input "70181946-00"
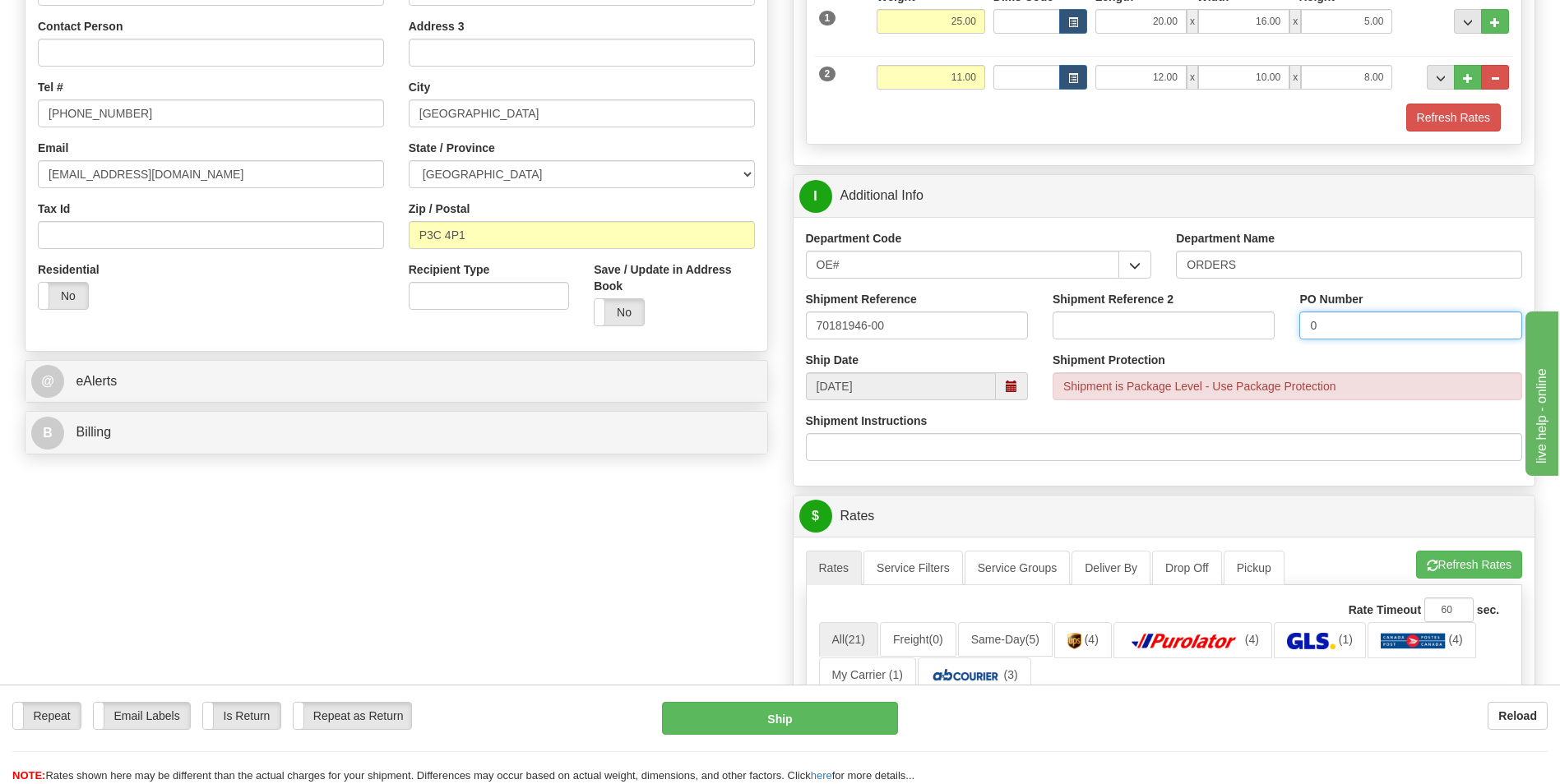
scroll to position [329, 0]
type input "0"
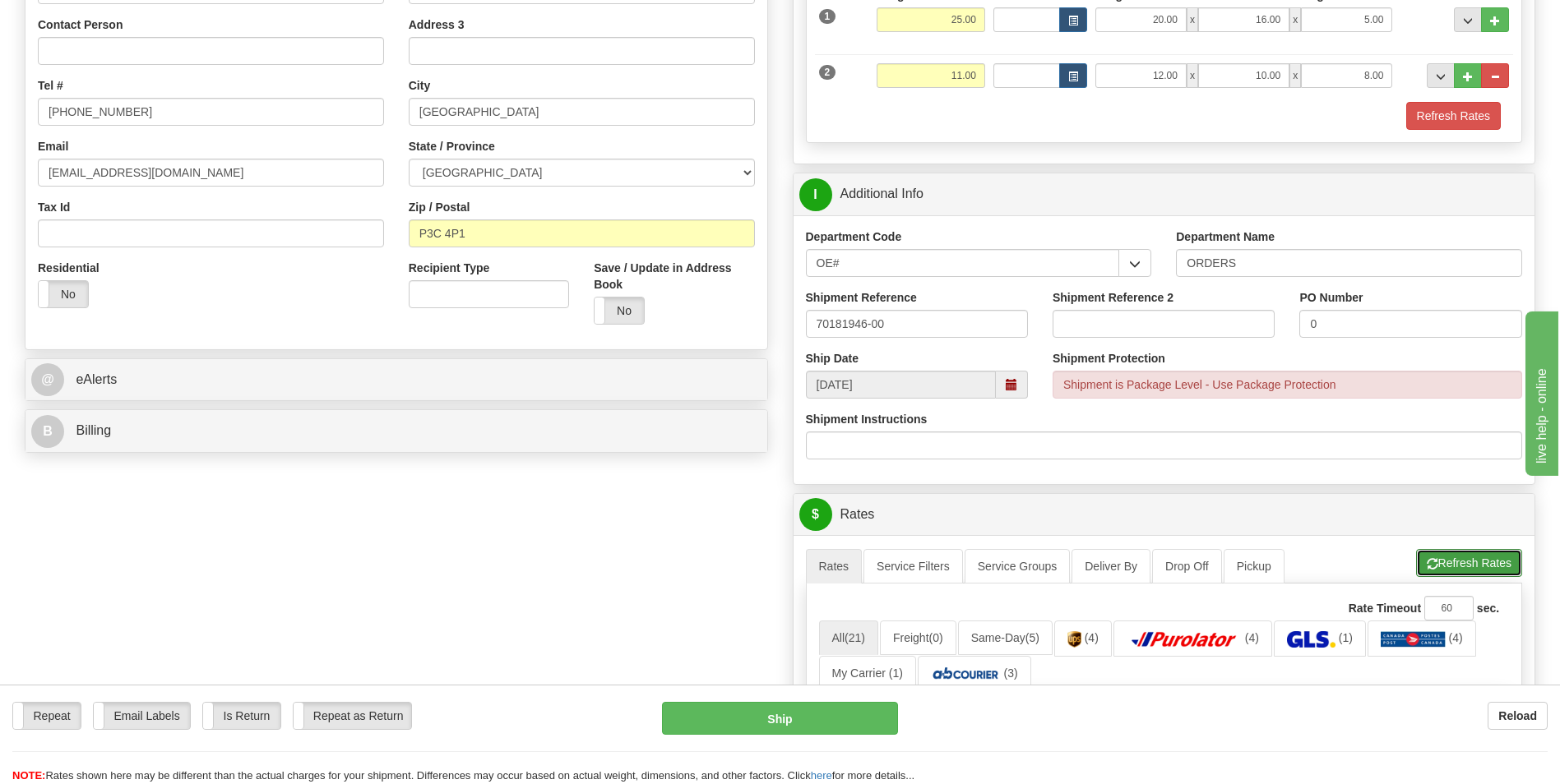
drag, startPoint x: 1450, startPoint y: 552, endPoint x: 968, endPoint y: 534, distance: 482.3
click at [1450, 552] on button "Refresh Rates" at bounding box center [1469, 563] width 106 height 28
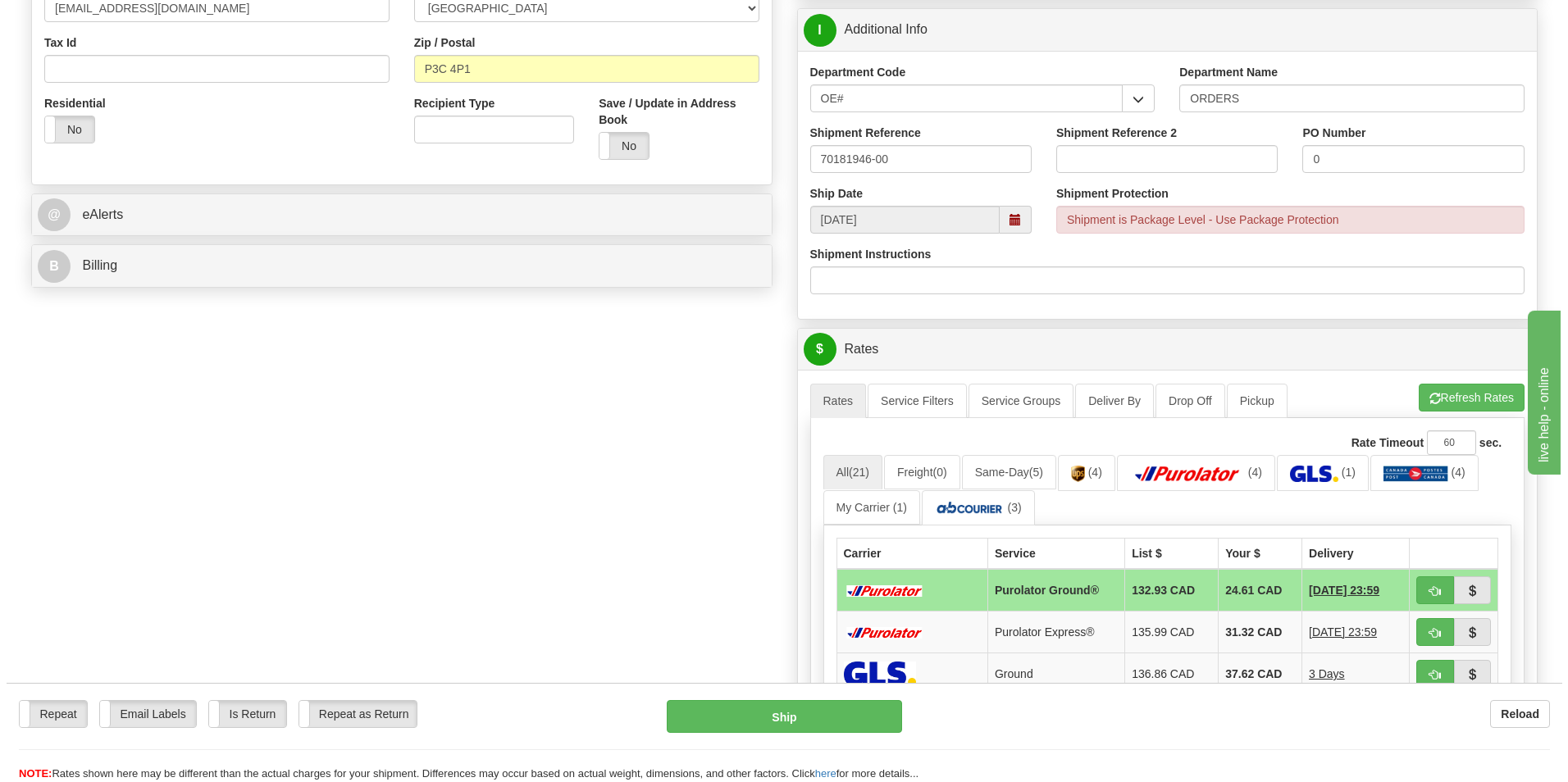
scroll to position [656, 0]
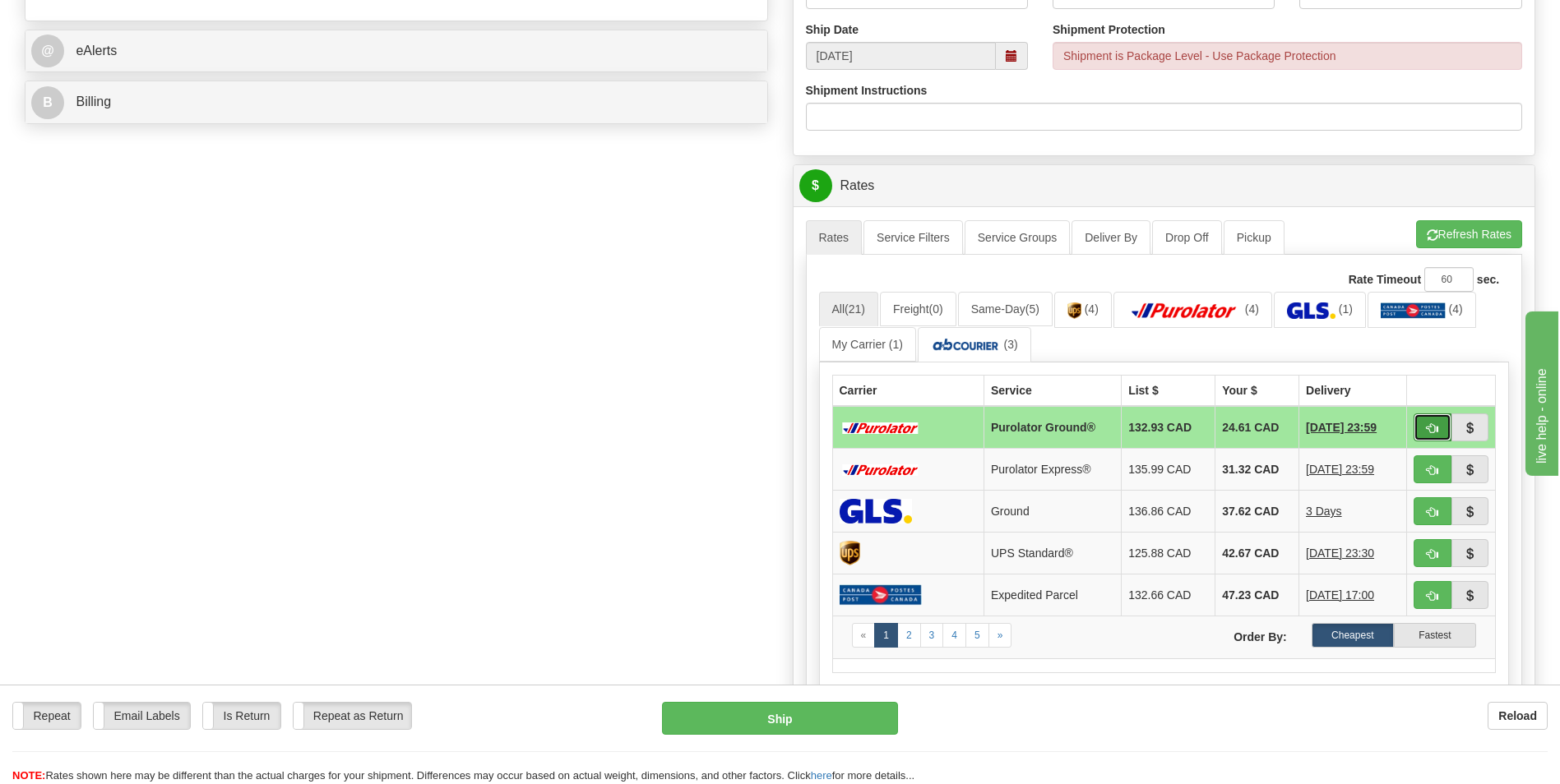
click at [1443, 437] on button "button" at bounding box center [1433, 427] width 38 height 28
type input "260"
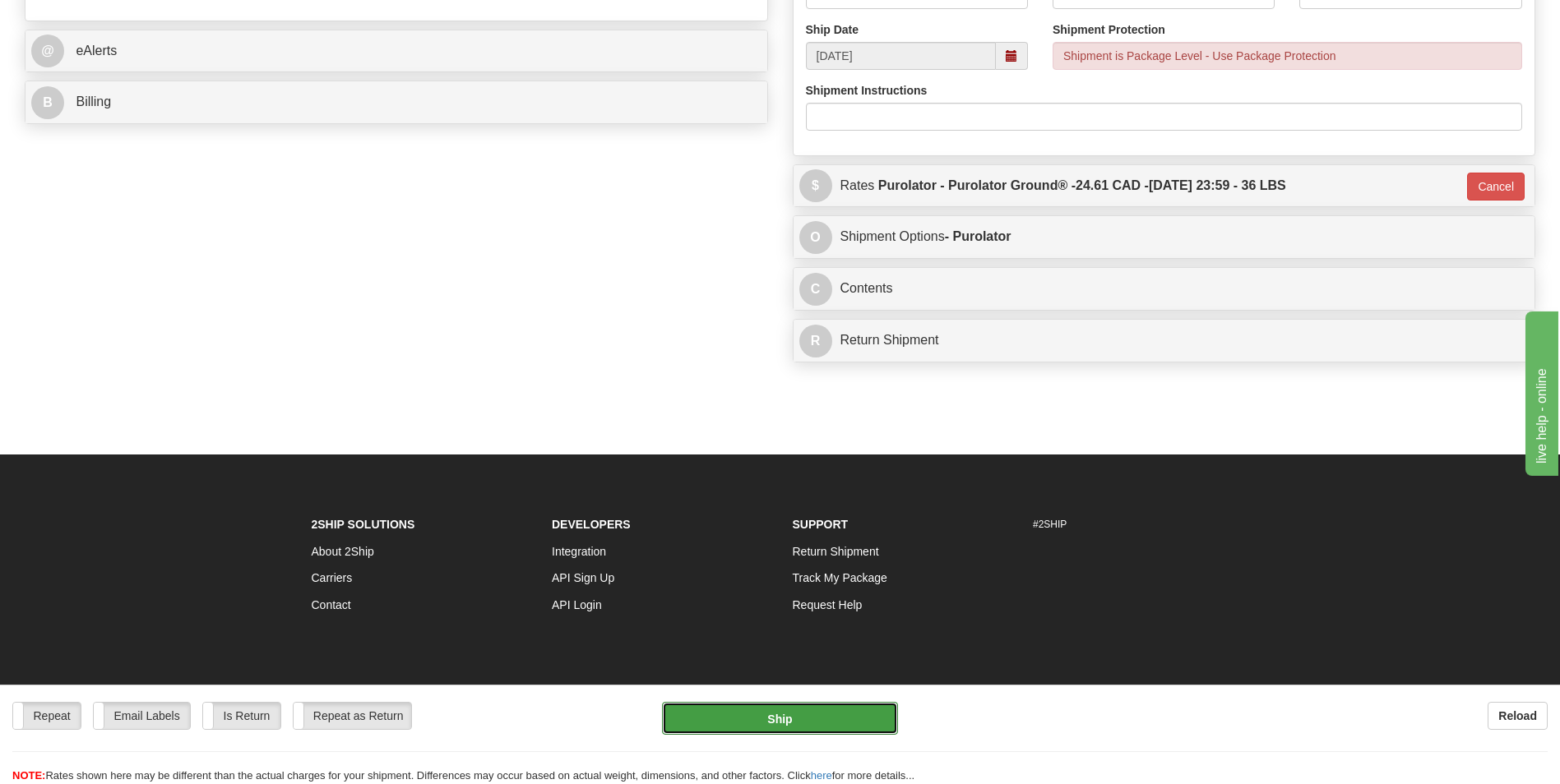
click at [804, 730] on button "Ship" at bounding box center [780, 718] width 236 height 33
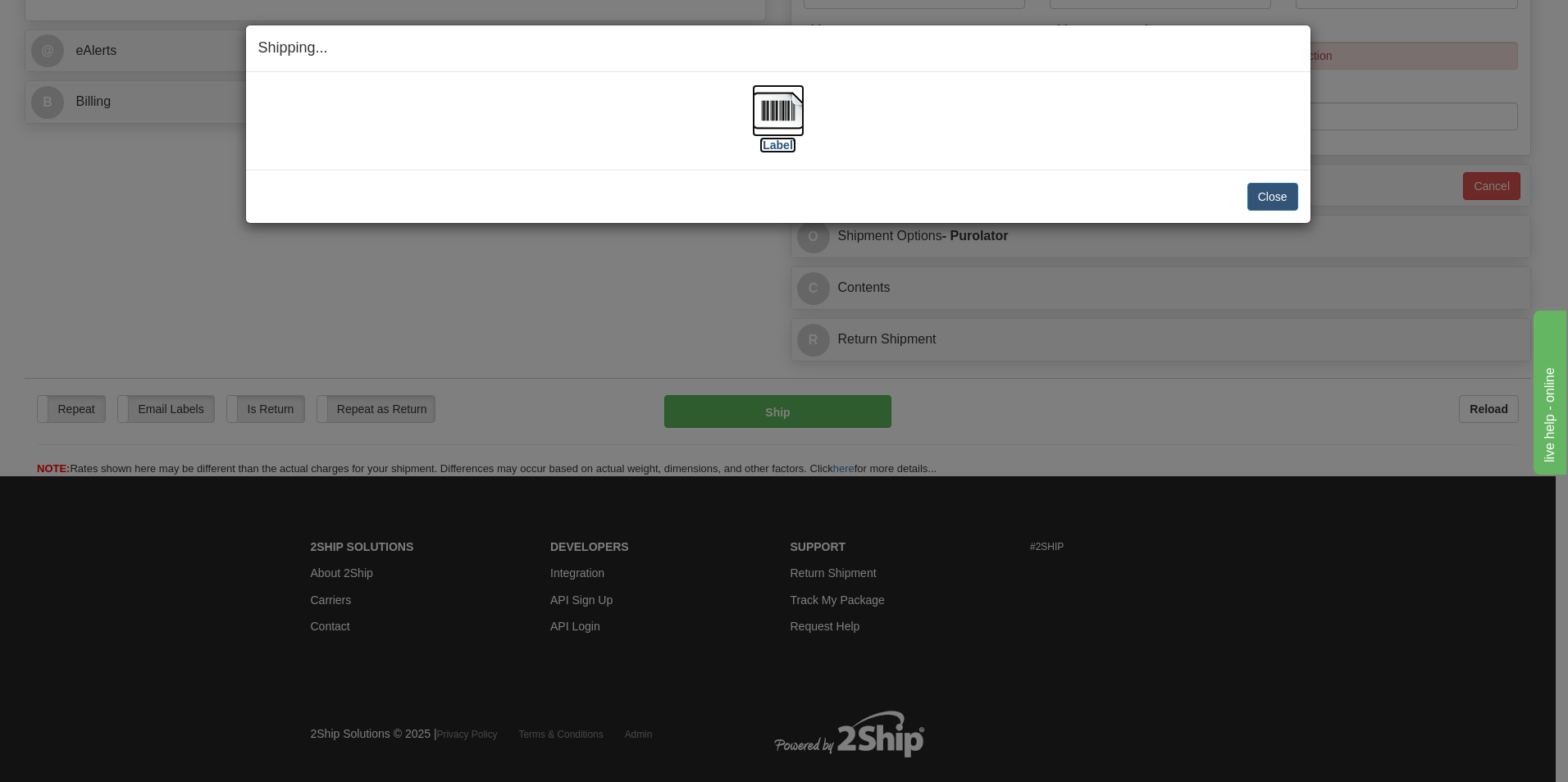
click at [767, 117] on img at bounding box center [778, 110] width 52 height 52
click at [1276, 209] on button "Close" at bounding box center [1273, 197] width 51 height 28
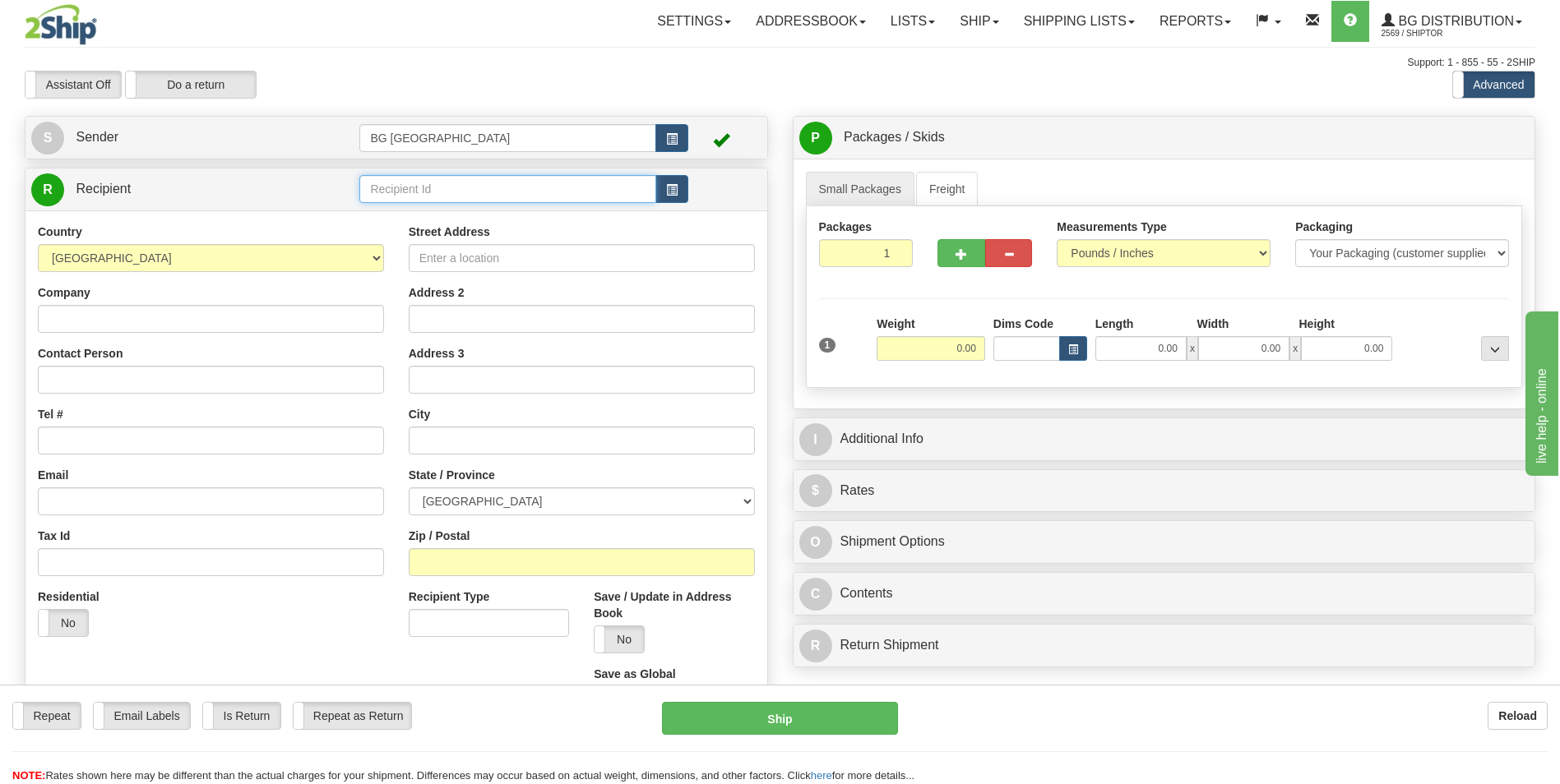
click at [413, 184] on input "text" at bounding box center [507, 189] width 296 height 28
click at [406, 223] on div "60035" at bounding box center [504, 214] width 281 height 18
type input "60035"
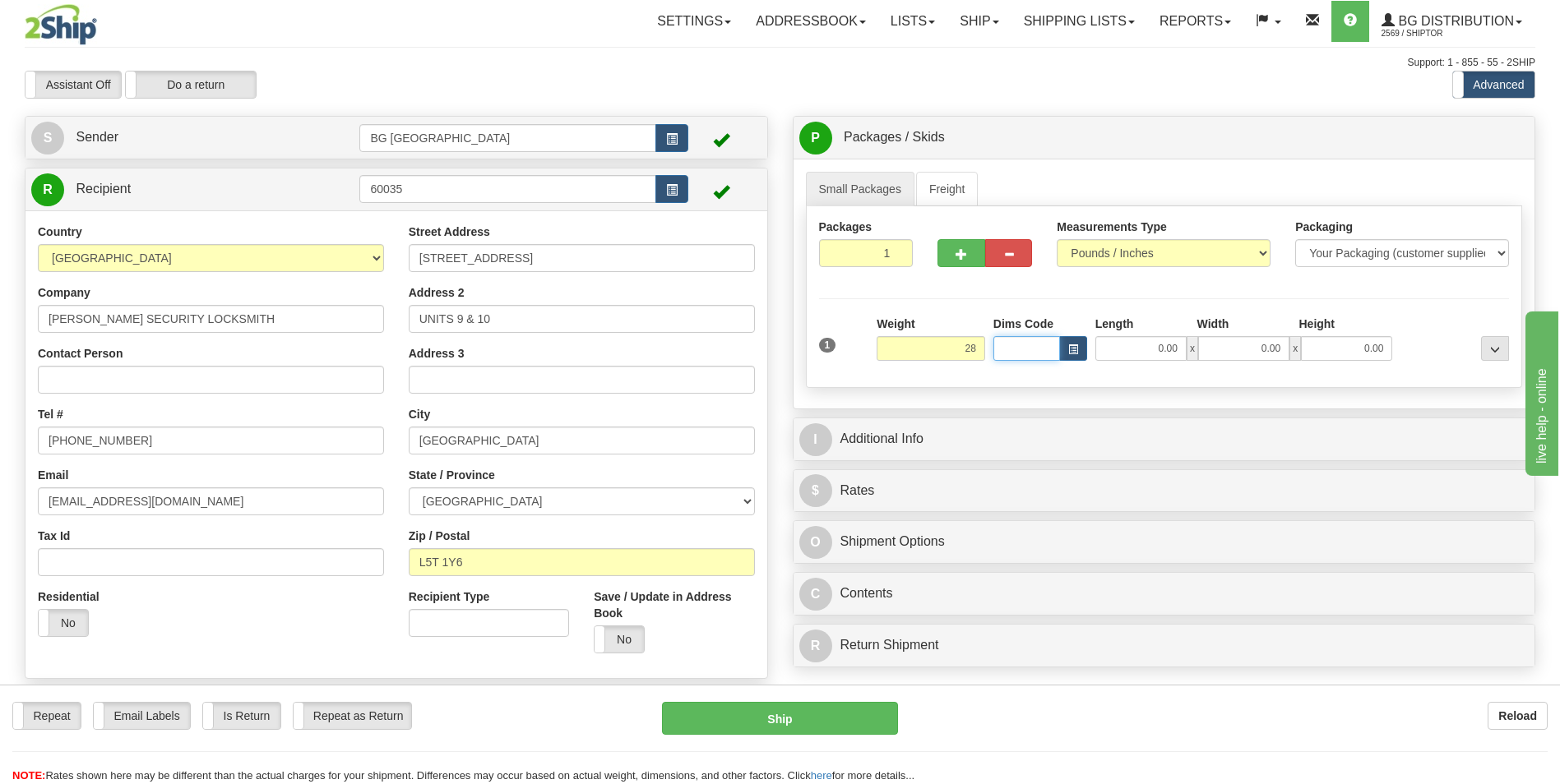
type input "28.00"
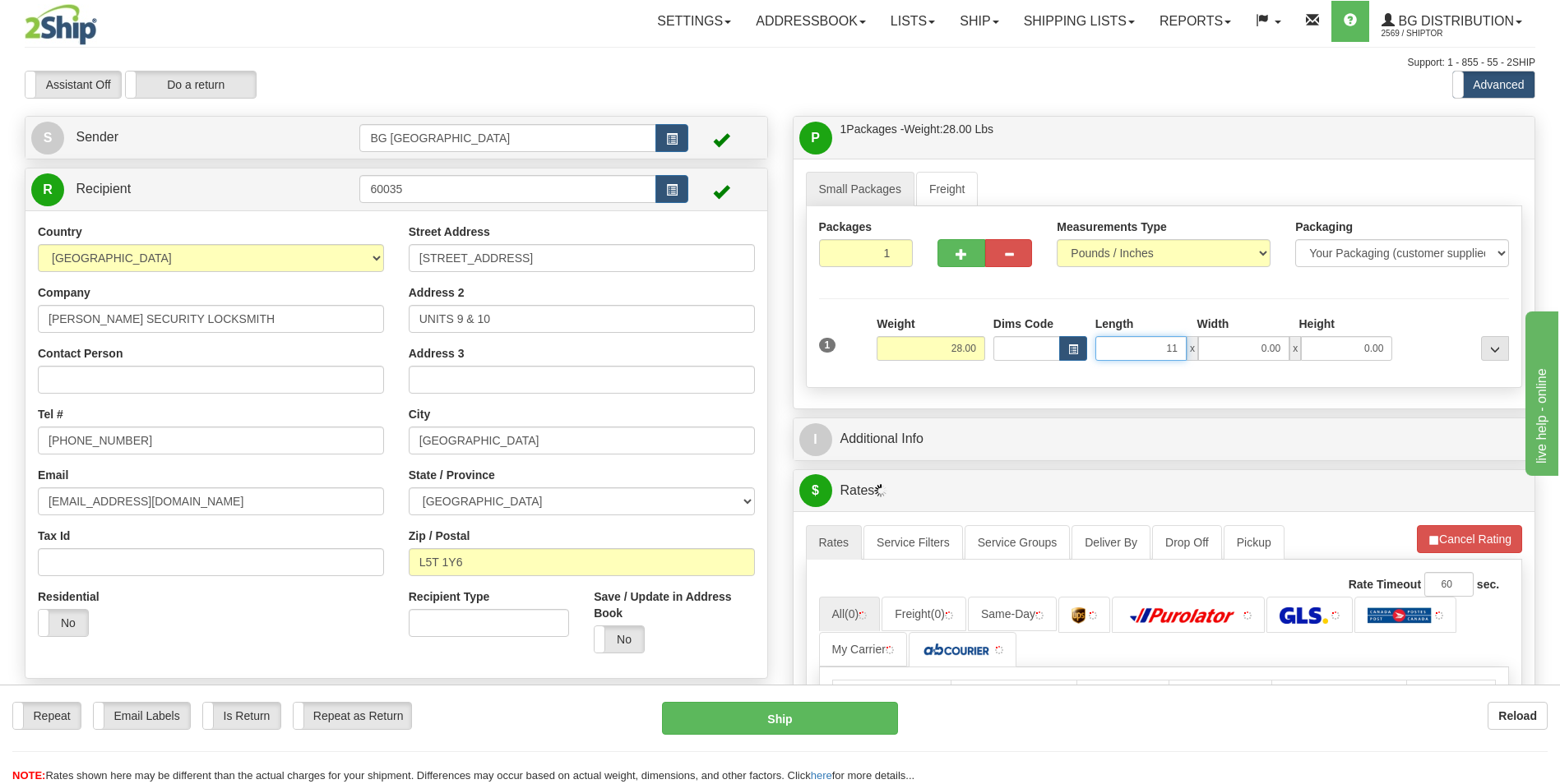
type input "11.00"
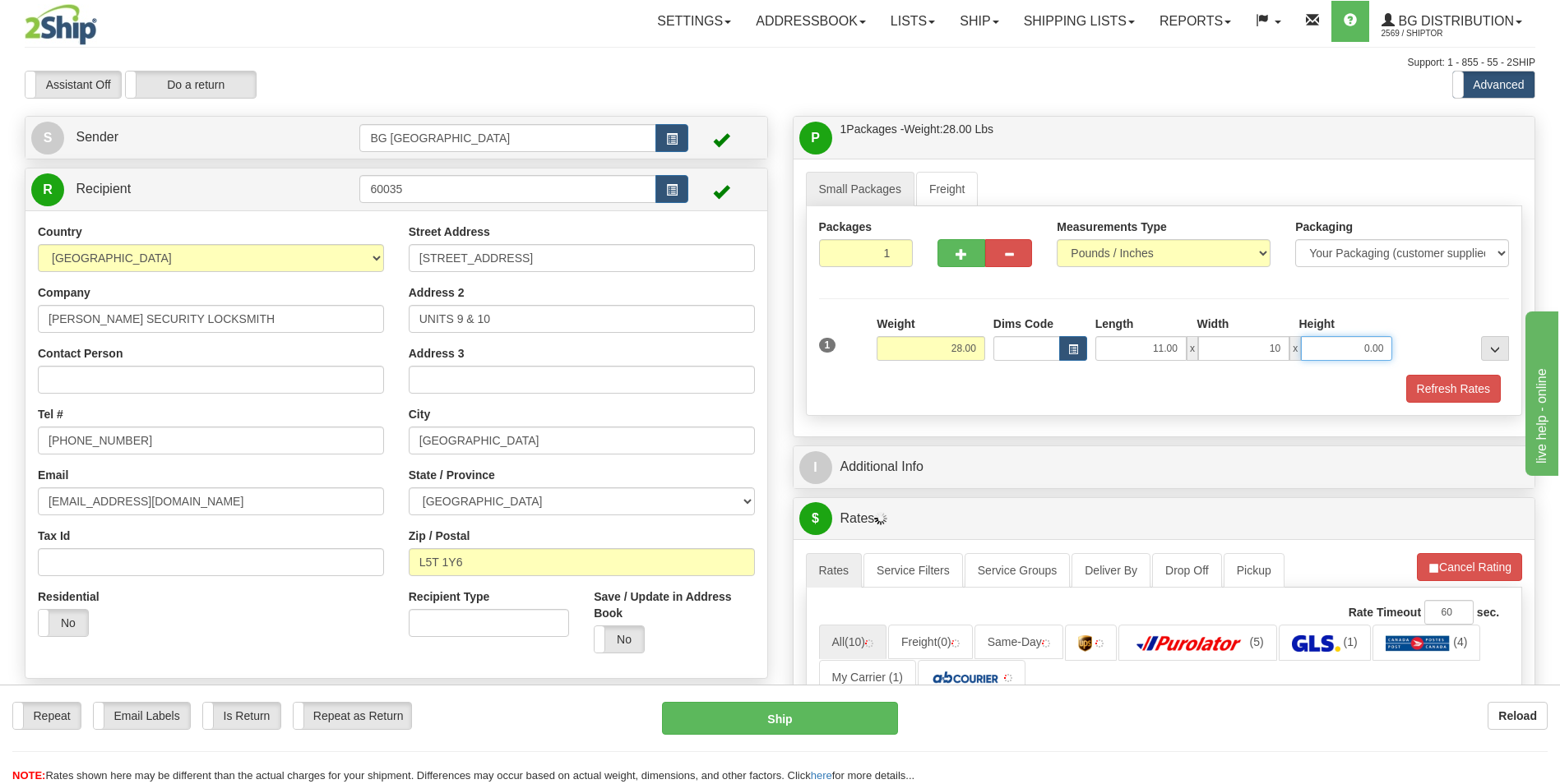
type input "10.00"
type input "8.00"
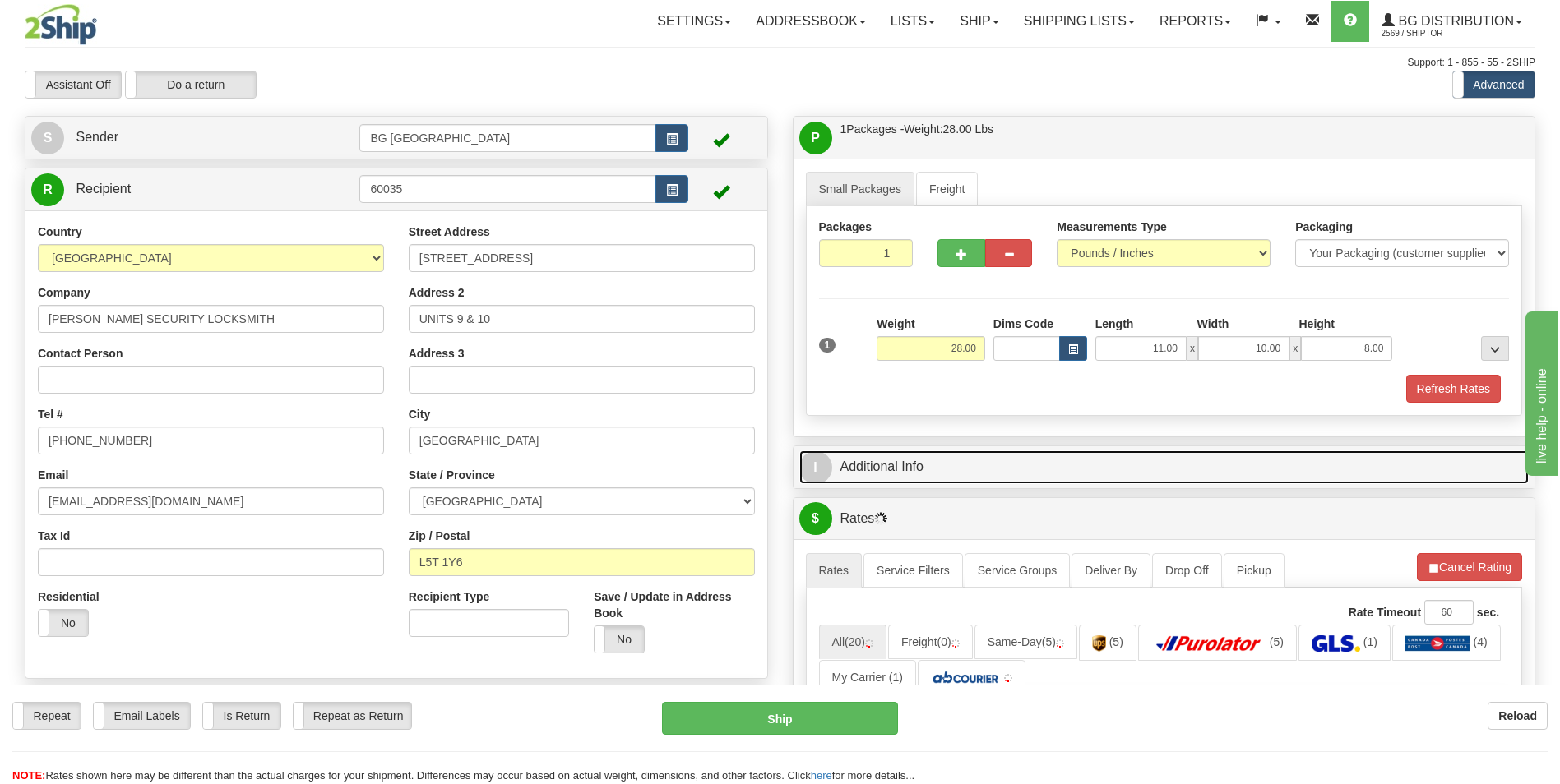
click at [986, 463] on link "I Additional Info" at bounding box center [1164, 467] width 730 height 34
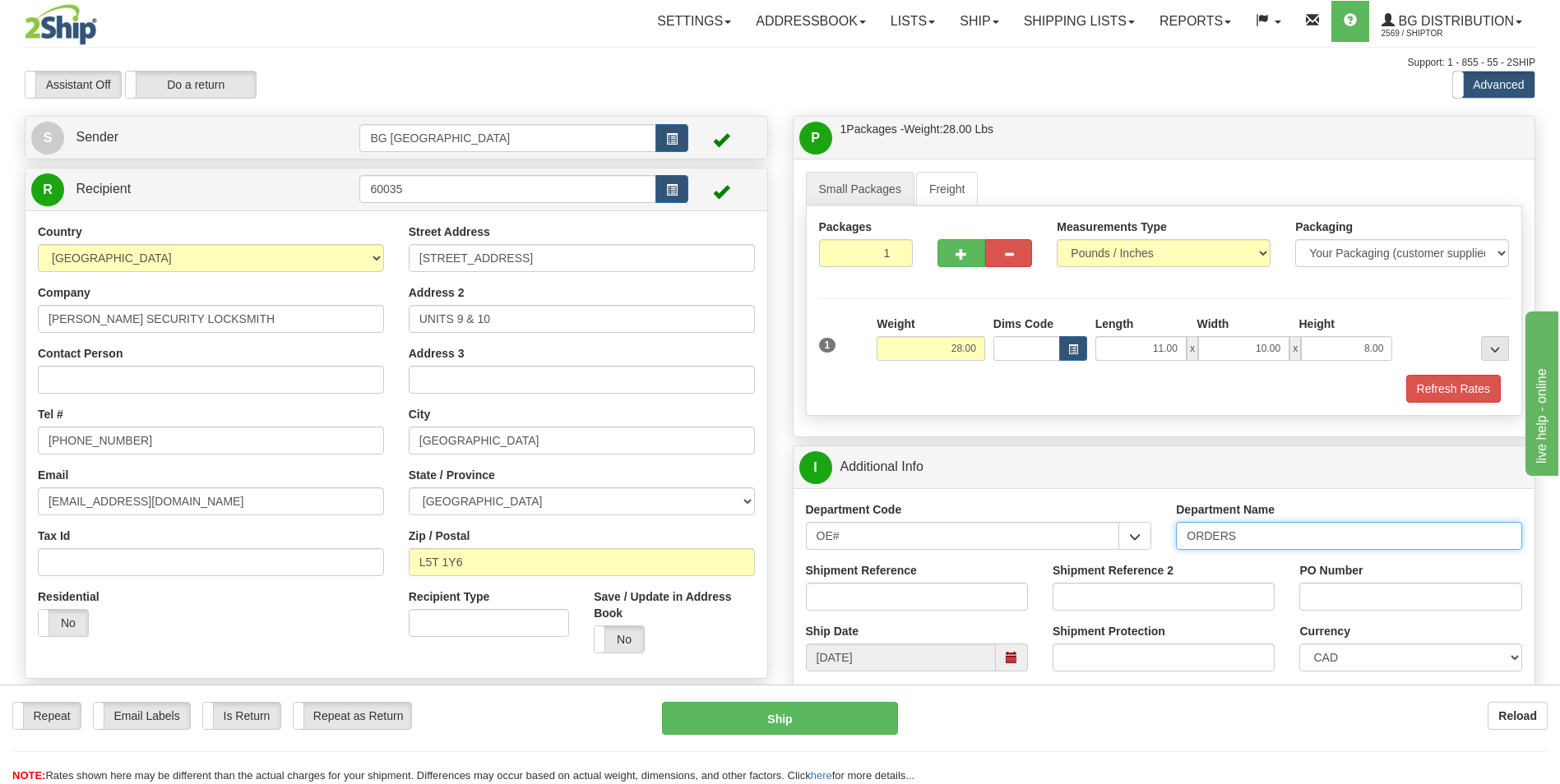
click at [1247, 535] on input "ORDERS" at bounding box center [1348, 536] width 346 height 28
type input "70180954-00"
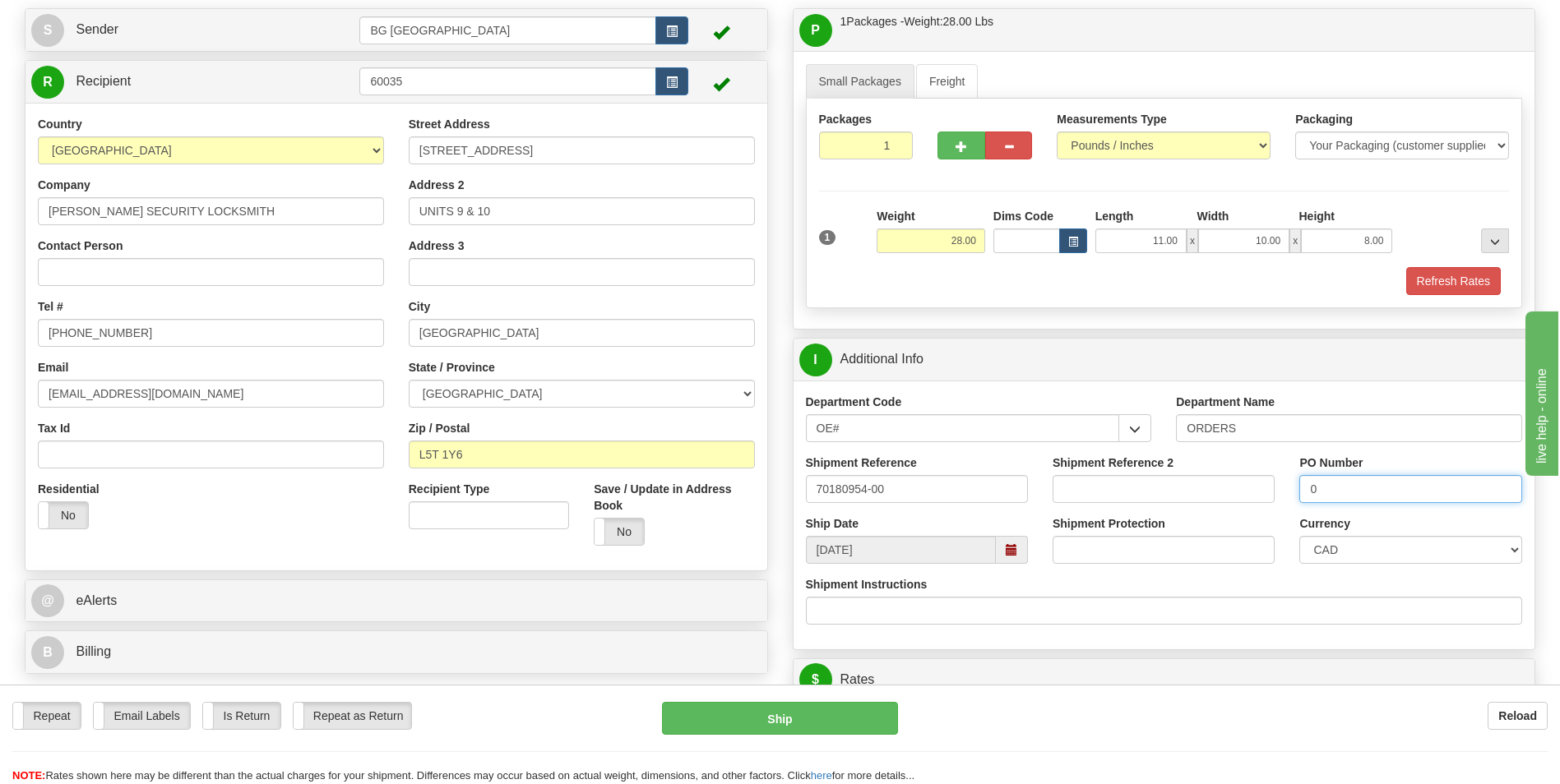
scroll to position [411, 0]
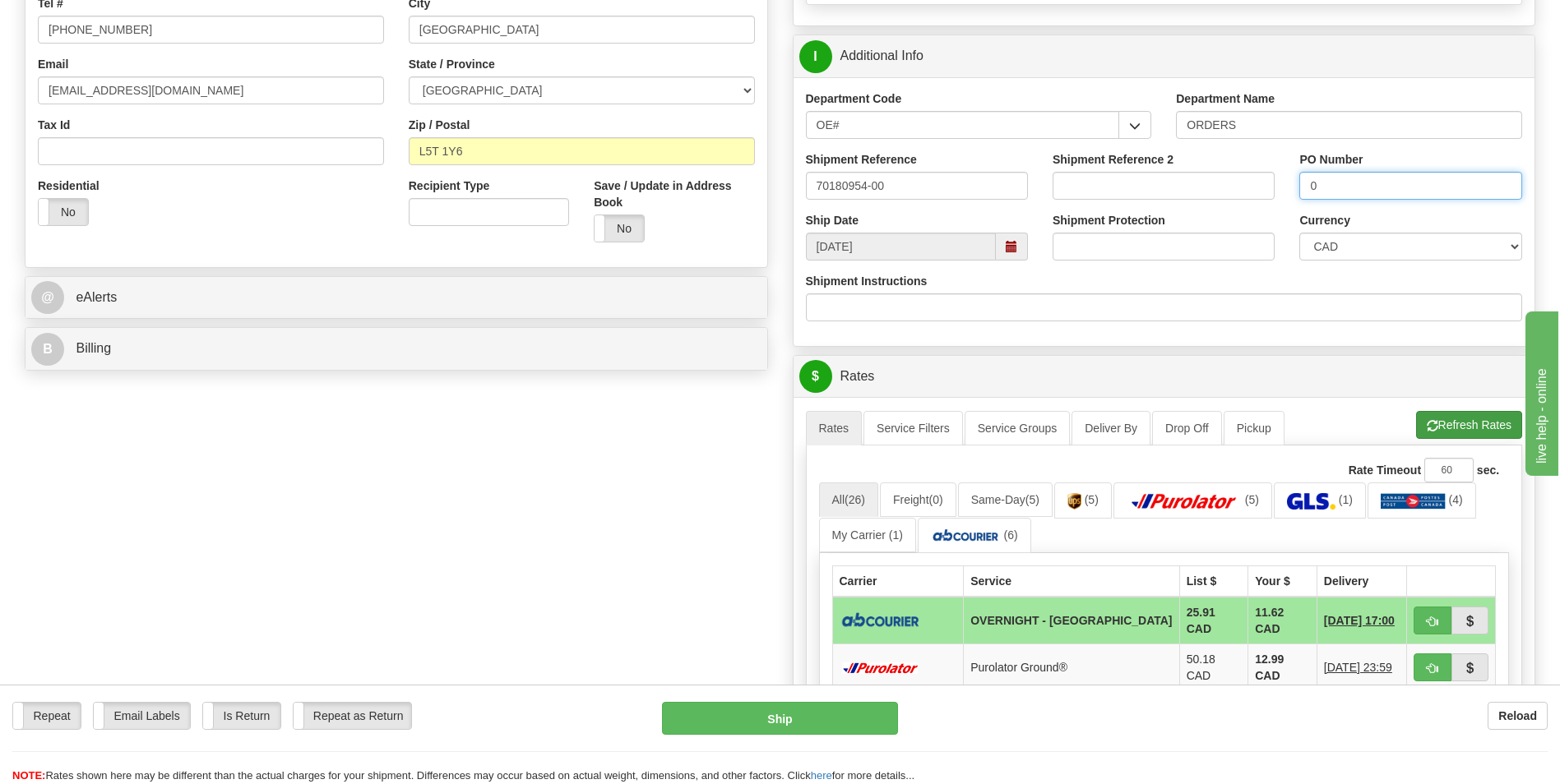
type input "0"
click at [1448, 426] on button "Refresh Rates" at bounding box center [1469, 425] width 106 height 28
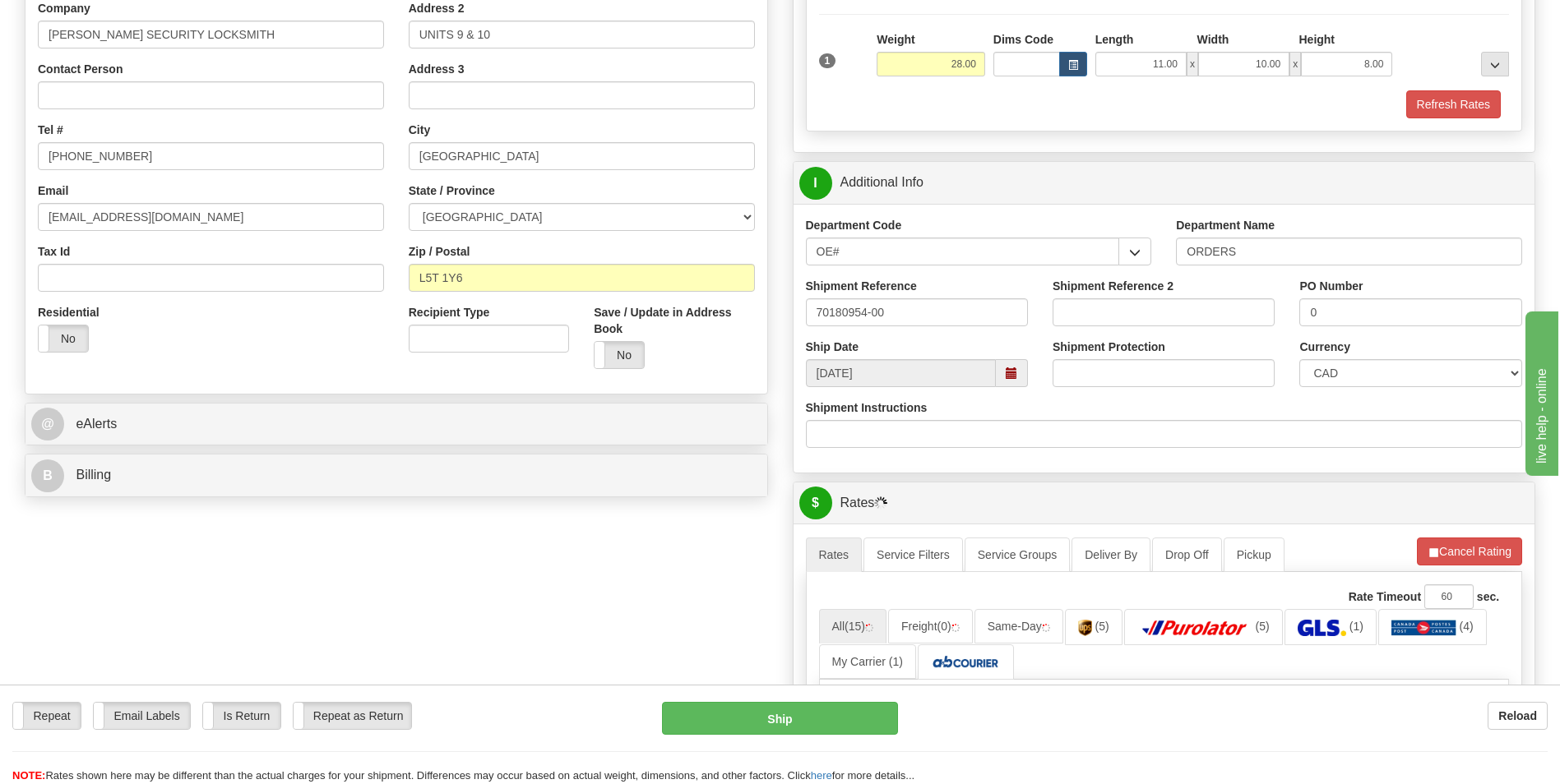
scroll to position [82, 0]
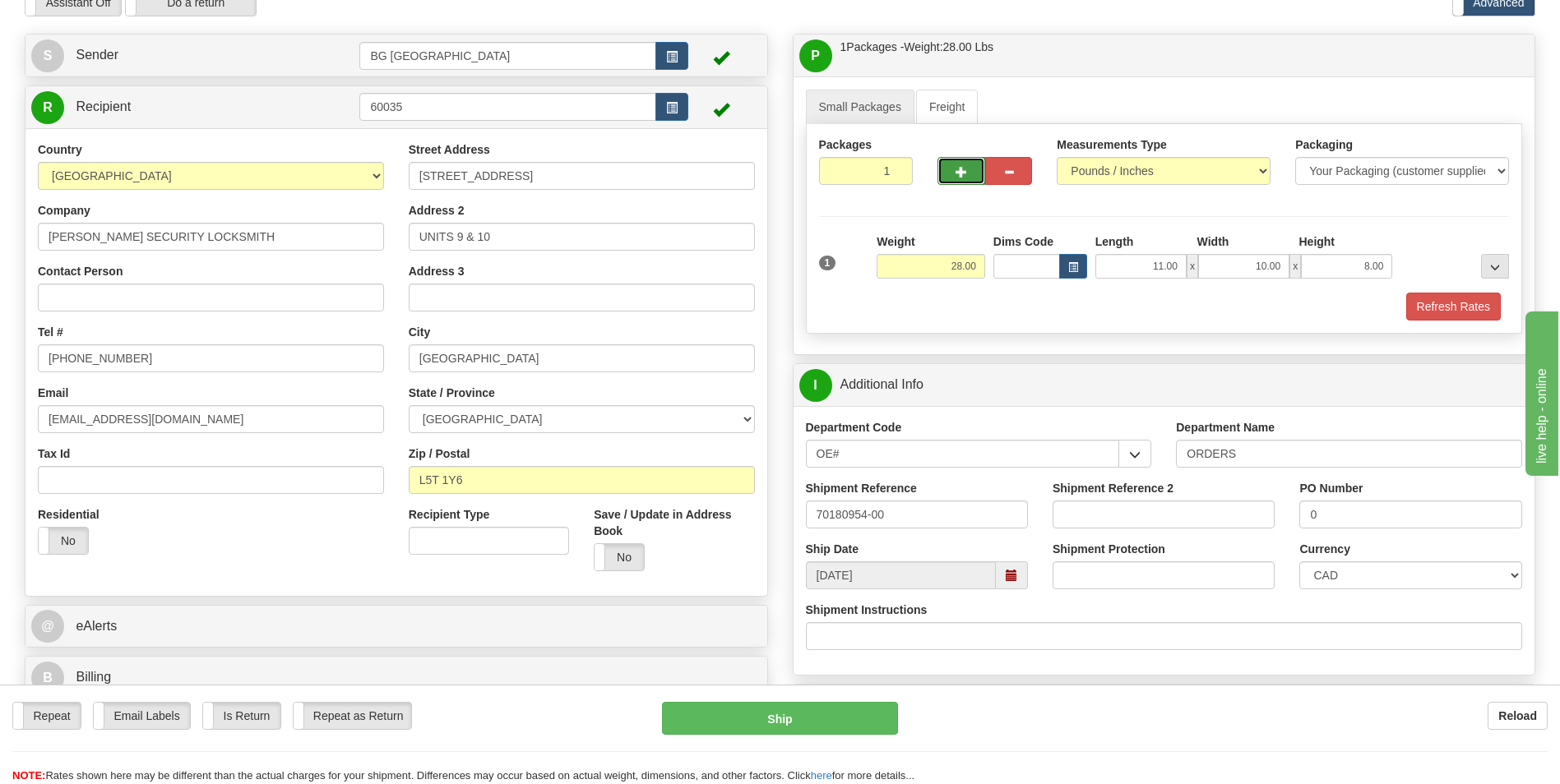
click at [956, 179] on button "button" at bounding box center [961, 171] width 47 height 28
type input "2"
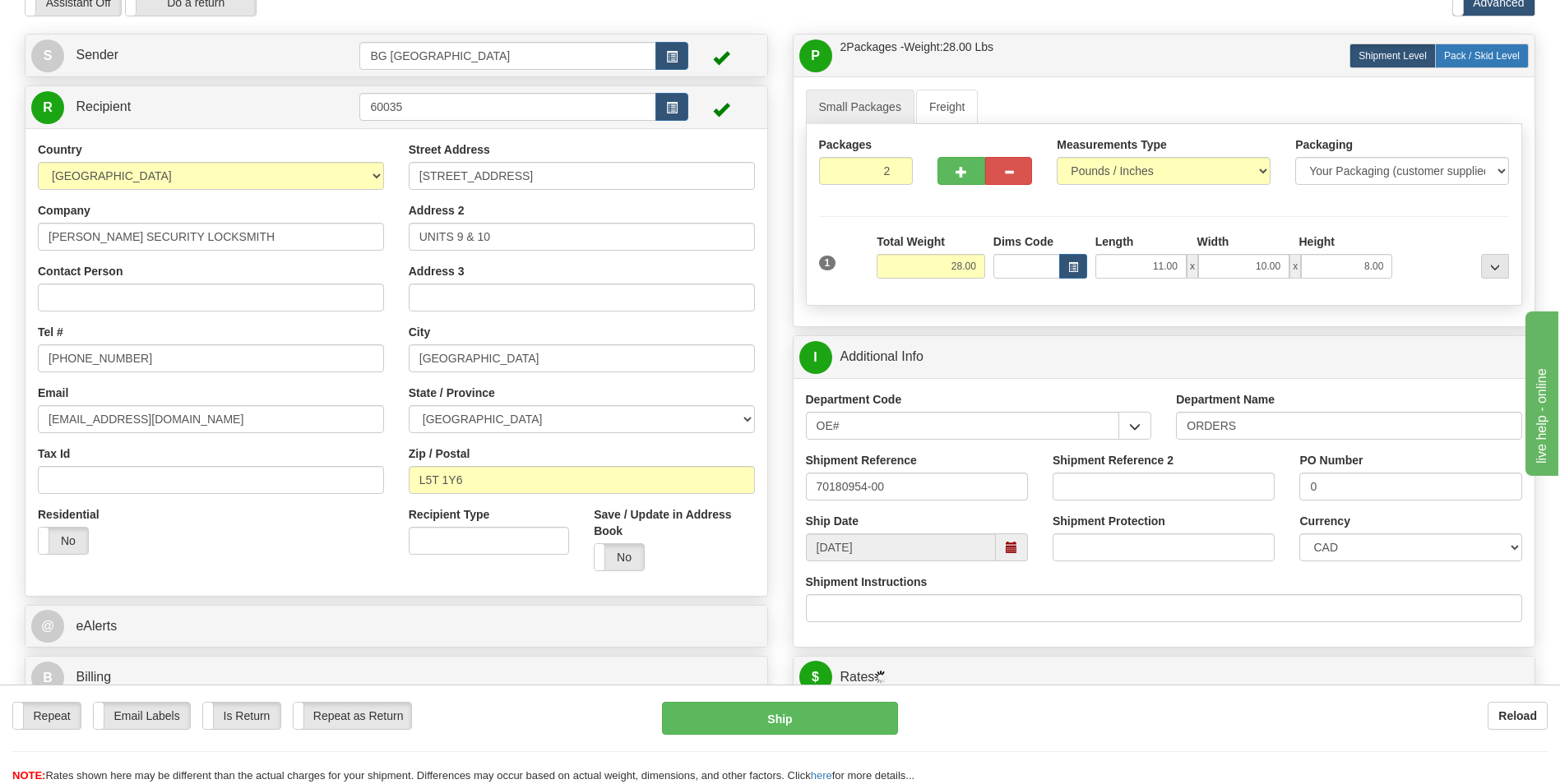
click at [1460, 55] on span "Pack / Skid Level" at bounding box center [1481, 56] width 75 height 12
radio input "true"
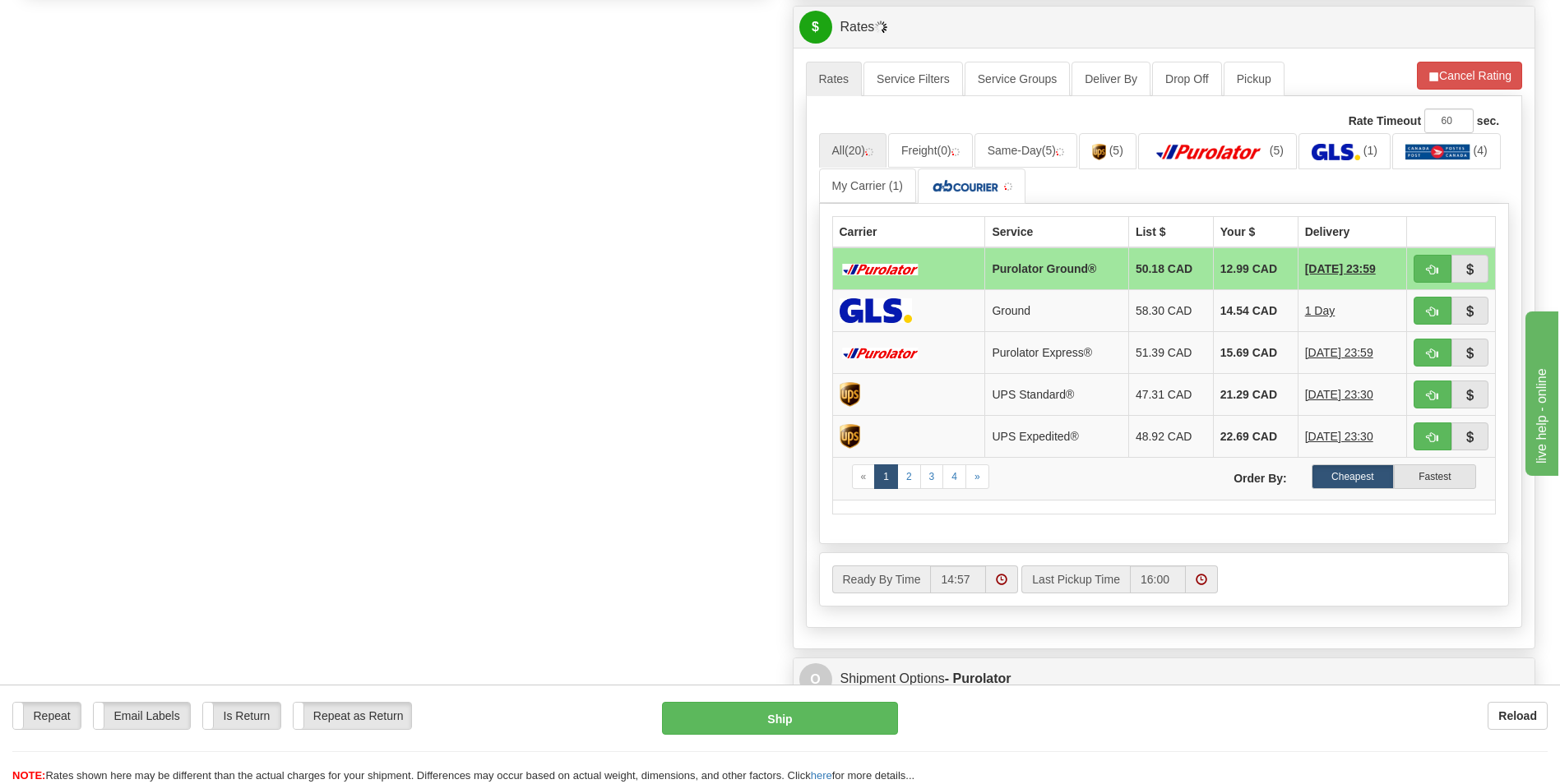
scroll to position [822, 0]
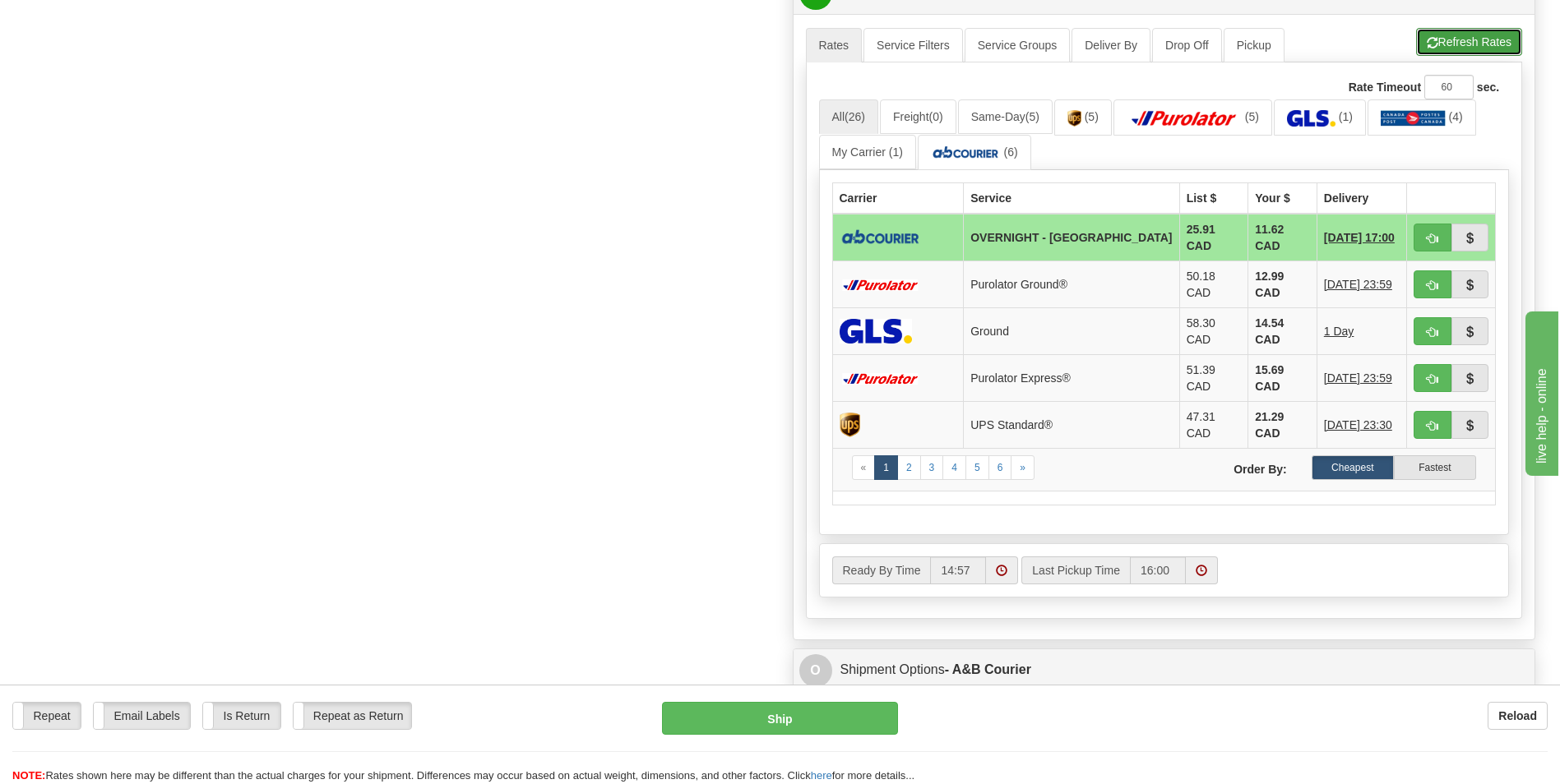
click at [1448, 52] on button "Refresh Rates" at bounding box center [1469, 42] width 106 height 28
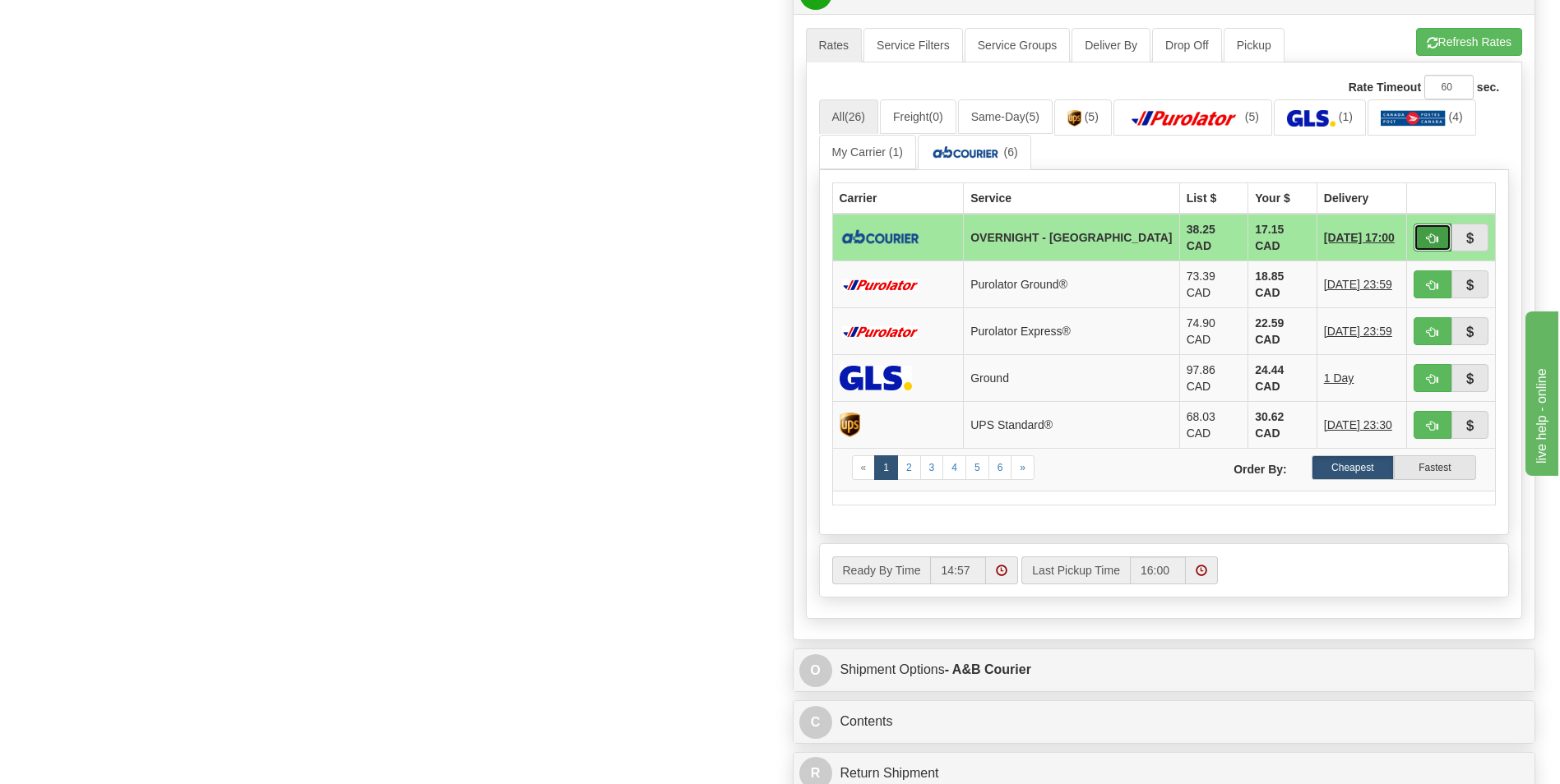
click at [1423, 224] on button "button" at bounding box center [1433, 238] width 38 height 28
type input "4"
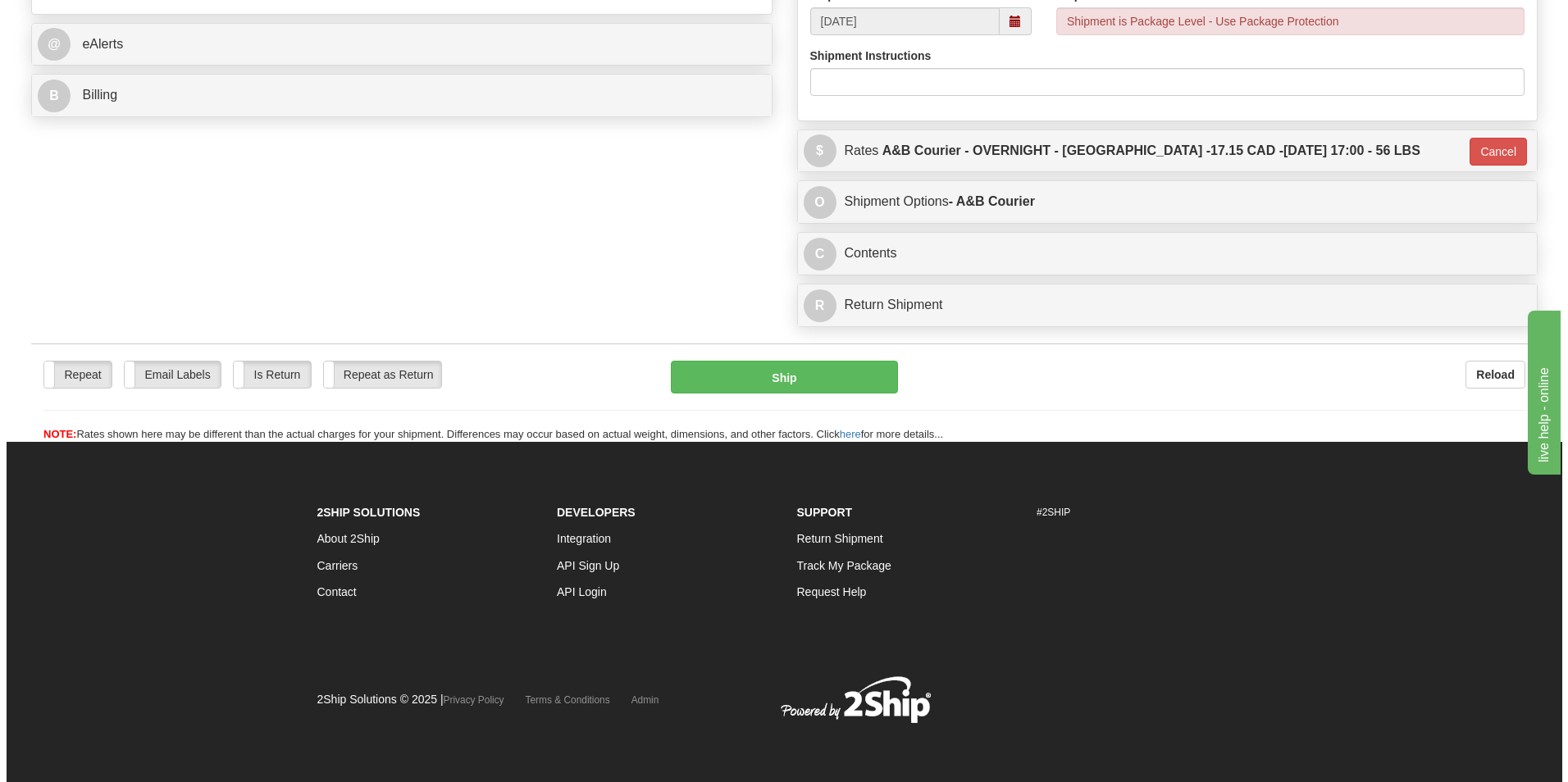
scroll to position [662, 0]
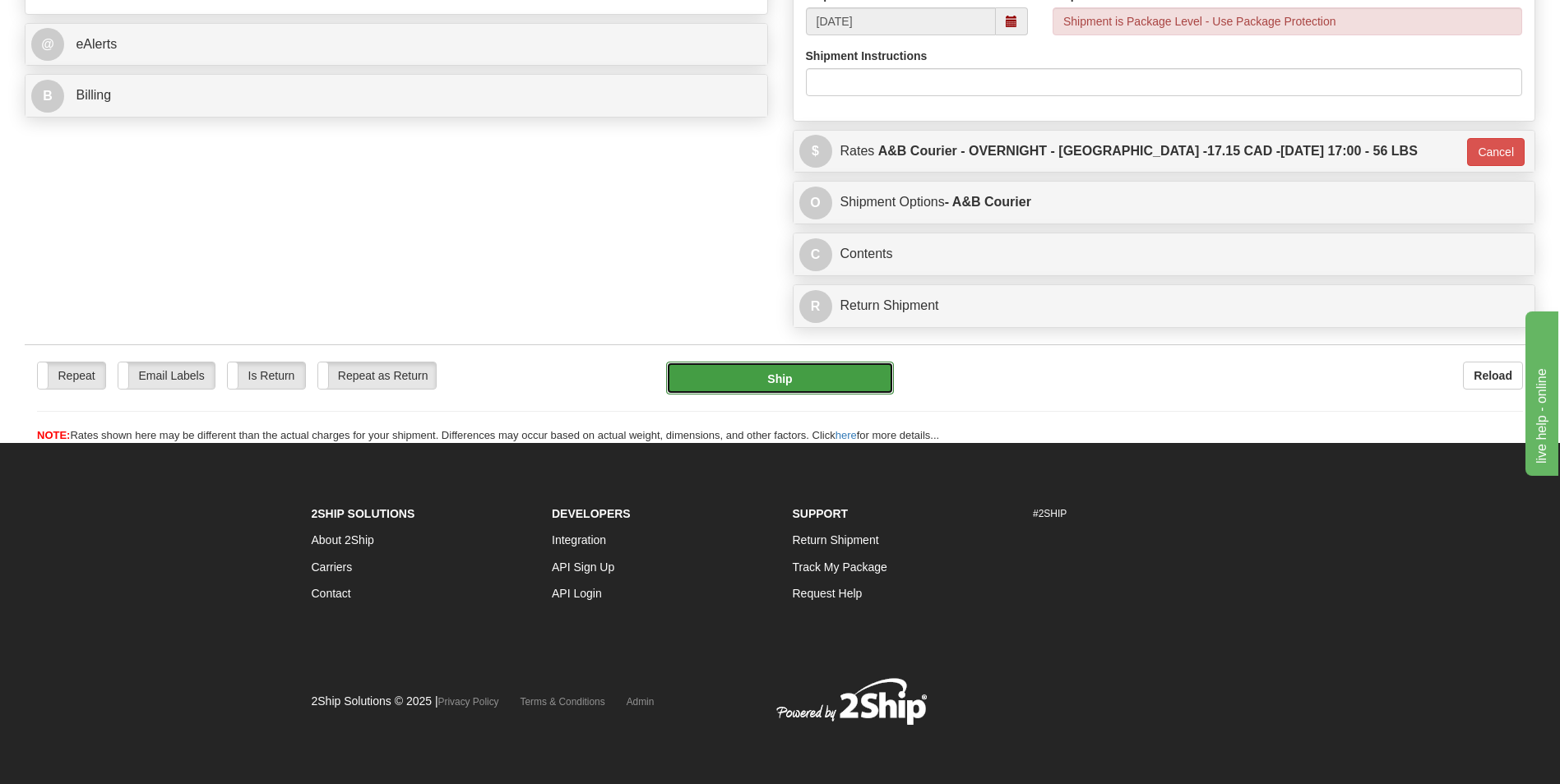
click at [847, 365] on button "Ship" at bounding box center [779, 378] width 227 height 33
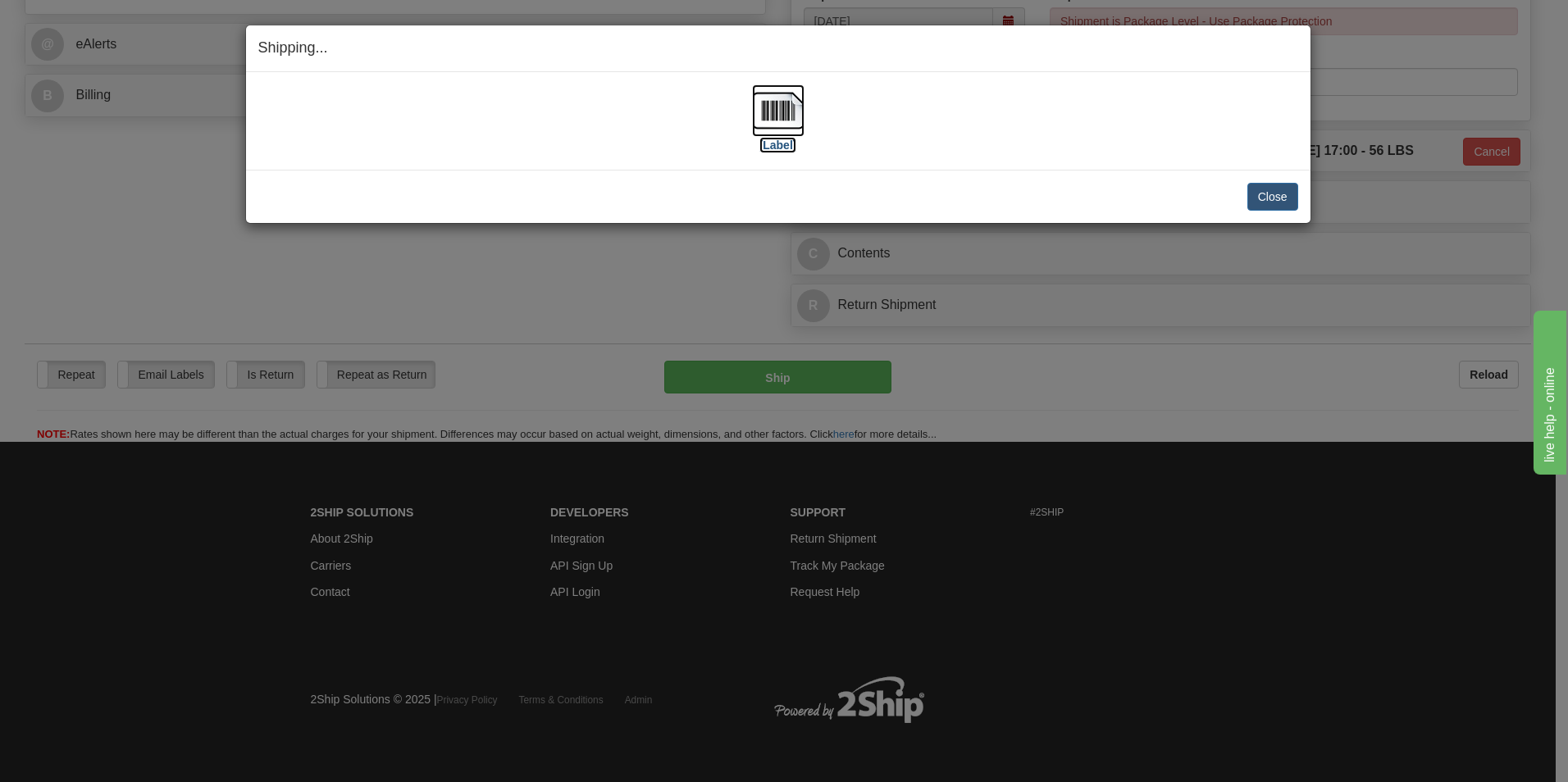
click at [771, 106] on img at bounding box center [778, 110] width 52 height 52
click at [1267, 188] on button "Close" at bounding box center [1273, 197] width 51 height 28
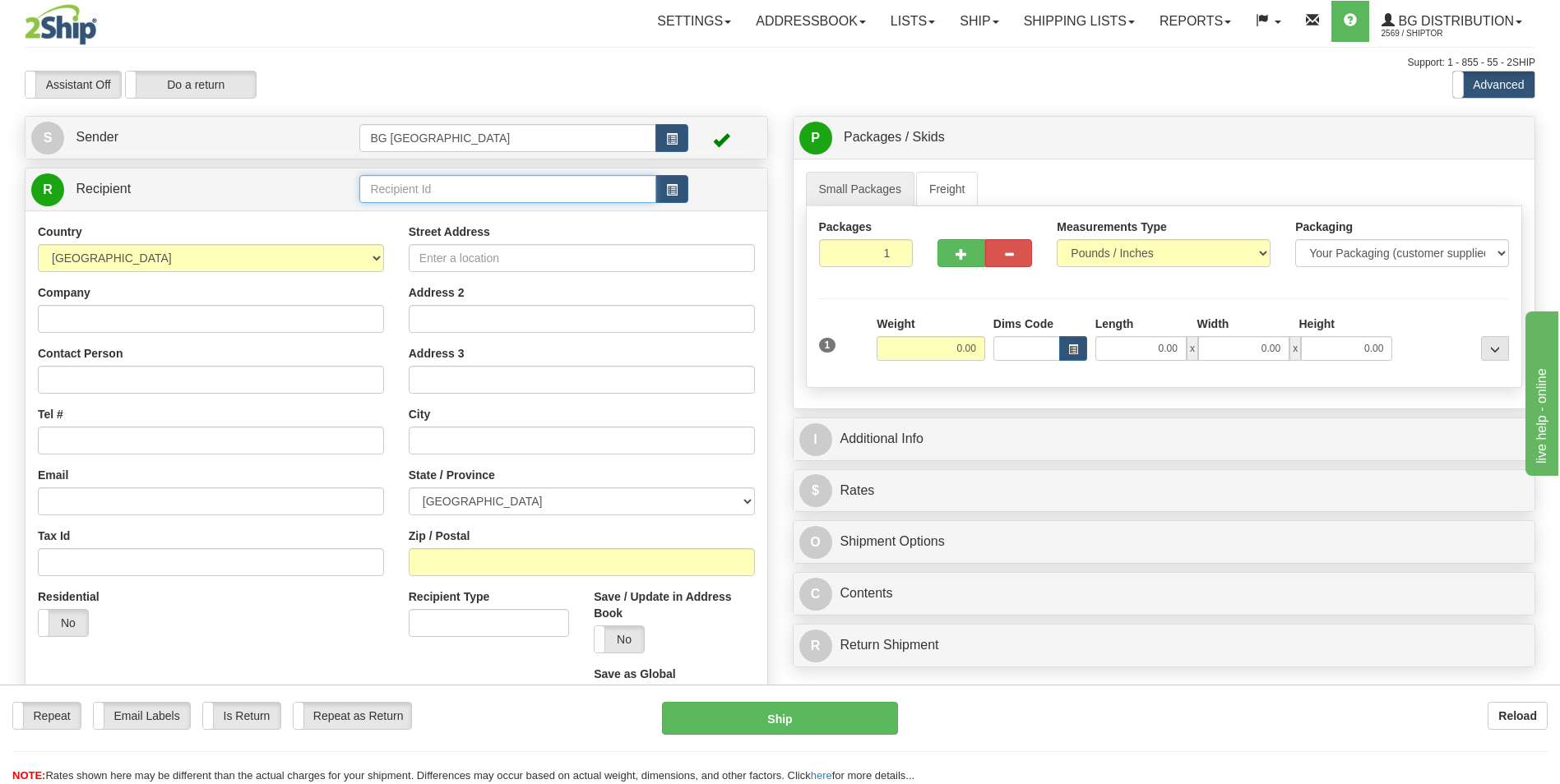
click at [496, 194] on input "text" at bounding box center [507, 189] width 296 height 28
click at [463, 213] on div "60163" at bounding box center [504, 214] width 281 height 18
type input "60163"
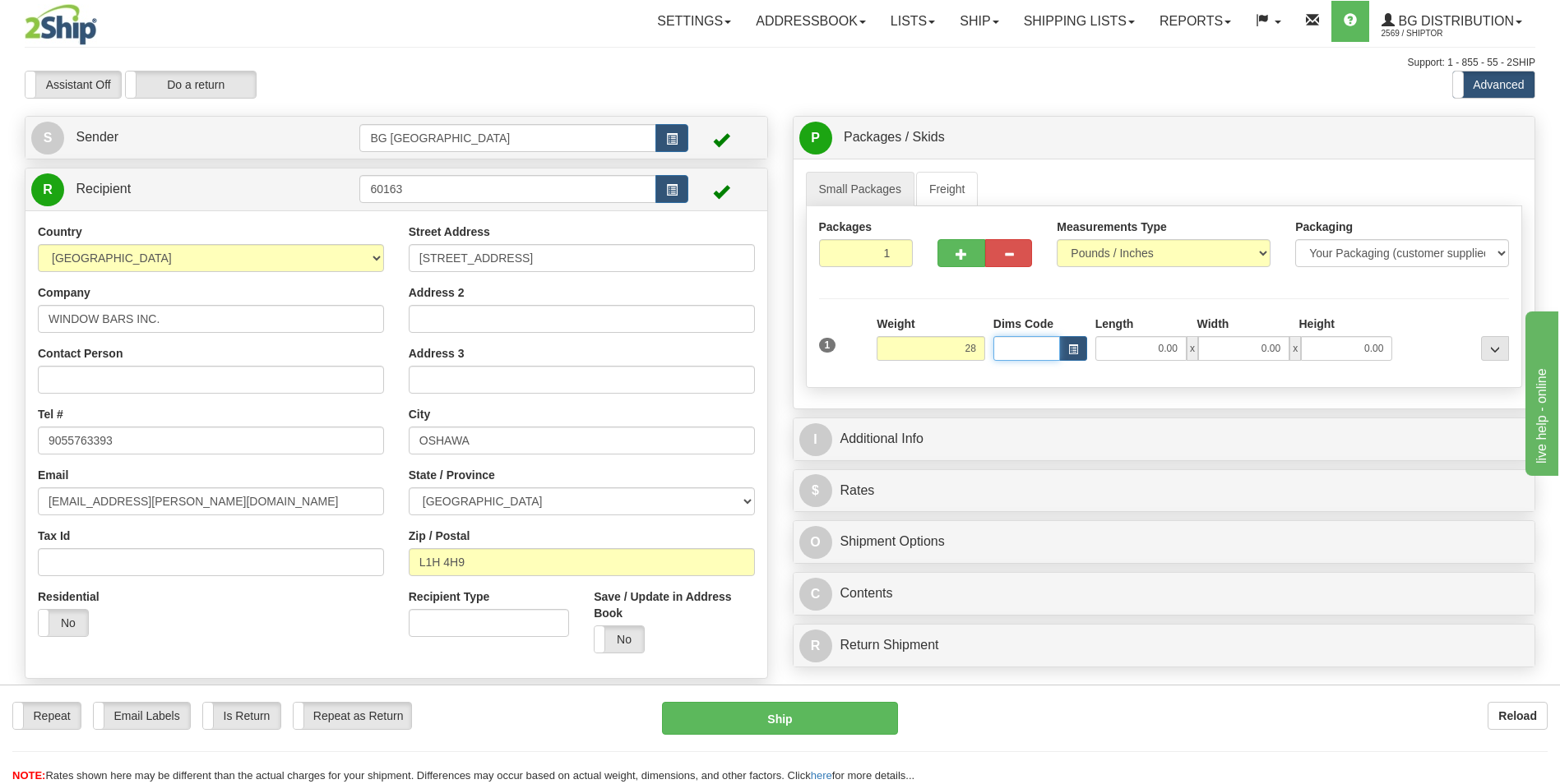
type input "28.00"
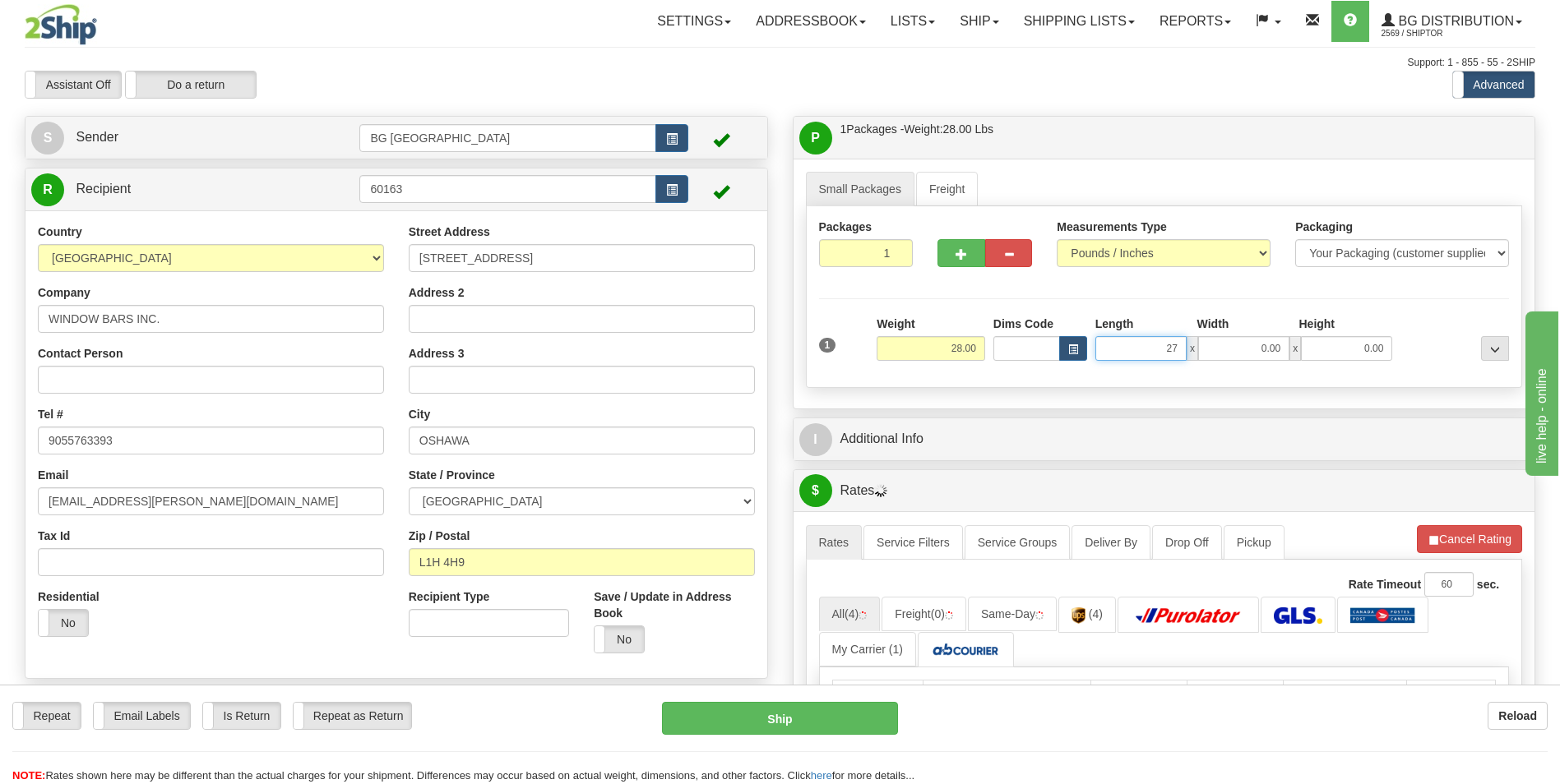
type input "27.00"
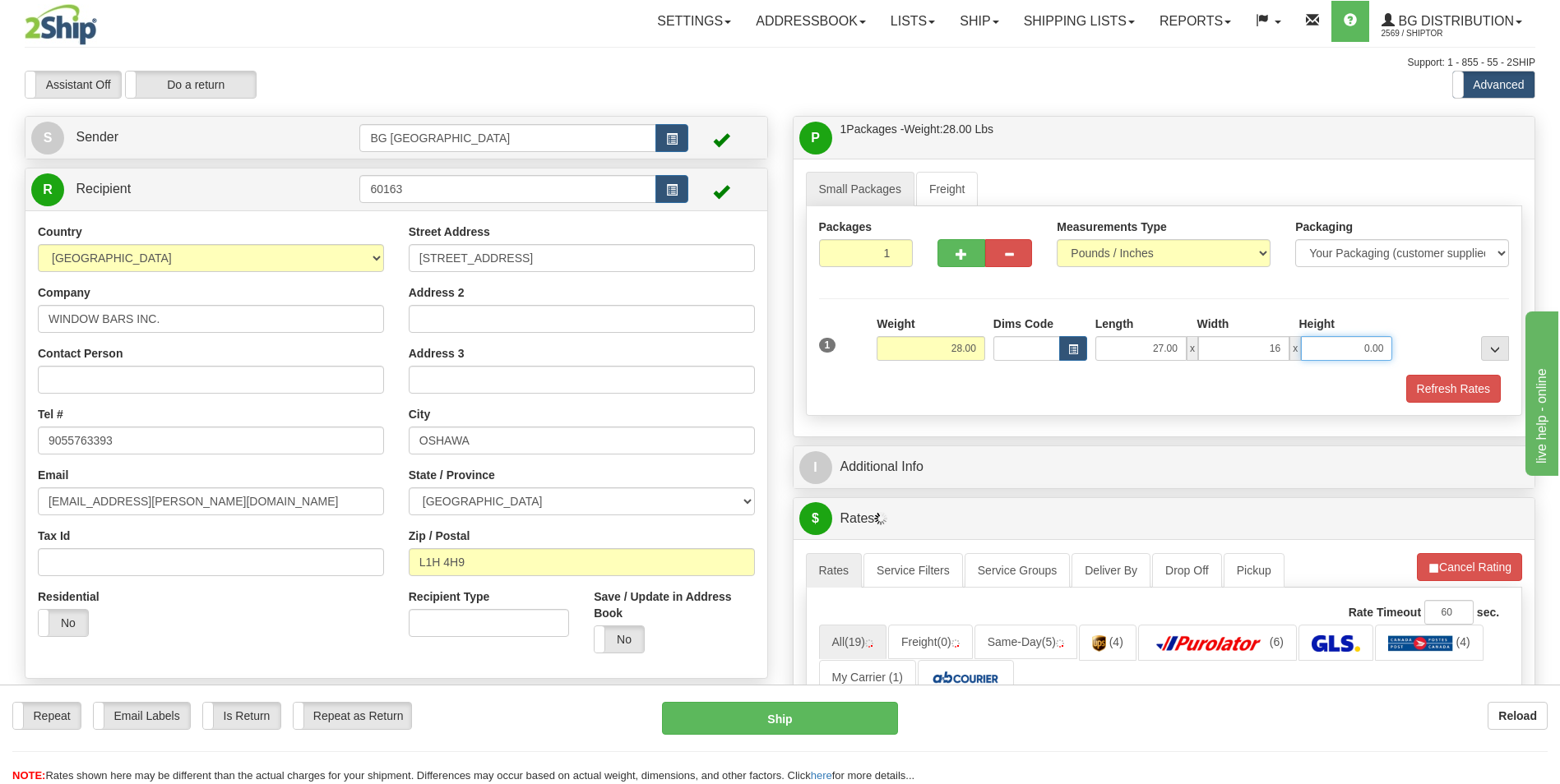
type input "16.00"
type input "5.00"
click at [959, 245] on button "button" at bounding box center [961, 253] width 47 height 28
type input "2"
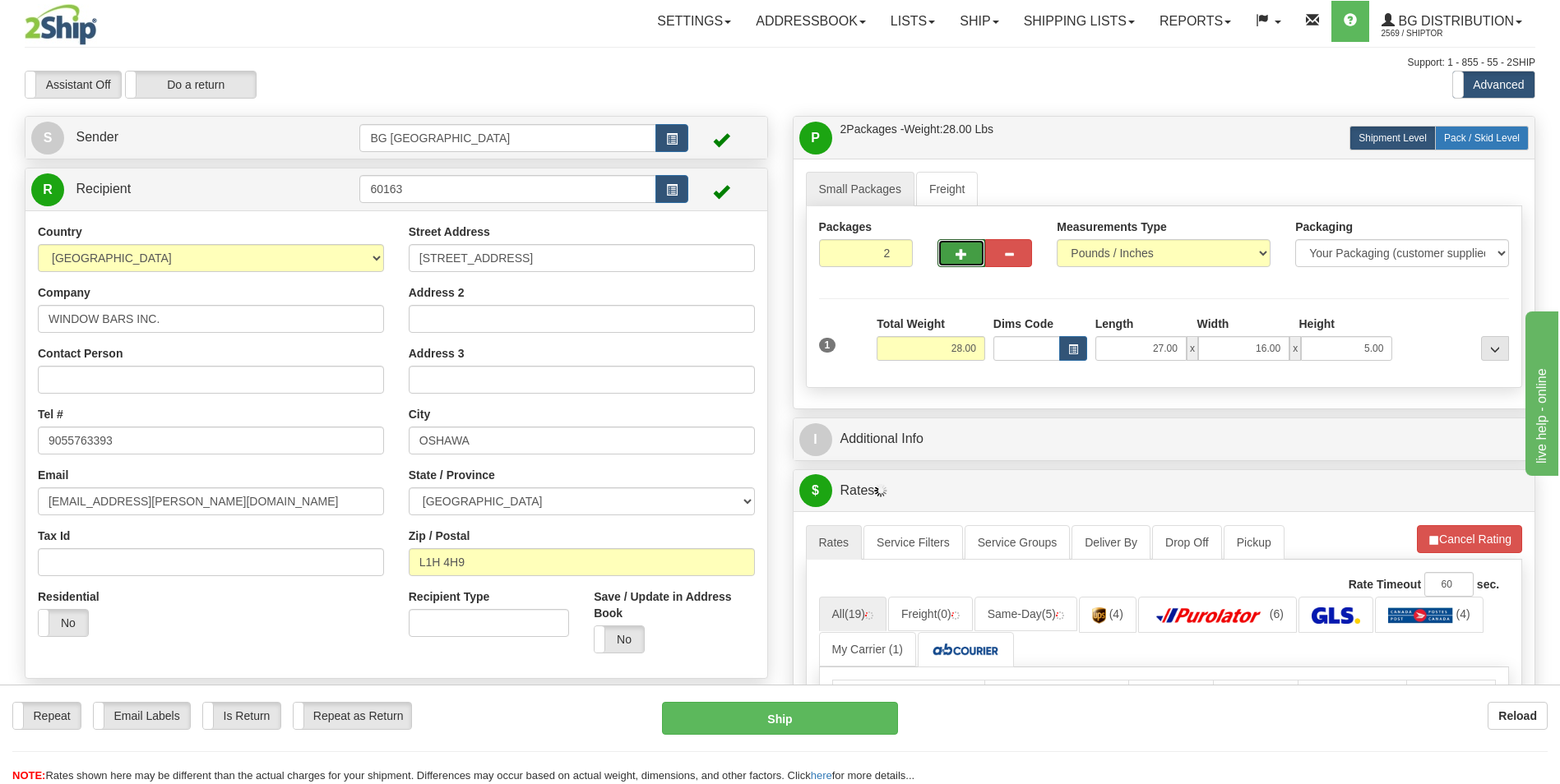
click at [1468, 137] on span "Pack / Skid Level" at bounding box center [1481, 138] width 75 height 12
radio input "true"
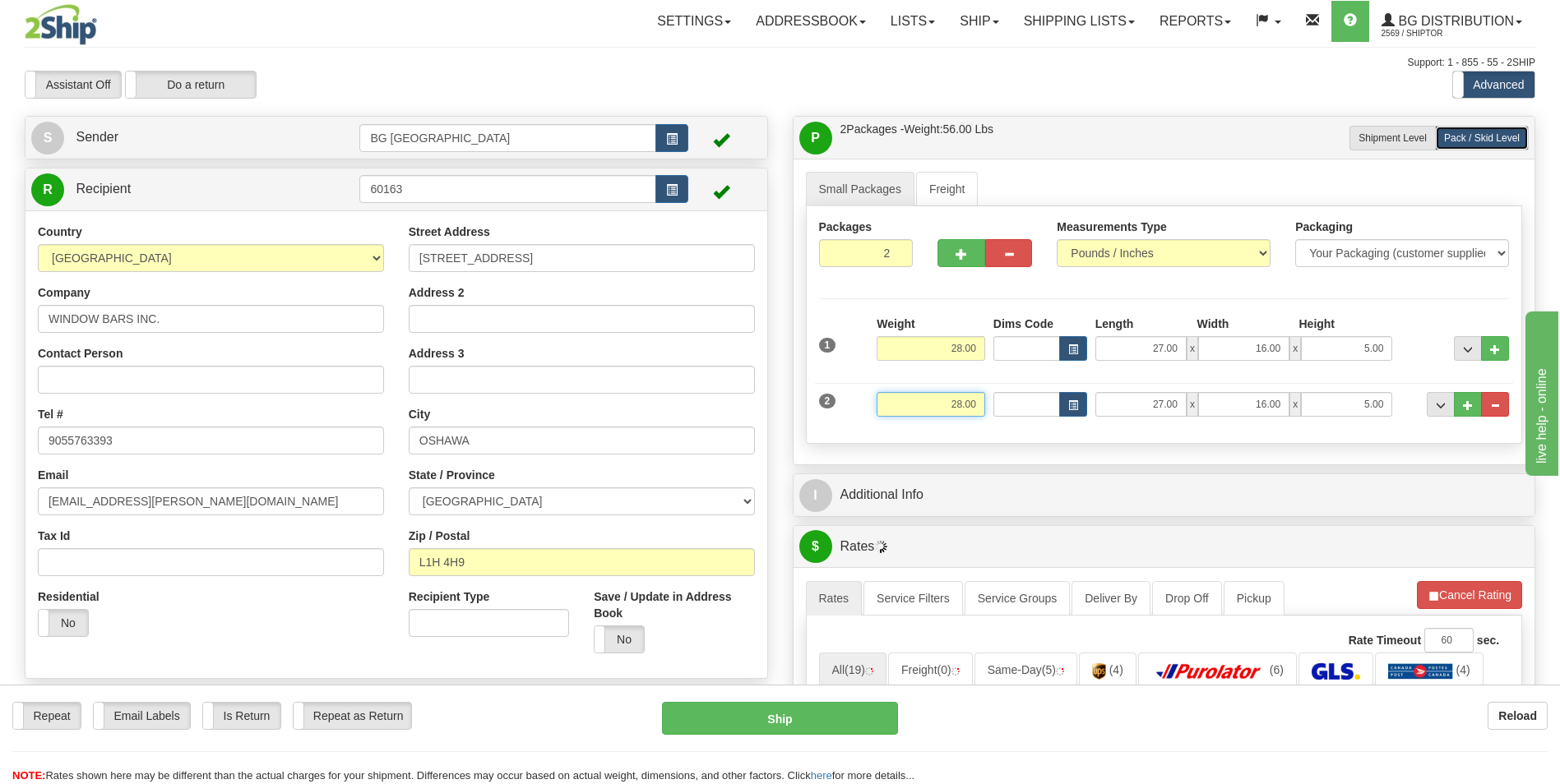
click at [942, 407] on input "28.00" at bounding box center [931, 404] width 109 height 25
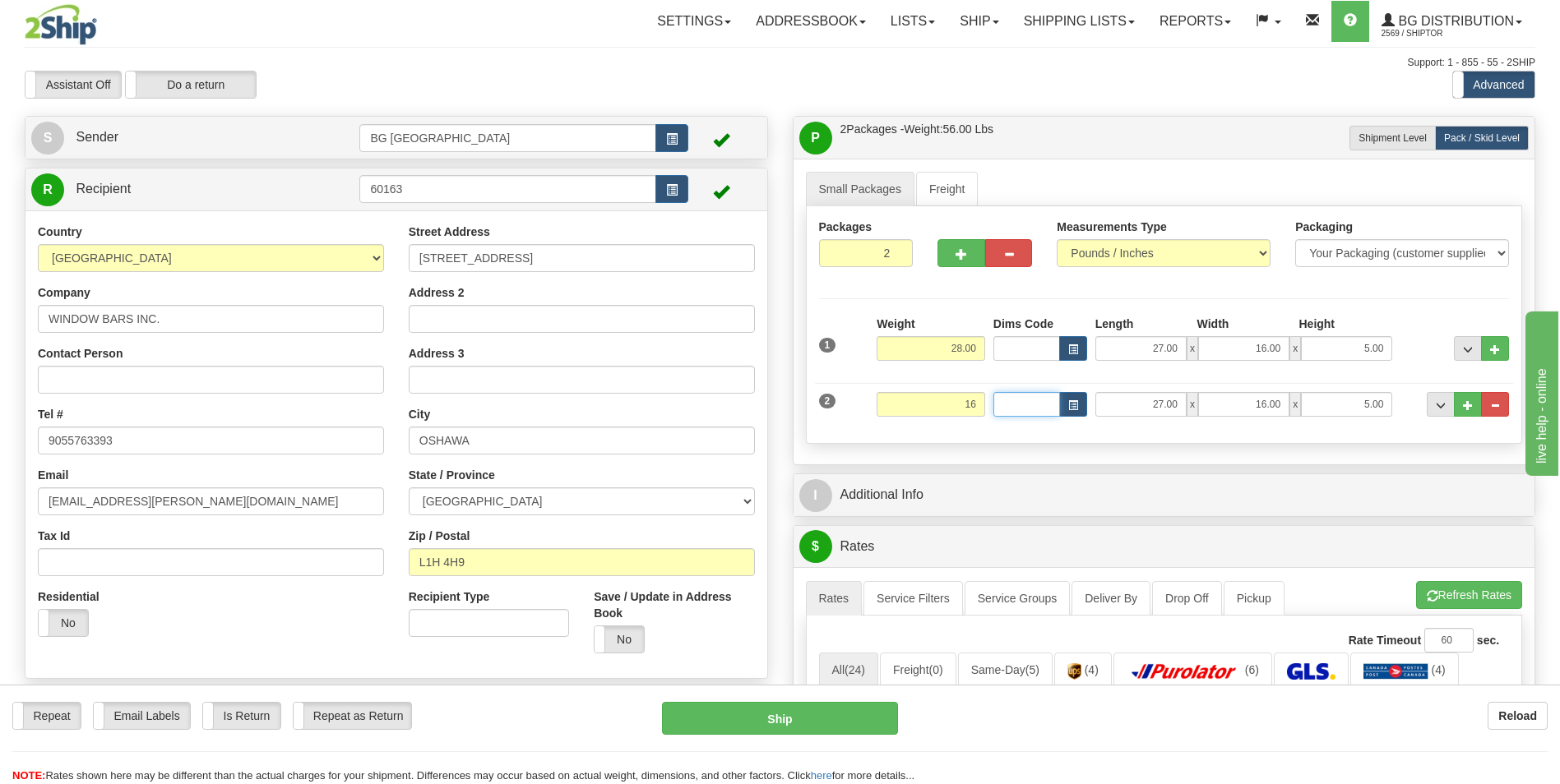
type input "16.00"
type input "42.00"
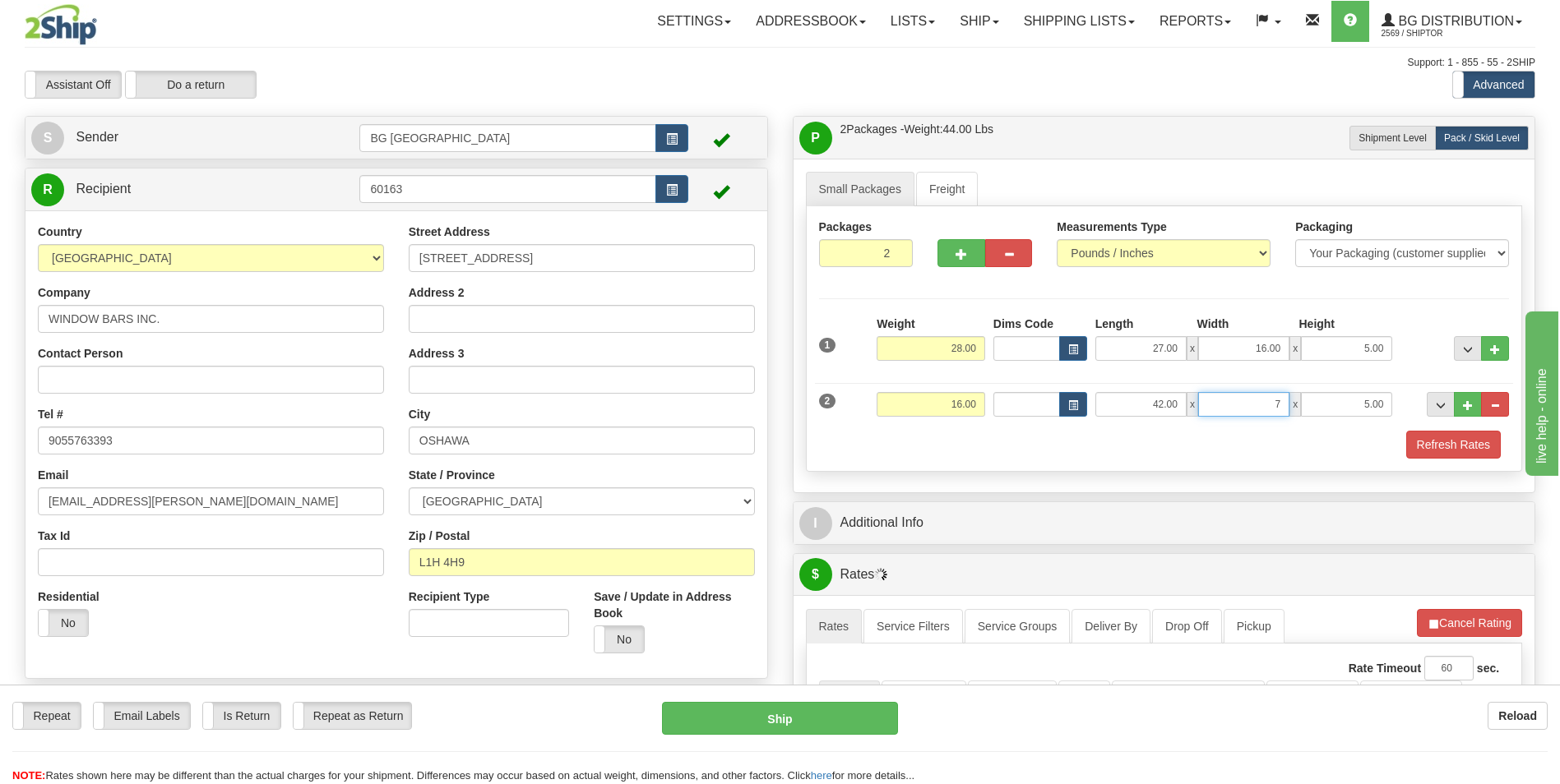
type input "7.00"
type input "5.00"
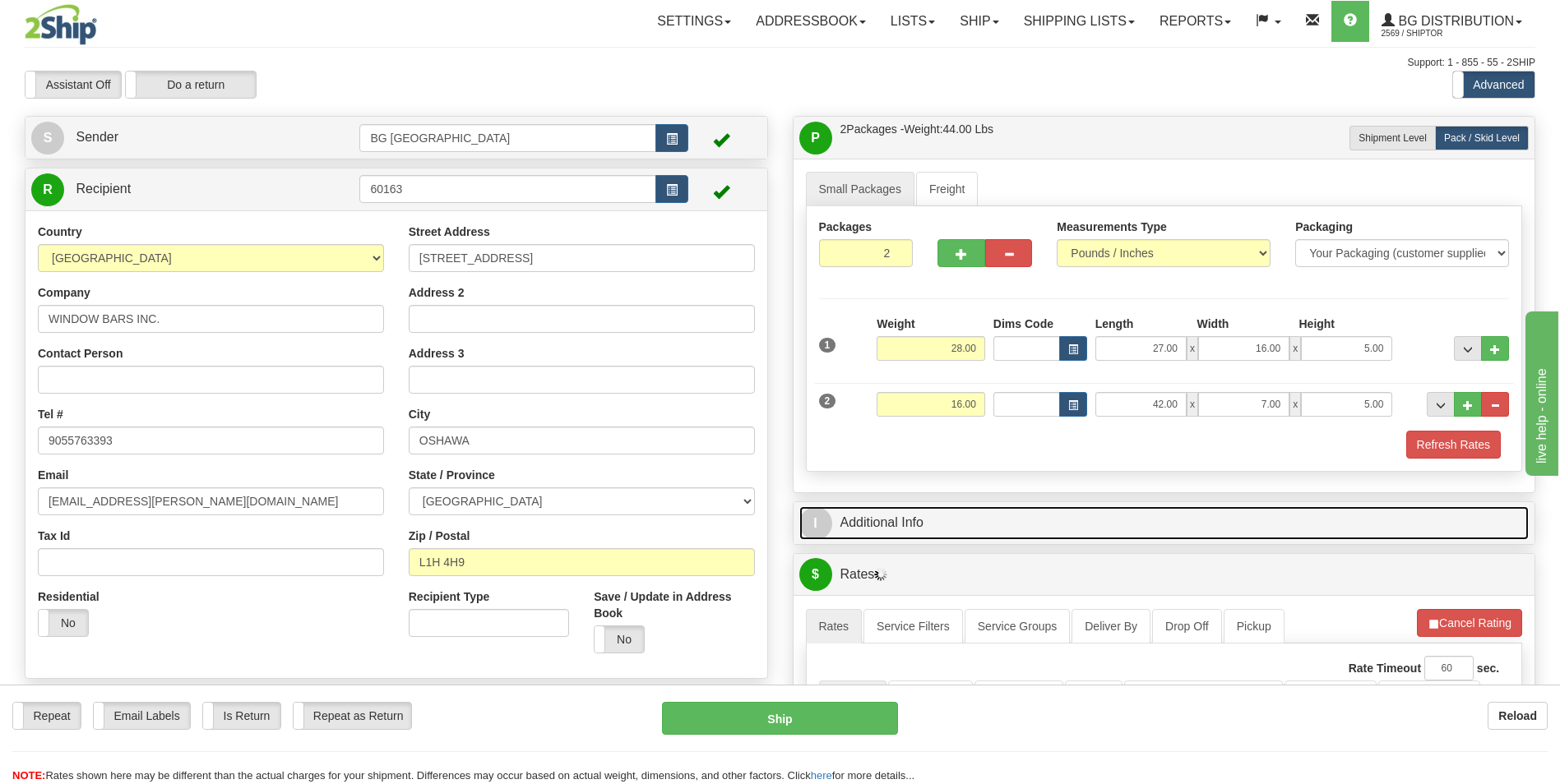
click at [918, 516] on link "I Additional Info" at bounding box center [1164, 523] width 730 height 34
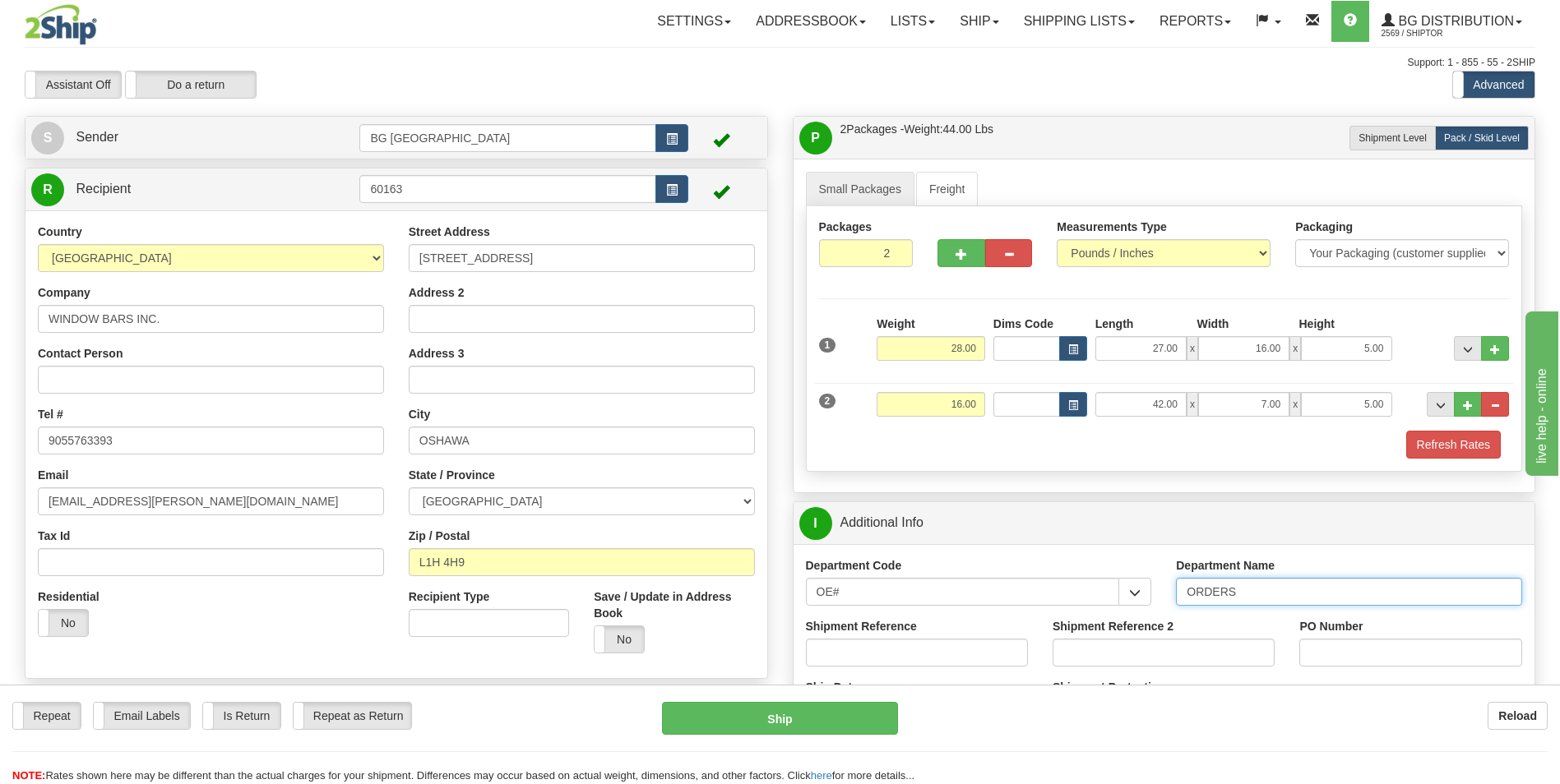
click at [1299, 591] on input "ORDERS" at bounding box center [1348, 592] width 346 height 28
type input "70184996-00"
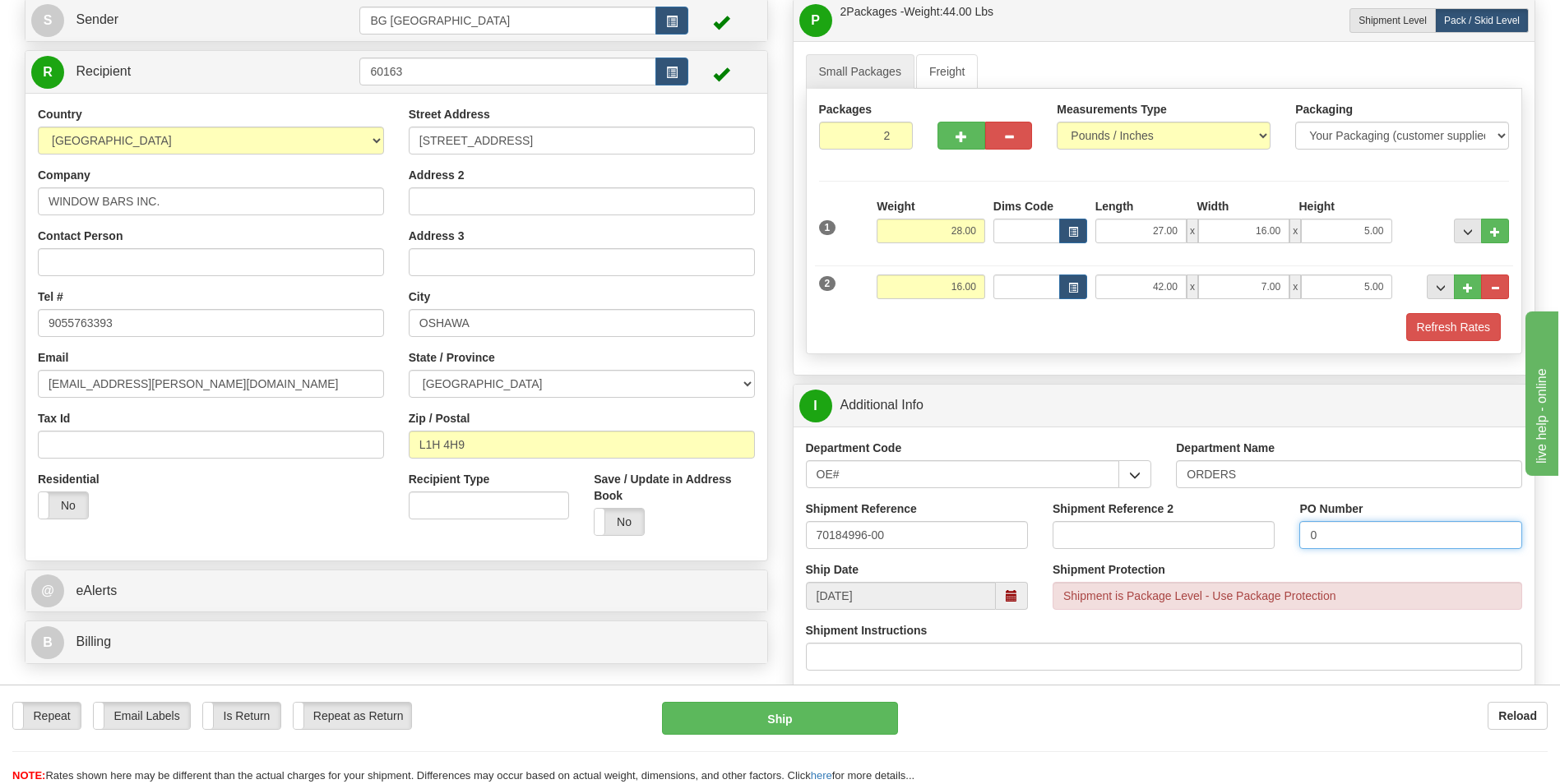
scroll to position [247, 0]
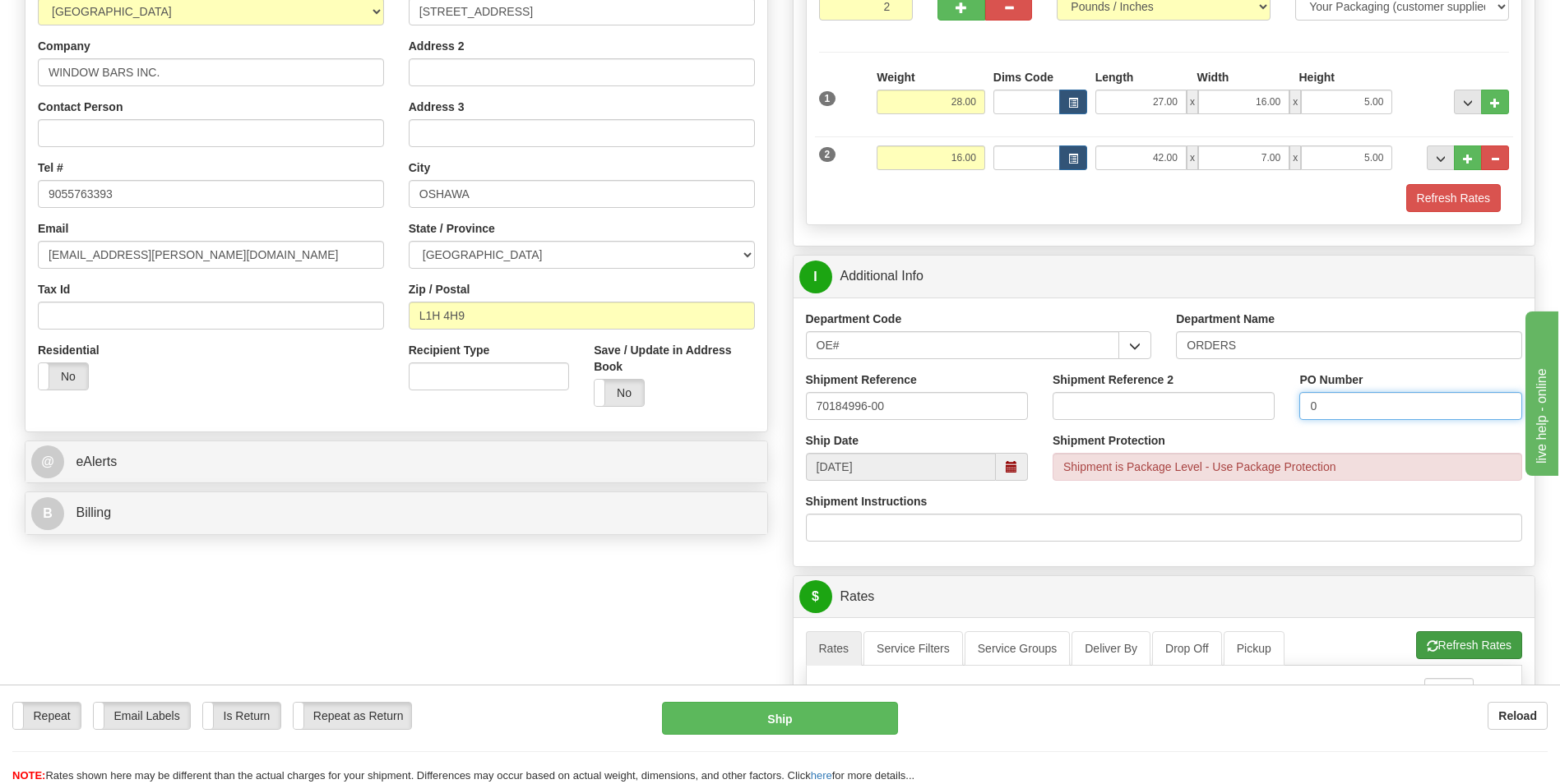
type input "0"
click at [1432, 635] on button "Refresh Rates" at bounding box center [1469, 645] width 106 height 28
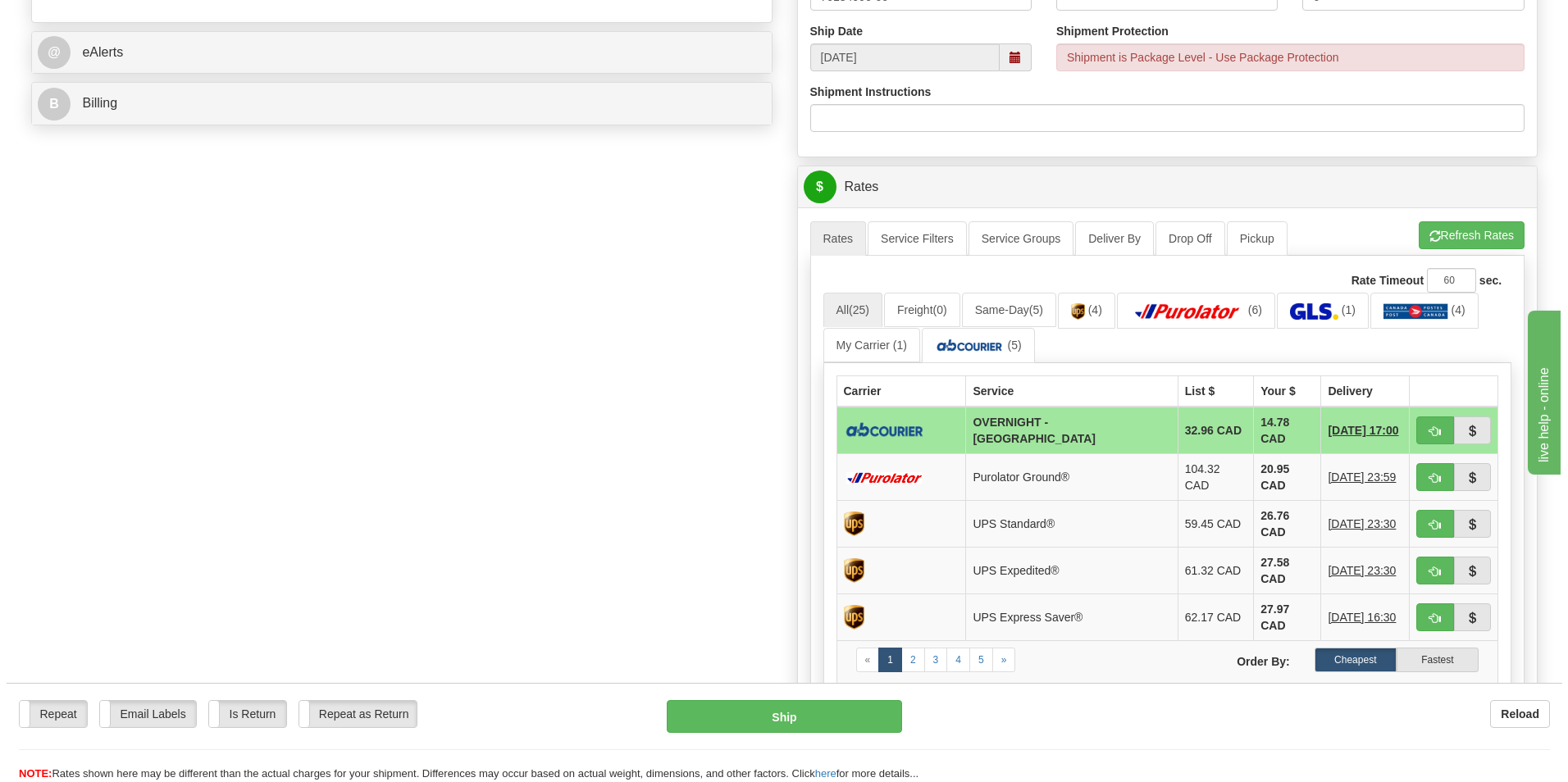
scroll to position [656, 0]
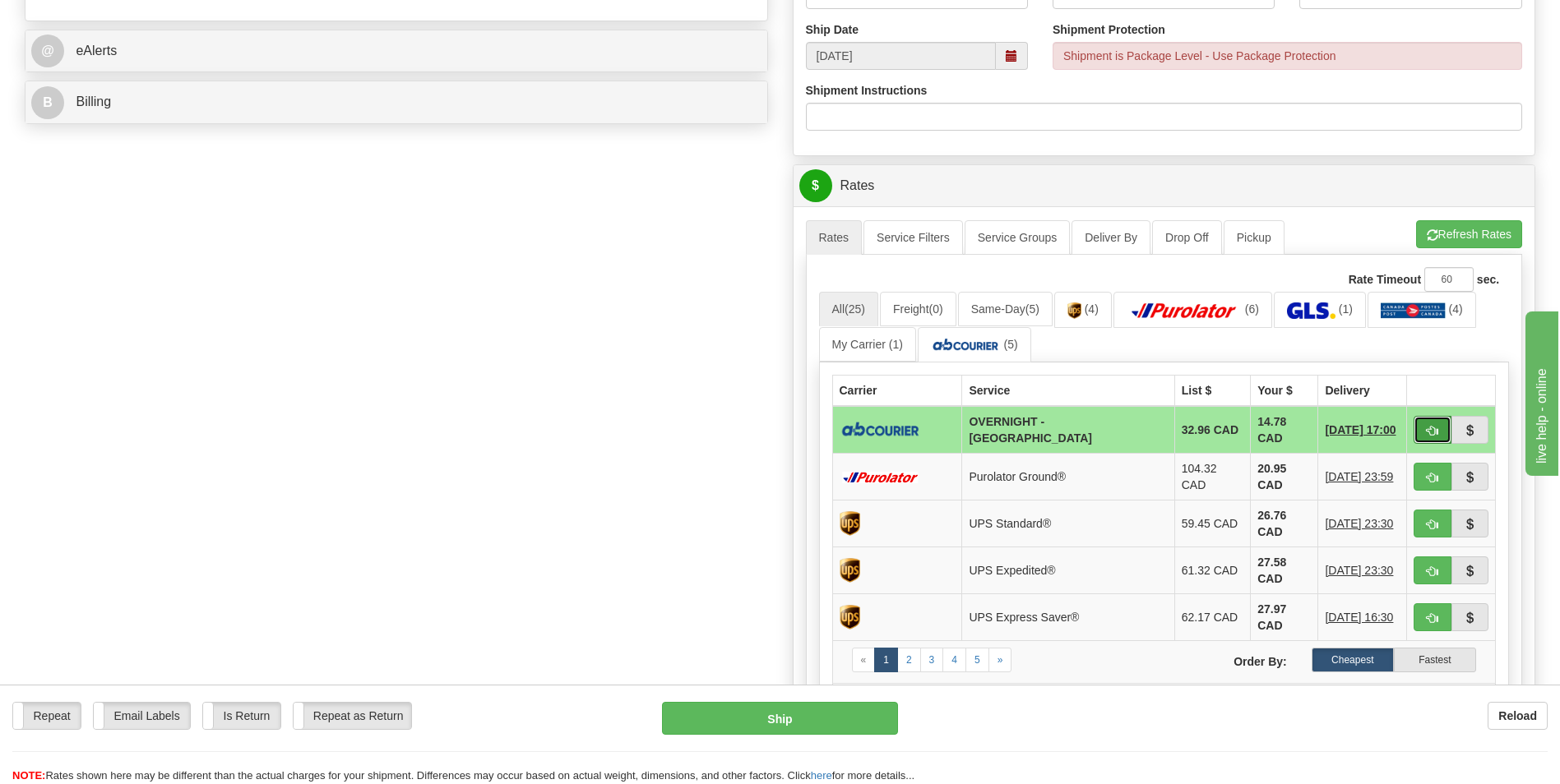
click at [1425, 422] on button "button" at bounding box center [1433, 430] width 38 height 28
type input "4"
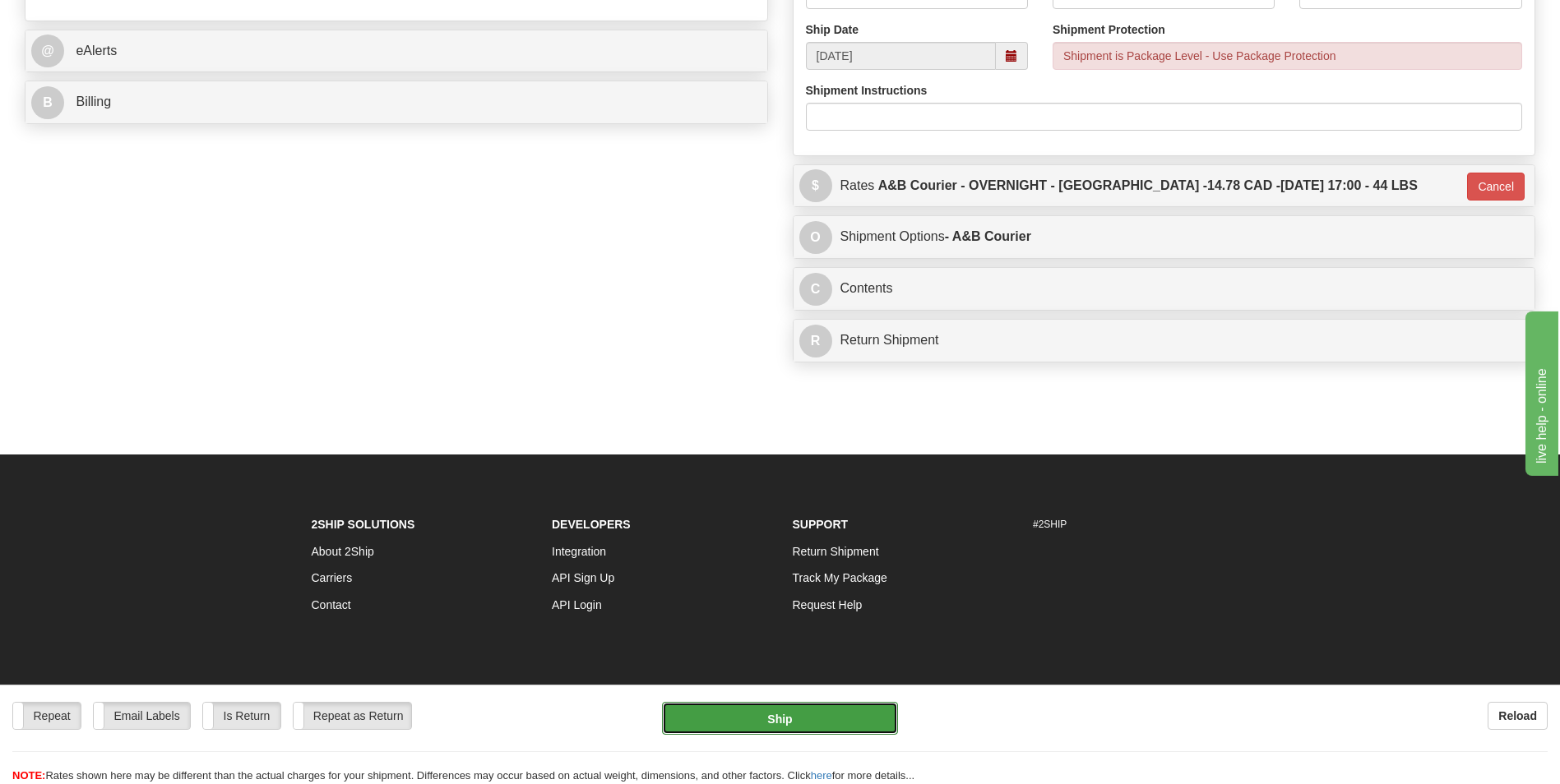
click at [829, 712] on button "Ship" at bounding box center [780, 718] width 236 height 33
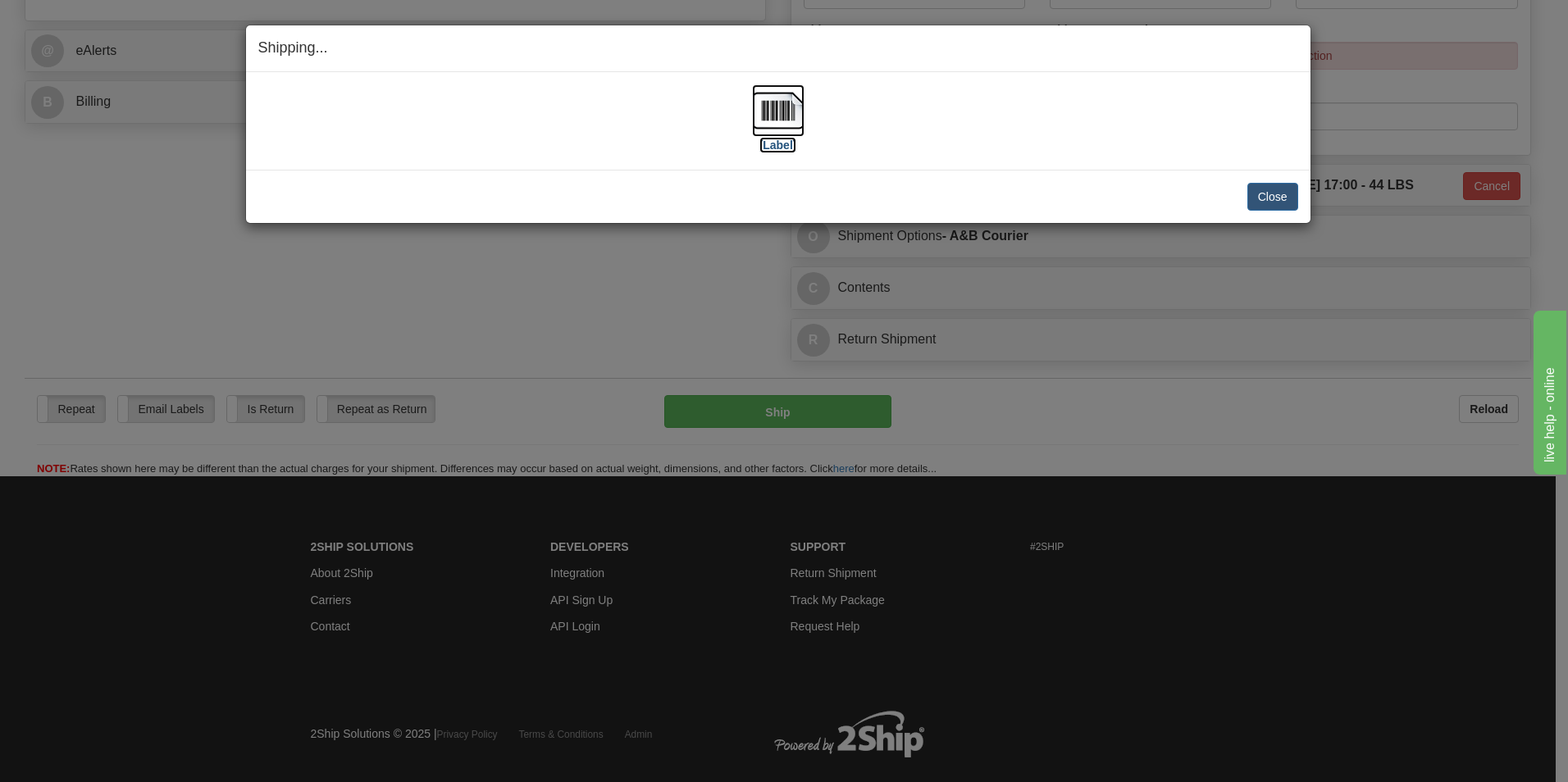
click at [778, 105] on img at bounding box center [778, 110] width 52 height 52
click at [1276, 185] on button "Close" at bounding box center [1273, 197] width 51 height 28
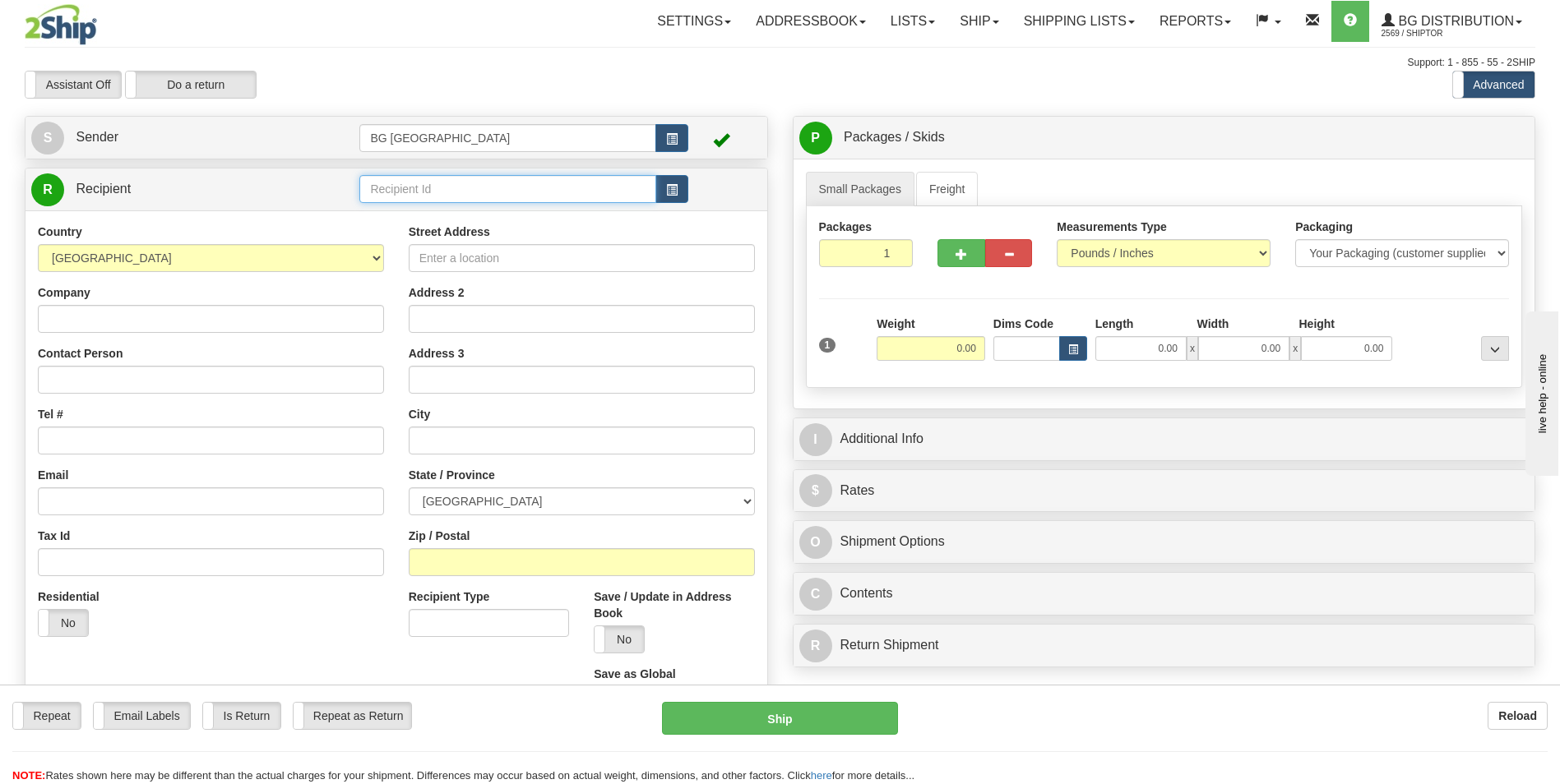
click at [402, 178] on input "text" at bounding box center [507, 189] width 296 height 28
click at [399, 219] on div "60864" at bounding box center [504, 214] width 281 height 18
type input "60864"
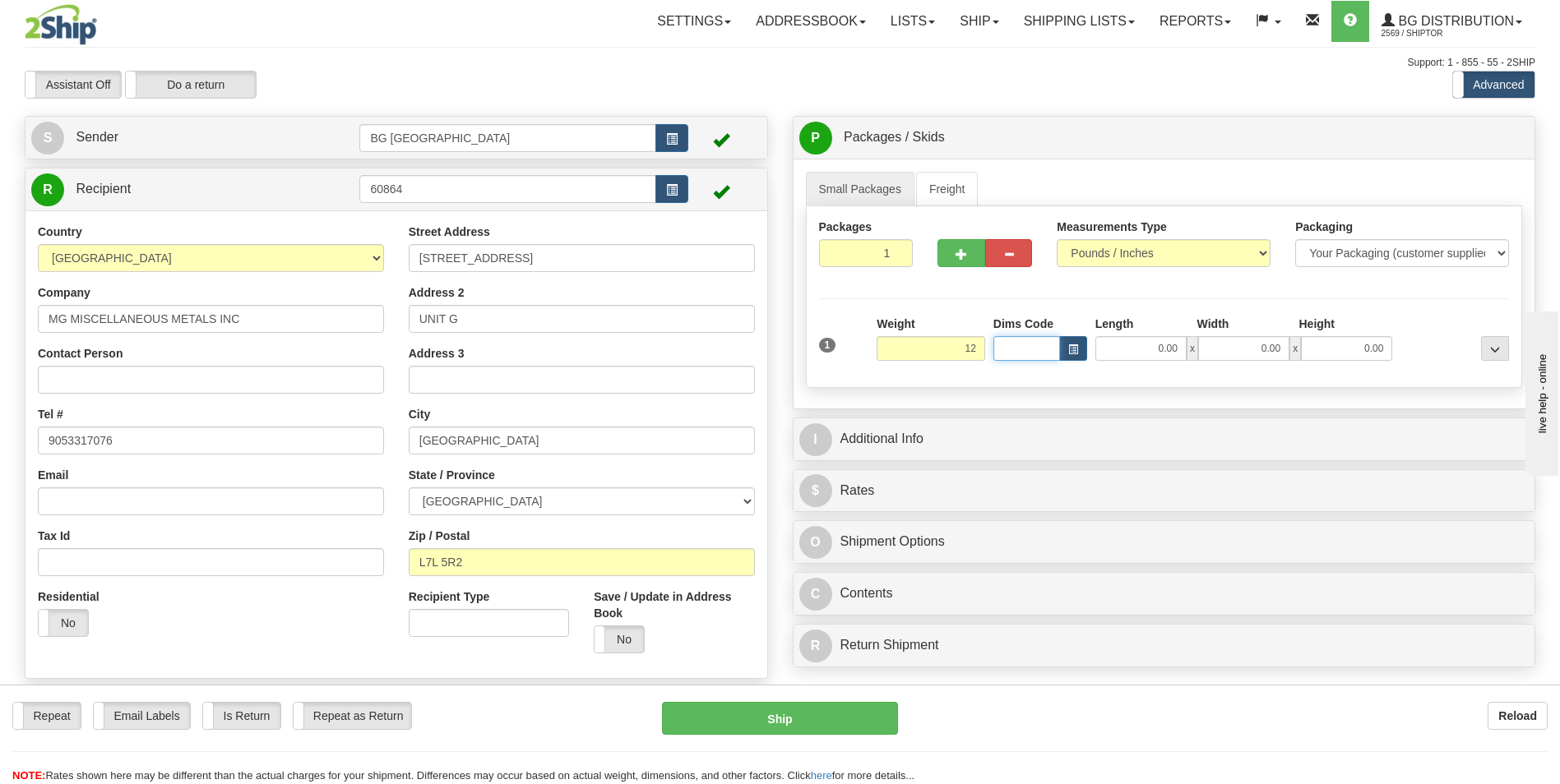
type input "12.00"
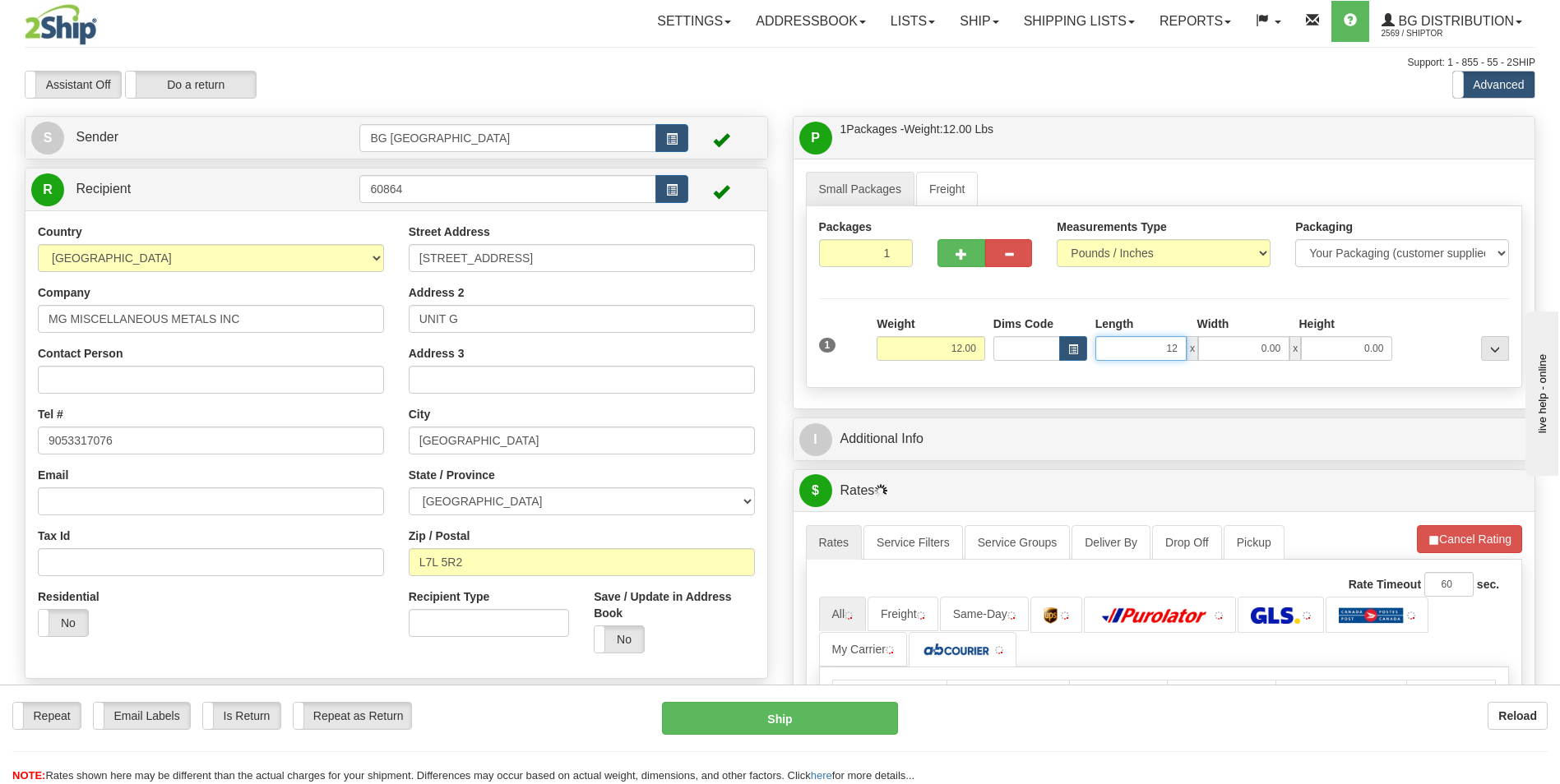
type input "12.00"
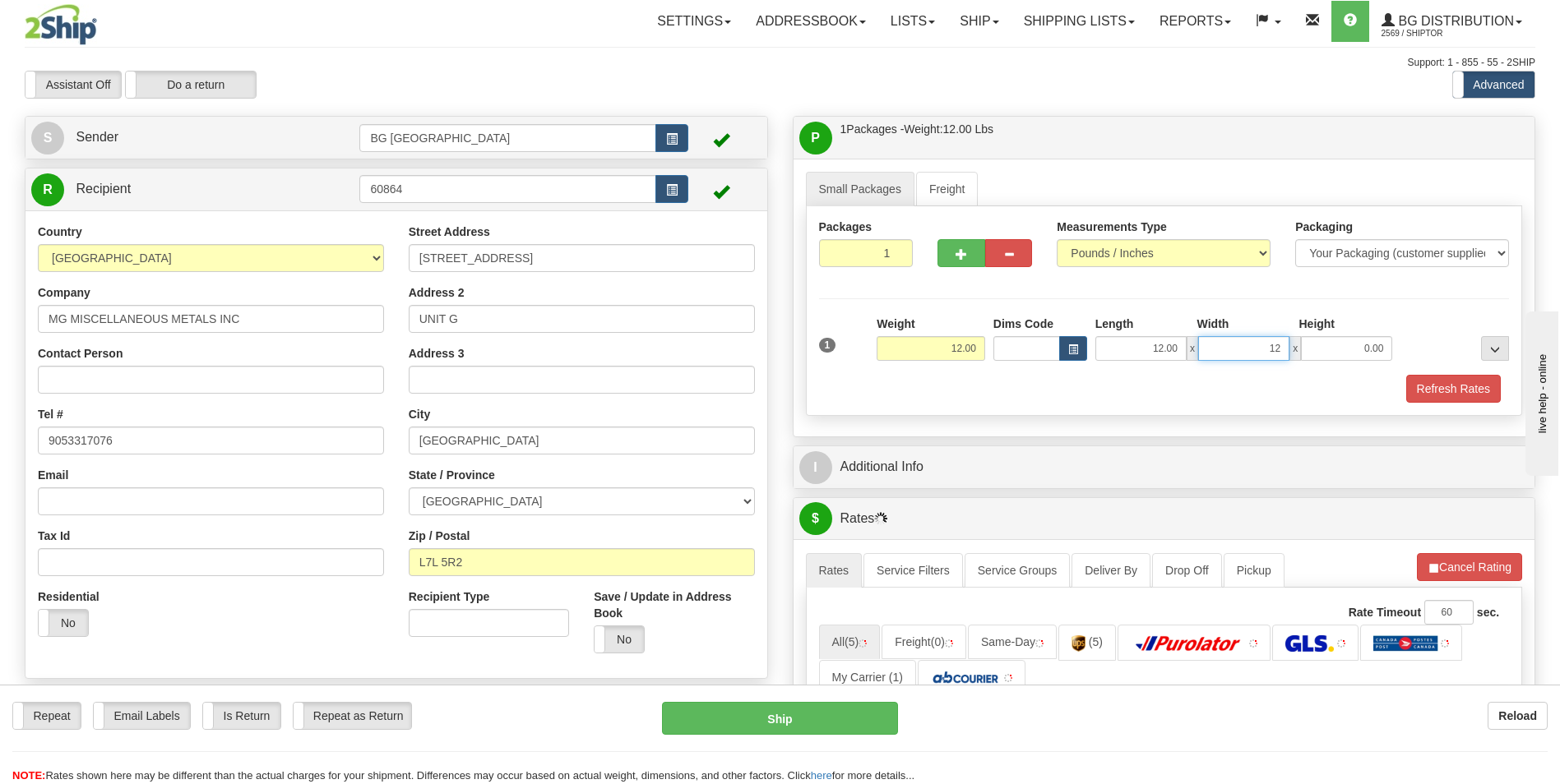
type input "12.00"
type input "10.00"
click at [962, 257] on span "button" at bounding box center [961, 254] width 12 height 11
type input "2"
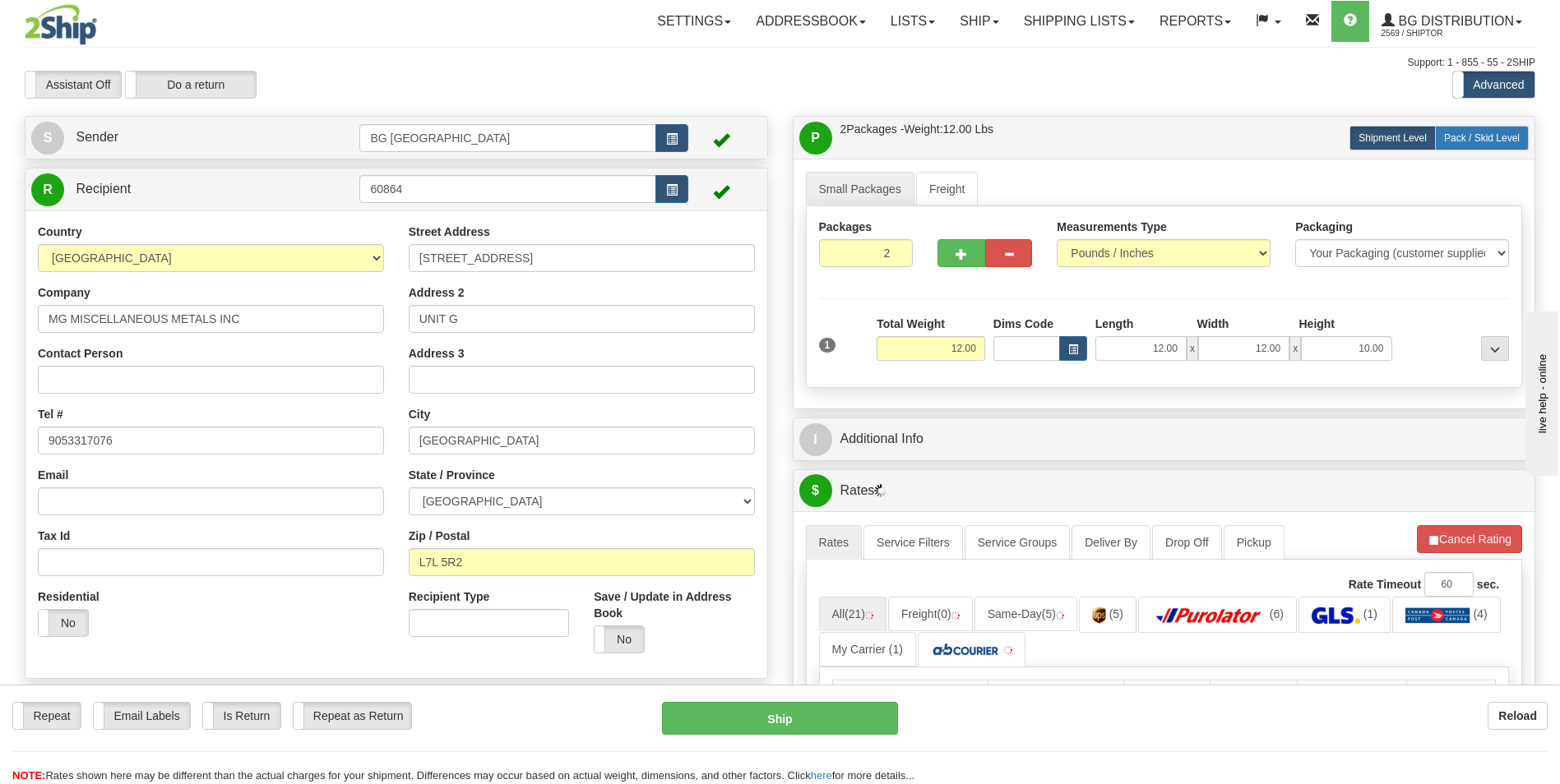
click at [1466, 143] on span "Pack / Skid Level" at bounding box center [1481, 138] width 75 height 12
radio input "true"
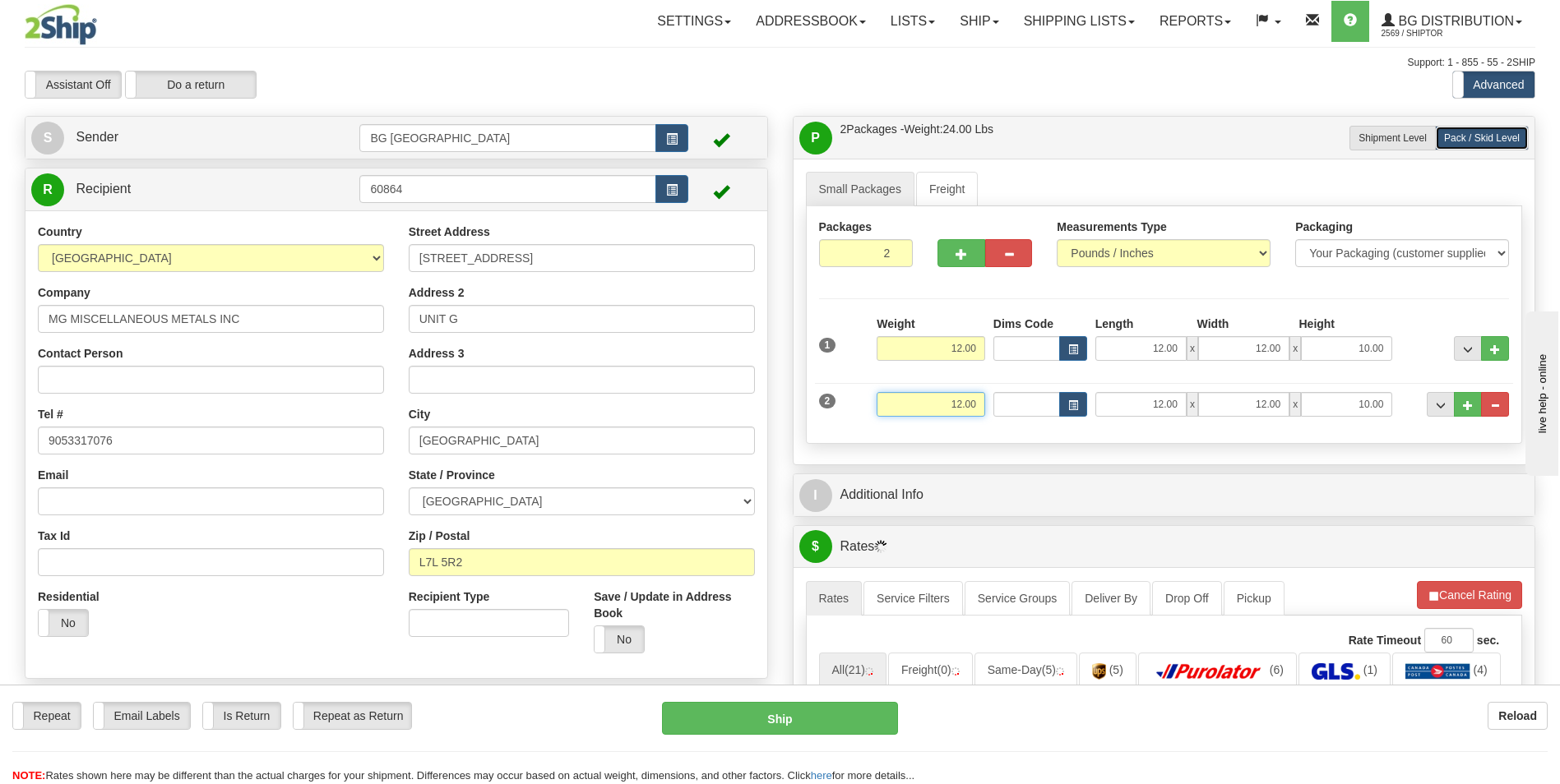
click at [949, 393] on input "12.00" at bounding box center [931, 404] width 109 height 25
type input "35.00"
type input "16.00"
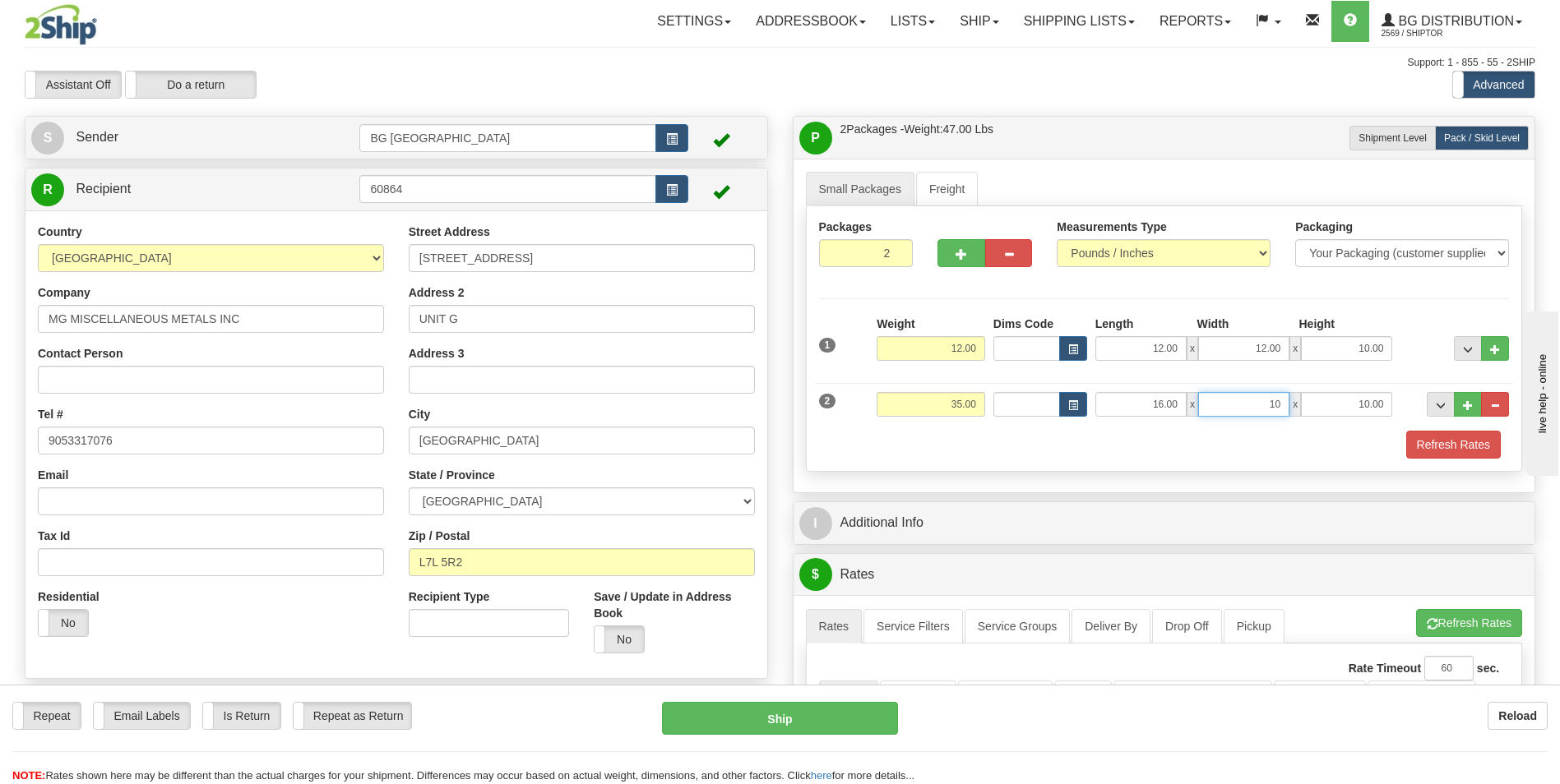
type input "10.00"
click at [1456, 407] on button "..." at bounding box center [1468, 404] width 28 height 25
type input "3"
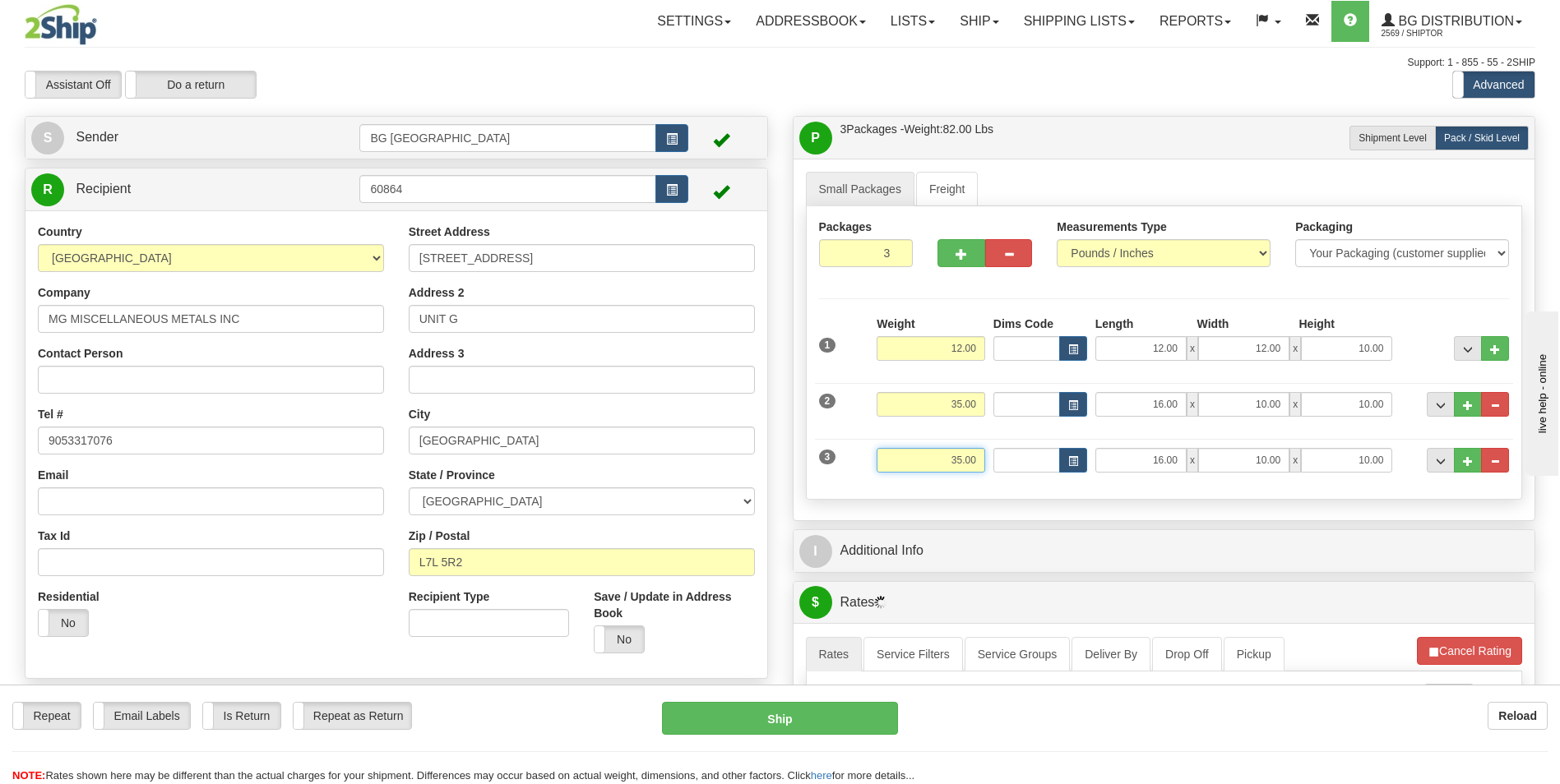
click at [946, 462] on input "35.00" at bounding box center [931, 460] width 109 height 25
type input "19.00"
type input "12.00"
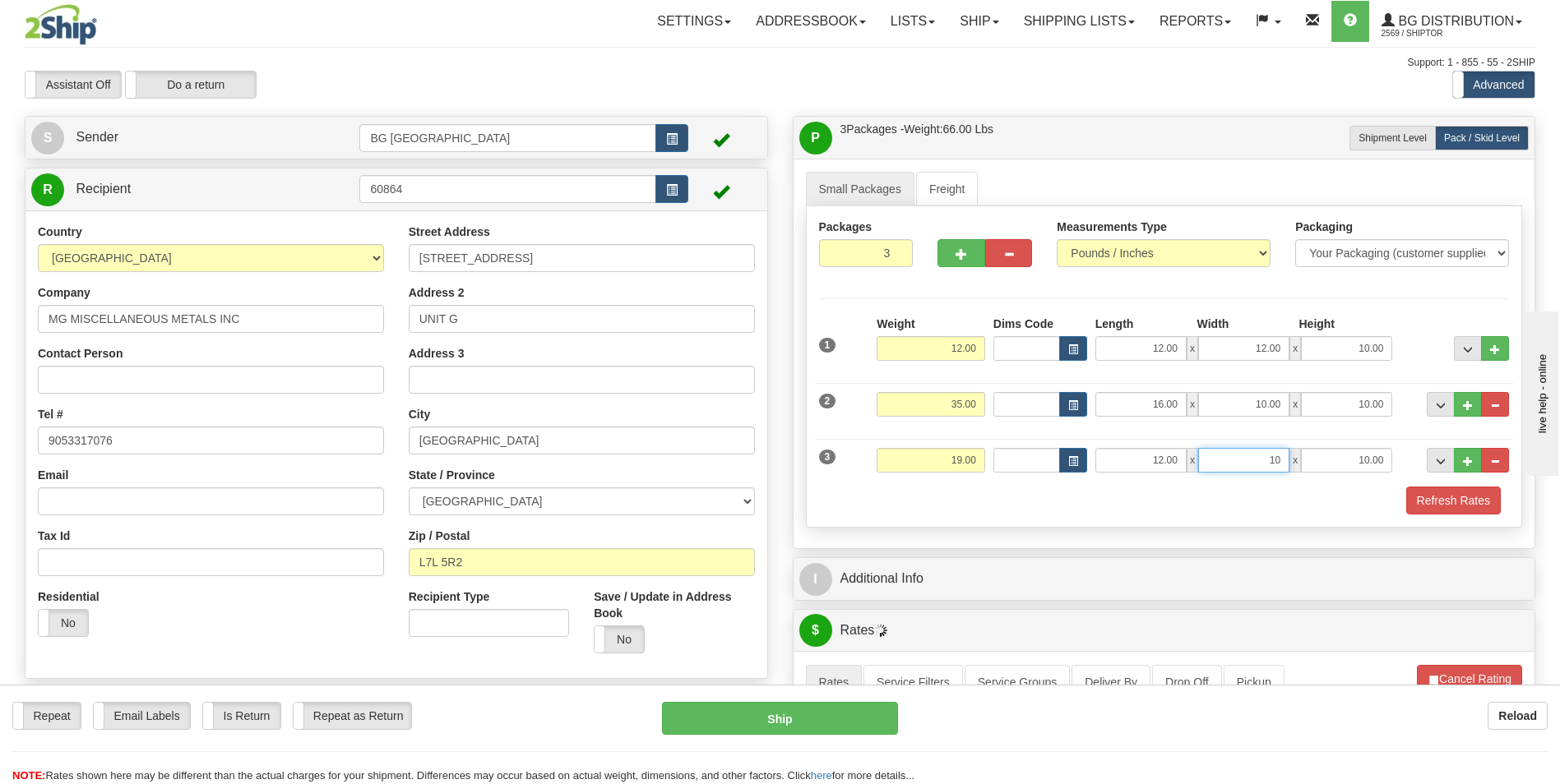
type input "10.00"
type input "9.00"
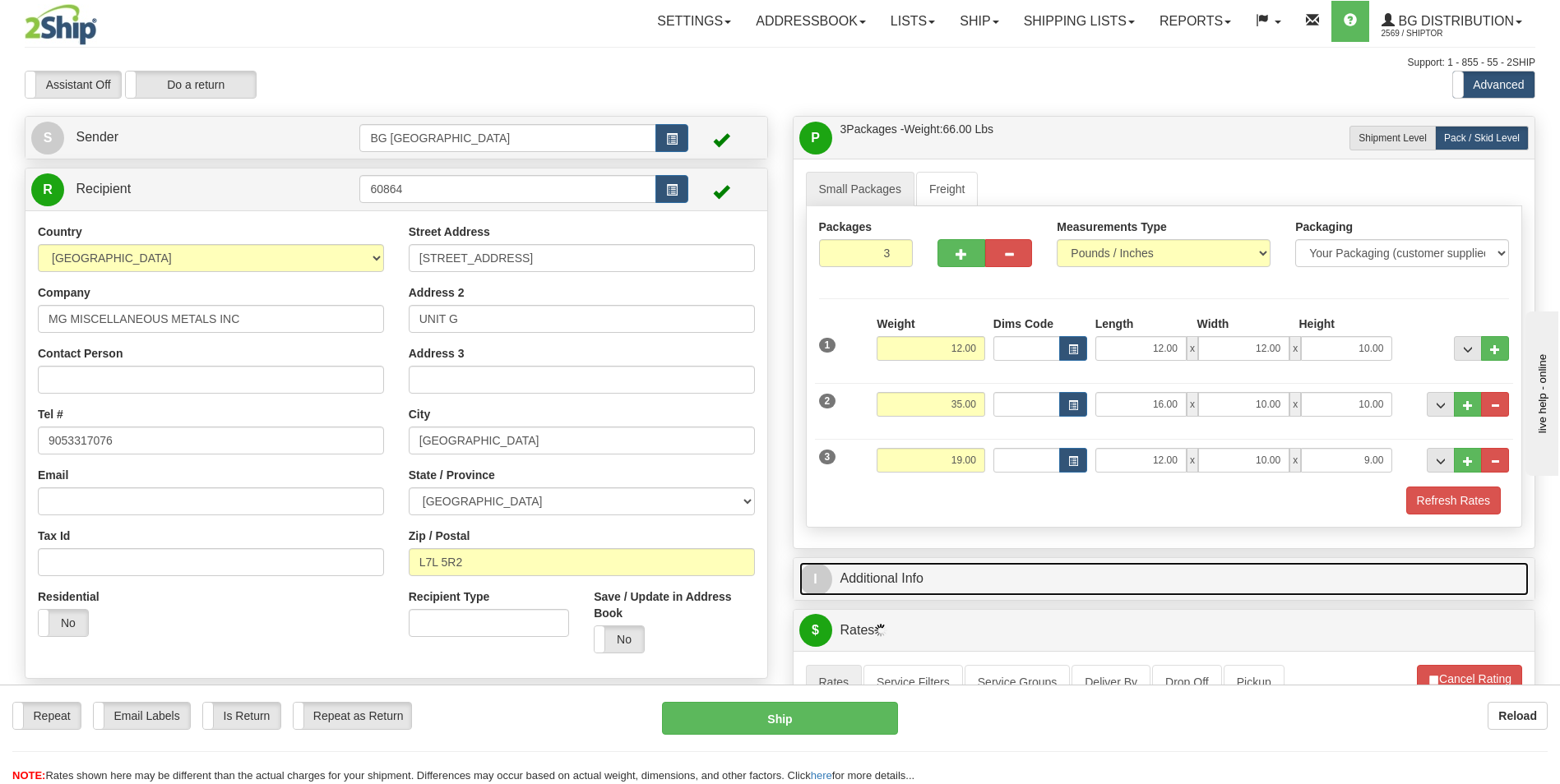
click at [951, 587] on link "I Additional Info" at bounding box center [1164, 579] width 730 height 34
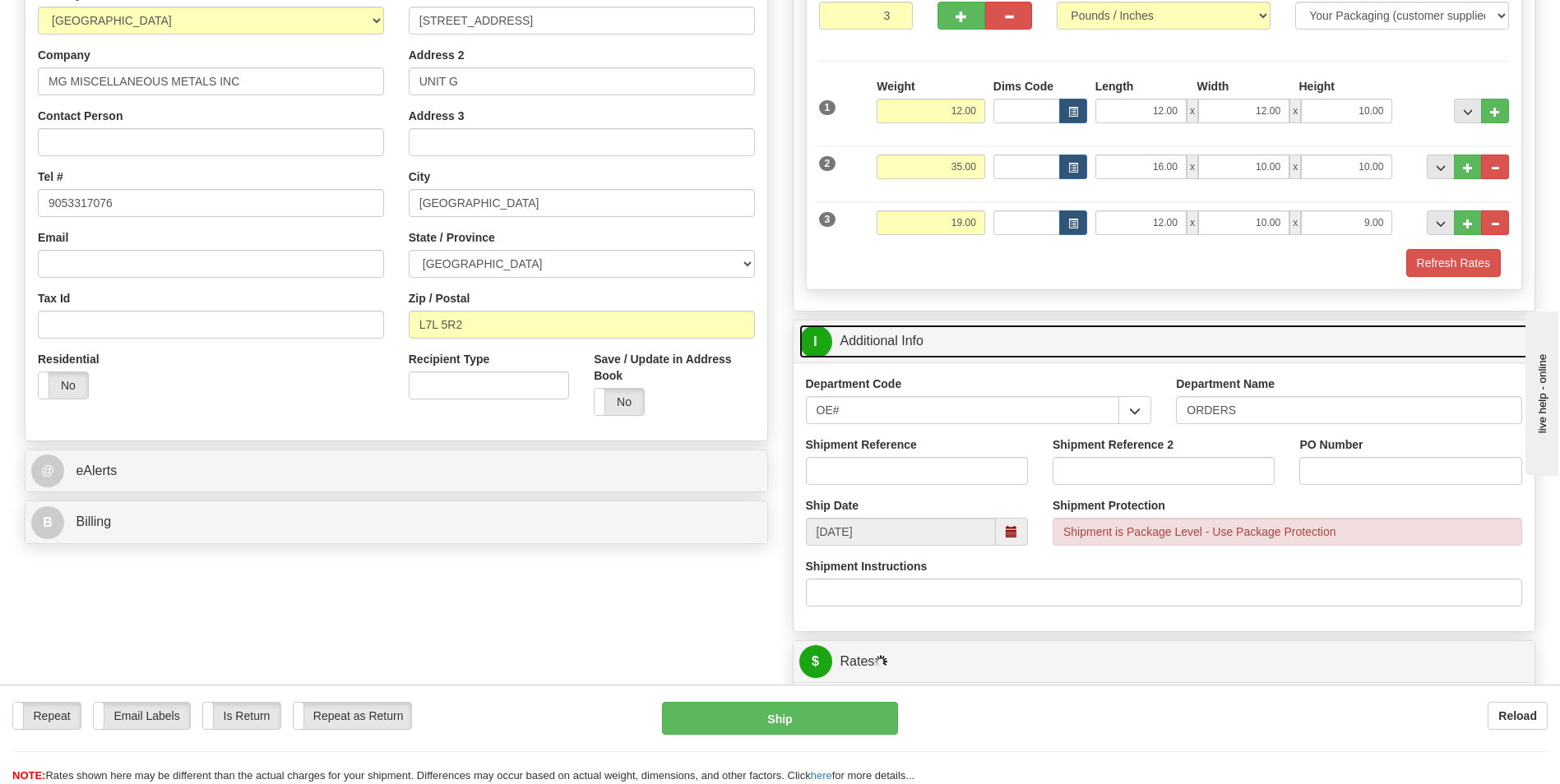
scroll to position [247, 0]
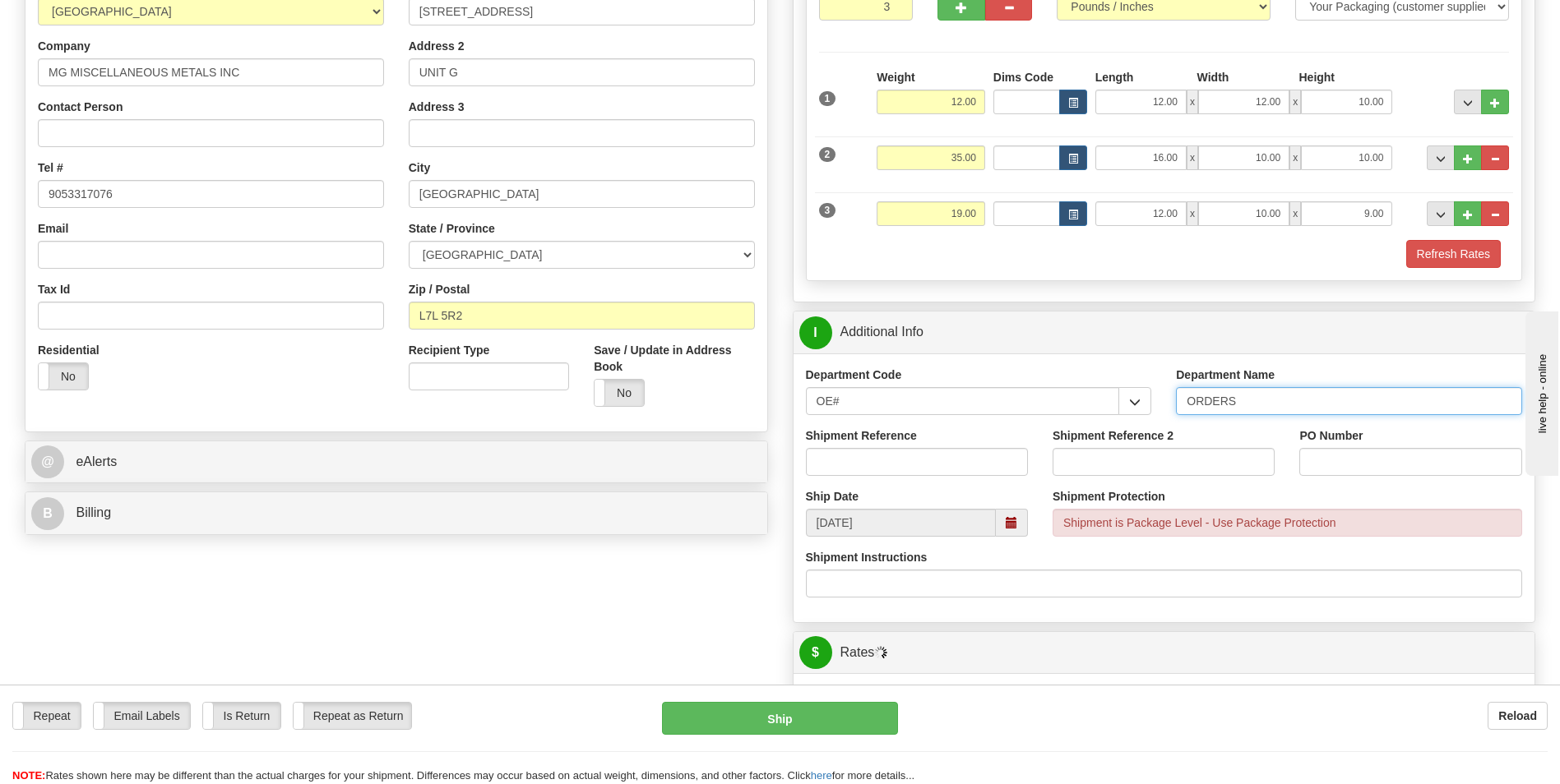
click at [1272, 397] on input "ORDERS" at bounding box center [1348, 401] width 346 height 28
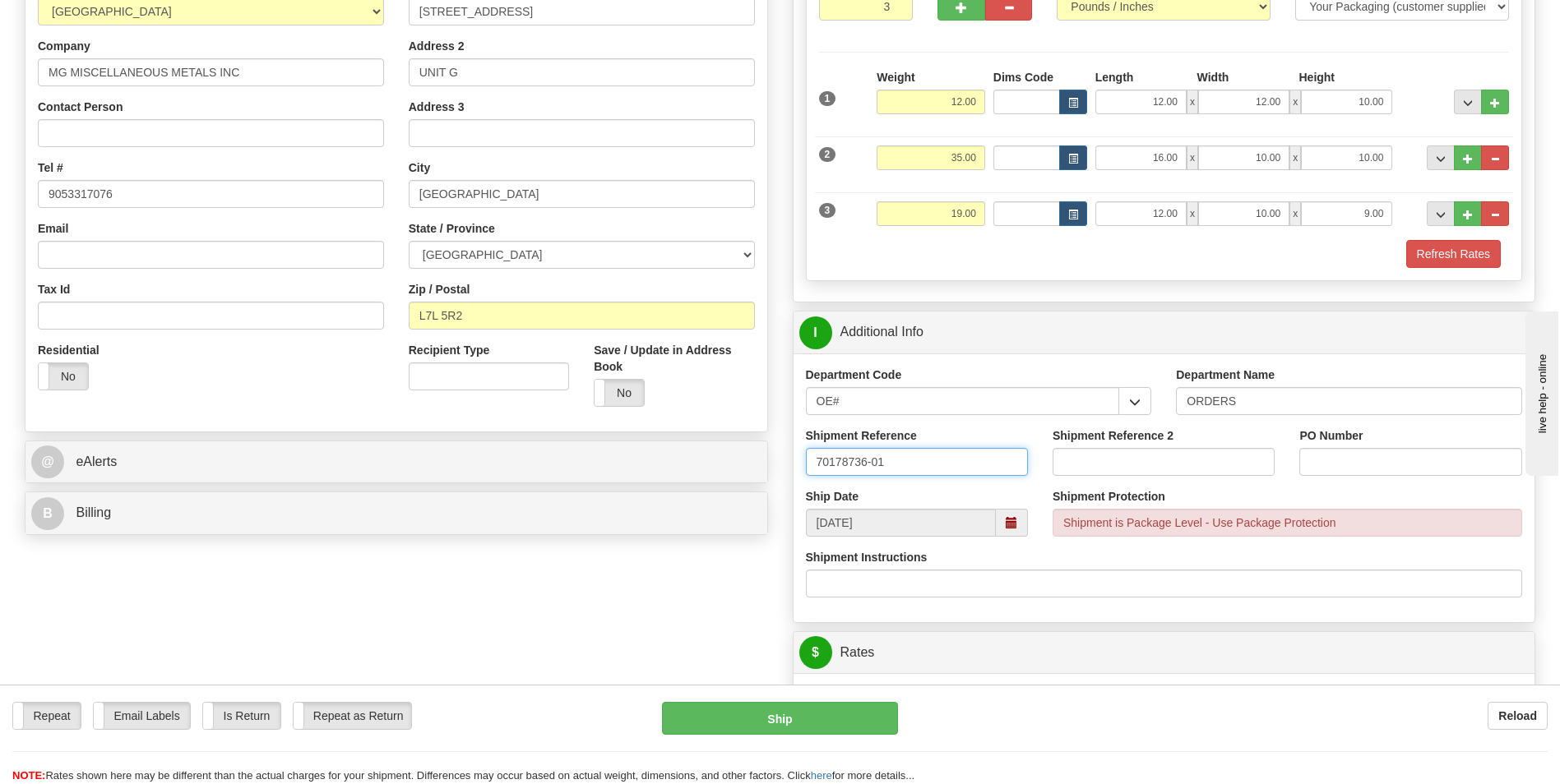
type input "70178736-01"
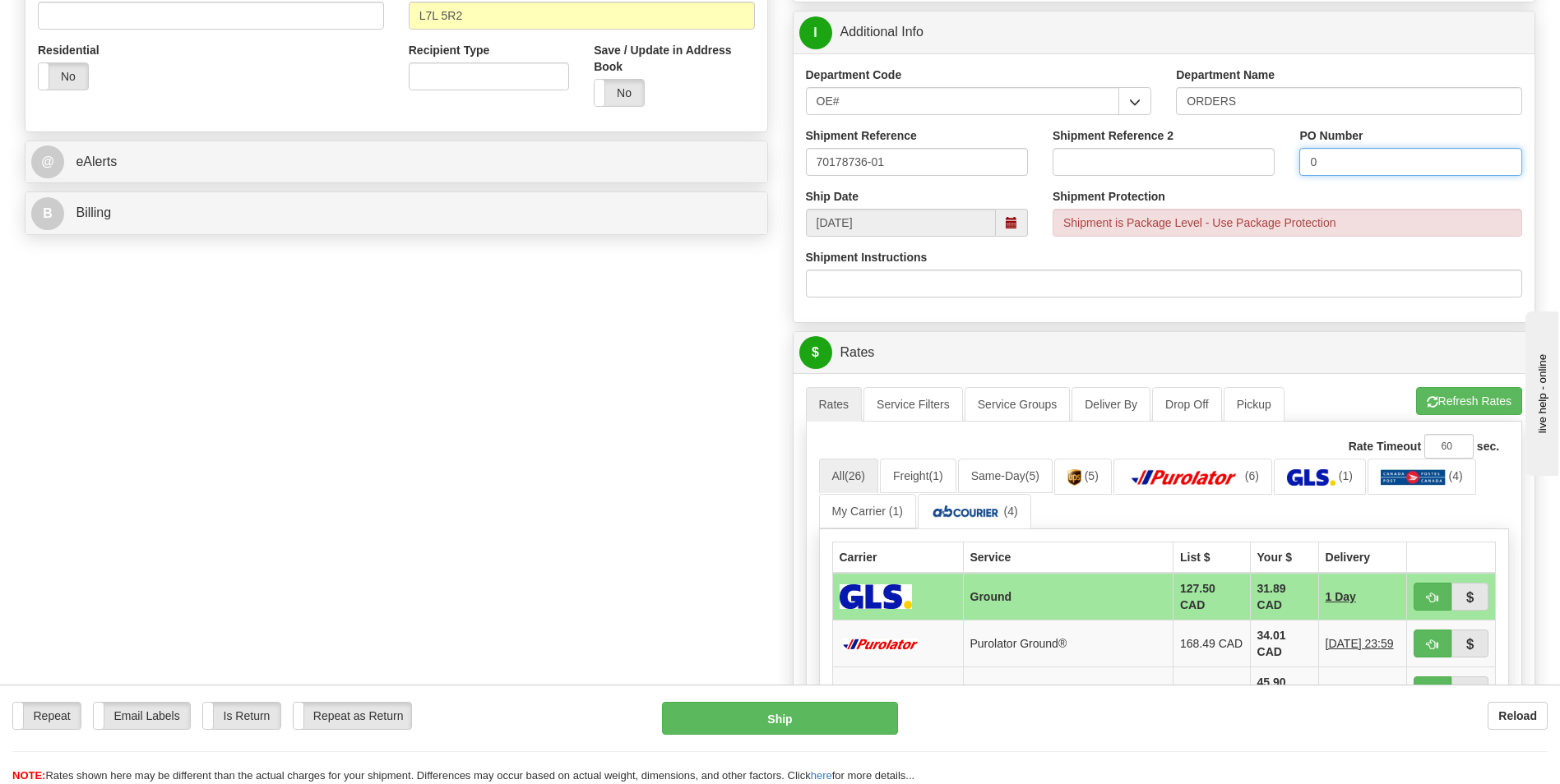
scroll to position [575, 0]
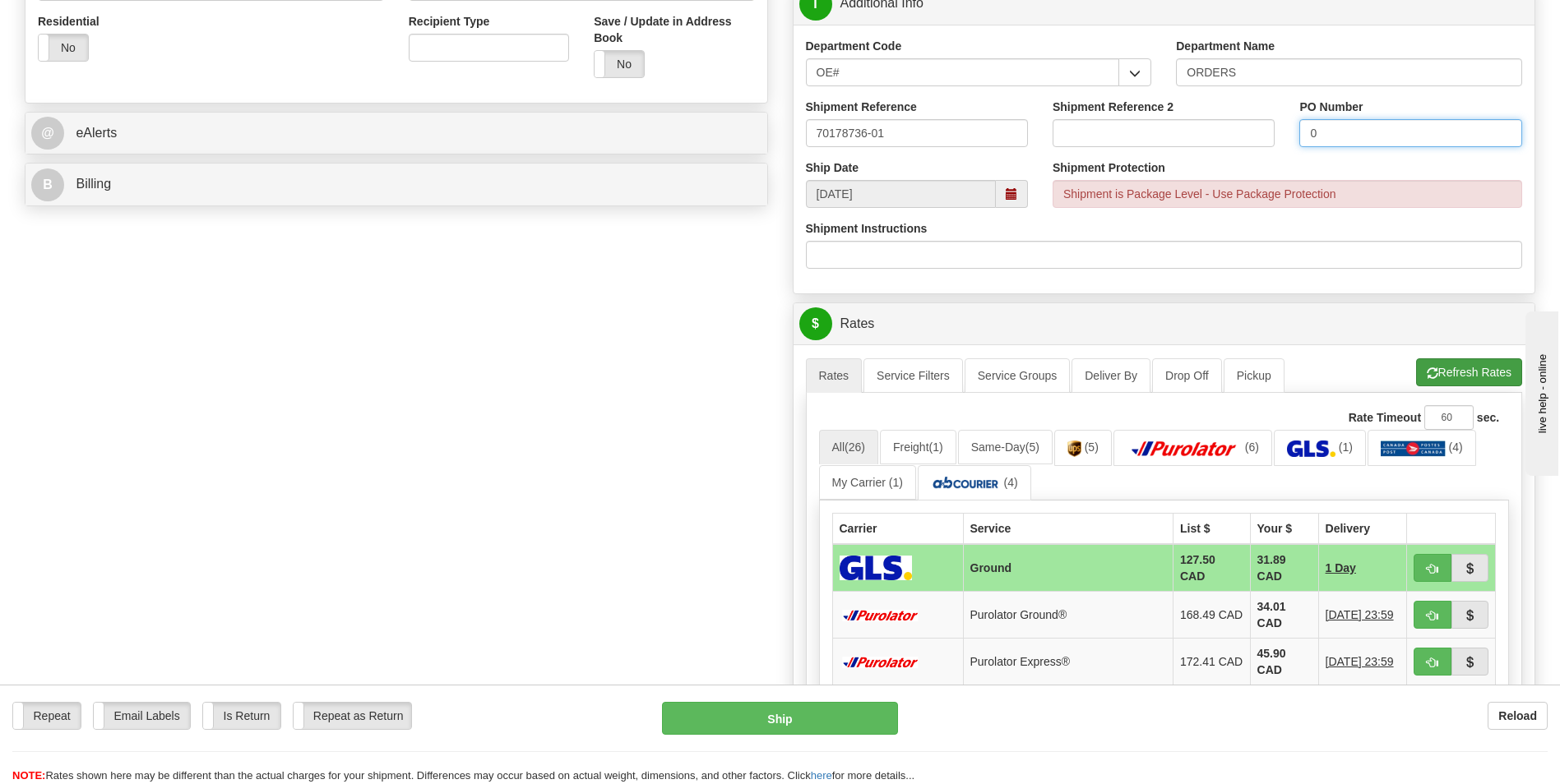
type input "0"
click at [1436, 364] on button "Refresh Rates" at bounding box center [1469, 373] width 106 height 28
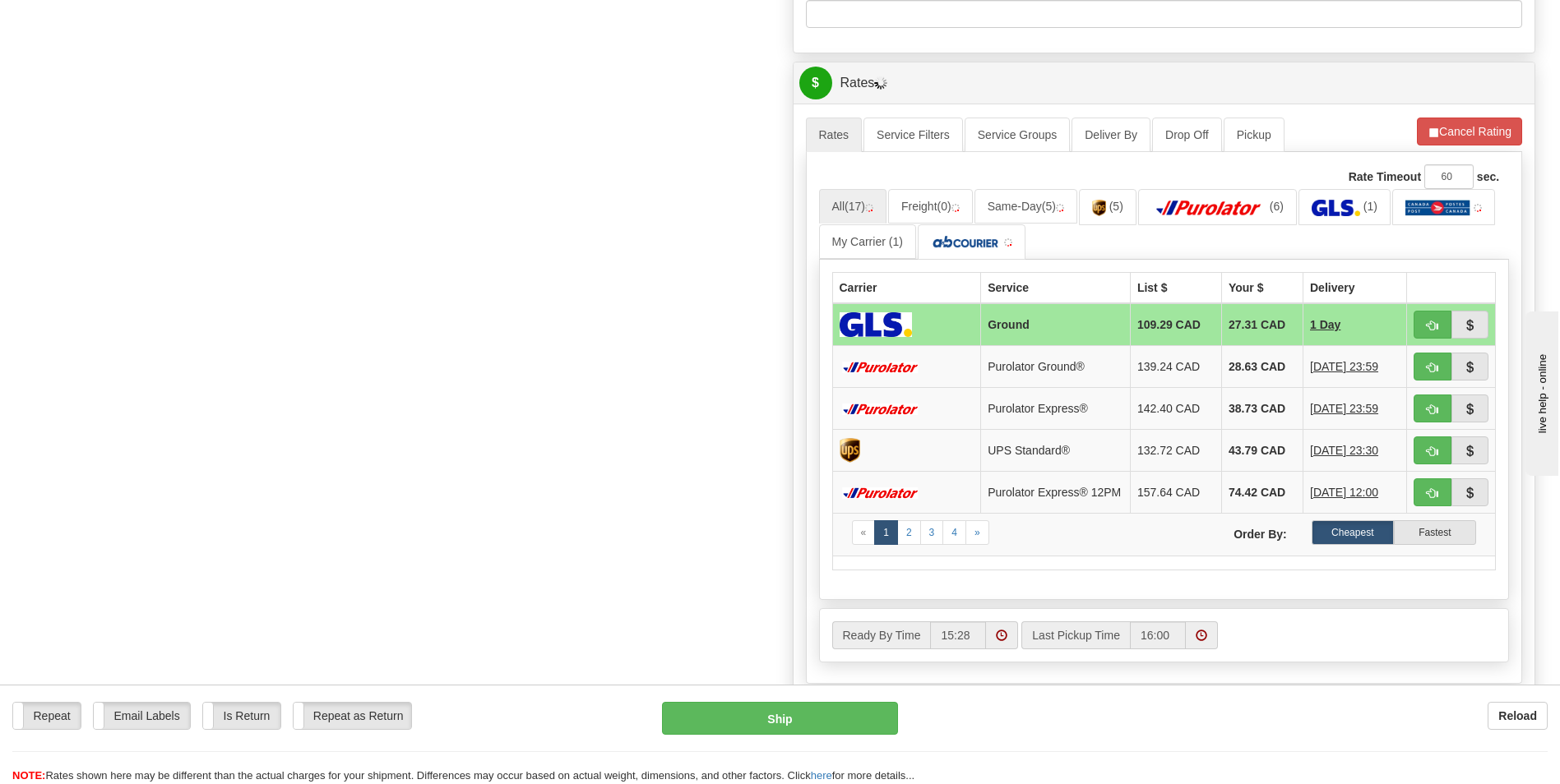
scroll to position [822, 0]
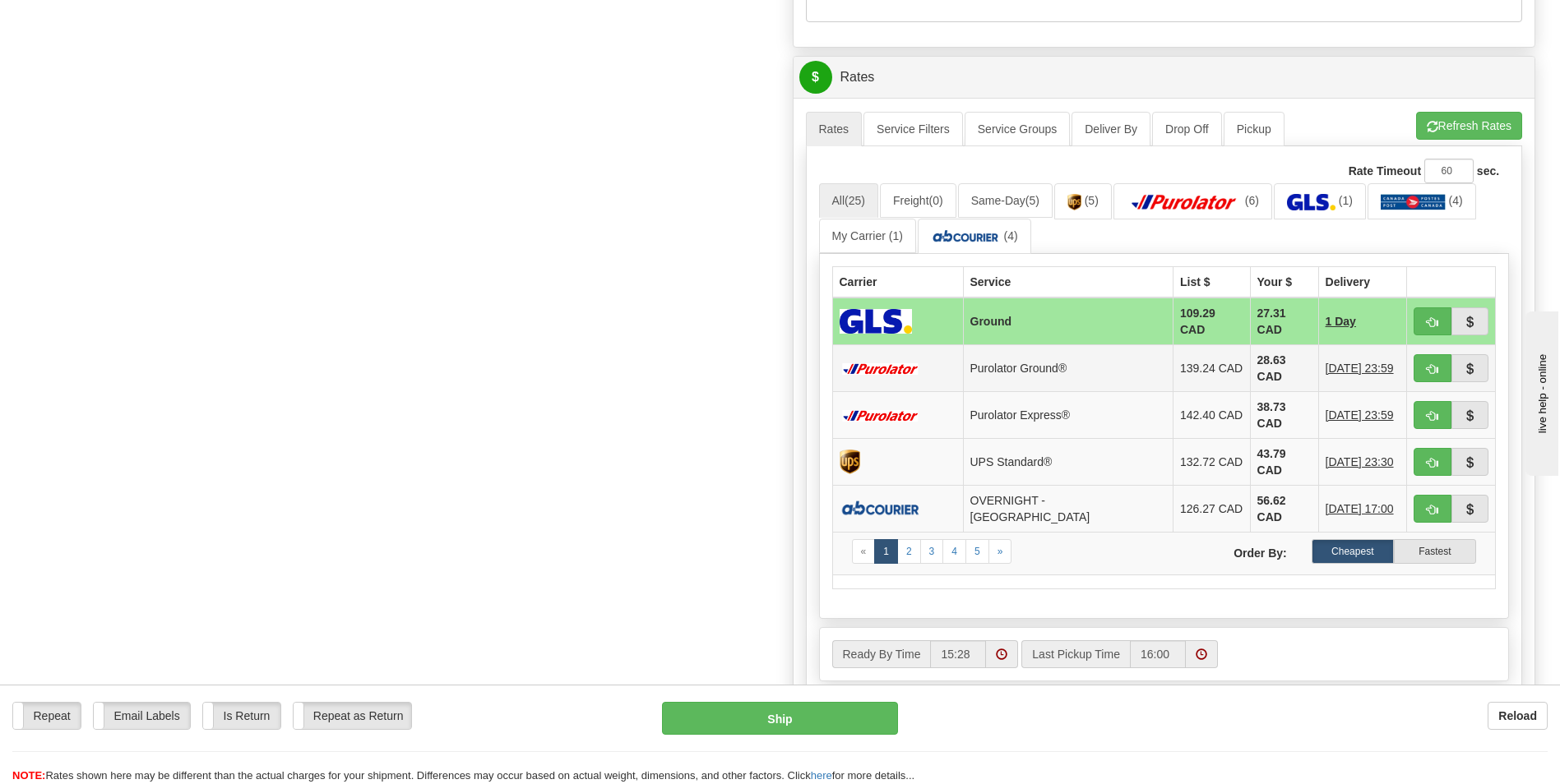
click at [1250, 355] on td "28.63 CAD" at bounding box center [1284, 368] width 68 height 47
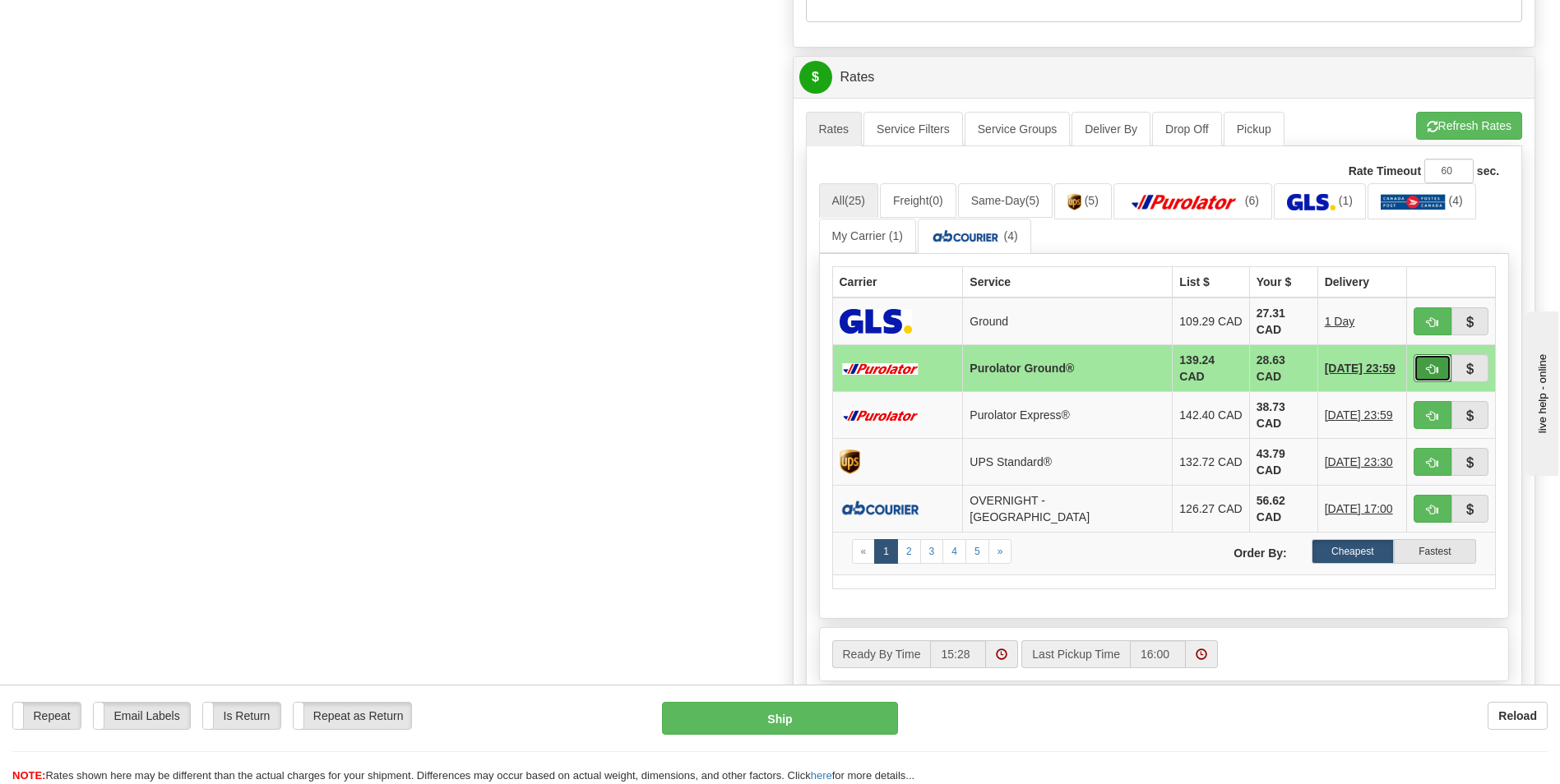
click at [1425, 373] on button "button" at bounding box center [1433, 368] width 38 height 28
type input "260"
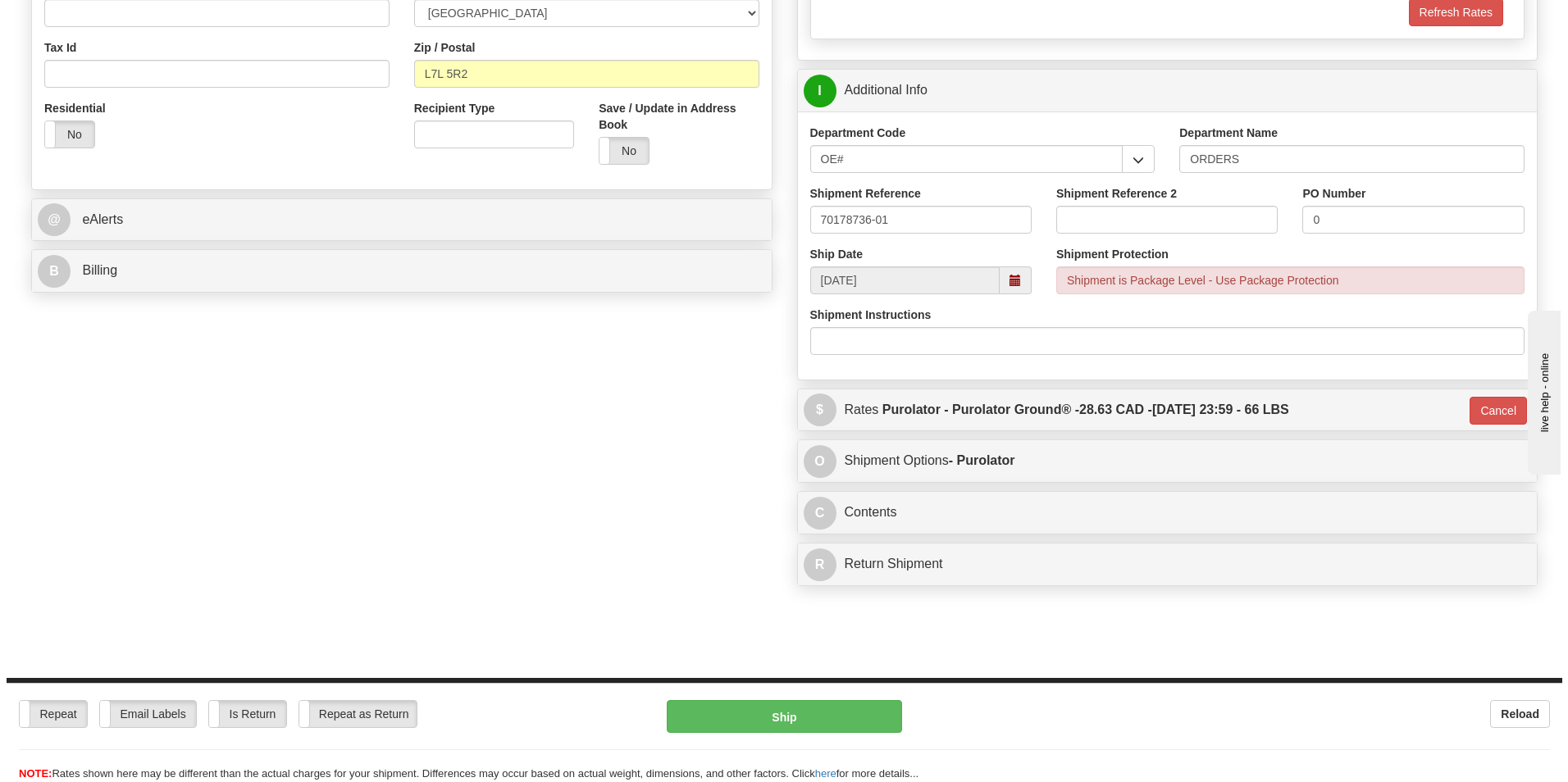
scroll to position [254, 0]
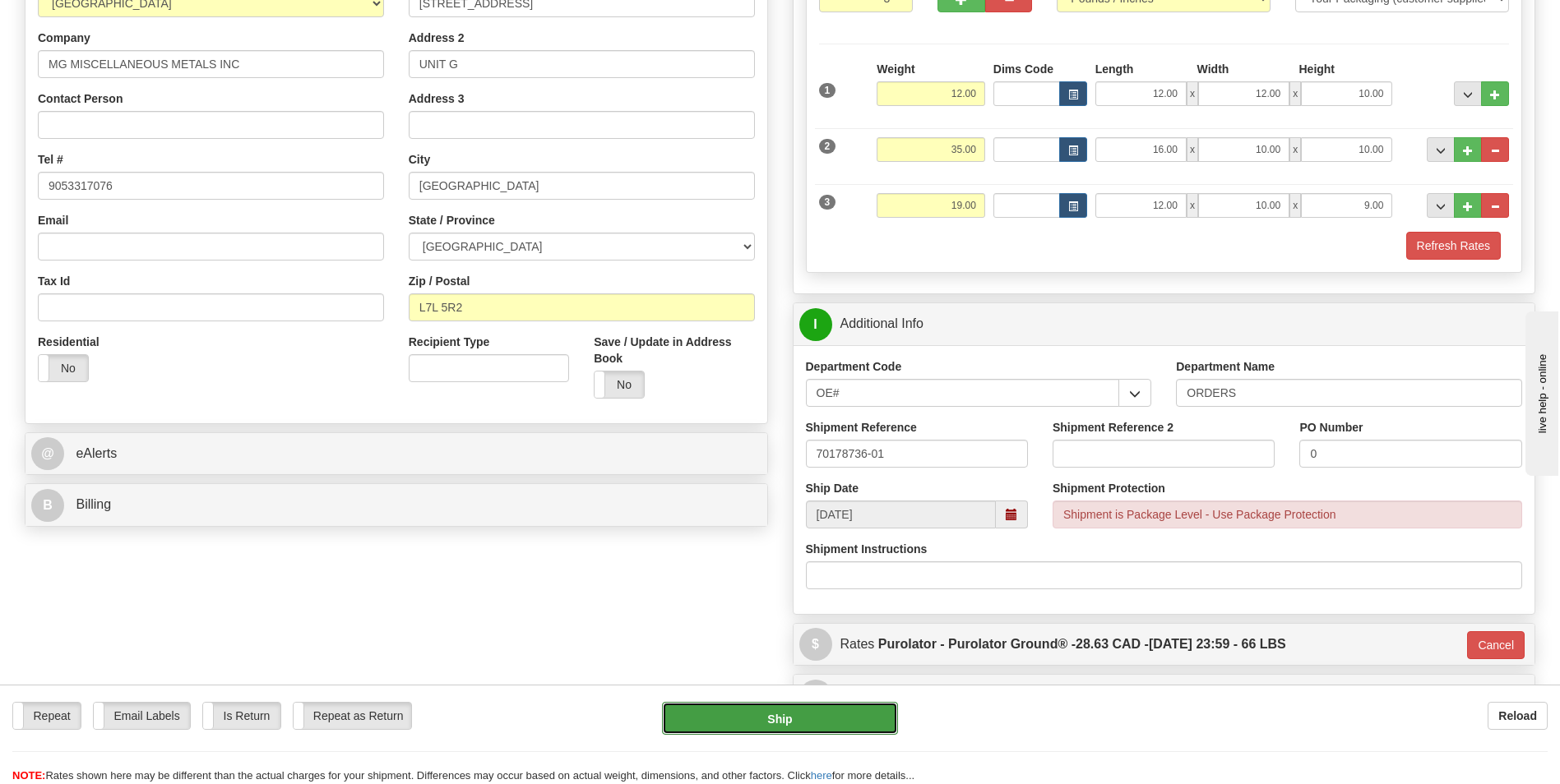
click at [691, 723] on button "Ship" at bounding box center [780, 718] width 236 height 33
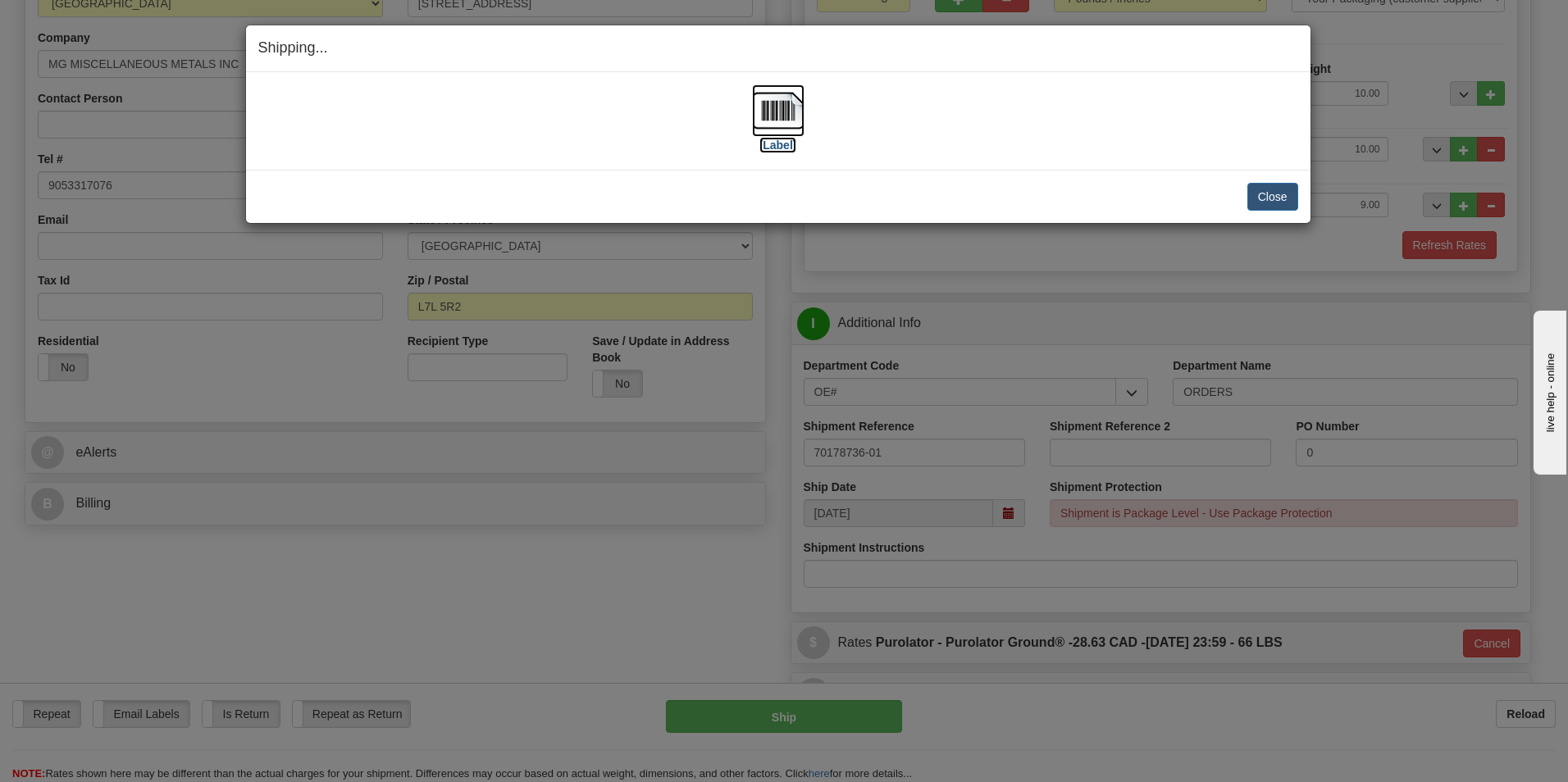
click at [797, 102] on img at bounding box center [778, 110] width 52 height 52
click at [1277, 186] on button "Close" at bounding box center [1273, 197] width 51 height 28
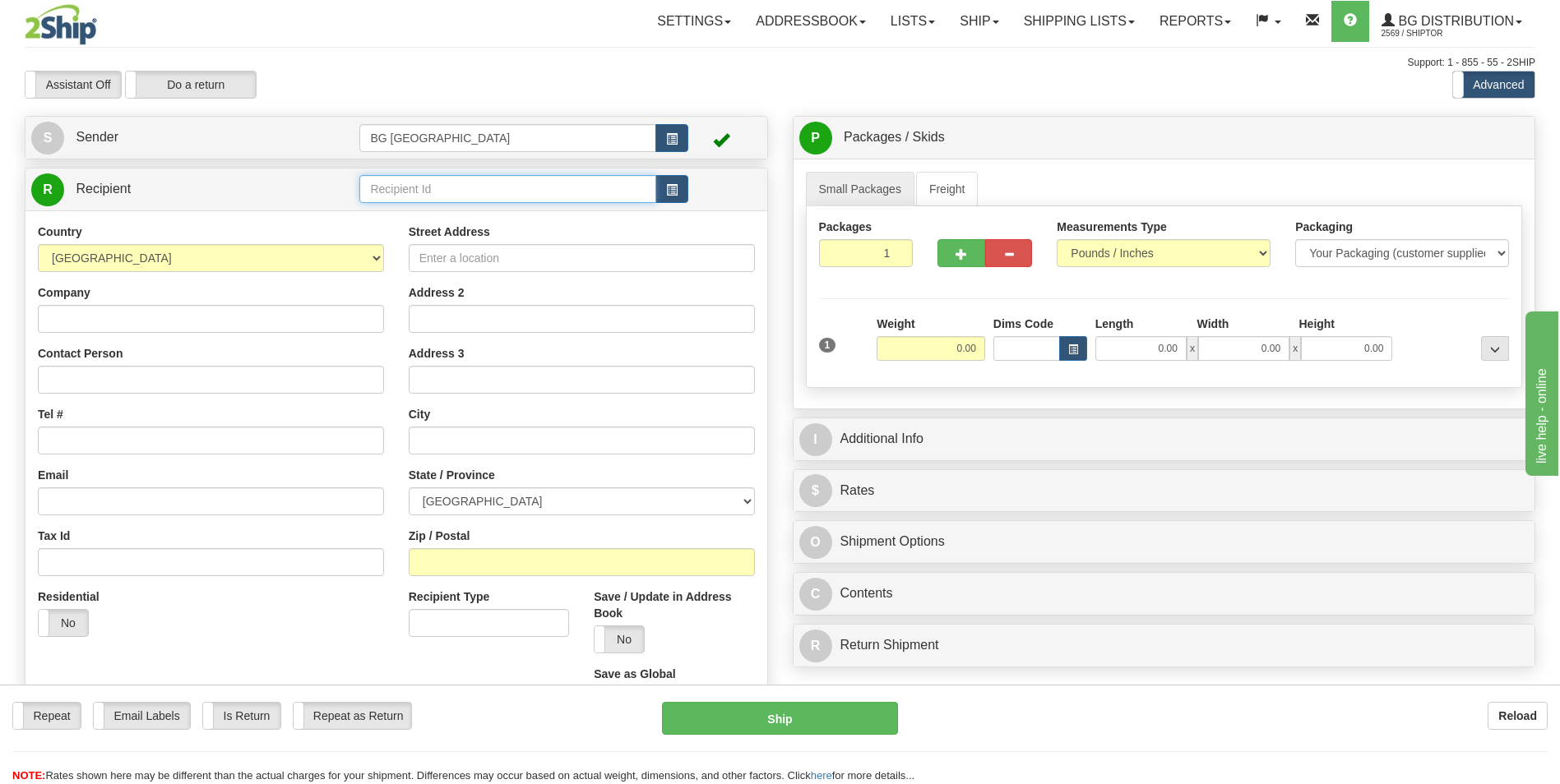
click at [385, 179] on input "text" at bounding box center [507, 189] width 296 height 28
click at [384, 204] on li "60890" at bounding box center [507, 214] width 295 height 21
type input "60890"
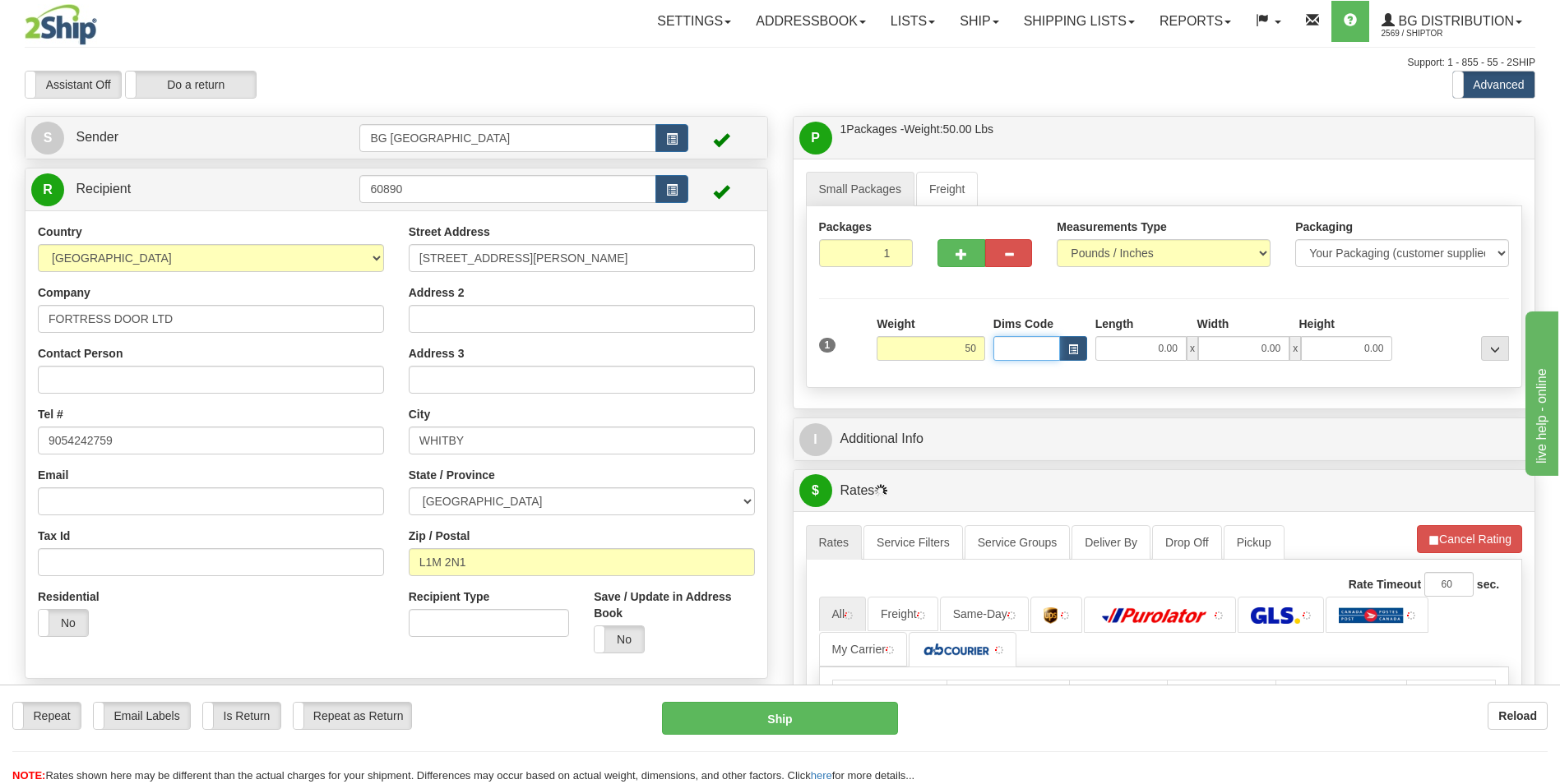
type input "50.00"
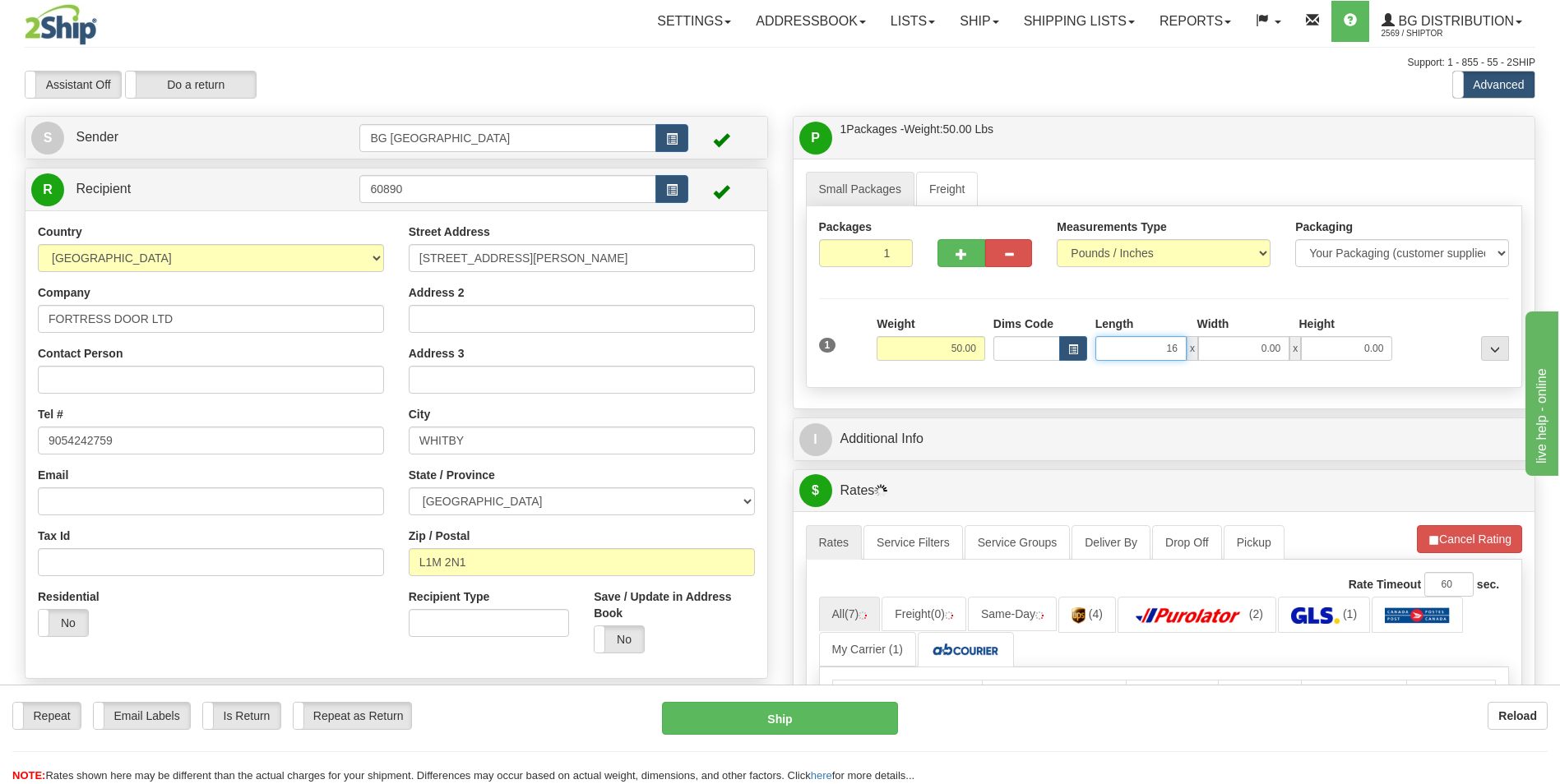
type input "16.00"
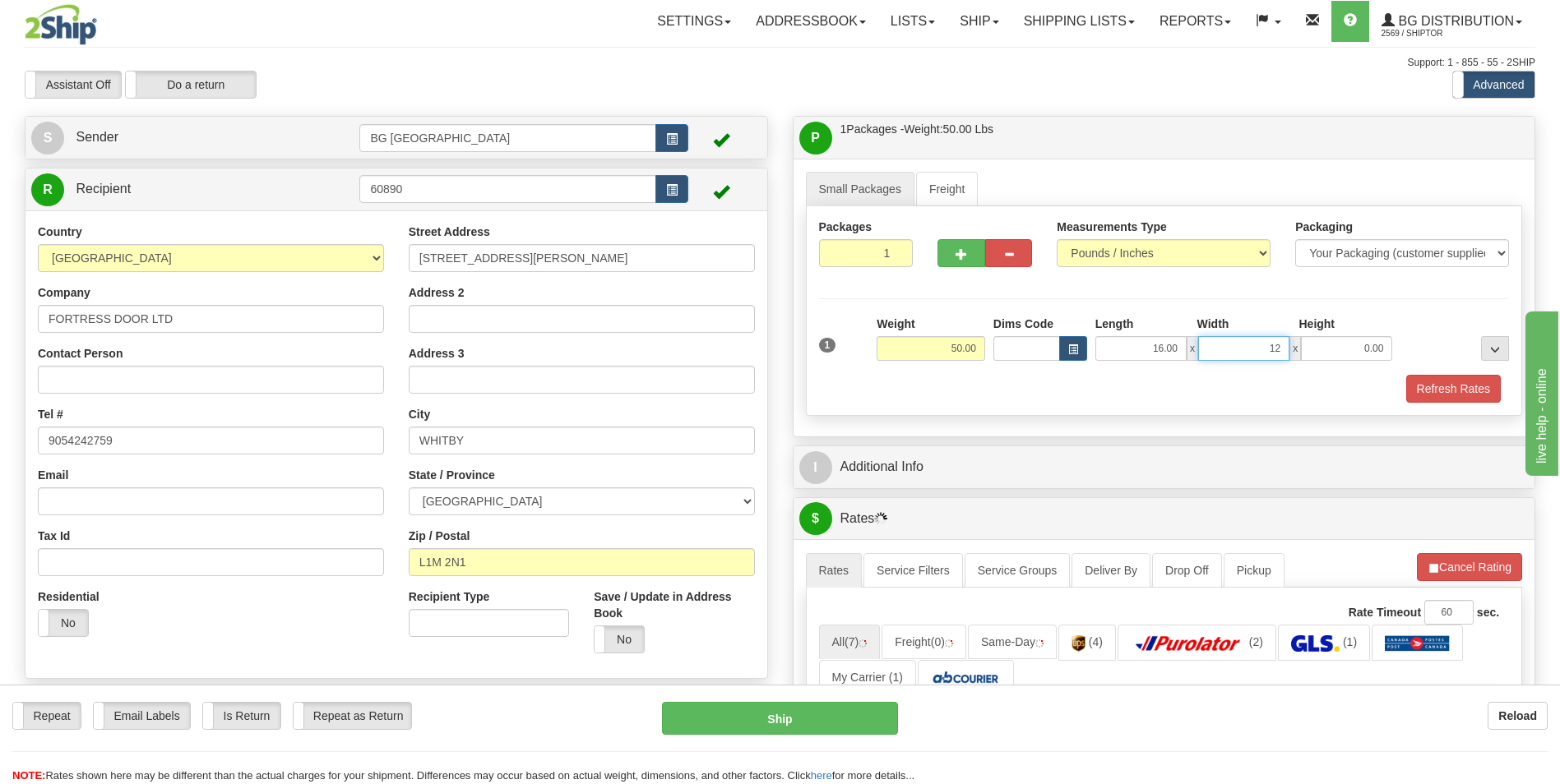
type input "12.00"
type input "9.00"
click at [968, 257] on button "button" at bounding box center [961, 253] width 47 height 28
type input "2"
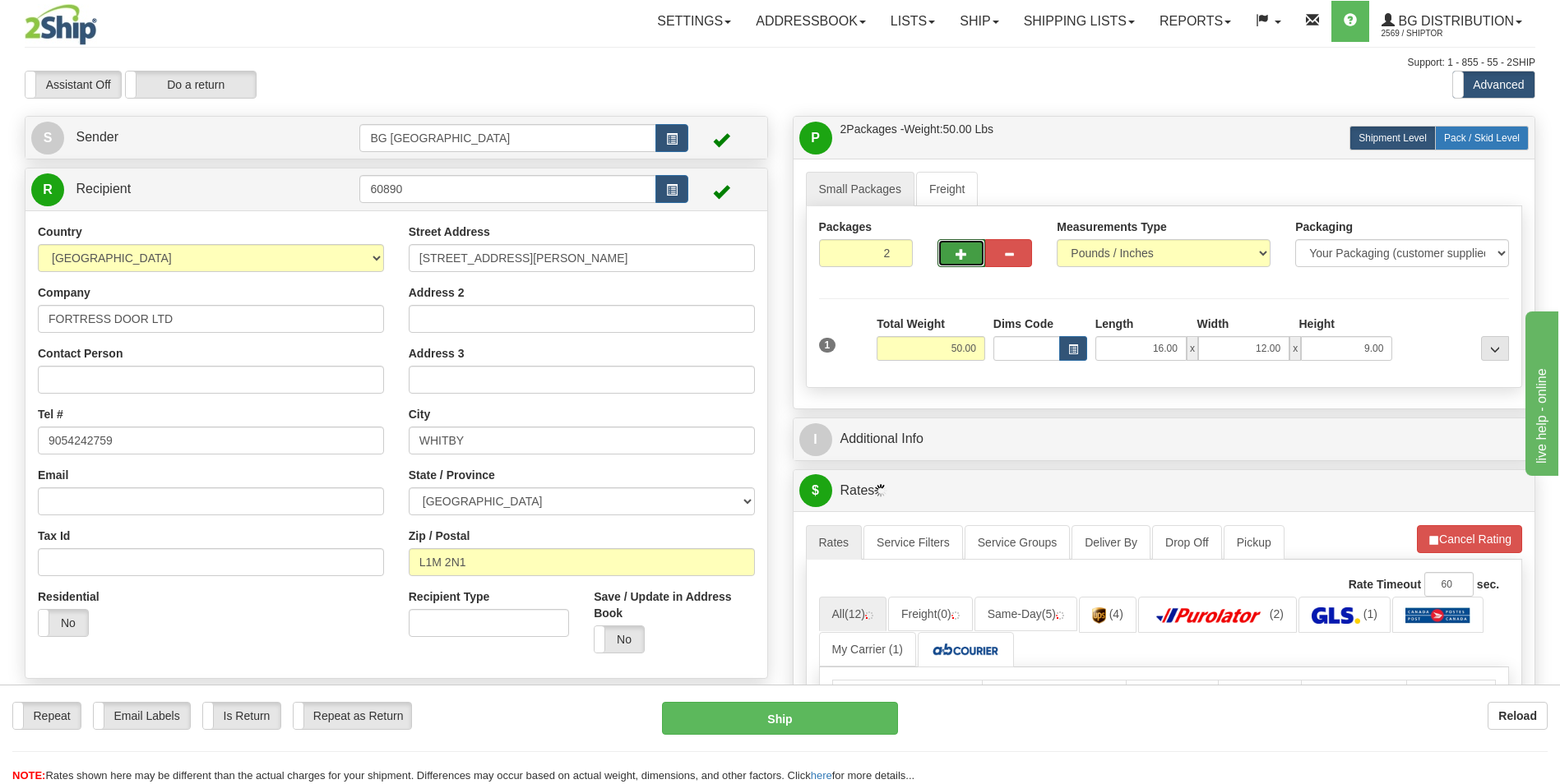
click at [1466, 149] on label "Pack / Skid Level Pack.." at bounding box center [1482, 138] width 94 height 25
radio input "true"
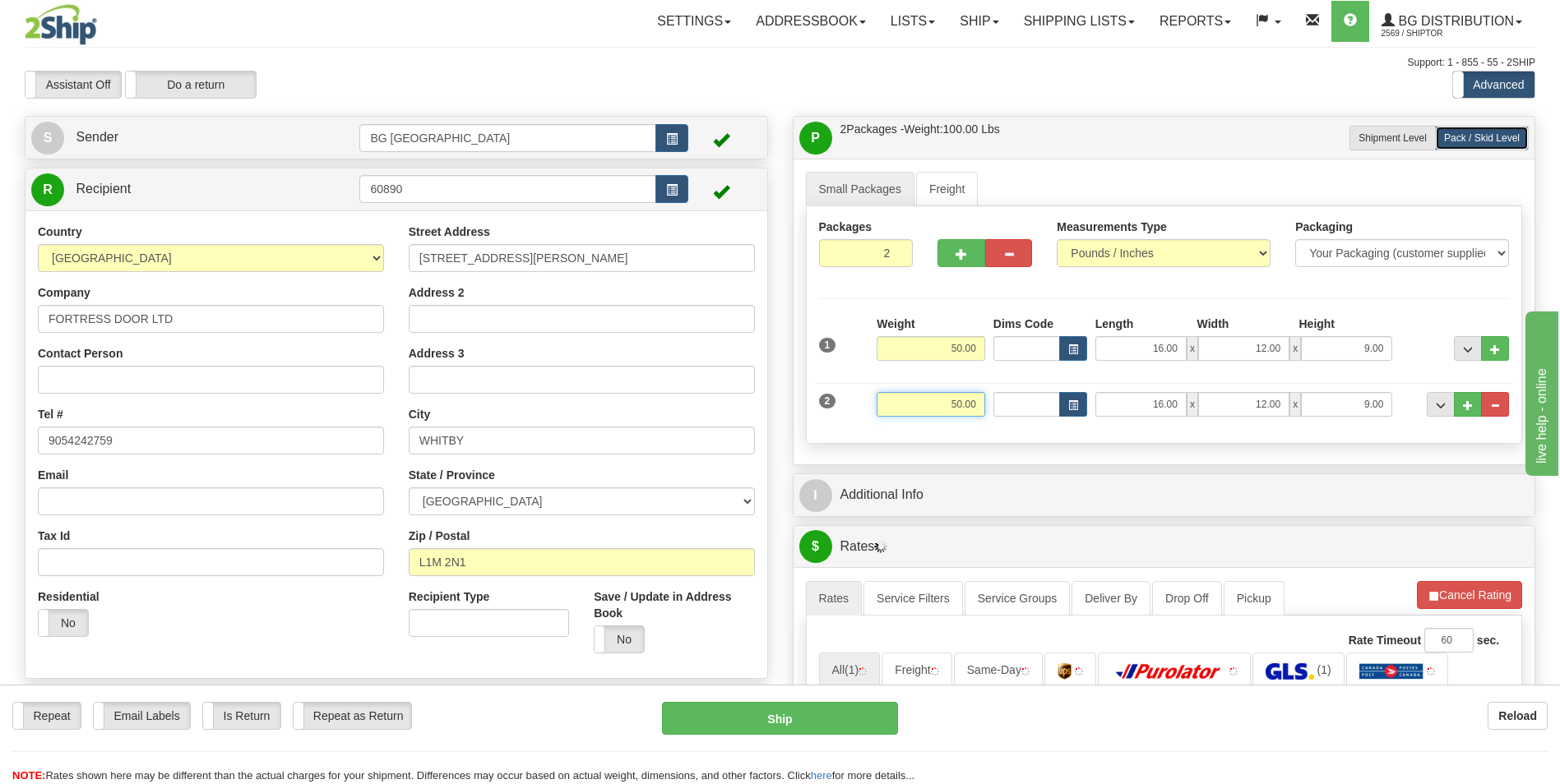
click at [957, 405] on input "50.00" at bounding box center [931, 404] width 109 height 25
type input "13.00"
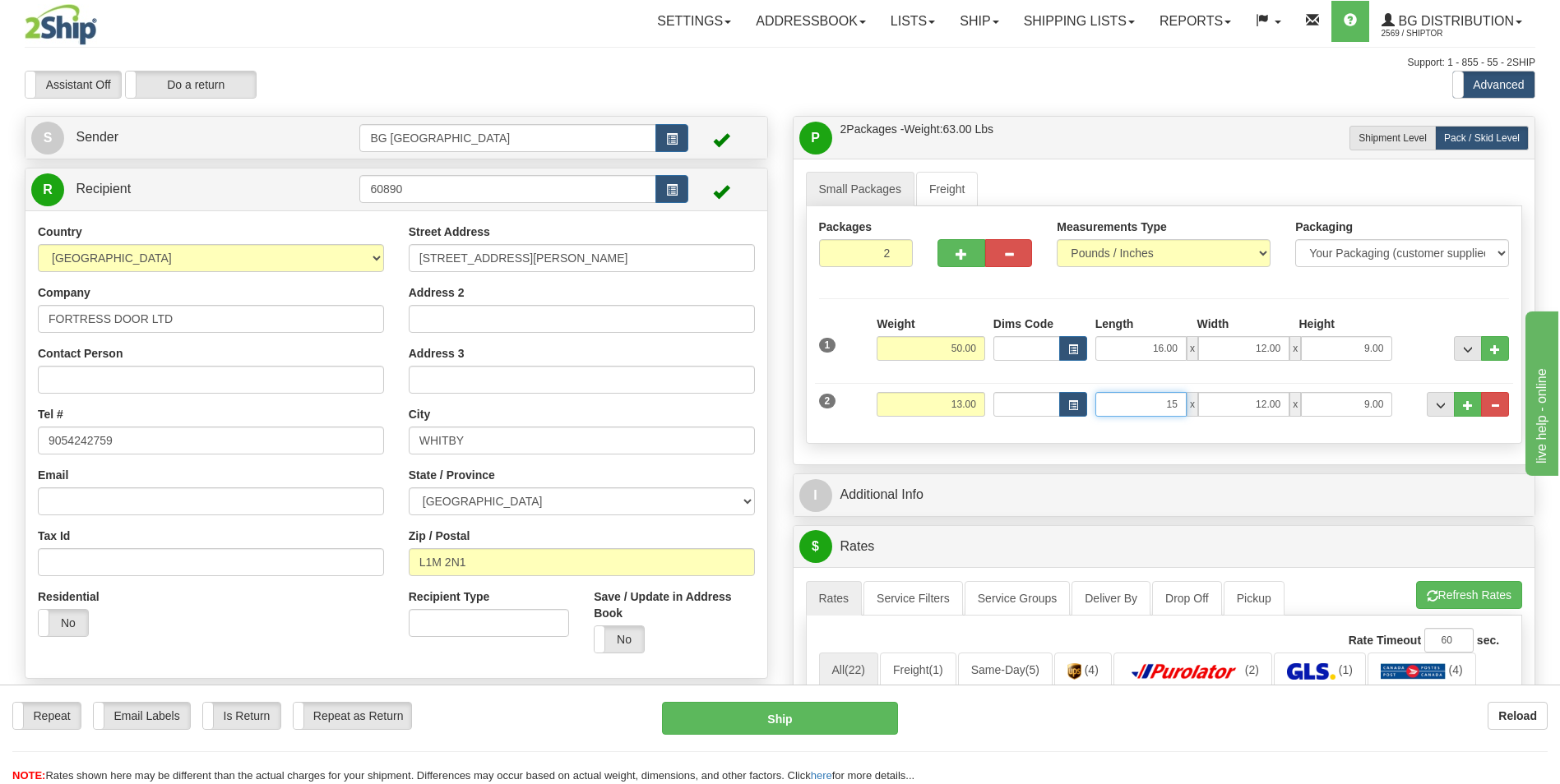
type input "15.00"
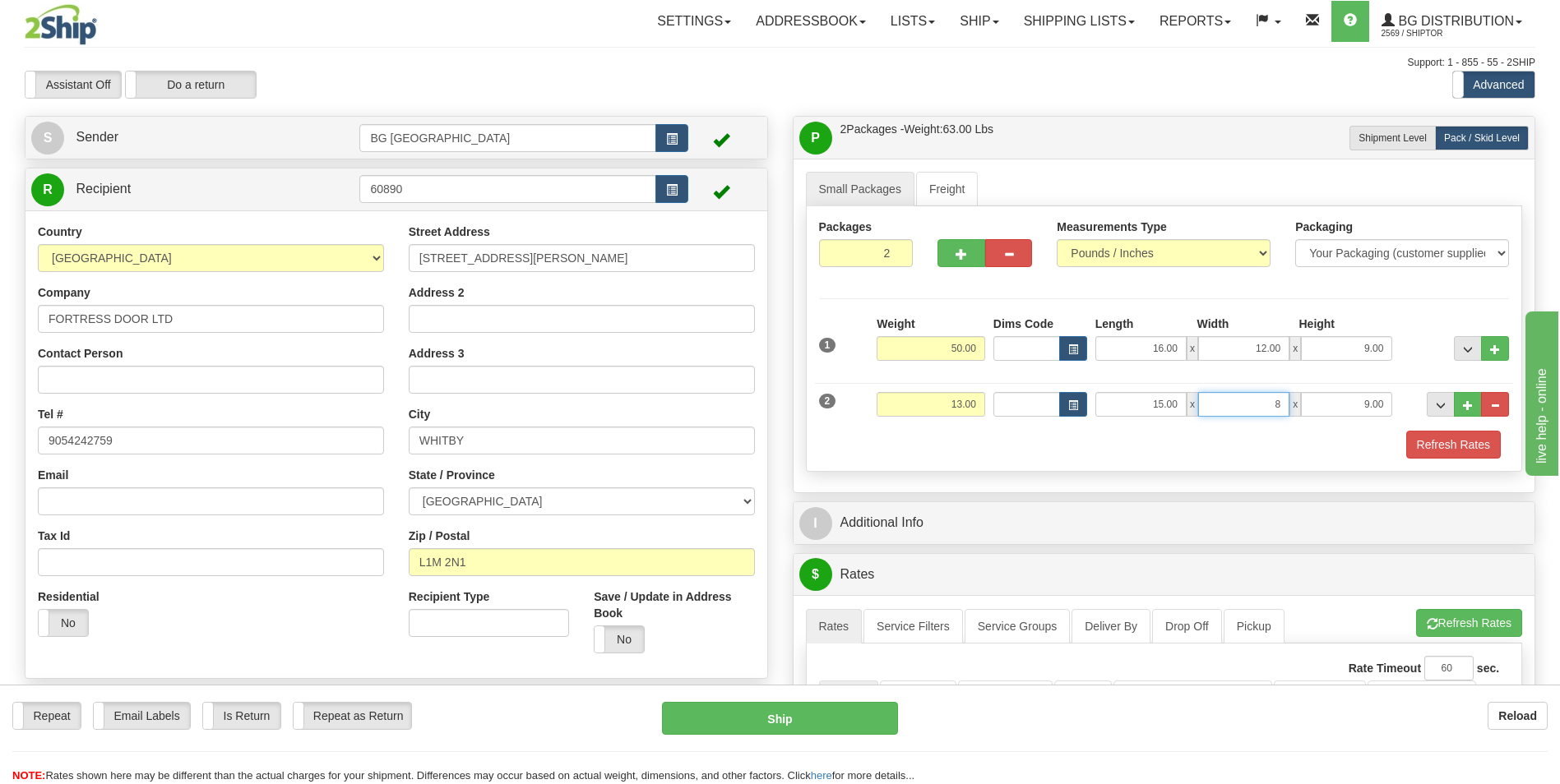
type input "8.00"
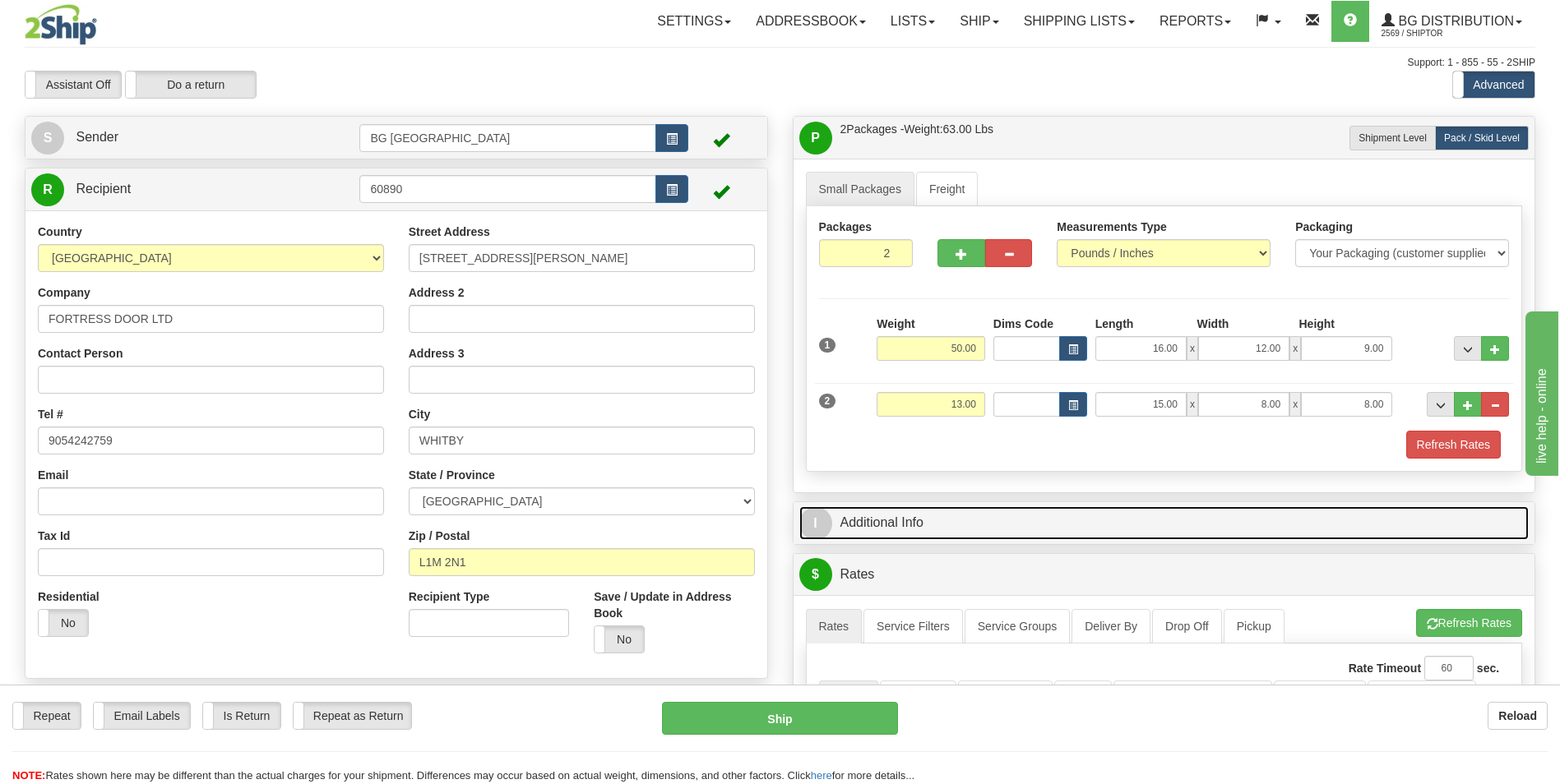
click at [958, 530] on link "I Additional Info" at bounding box center [1164, 523] width 730 height 34
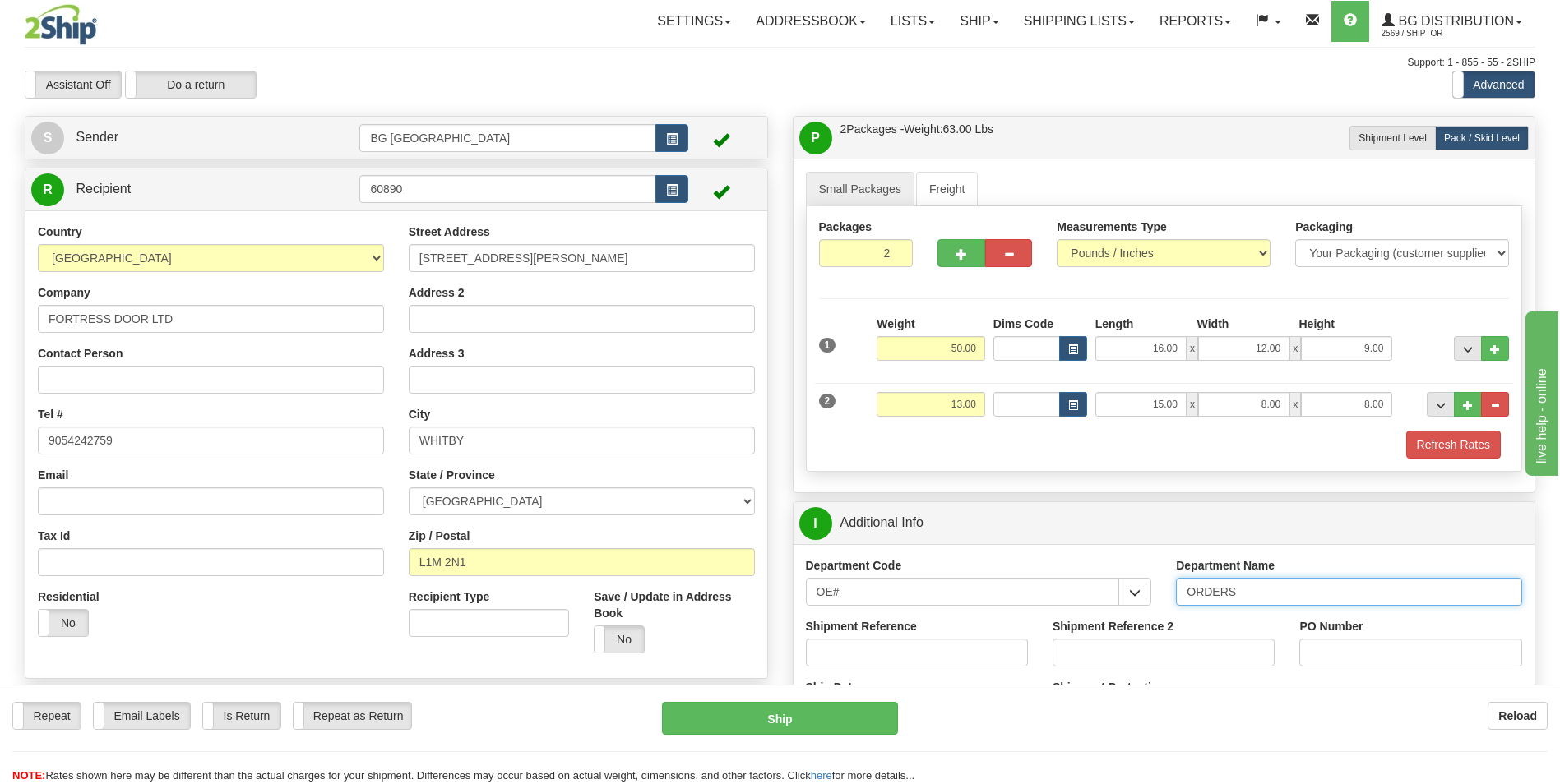
click at [1262, 593] on input "ORDERS" at bounding box center [1348, 592] width 346 height 28
type input "70184686-00"
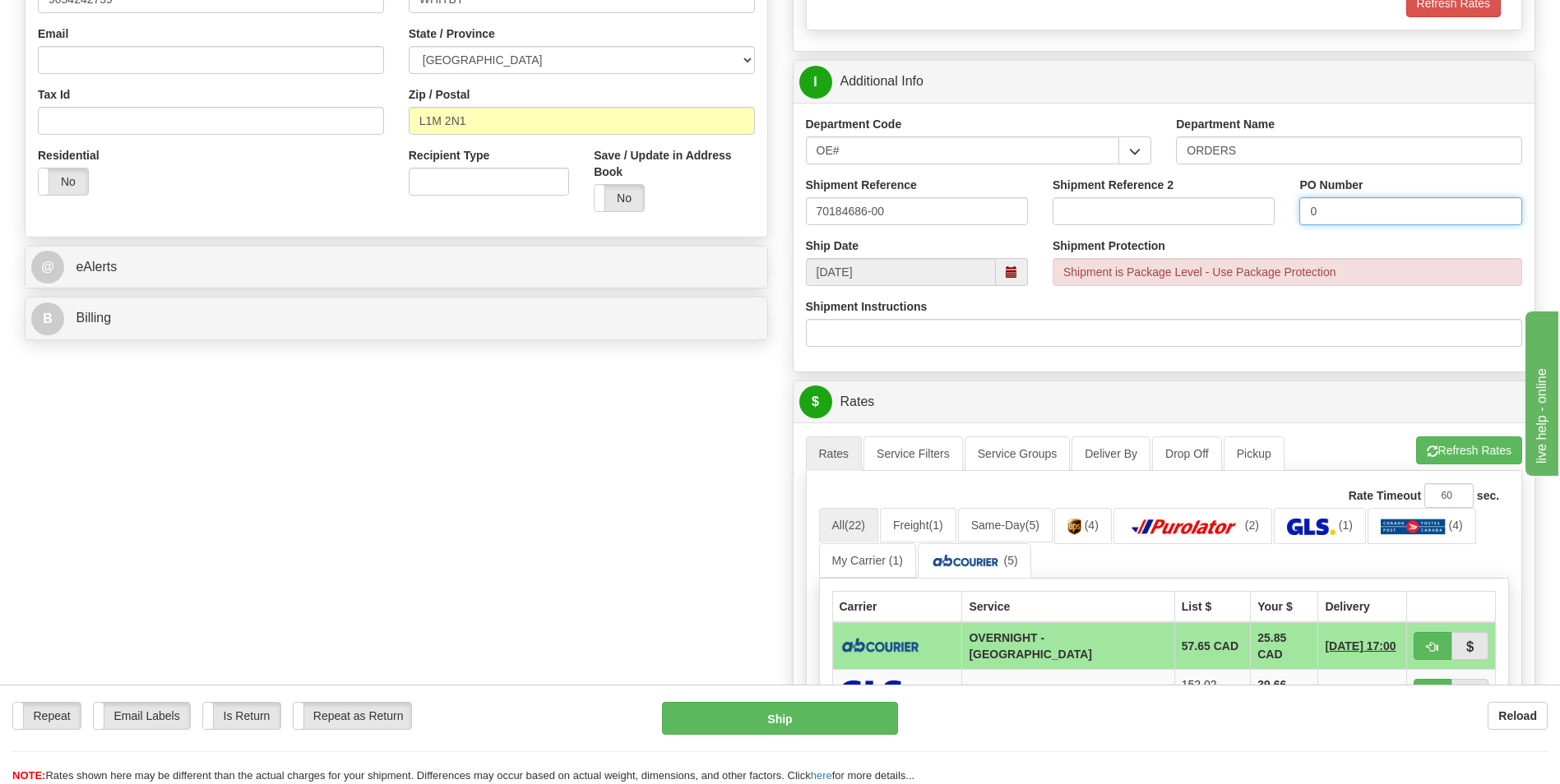
scroll to position [493, 0]
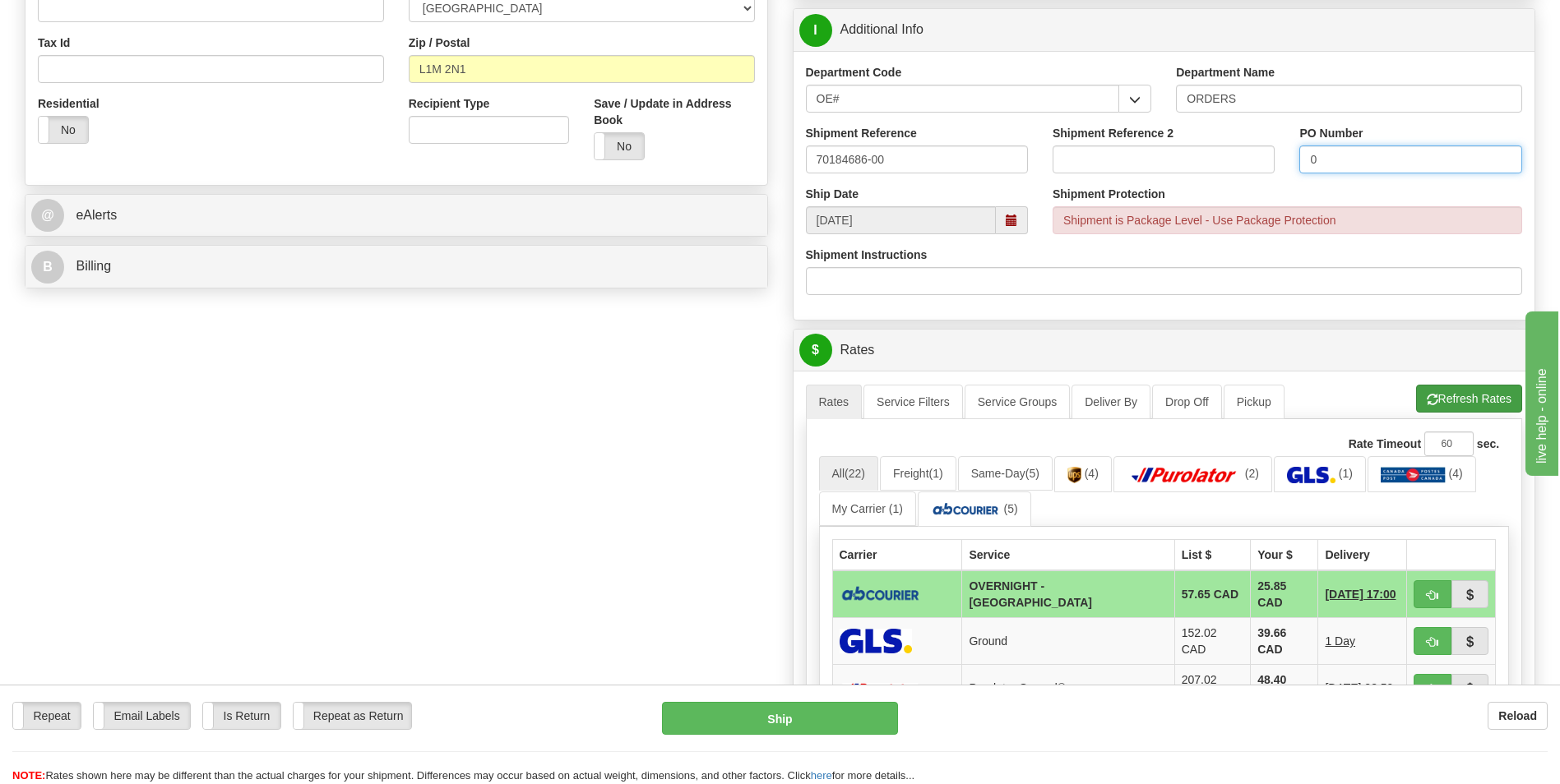
type input "0"
click at [1428, 402] on span "button" at bounding box center [1433, 400] width 12 height 11
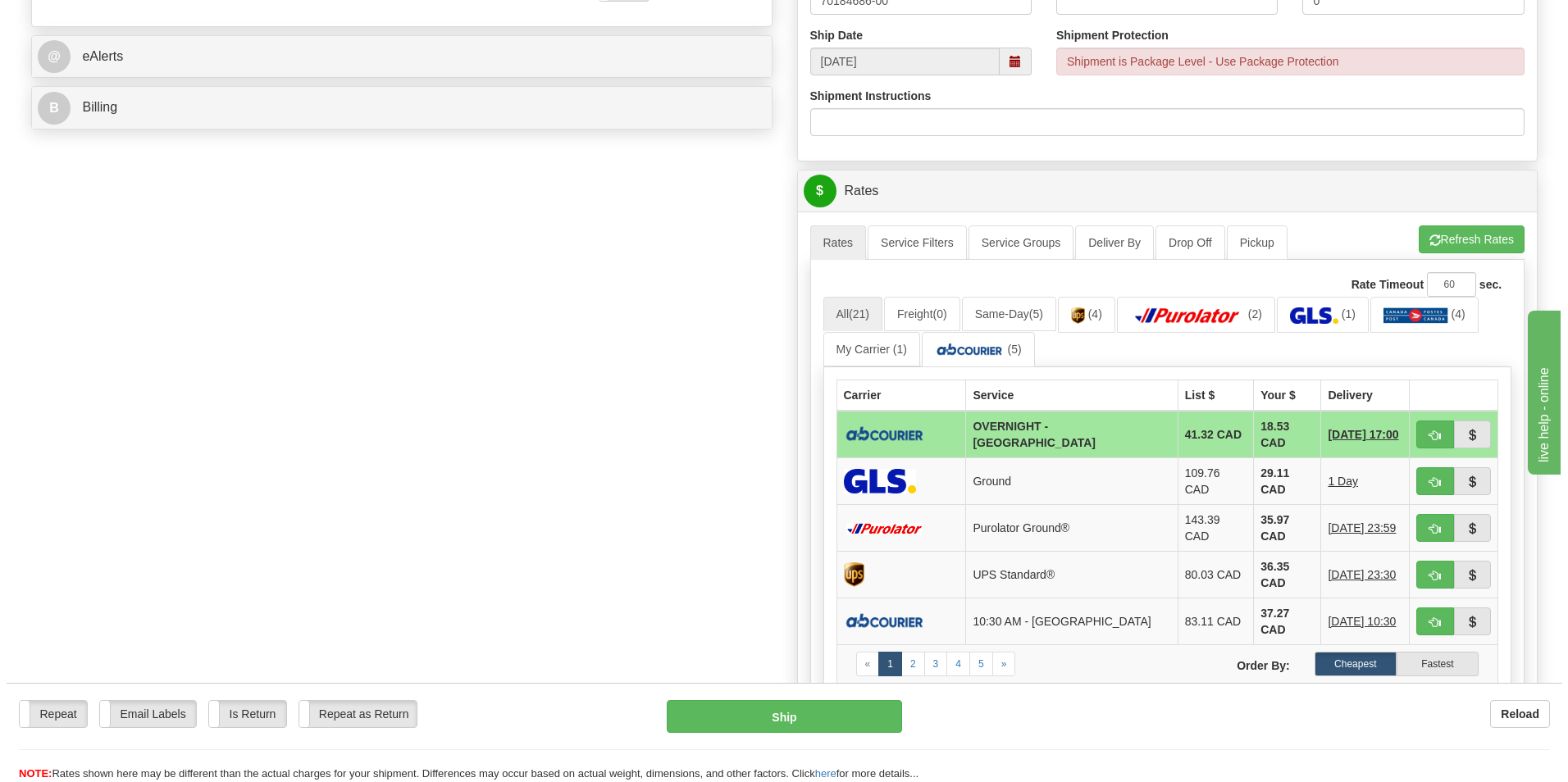
scroll to position [656, 0]
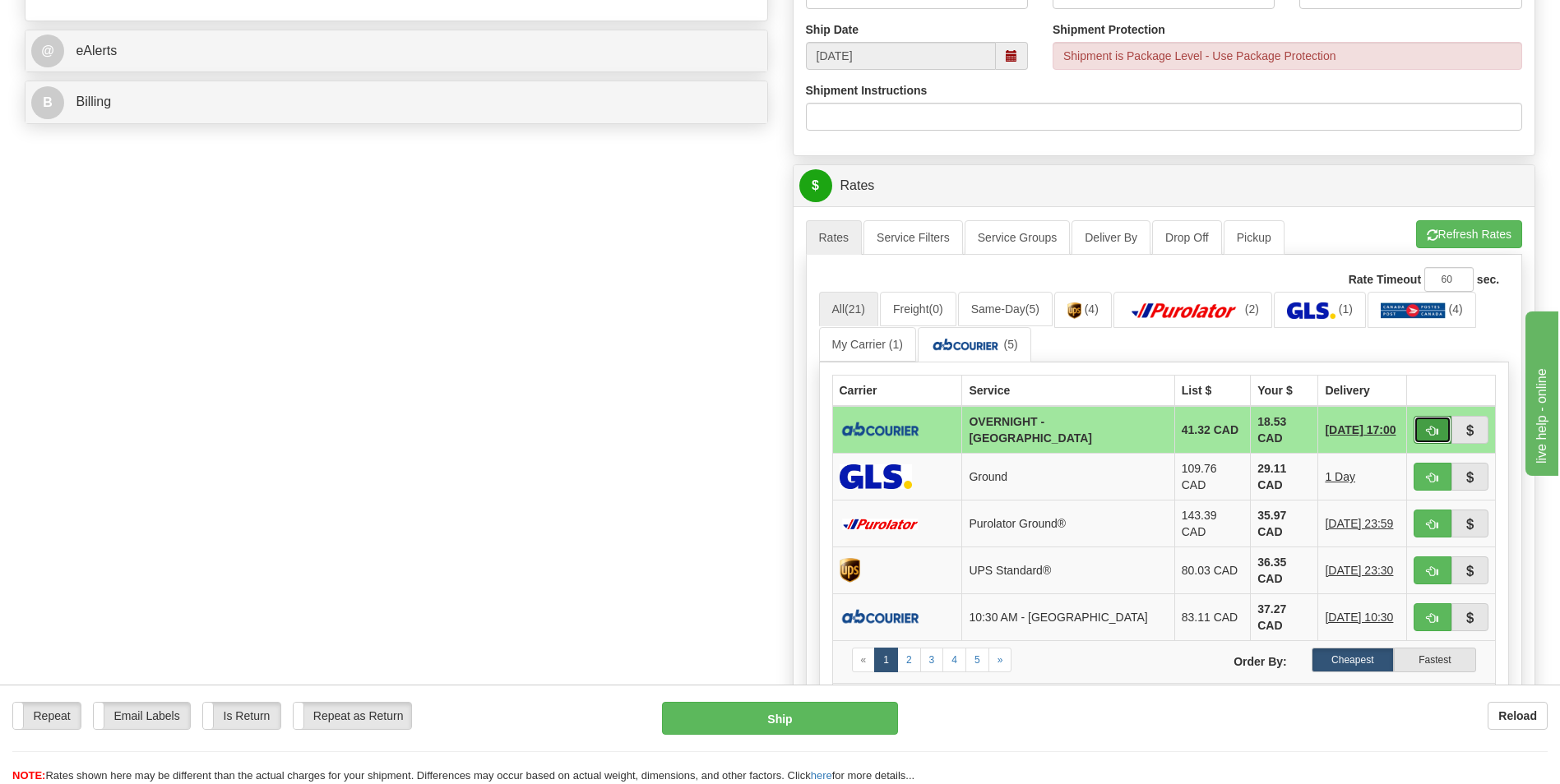
click at [1425, 426] on button "button" at bounding box center [1433, 430] width 38 height 28
type input "4"
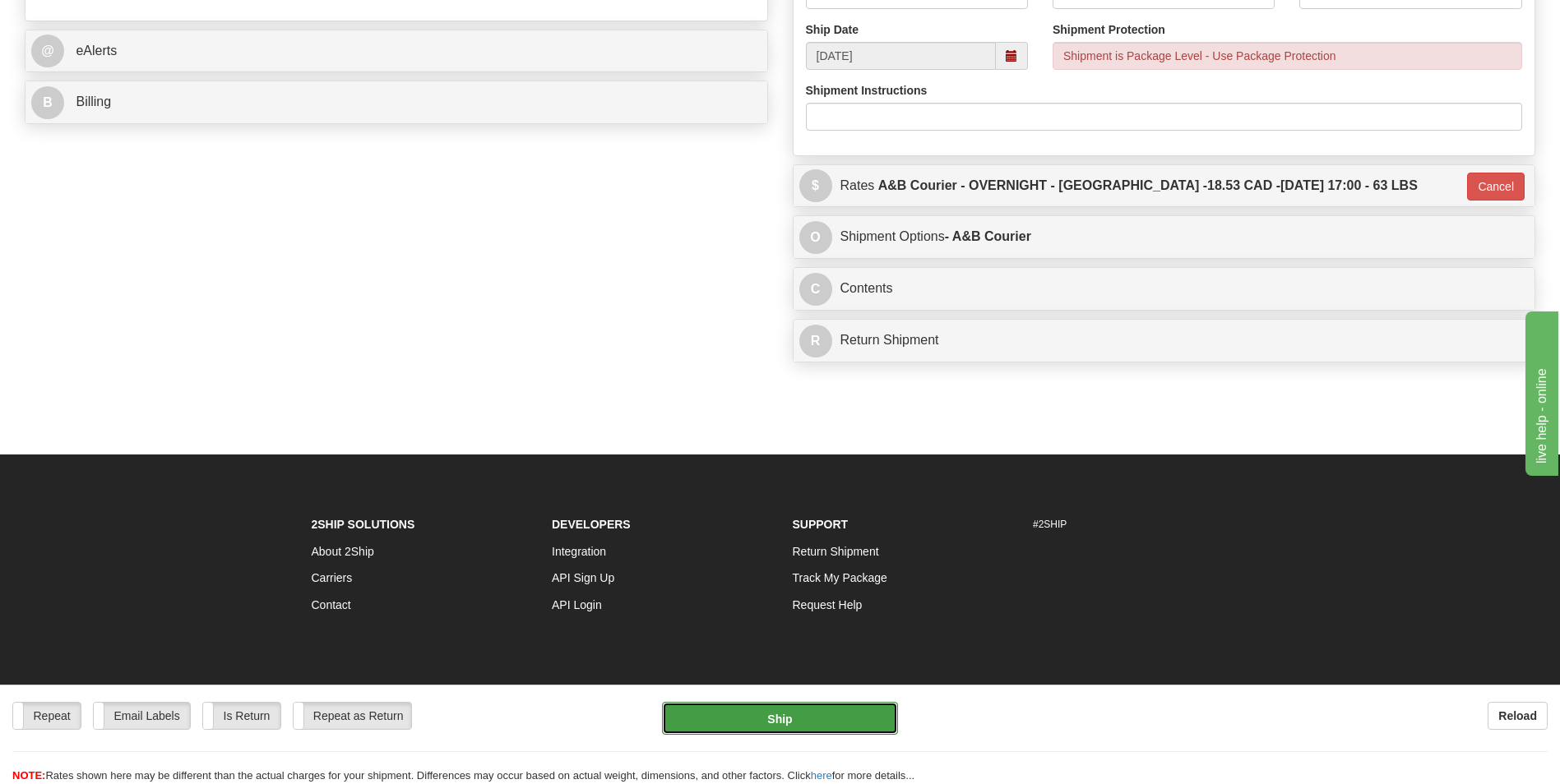
click at [820, 727] on button "Ship" at bounding box center [780, 718] width 236 height 33
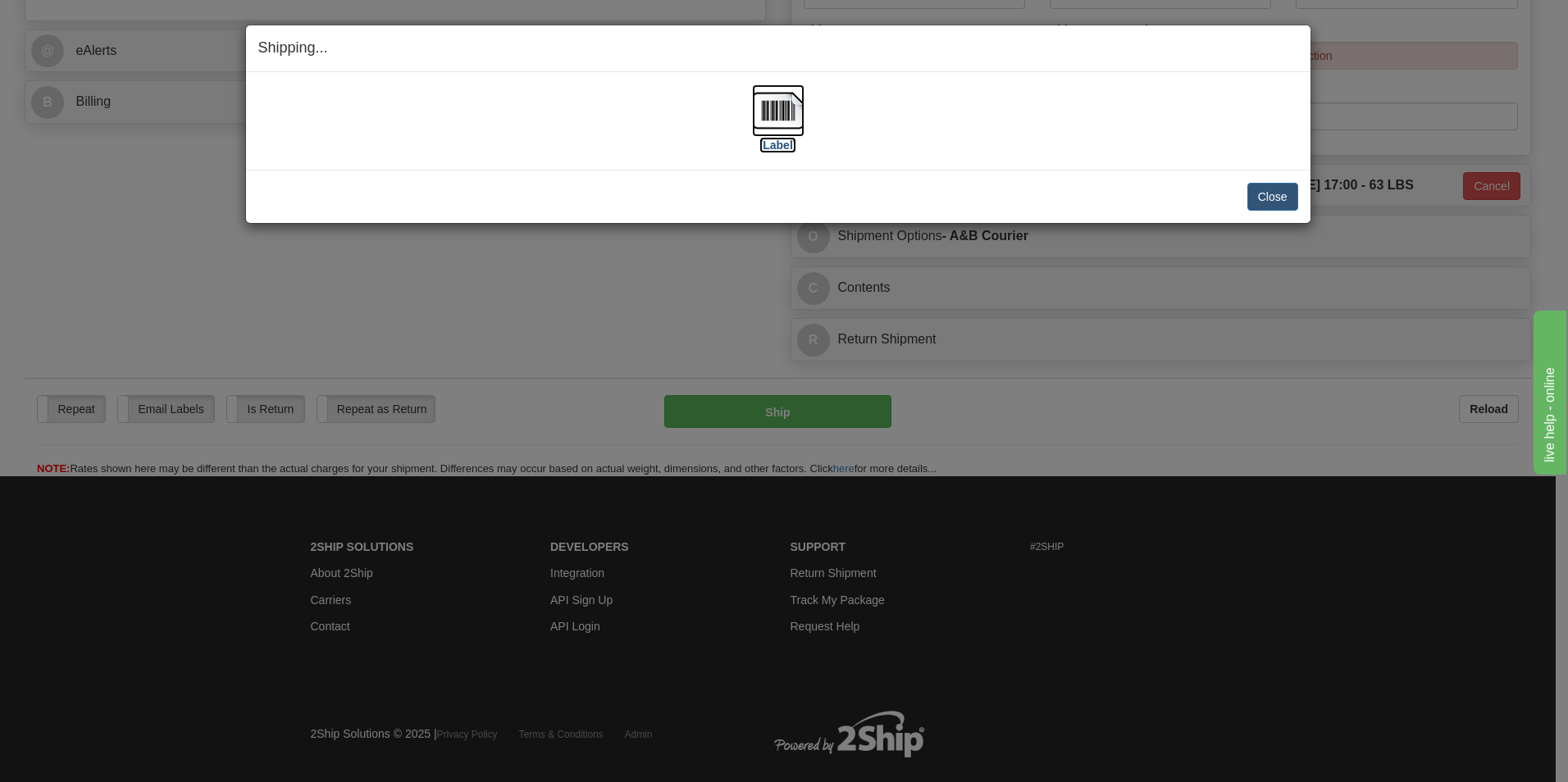
click at [778, 109] on img at bounding box center [778, 110] width 52 height 52
click at [1279, 195] on button "Close" at bounding box center [1273, 197] width 51 height 28
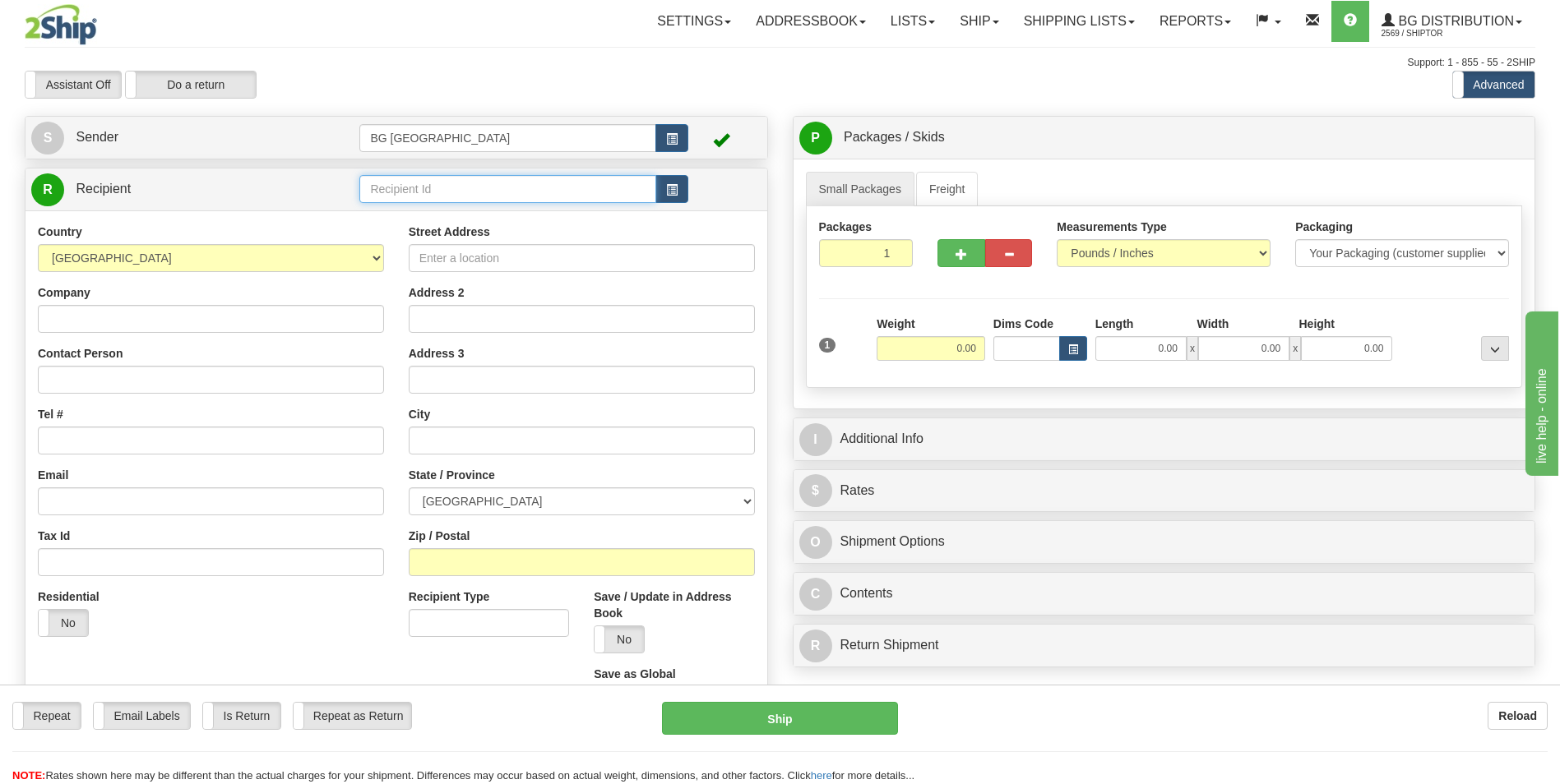
click at [436, 179] on input "text" at bounding box center [507, 189] width 296 height 28
click at [412, 209] on div "60040" at bounding box center [504, 214] width 281 height 18
type input "60040"
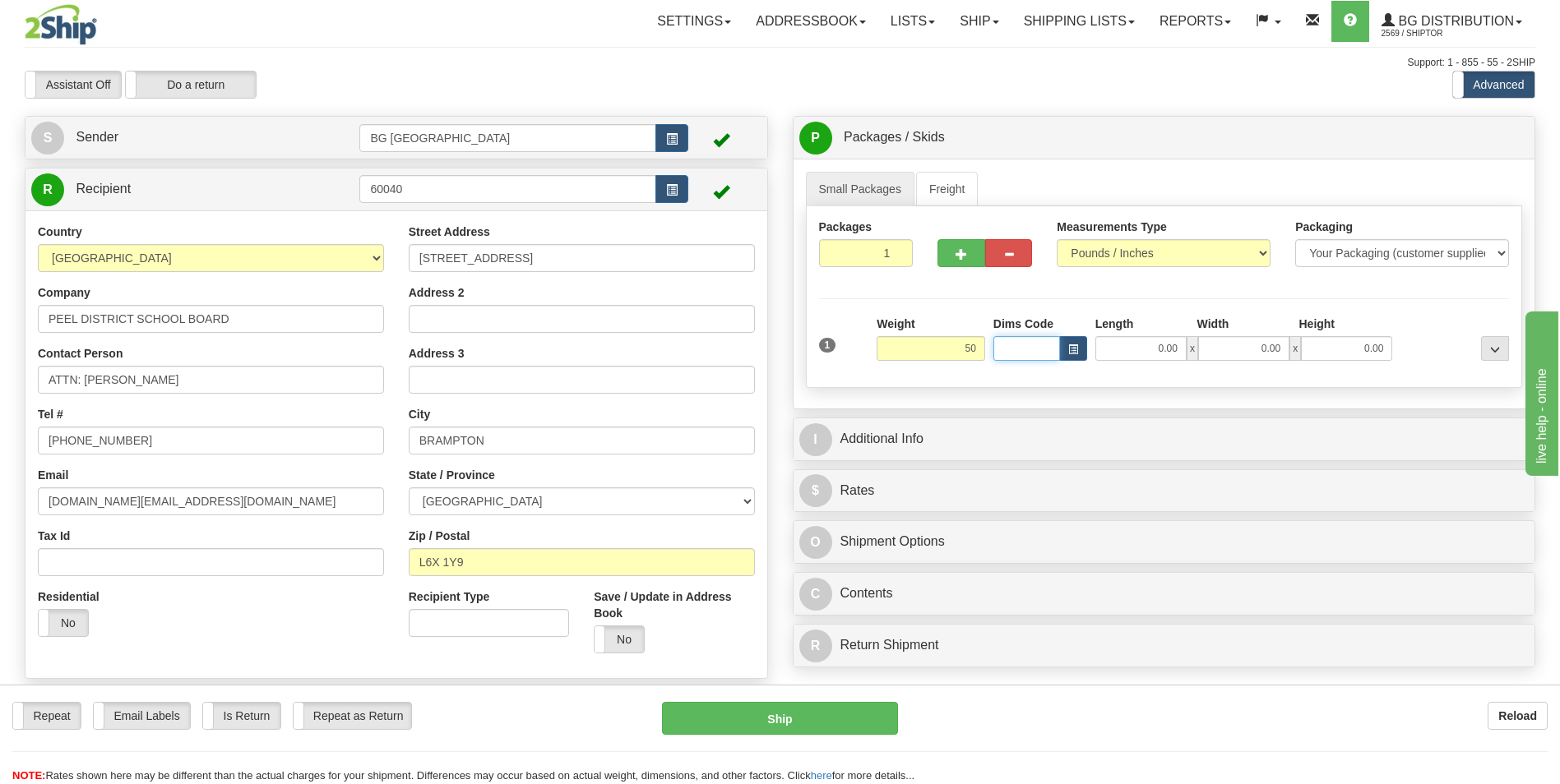
type input "50.00"
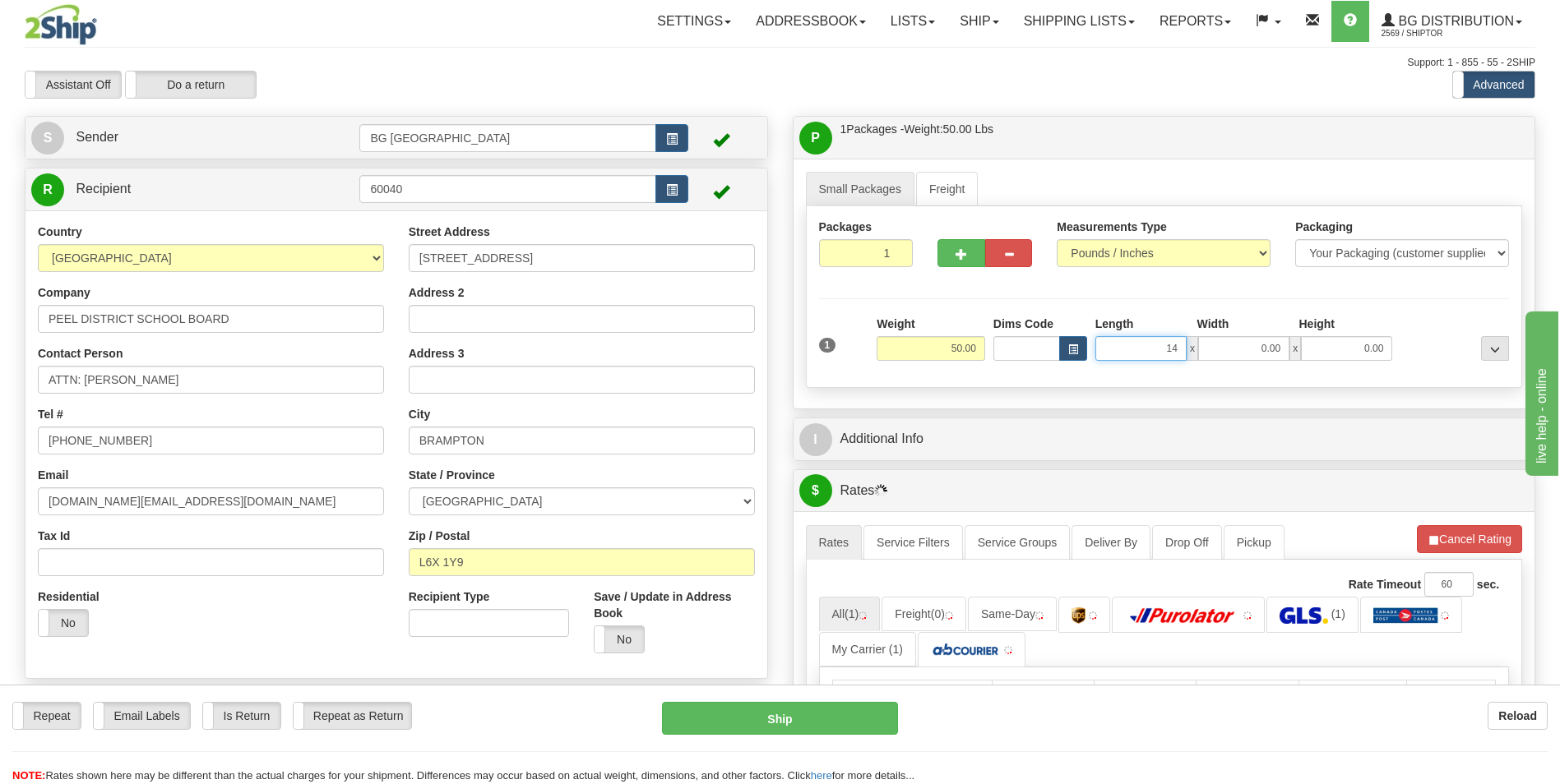
type input "14.00"
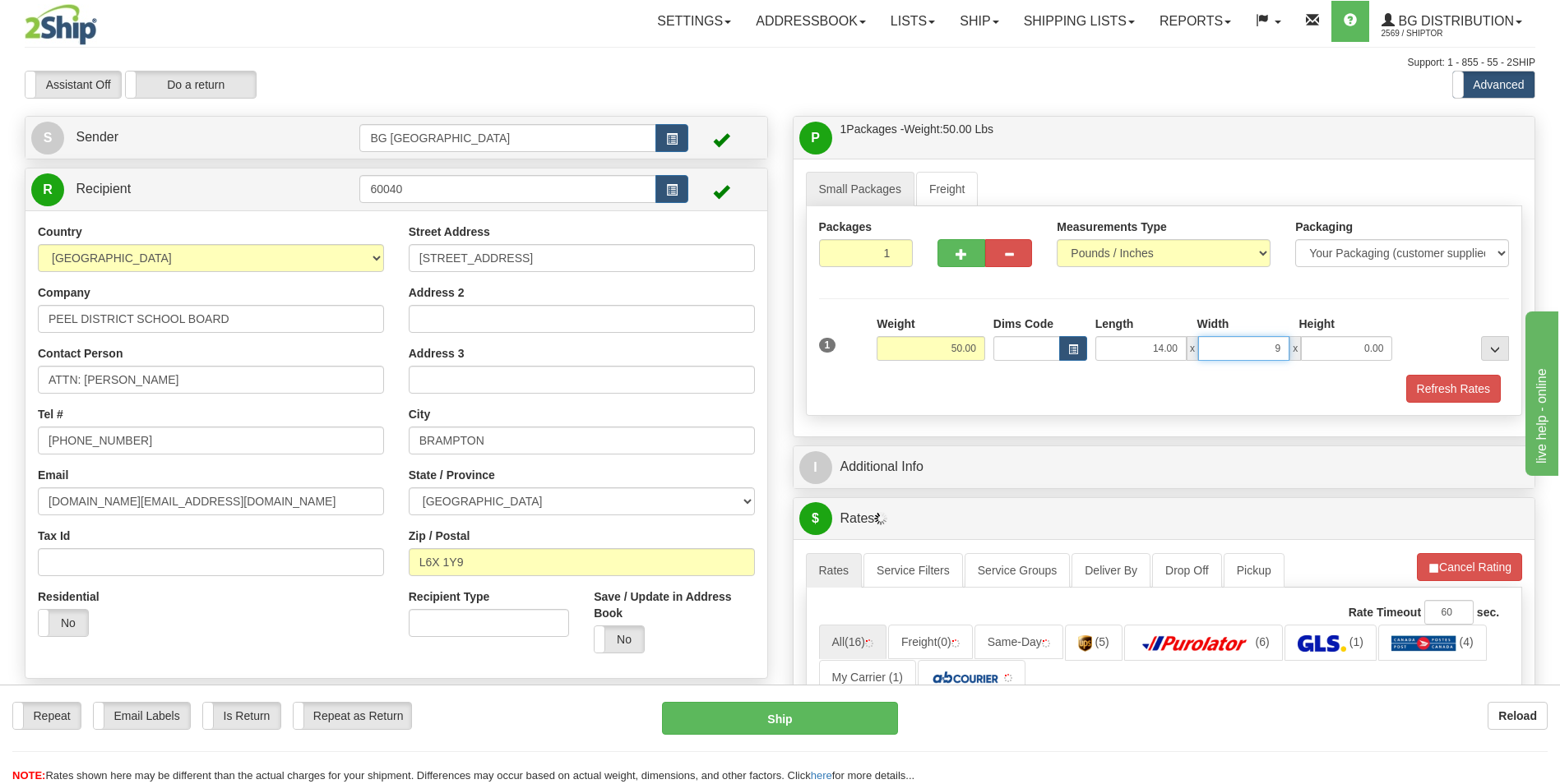
type input "9.00"
type input "7.00"
click at [934, 449] on div "I Additional Info" at bounding box center [1164, 466] width 742 height 42
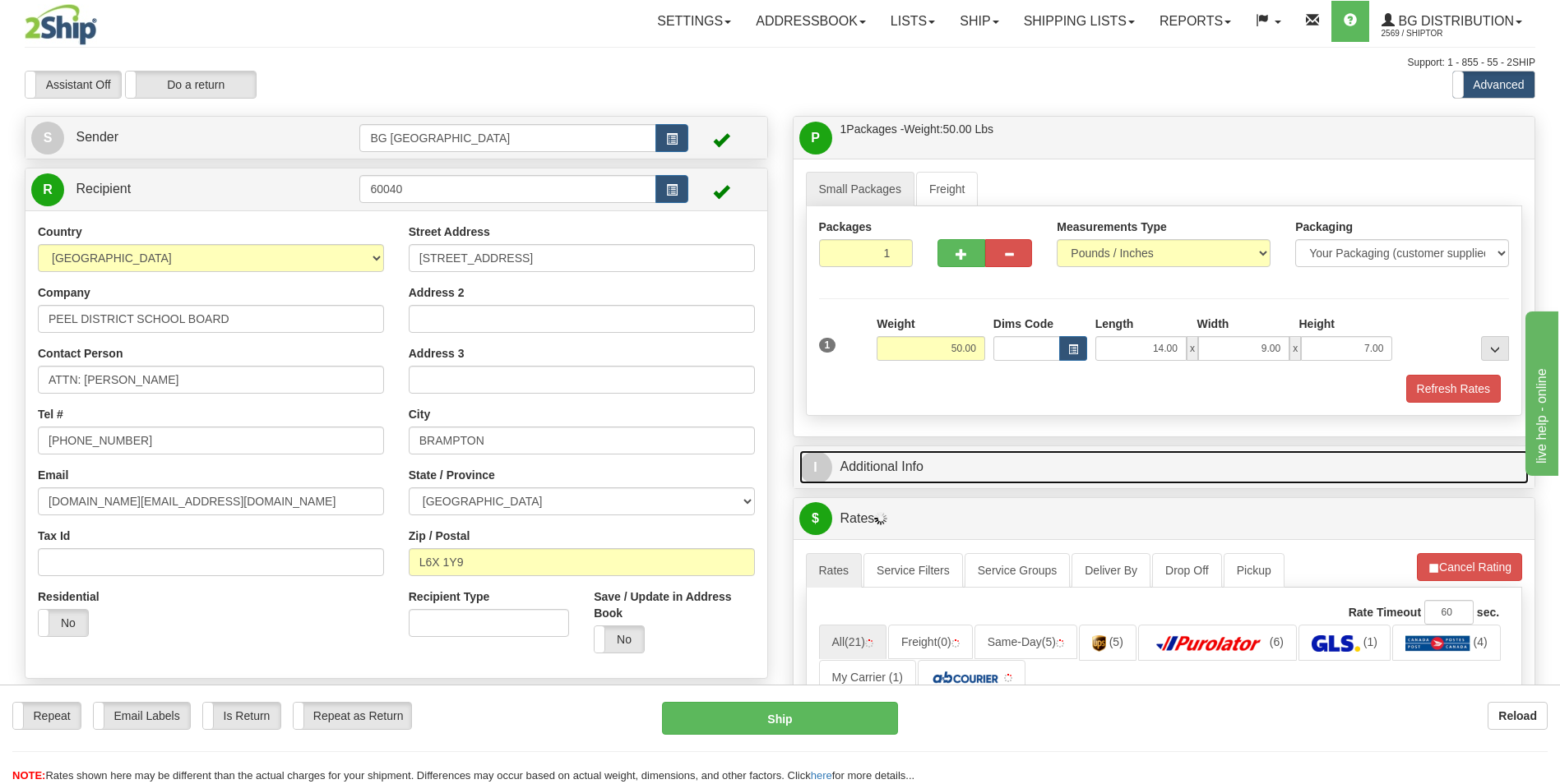
click at [931, 459] on link "I Additional Info" at bounding box center [1164, 467] width 730 height 34
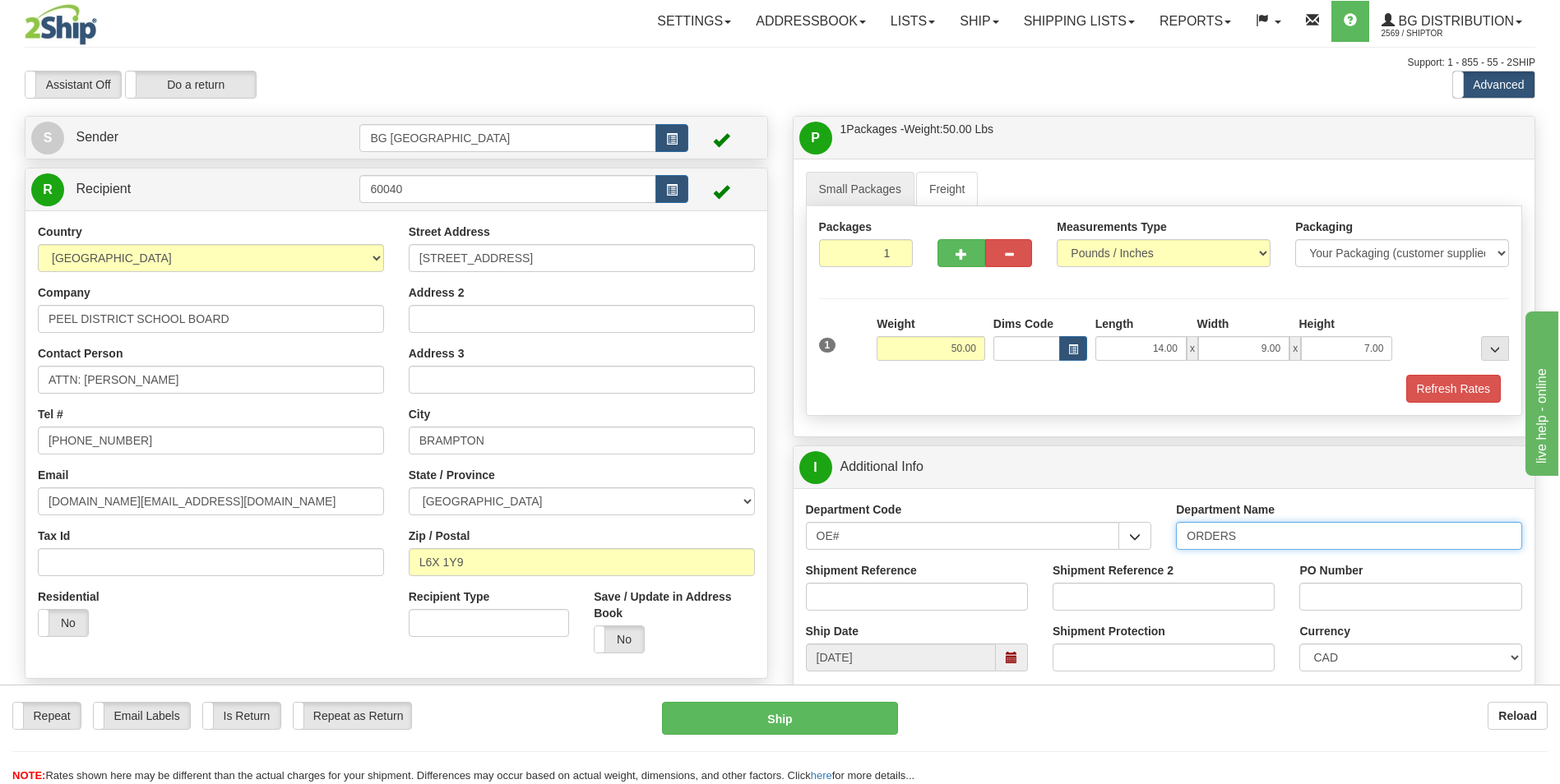
click at [1272, 535] on input "ORDERS" at bounding box center [1348, 536] width 346 height 28
type input "70185006-00"
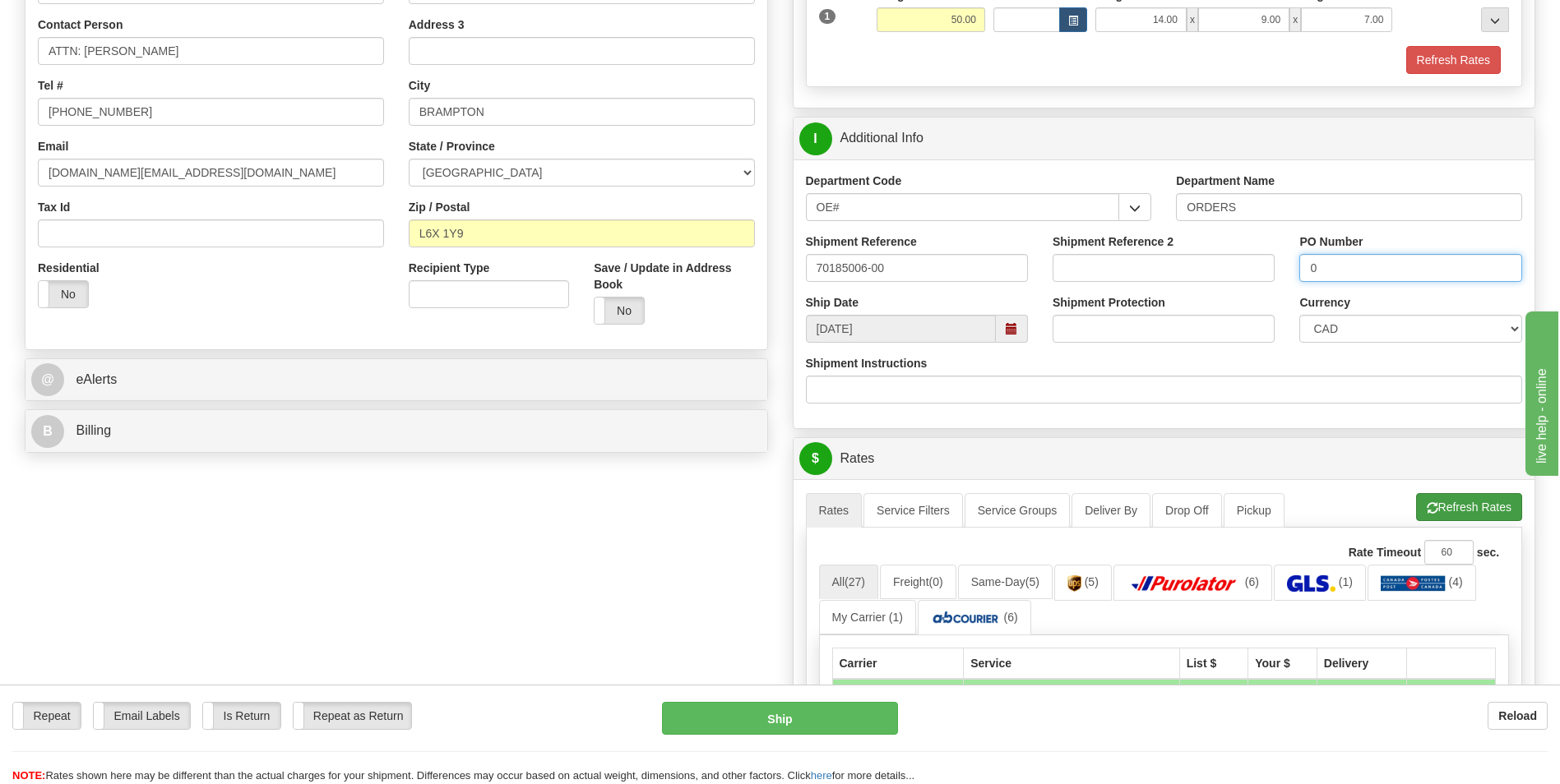
type input "0"
click at [1437, 507] on button "Refresh Rates" at bounding box center [1469, 507] width 106 height 28
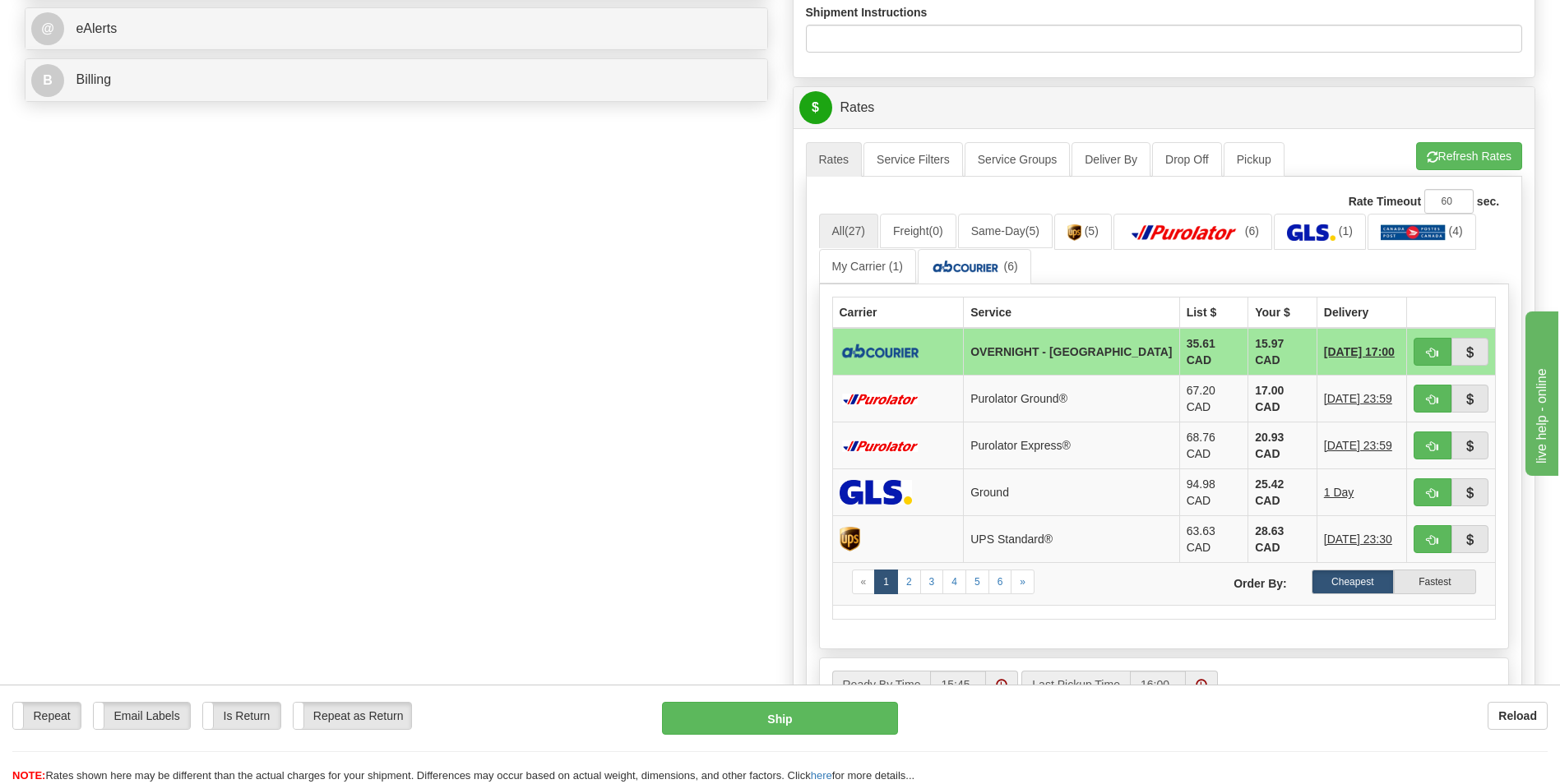
scroll to position [740, 0]
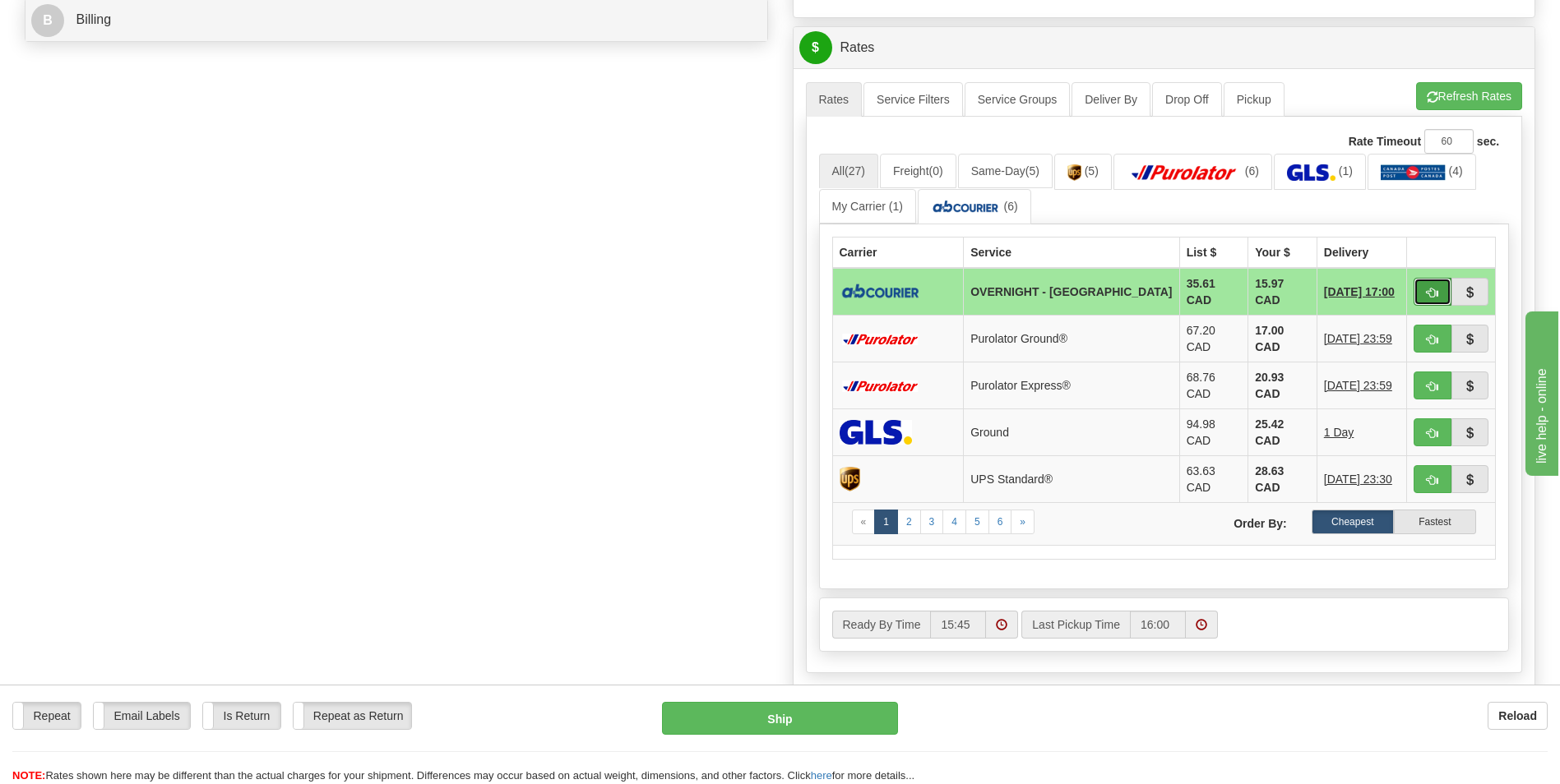
click at [1435, 288] on span "button" at bounding box center [1433, 293] width 12 height 11
type input "4"
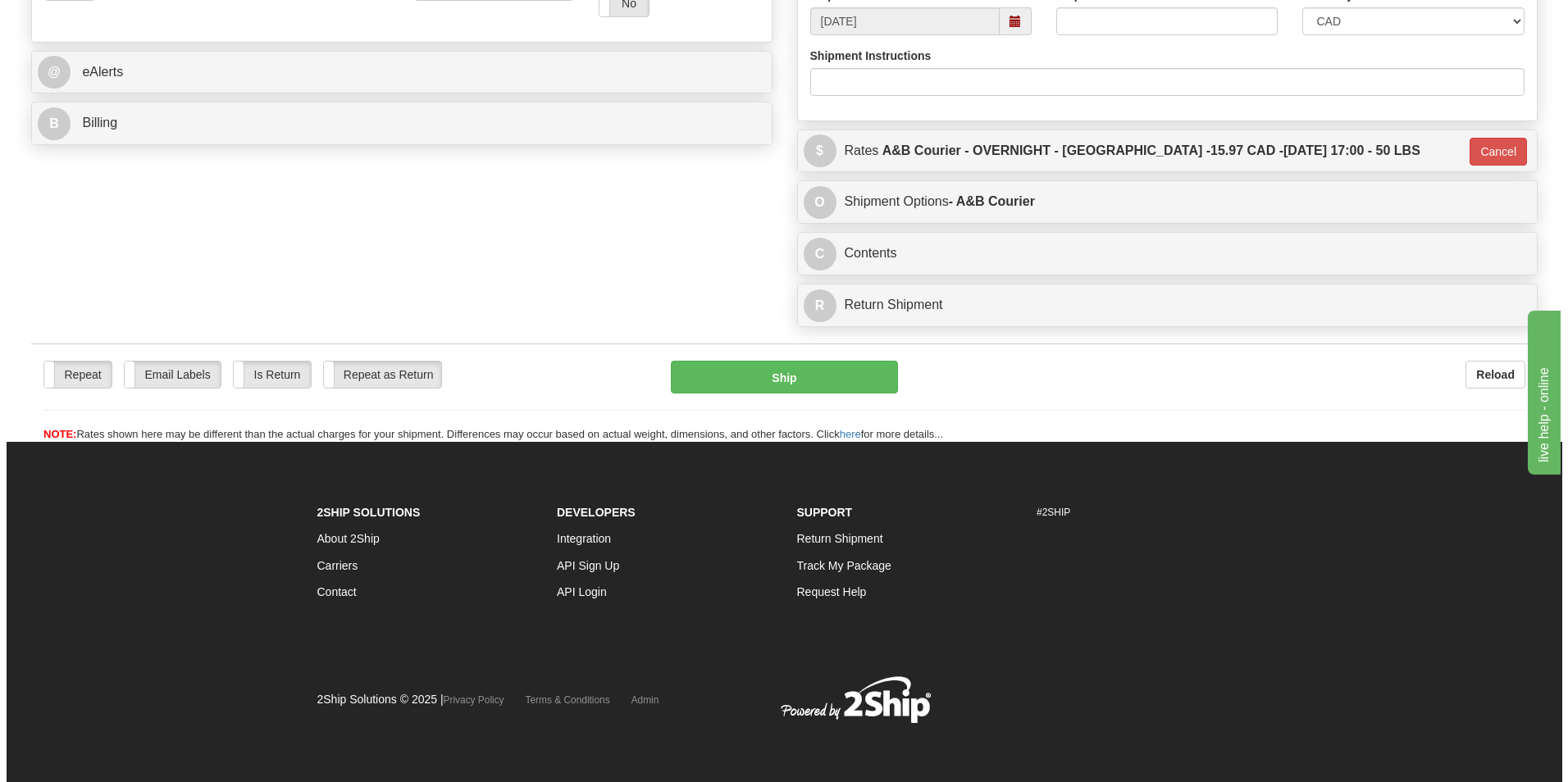
scroll to position [635, 0]
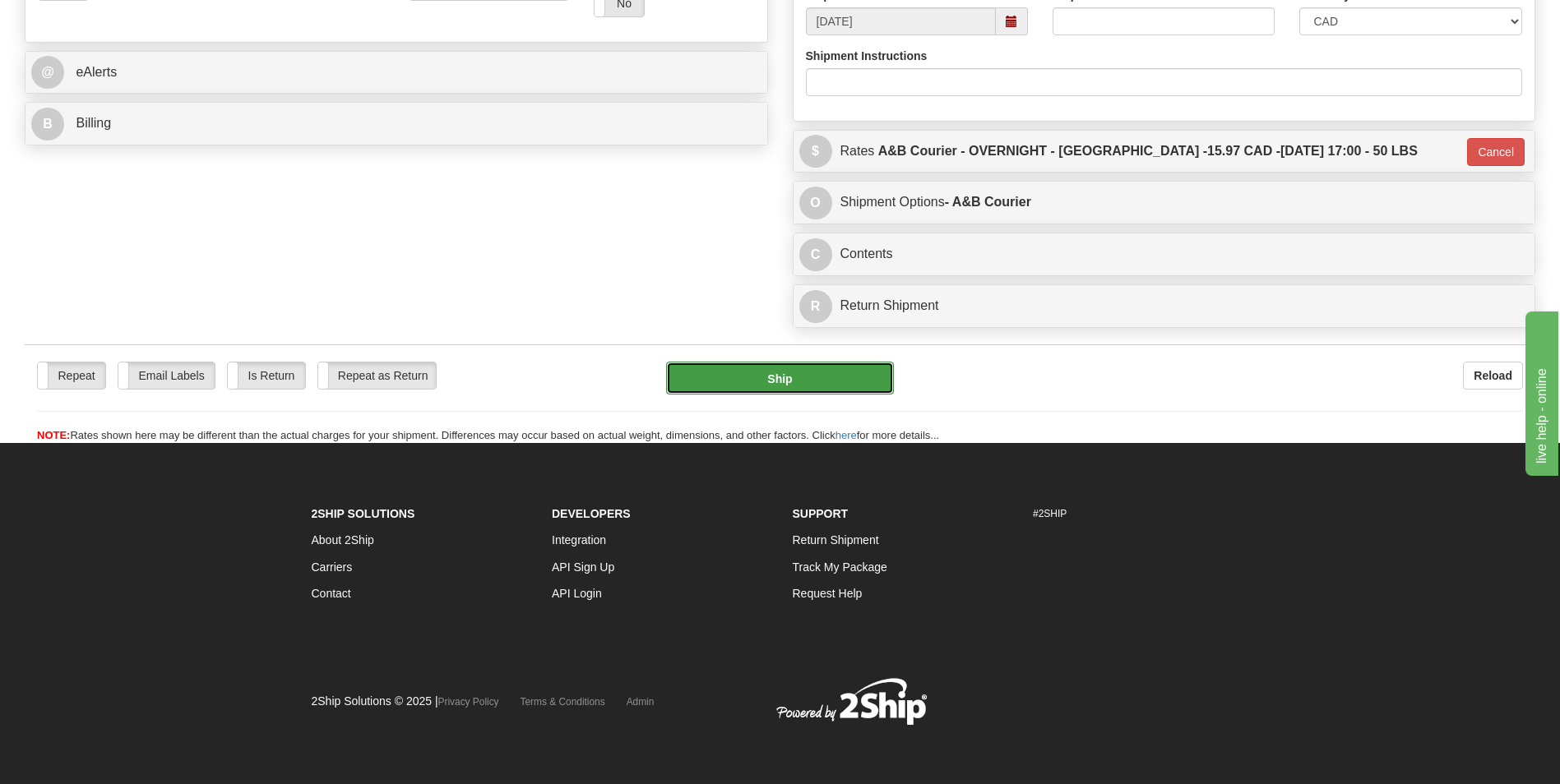
click at [845, 390] on button "Ship" at bounding box center [779, 378] width 227 height 33
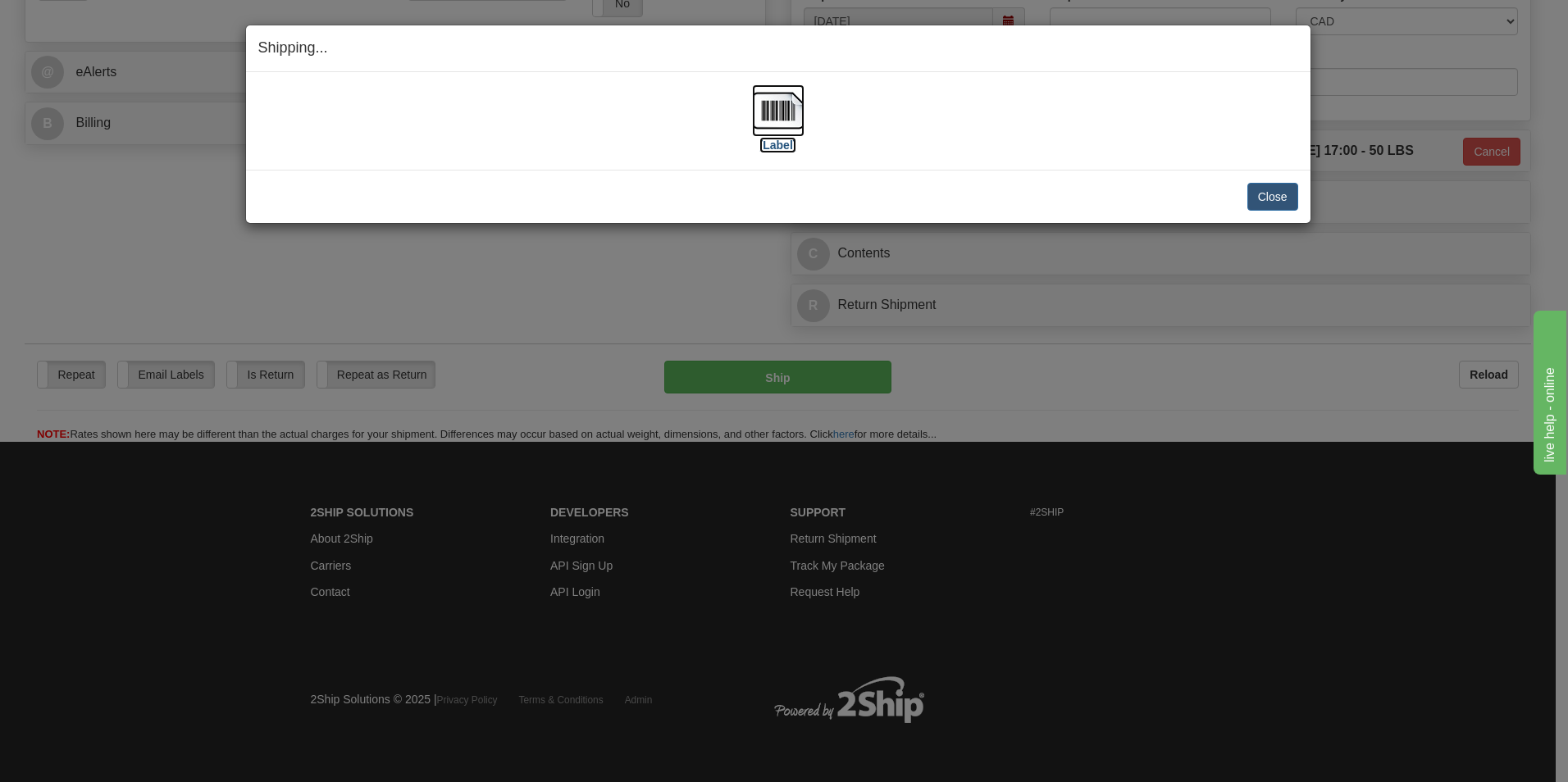
click at [773, 117] on img at bounding box center [778, 110] width 52 height 52
click at [1275, 185] on button "Close" at bounding box center [1273, 197] width 51 height 28
